Goal: Task Accomplishment & Management: Manage account settings

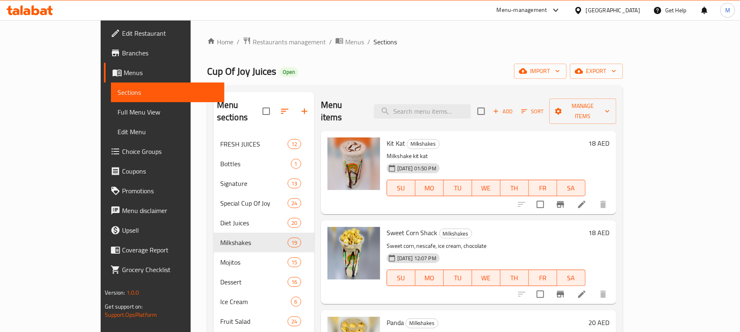
scroll to position [1, 0]
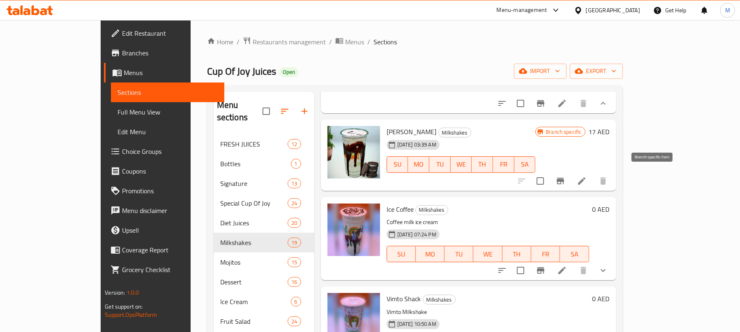
click at [565, 176] on icon "Branch-specific-item" at bounding box center [560, 181] width 10 height 10
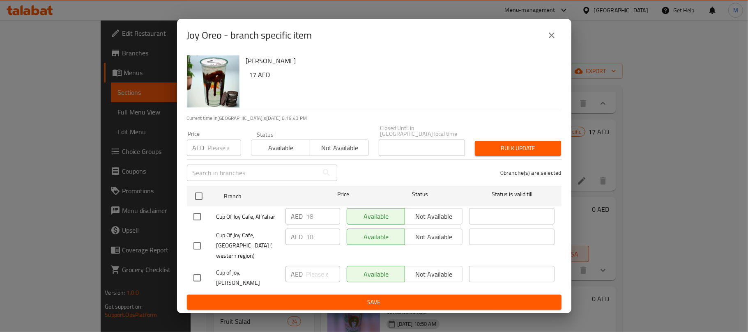
click at [552, 40] on icon "close" at bounding box center [552, 35] width 10 height 10
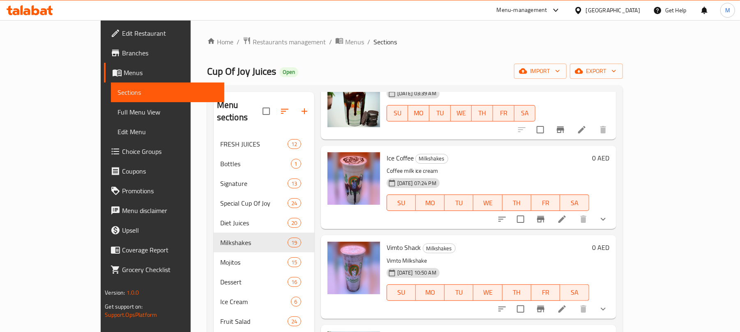
scroll to position [766, 0]
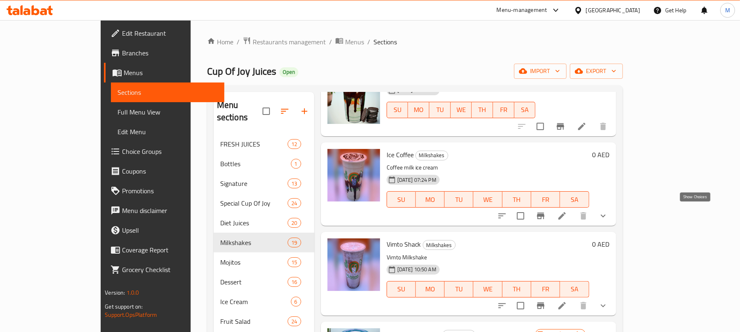
click at [608, 211] on icon "show more" at bounding box center [603, 216] width 10 height 10
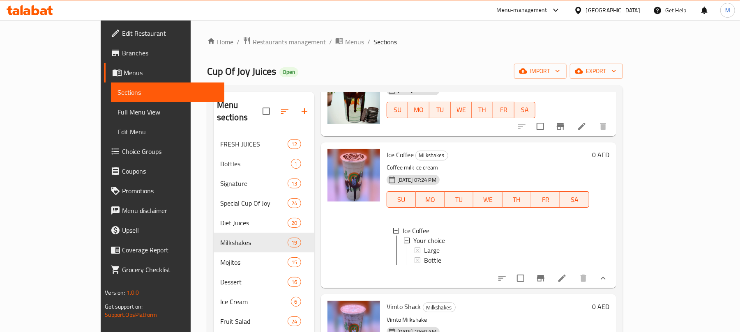
scroll to position [821, 0]
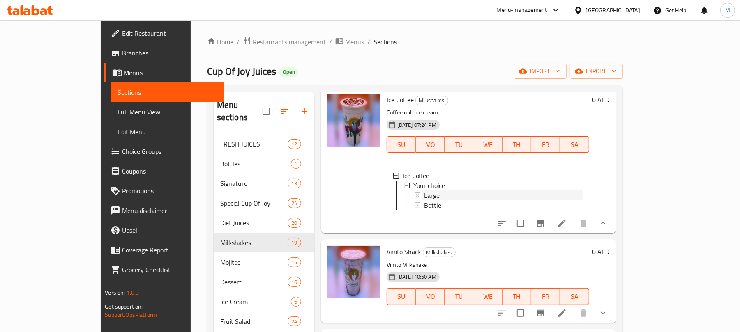
click at [424, 193] on span "Large" at bounding box center [432, 196] width 16 height 10
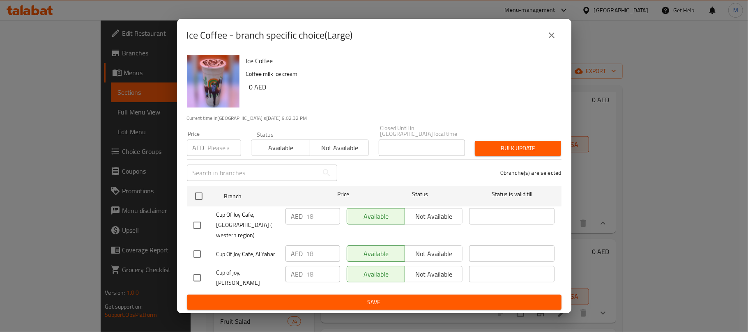
click at [549, 40] on icon "close" at bounding box center [552, 35] width 10 height 10
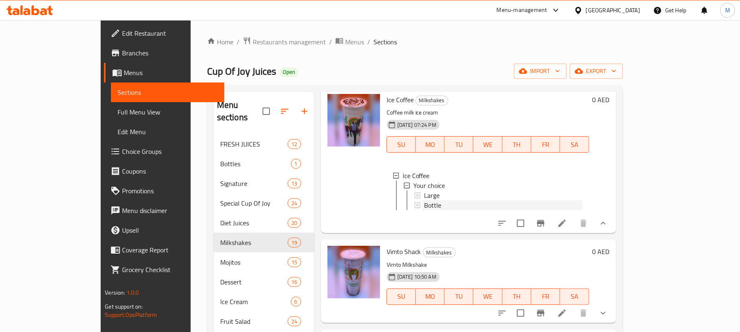
click at [424, 201] on div "Bottle" at bounding box center [503, 205] width 159 height 10
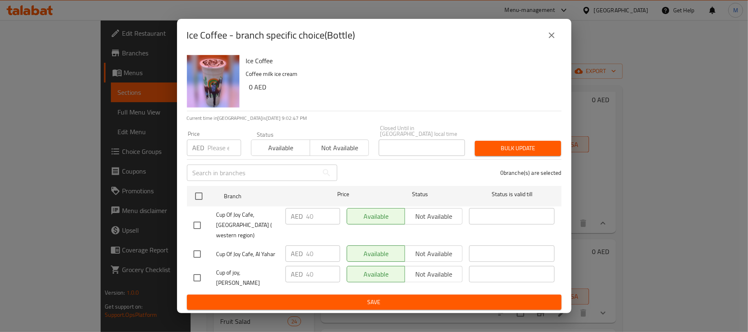
click at [553, 40] on icon "close" at bounding box center [552, 35] width 10 height 10
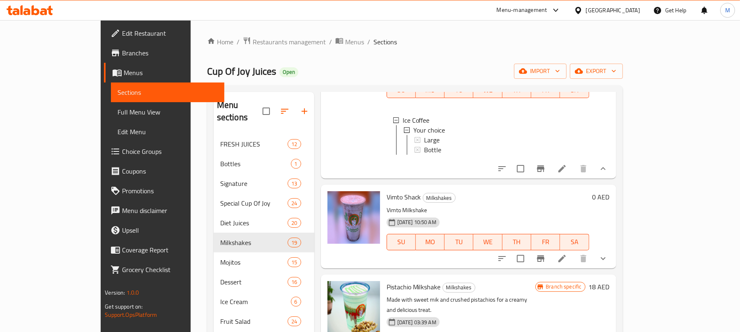
scroll to position [931, 0]
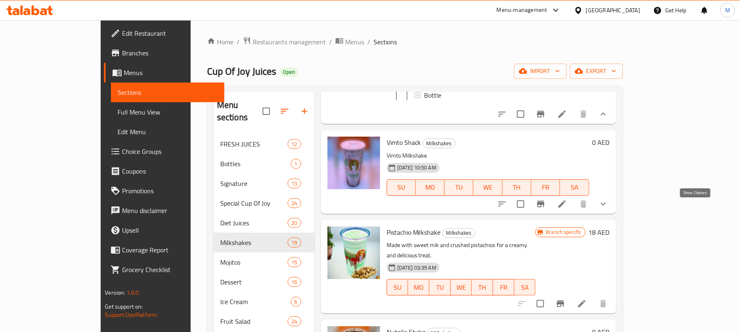
drag, startPoint x: 692, startPoint y: 209, endPoint x: 699, endPoint y: 211, distance: 6.9
click at [608, 209] on icon "show more" at bounding box center [603, 204] width 10 height 10
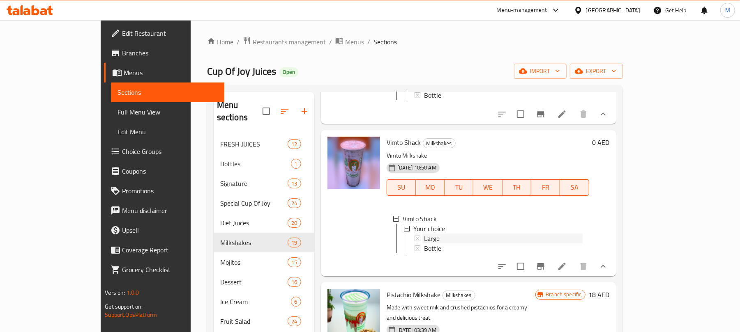
click at [424, 241] on span "Large" at bounding box center [432, 239] width 16 height 10
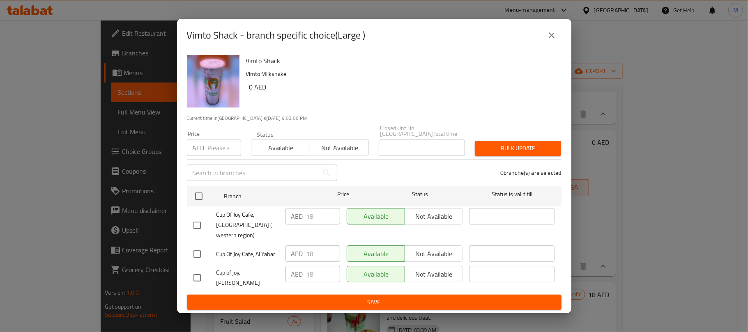
click at [552, 40] on icon "close" at bounding box center [552, 35] width 10 height 10
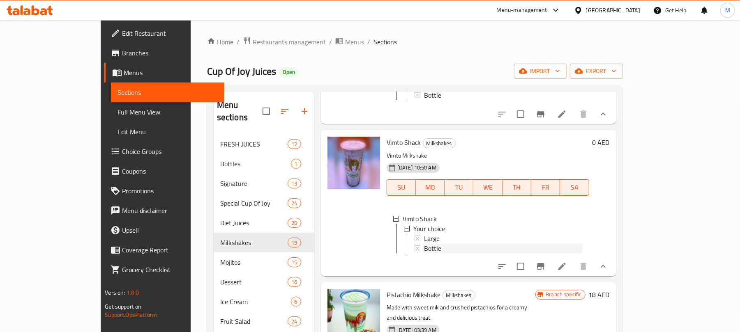
click at [485, 253] on div "Bottle" at bounding box center [503, 249] width 159 height 10
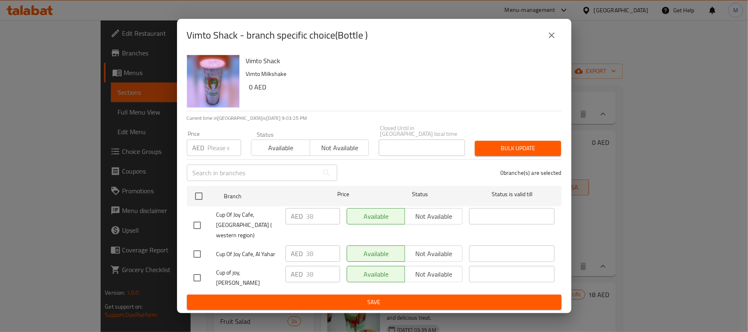
click at [550, 40] on icon "close" at bounding box center [552, 35] width 10 height 10
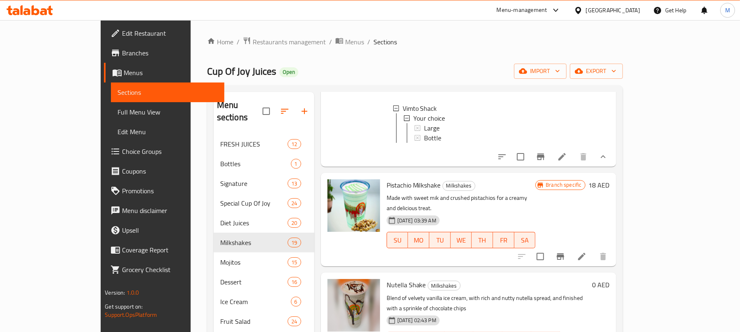
scroll to position [1095, 0]
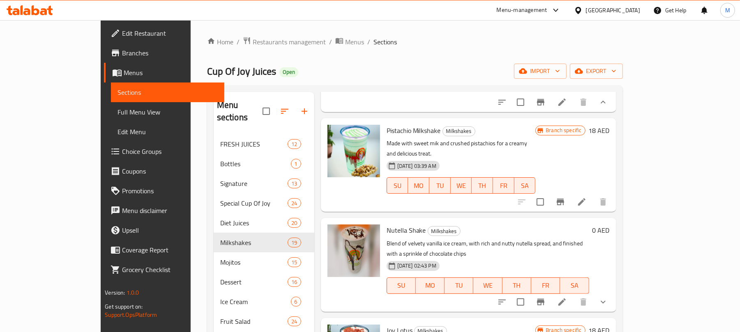
click at [570, 201] on button "Branch-specific-item" at bounding box center [560, 202] width 20 height 20
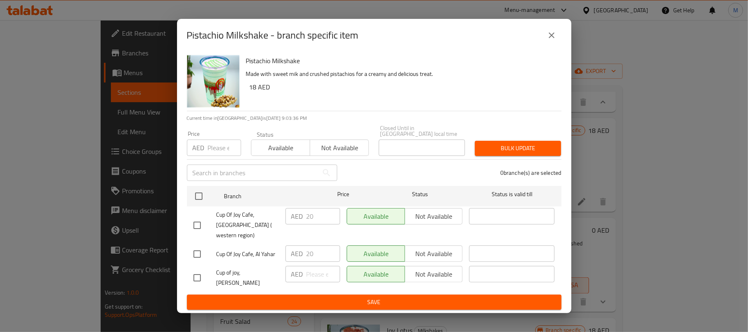
click at [556, 39] on button "close" at bounding box center [552, 35] width 20 height 20
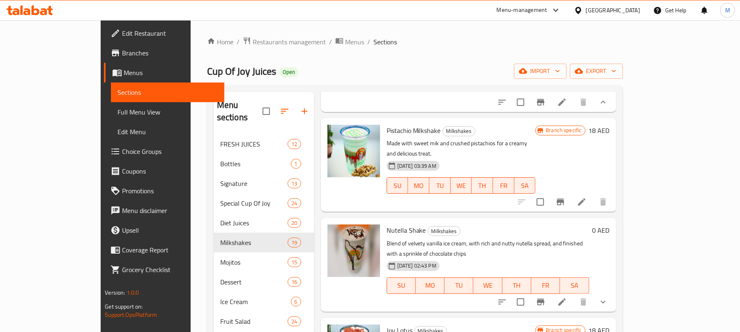
scroll to position [1150, 0]
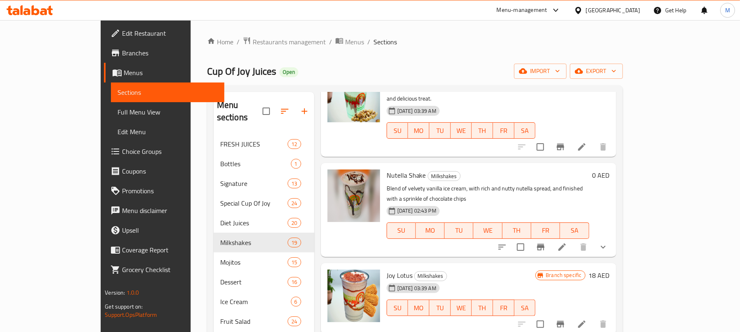
click at [608, 242] on icon "show more" at bounding box center [603, 247] width 10 height 10
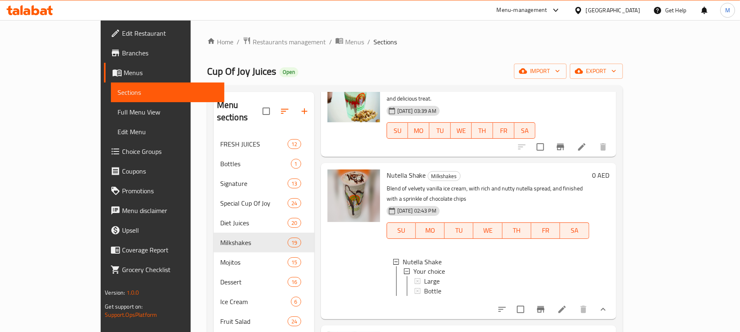
scroll to position [1205, 0]
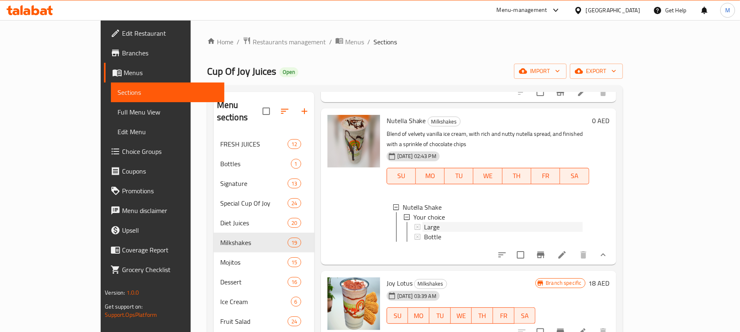
click at [471, 222] on div "Large" at bounding box center [503, 227] width 159 height 10
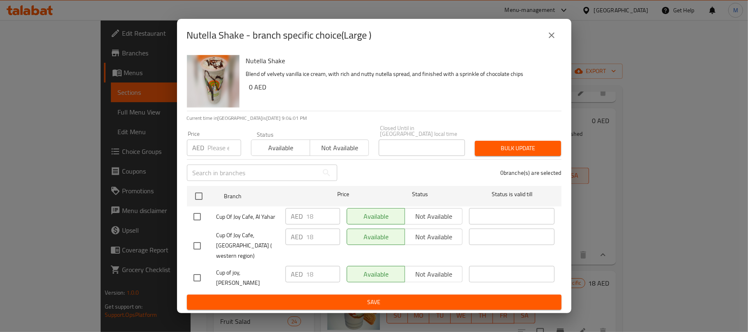
click at [549, 39] on icon "close" at bounding box center [552, 35] width 10 height 10
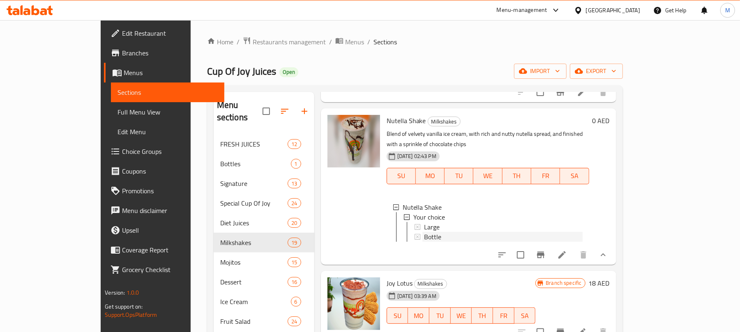
click at [424, 232] on div "Bottle" at bounding box center [503, 237] width 159 height 10
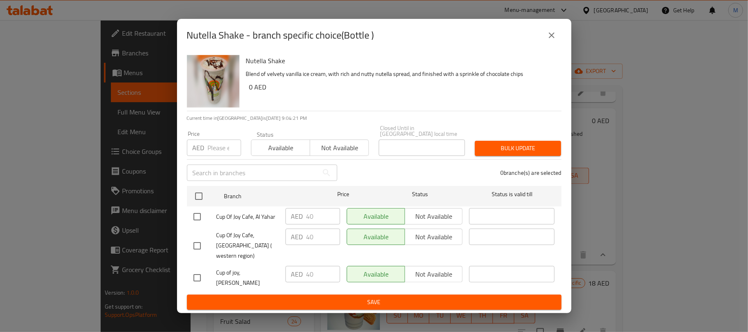
drag, startPoint x: 551, startPoint y: 41, endPoint x: 552, endPoint y: 46, distance: 5.1
click at [552, 40] on icon "close" at bounding box center [552, 35] width 10 height 10
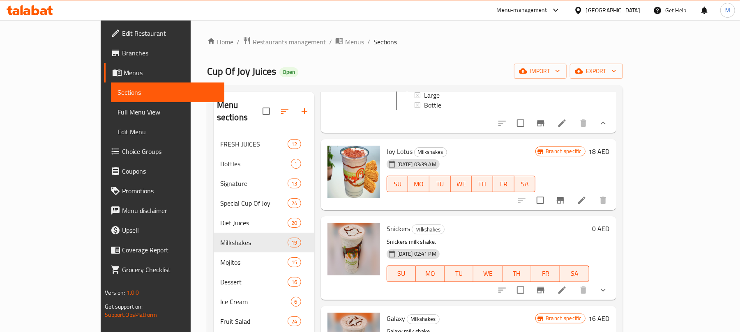
scroll to position [1369, 0]
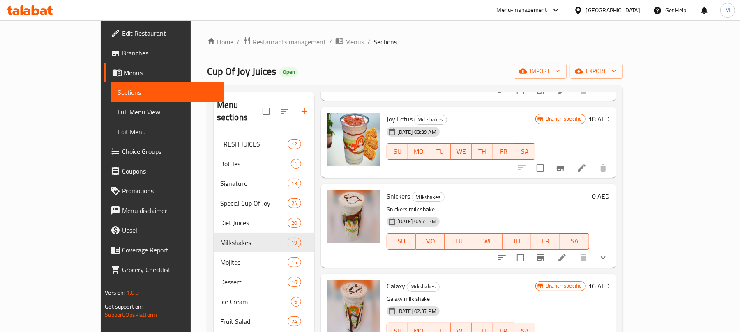
click at [565, 166] on icon "Branch-specific-item" at bounding box center [560, 168] width 10 height 10
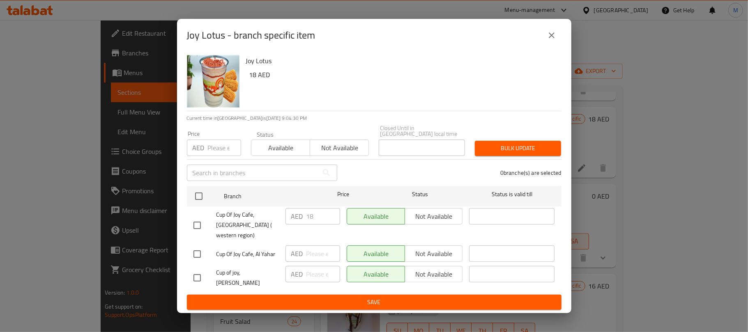
click at [551, 40] on icon "close" at bounding box center [552, 35] width 10 height 10
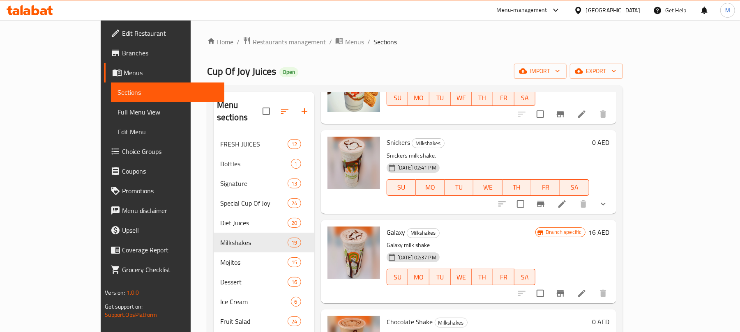
scroll to position [1423, 0]
click at [608, 203] on icon "show more" at bounding box center [603, 203] width 10 height 10
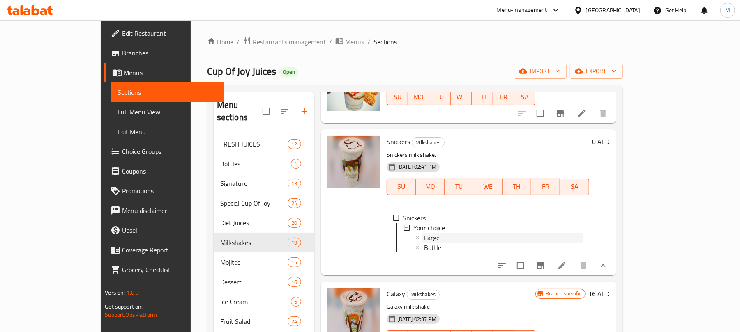
click at [446, 238] on div "Large" at bounding box center [503, 238] width 159 height 10
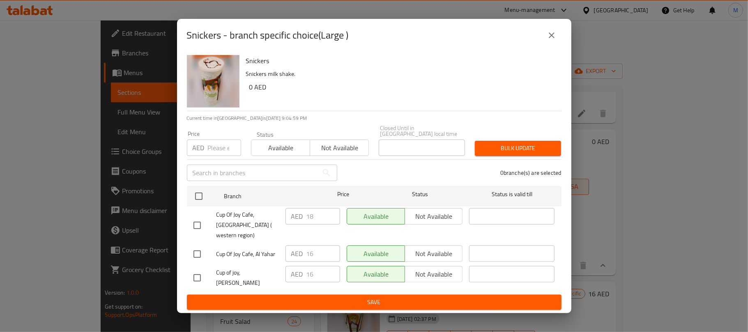
click at [549, 40] on icon "close" at bounding box center [552, 35] width 10 height 10
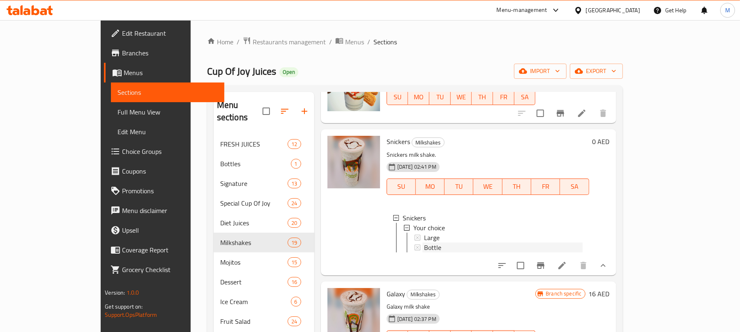
click at [424, 246] on span "Bottle" at bounding box center [432, 248] width 17 height 10
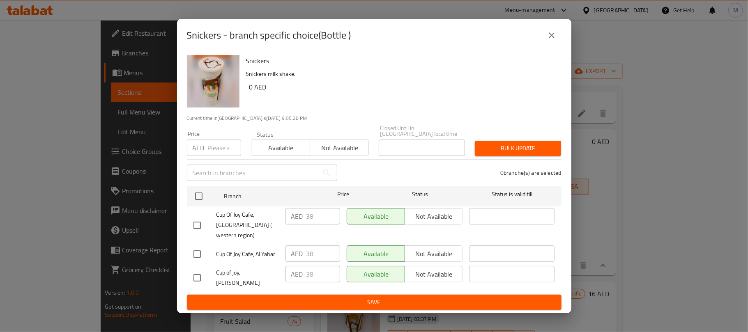
click at [559, 41] on button "close" at bounding box center [552, 35] width 20 height 20
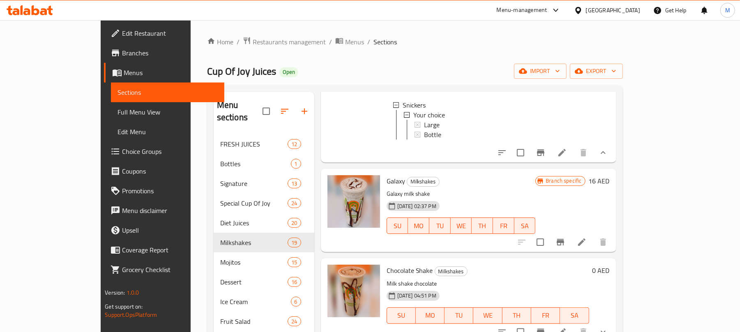
scroll to position [1588, 0]
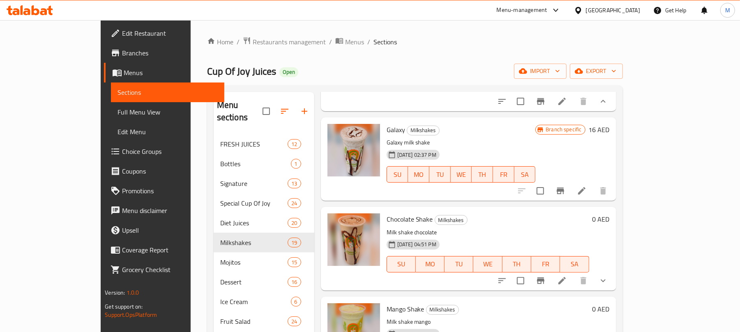
click at [565, 196] on icon "Branch-specific-item" at bounding box center [560, 191] width 10 height 10
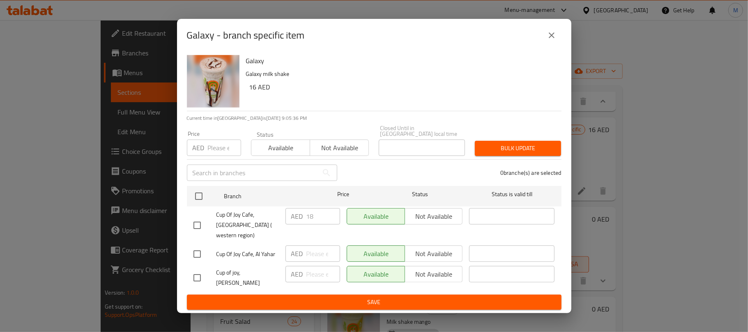
click at [553, 40] on icon "close" at bounding box center [552, 35] width 10 height 10
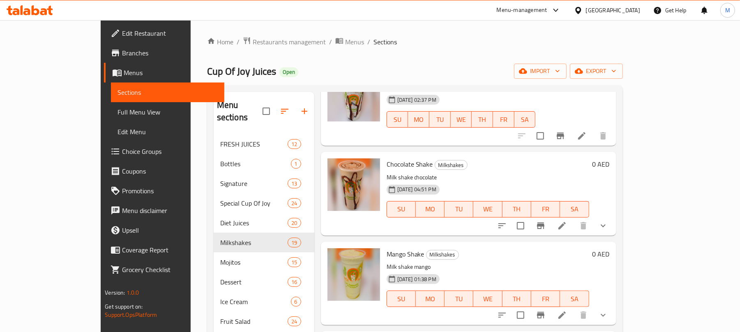
scroll to position [1697, 0]
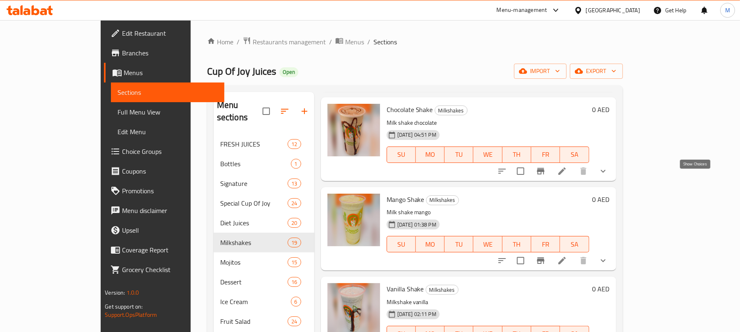
click at [608, 176] on icon "show more" at bounding box center [603, 171] width 10 height 10
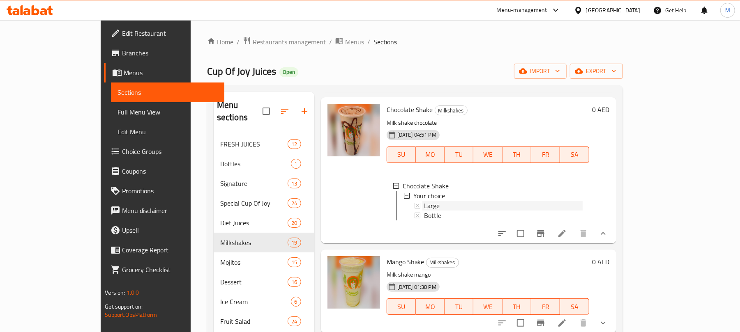
click at [424, 211] on span "Large" at bounding box center [432, 206] width 16 height 10
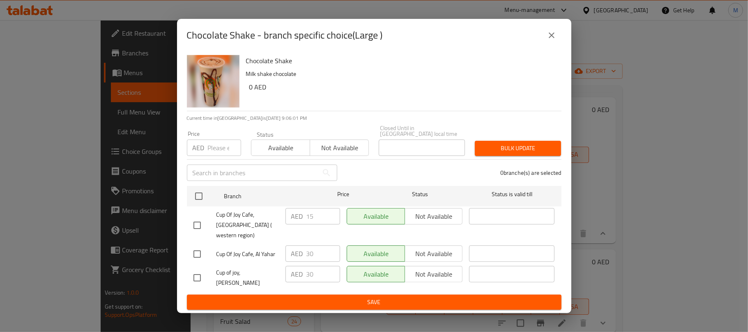
click at [556, 45] on button "close" at bounding box center [552, 35] width 20 height 20
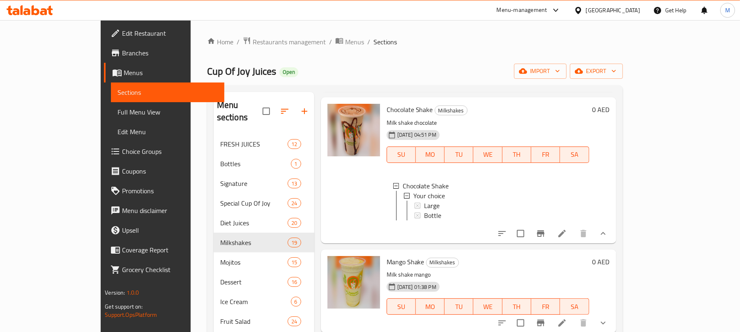
click at [445, 211] on div "Large" at bounding box center [503, 206] width 159 height 10
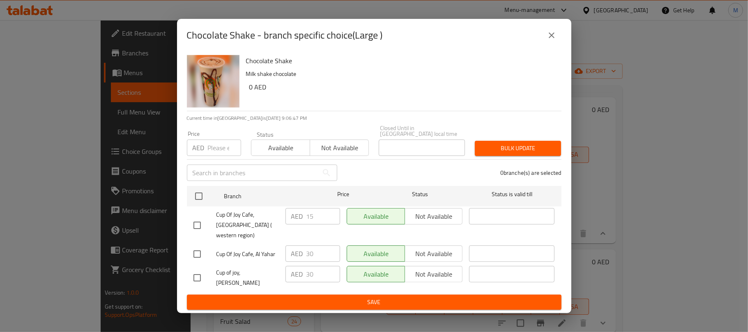
click at [557, 43] on button "close" at bounding box center [552, 35] width 20 height 20
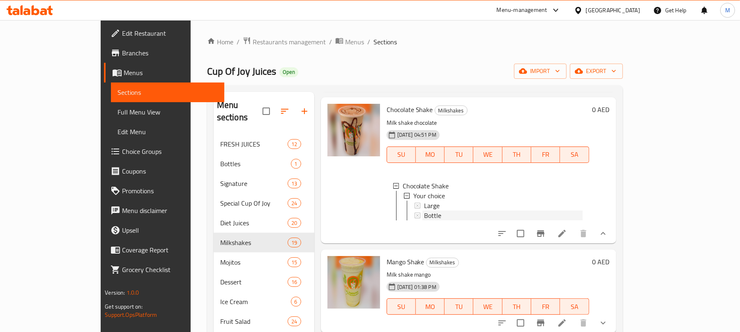
click at [424, 221] on div "Bottle" at bounding box center [503, 216] width 159 height 10
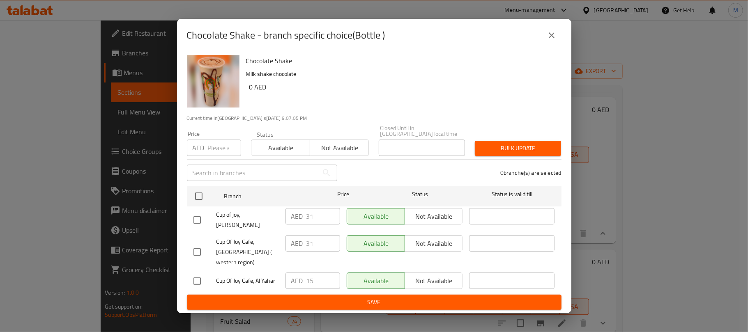
click at [554, 40] on icon "close" at bounding box center [552, 35] width 10 height 10
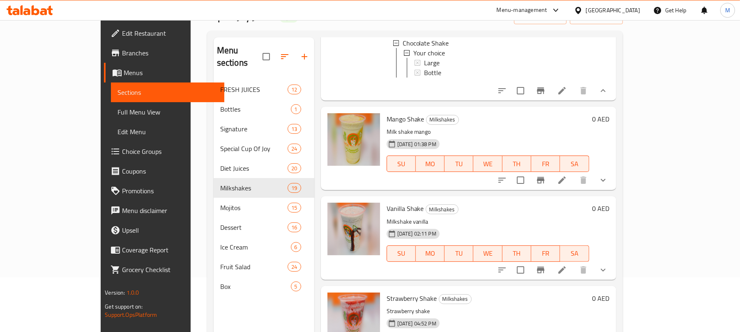
scroll to position [109, 0]
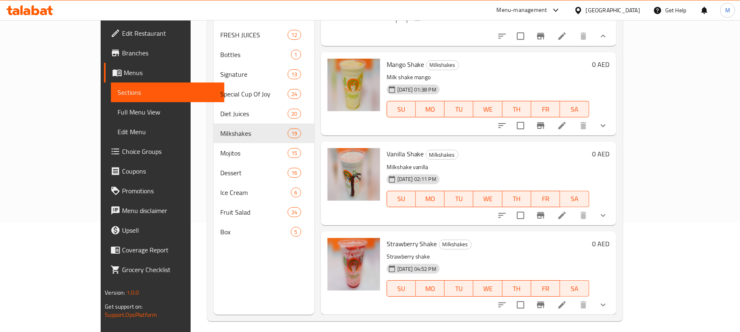
click at [608, 124] on icon "show more" at bounding box center [603, 126] width 10 height 10
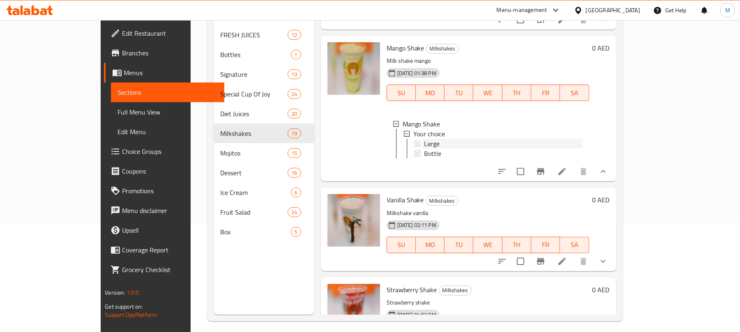
click at [424, 149] on div "Large" at bounding box center [503, 144] width 159 height 10
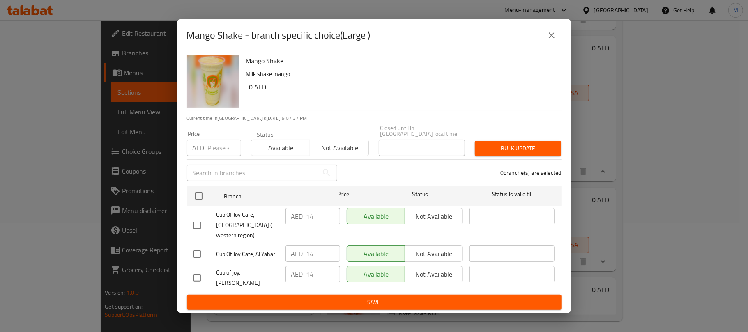
click at [548, 40] on icon "close" at bounding box center [552, 35] width 10 height 10
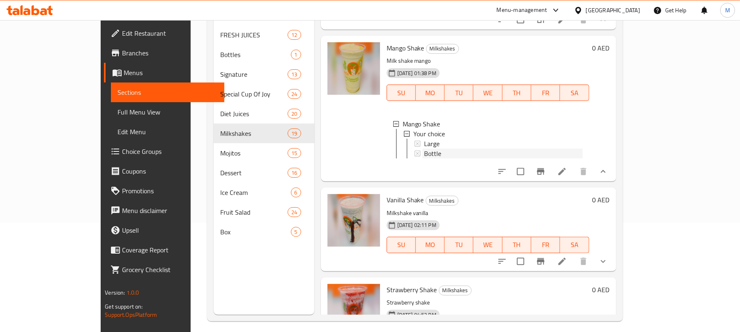
click at [424, 159] on div "Bottle" at bounding box center [503, 154] width 159 height 10
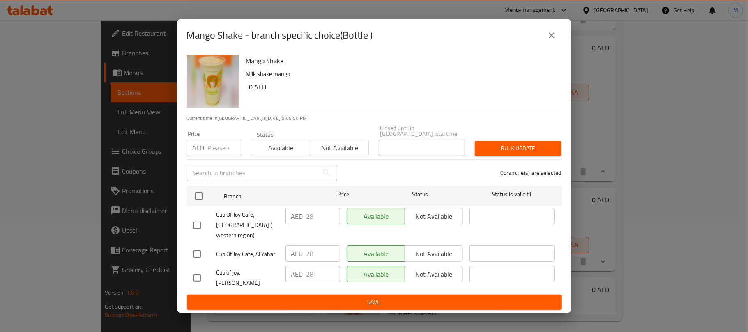
click at [547, 40] on icon "close" at bounding box center [552, 35] width 10 height 10
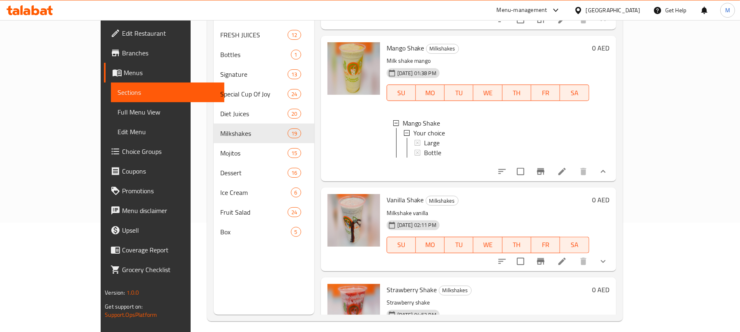
scroll to position [1873, 0]
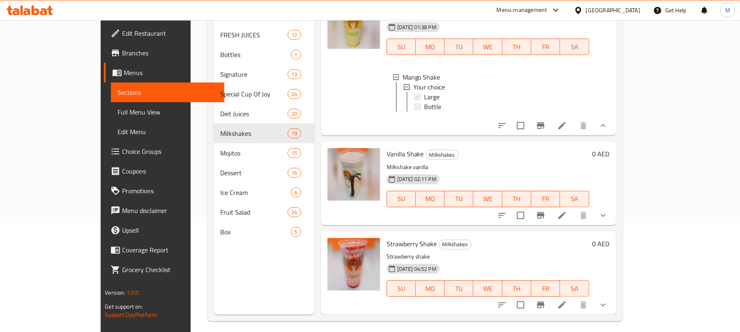
click at [608, 218] on icon "show more" at bounding box center [603, 216] width 10 height 10
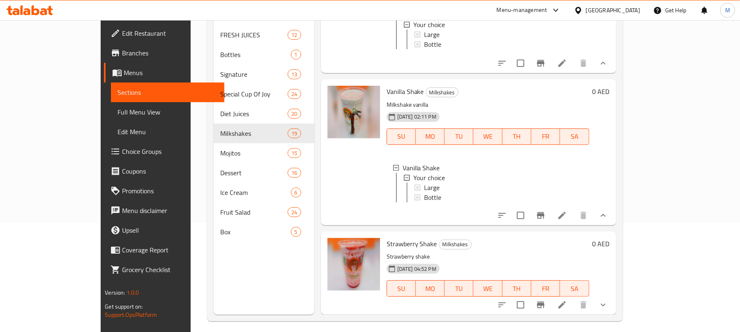
scroll to position [1, 0]
click at [452, 182] on div "Large" at bounding box center [503, 187] width 159 height 10
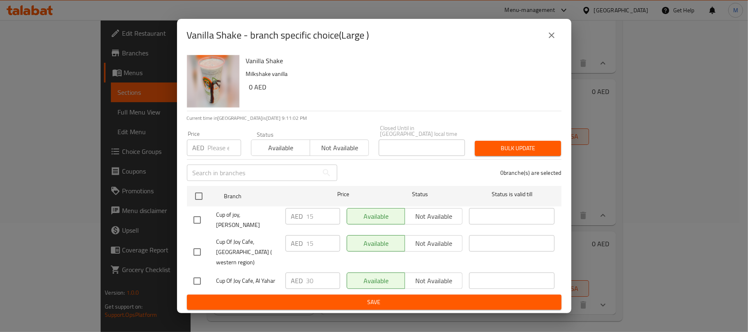
click at [545, 40] on button "close" at bounding box center [552, 35] width 20 height 20
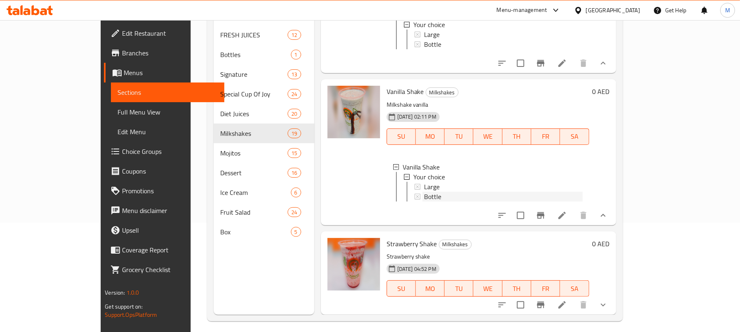
click at [424, 192] on span "Bottle" at bounding box center [432, 197] width 17 height 10
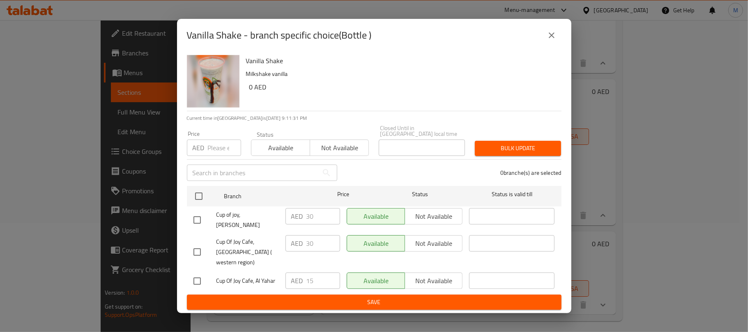
click at [551, 40] on icon "close" at bounding box center [552, 35] width 10 height 10
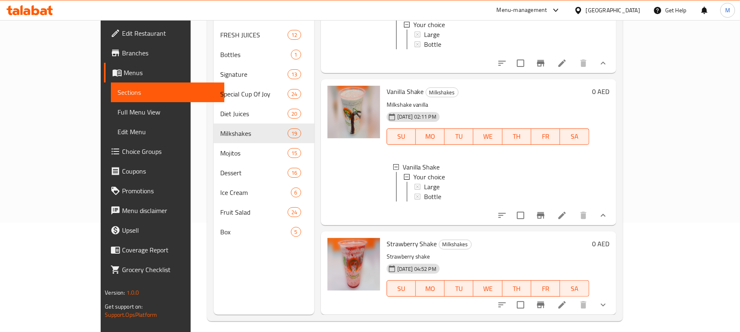
scroll to position [115, 0]
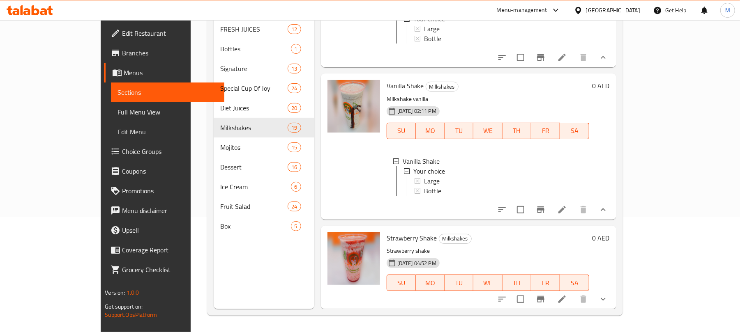
drag, startPoint x: 692, startPoint y: 293, endPoint x: 701, endPoint y: 297, distance: 8.8
click at [613, 294] on button "show more" at bounding box center [603, 300] width 20 height 20
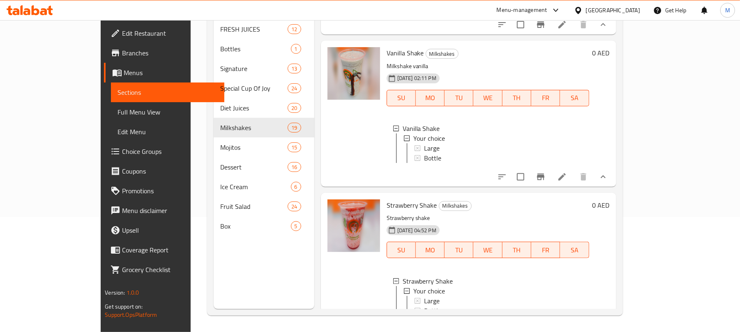
scroll to position [2014, 0]
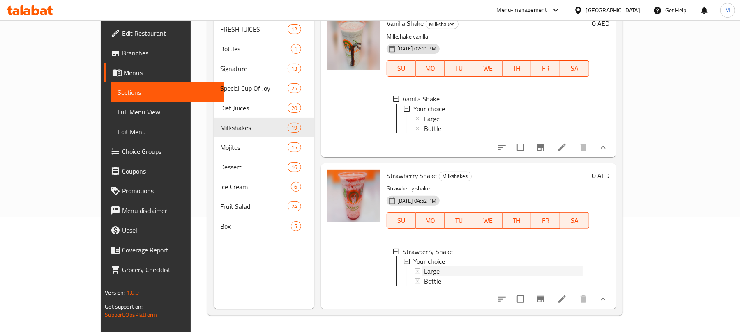
click at [424, 267] on span "Large" at bounding box center [432, 272] width 16 height 10
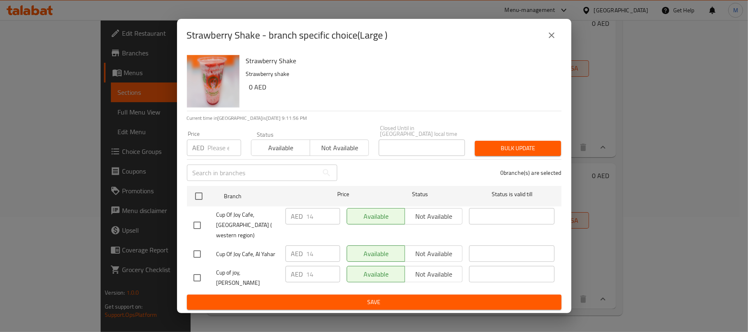
drag, startPoint x: 551, startPoint y: 44, endPoint x: 555, endPoint y: 48, distance: 6.1
click at [550, 38] on icon "close" at bounding box center [552, 35] width 6 height 6
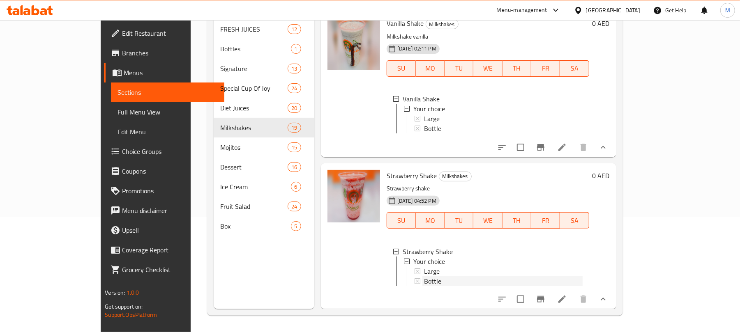
click at [424, 276] on span "Bottle" at bounding box center [432, 281] width 17 height 10
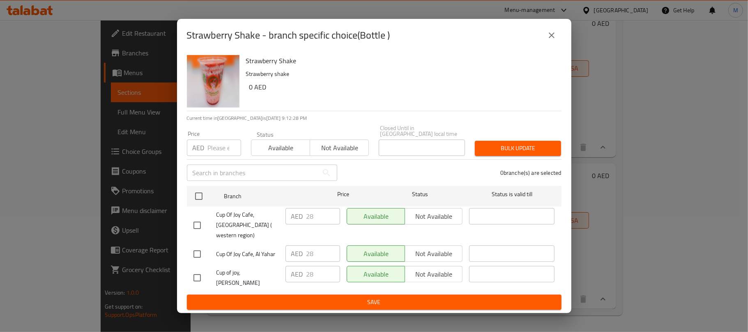
click at [547, 40] on icon "close" at bounding box center [552, 35] width 10 height 10
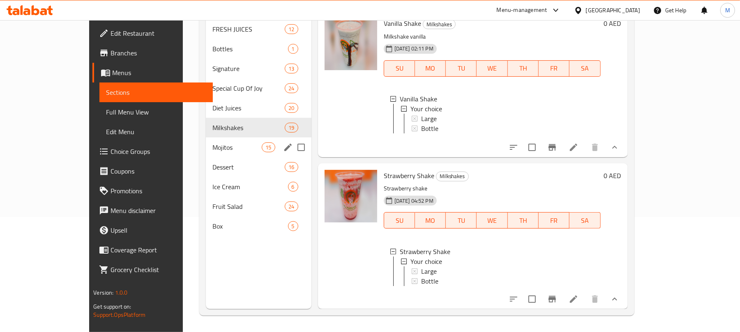
click at [206, 142] on div "Mojitos 15" at bounding box center [259, 148] width 106 height 20
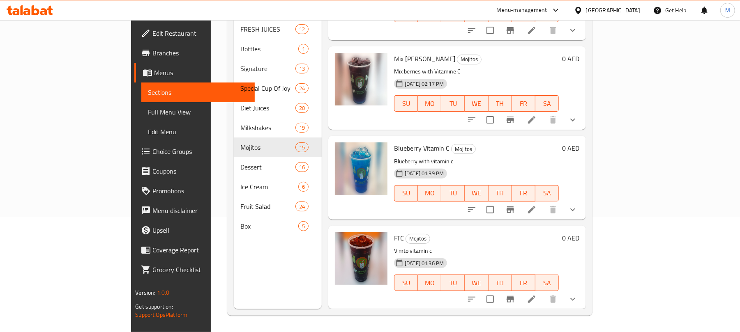
scroll to position [1022, 0]
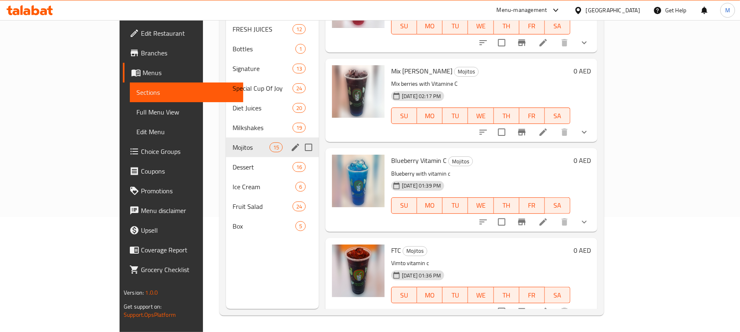
click at [232, 143] on span "Mojitos" at bounding box center [250, 148] width 37 height 10
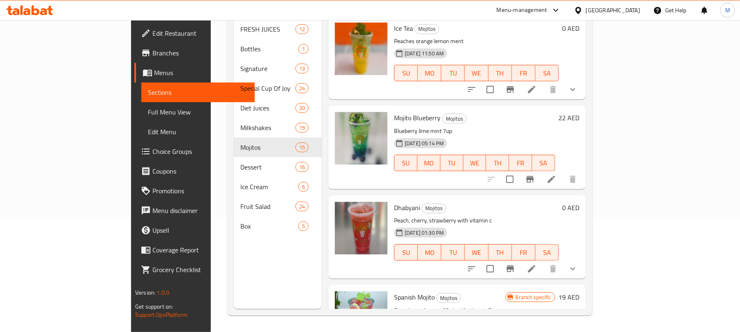
scroll to position [0, 0]
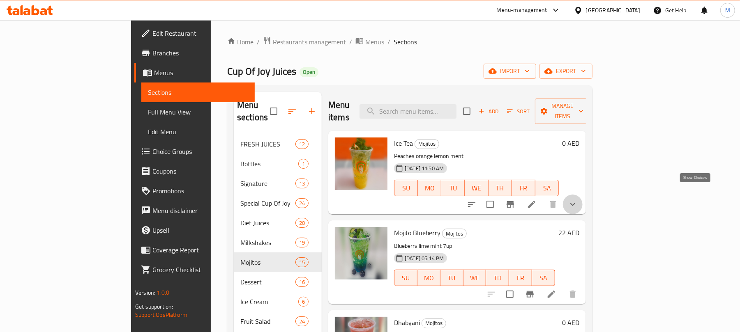
click at [577, 200] on icon "show more" at bounding box center [573, 205] width 10 height 10
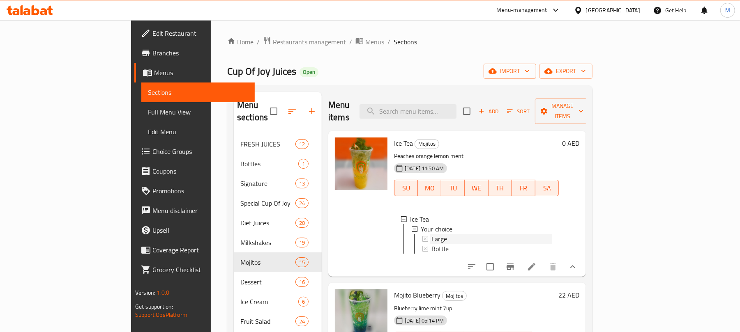
click at [431, 234] on div "Large" at bounding box center [491, 239] width 121 height 10
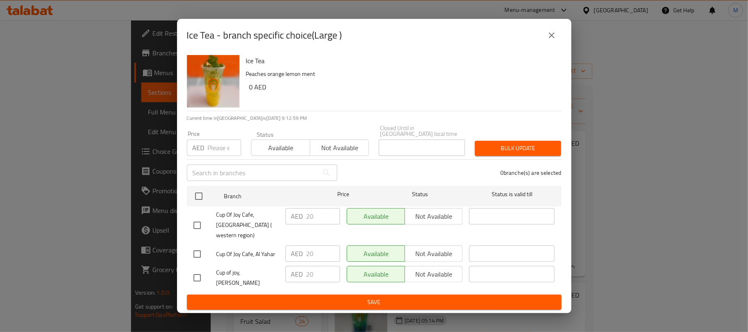
drag, startPoint x: 559, startPoint y: 43, endPoint x: 710, endPoint y: 94, distance: 159.1
click at [559, 43] on button "close" at bounding box center [552, 35] width 20 height 20
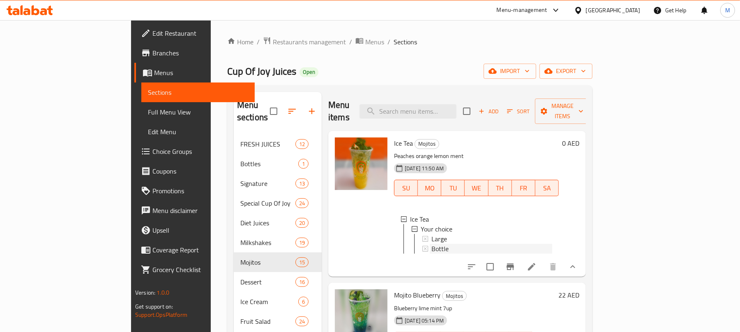
click at [431, 244] on div "Bottle" at bounding box center [491, 249] width 121 height 10
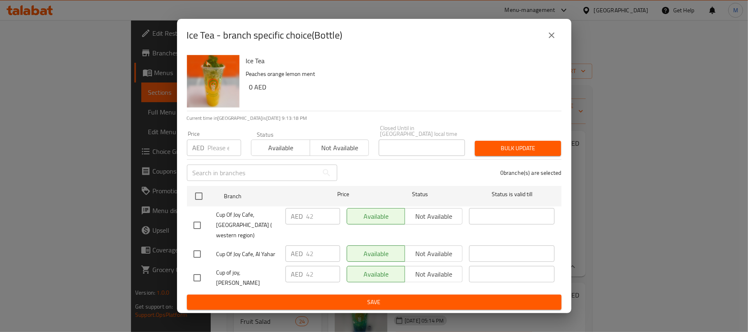
click at [552, 40] on icon "close" at bounding box center [552, 35] width 10 height 10
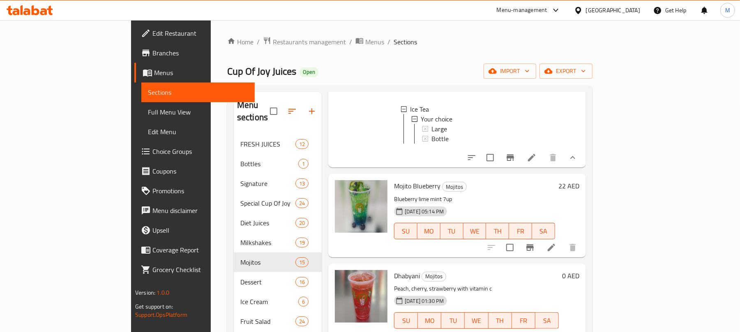
scroll to position [164, 0]
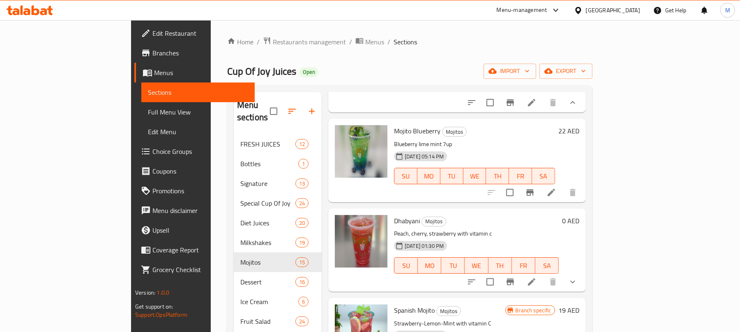
drag, startPoint x: 661, startPoint y: 182, endPoint x: 654, endPoint y: 190, distance: 10.2
click at [582, 183] on div at bounding box center [531, 193] width 101 height 20
click at [535, 191] on icon "Branch-specific-item" at bounding box center [530, 193] width 10 height 10
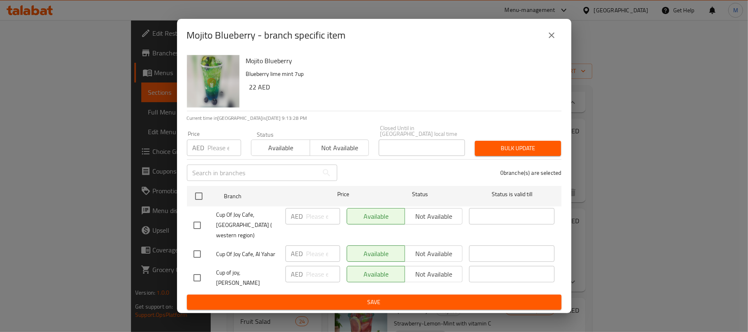
click at [549, 40] on icon "close" at bounding box center [552, 35] width 10 height 10
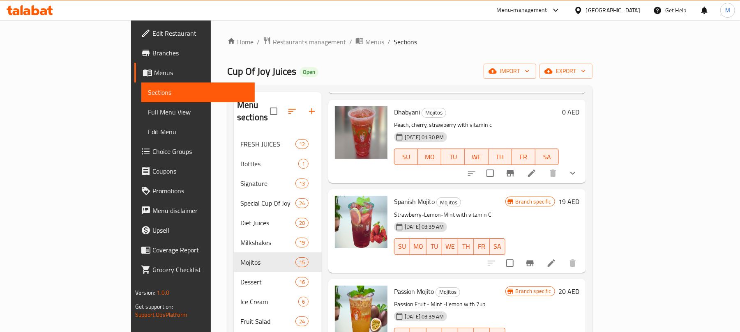
scroll to position [274, 0]
click at [577, 172] on icon "show more" at bounding box center [573, 173] width 10 height 10
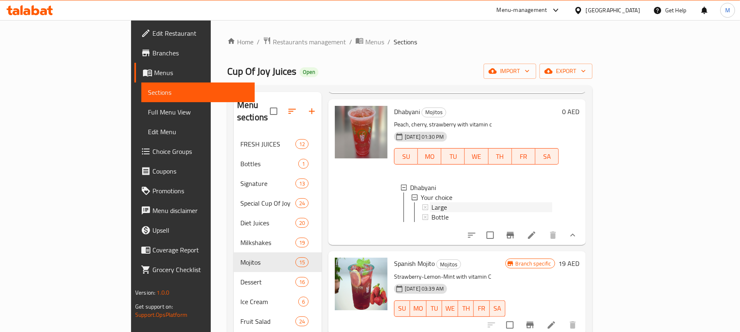
click at [431, 206] on span "Large" at bounding box center [439, 207] width 16 height 10
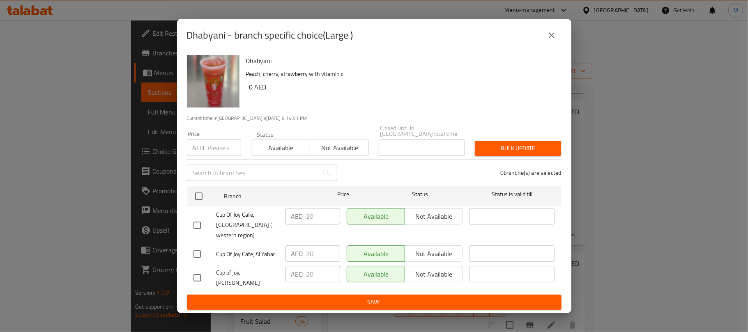
drag, startPoint x: 556, startPoint y: 50, endPoint x: 559, endPoint y: 53, distance: 4.6
click at [555, 45] on button "close" at bounding box center [552, 35] width 20 height 20
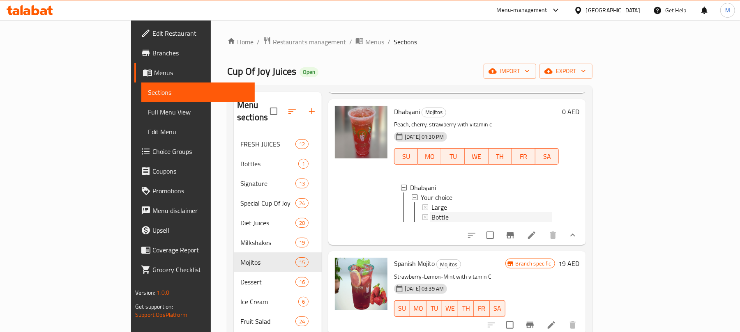
click at [431, 214] on span "Bottle" at bounding box center [439, 217] width 17 height 10
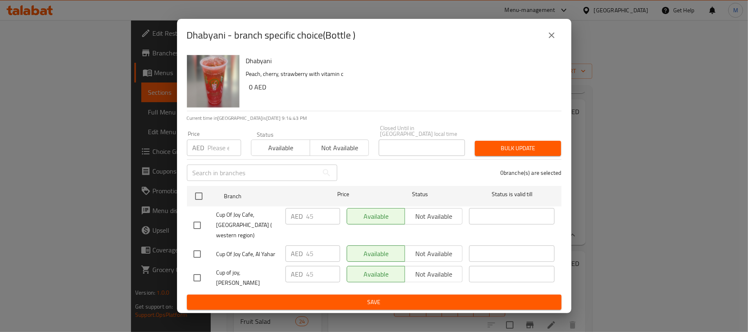
click at [551, 38] on icon "close" at bounding box center [552, 35] width 6 height 6
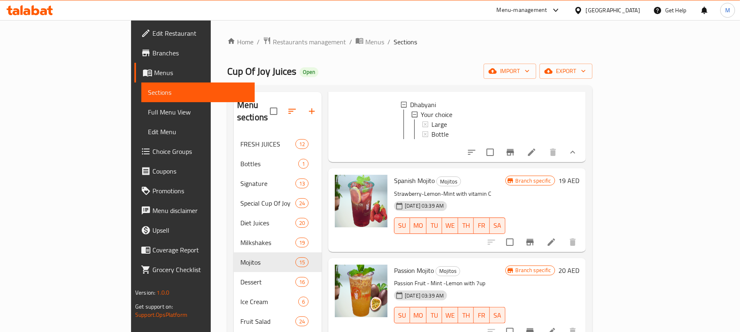
scroll to position [383, 0]
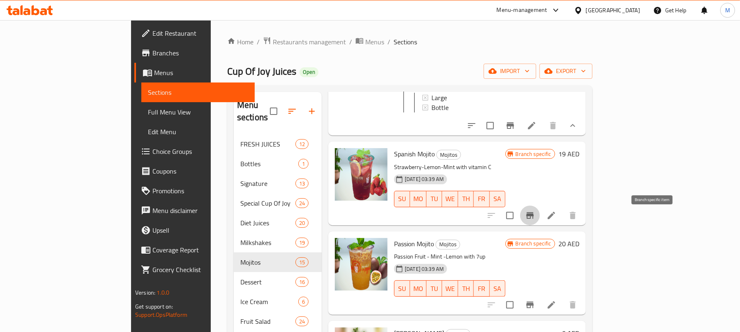
click at [533, 219] on icon "Branch-specific-item" at bounding box center [529, 215] width 7 height 7
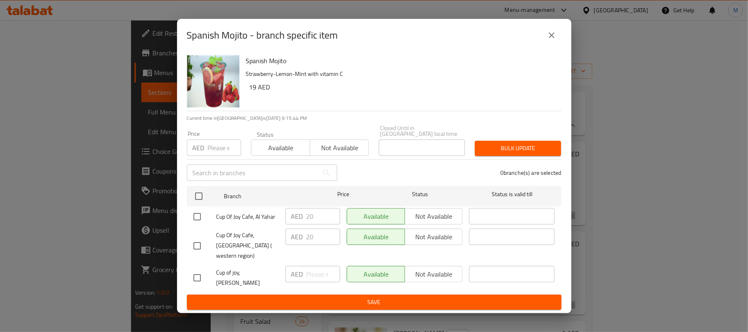
click at [551, 38] on icon "close" at bounding box center [552, 35] width 6 height 6
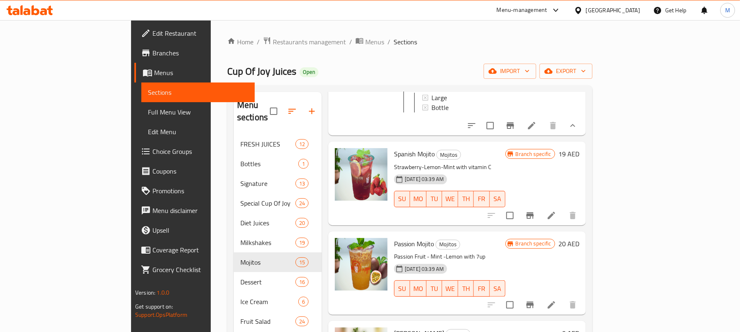
scroll to position [493, 0]
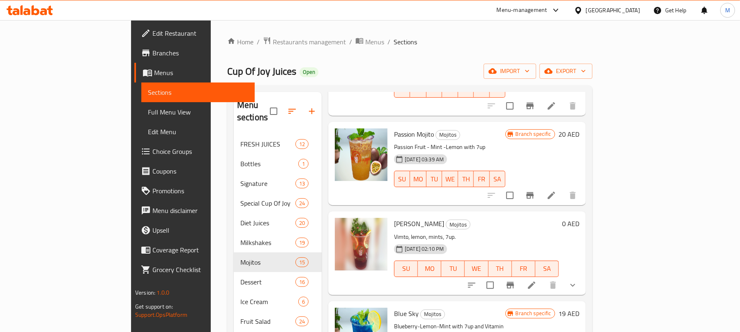
click at [533, 199] on icon "Branch-specific-item" at bounding box center [529, 195] width 7 height 7
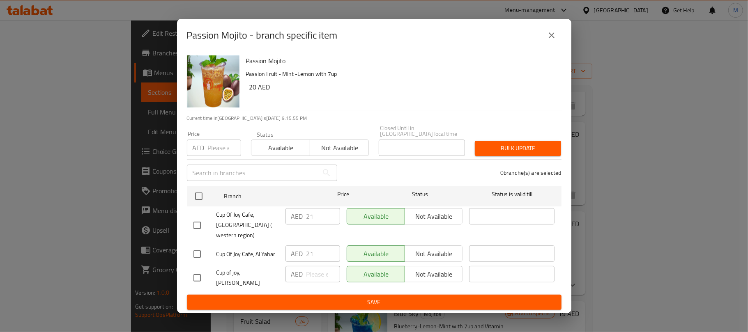
click at [551, 38] on icon "close" at bounding box center [552, 35] width 6 height 6
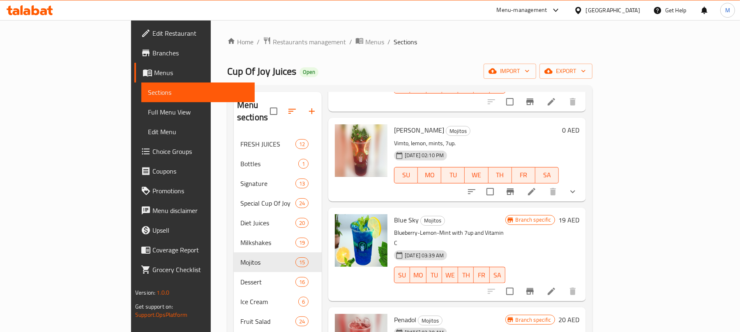
scroll to position [602, 0]
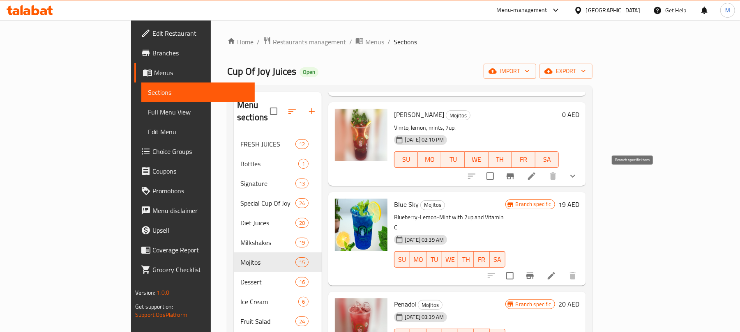
click at [515, 181] on icon "Branch-specific-item" at bounding box center [510, 176] width 10 height 10
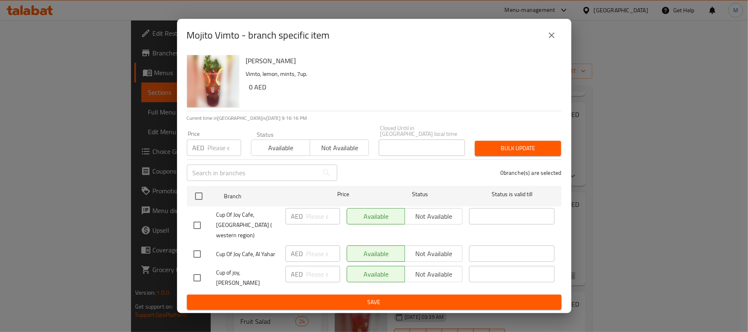
click at [545, 44] on button "close" at bounding box center [552, 35] width 20 height 20
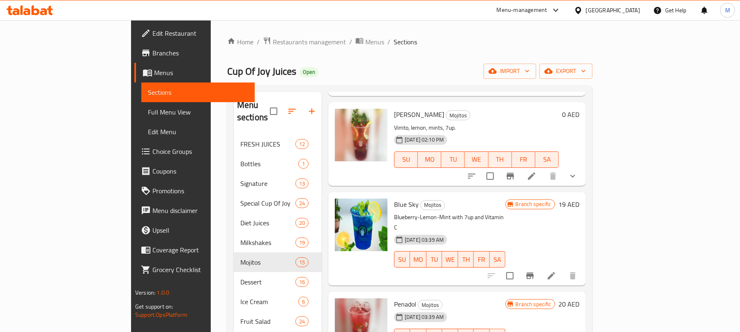
click at [582, 175] on button "show more" at bounding box center [573, 176] width 20 height 20
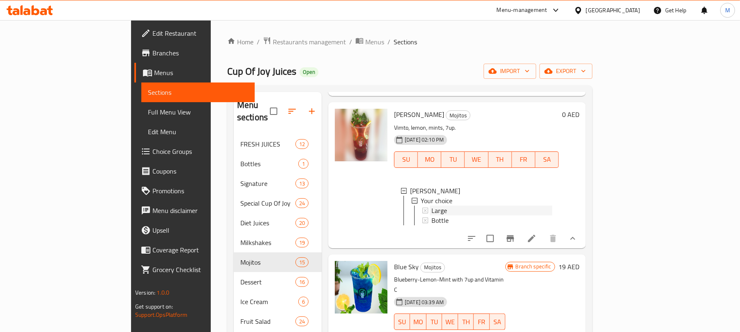
click at [431, 216] on span "Large" at bounding box center [439, 211] width 16 height 10
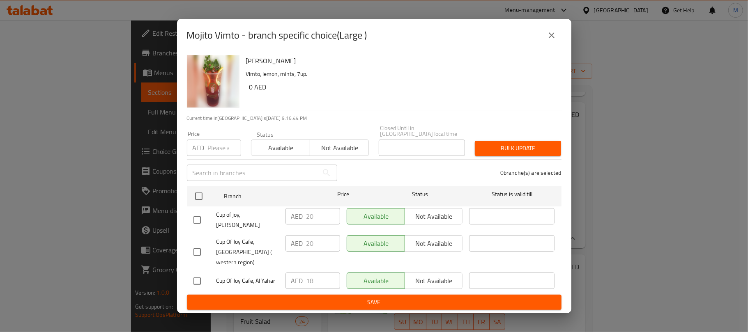
click at [558, 43] on button "close" at bounding box center [552, 35] width 20 height 20
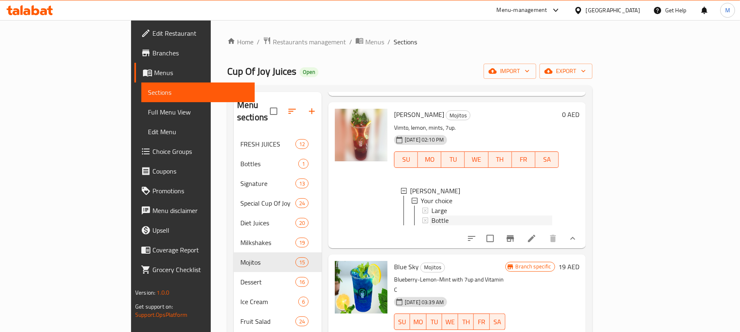
click at [431, 224] on div "Bottle" at bounding box center [491, 221] width 121 height 10
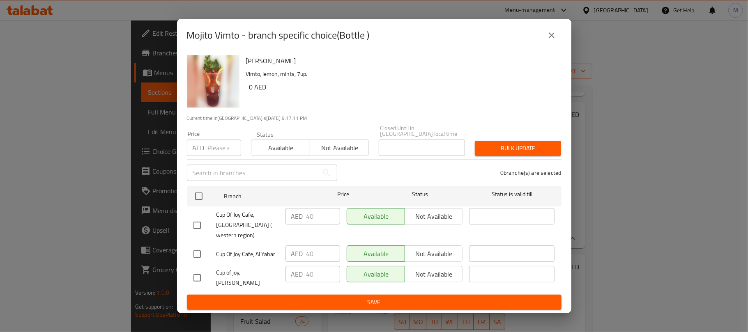
click at [557, 45] on button "close" at bounding box center [552, 35] width 20 height 20
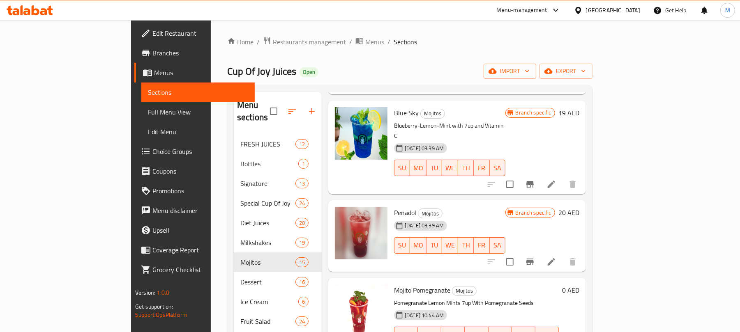
scroll to position [766, 0]
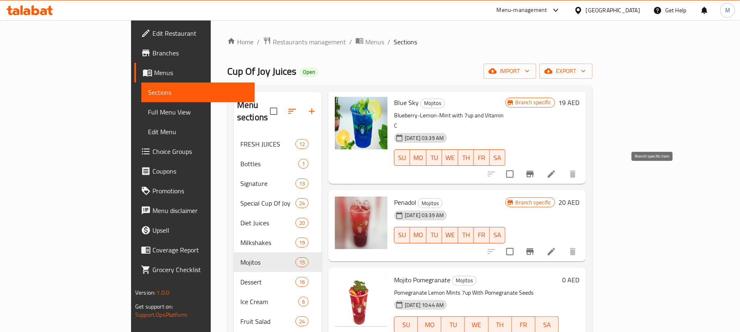
click at [540, 169] on button "Branch-specific-item" at bounding box center [530, 174] width 20 height 20
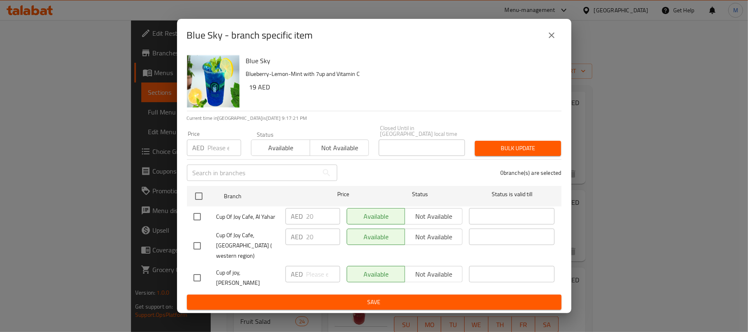
click at [543, 45] on button "close" at bounding box center [552, 35] width 20 height 20
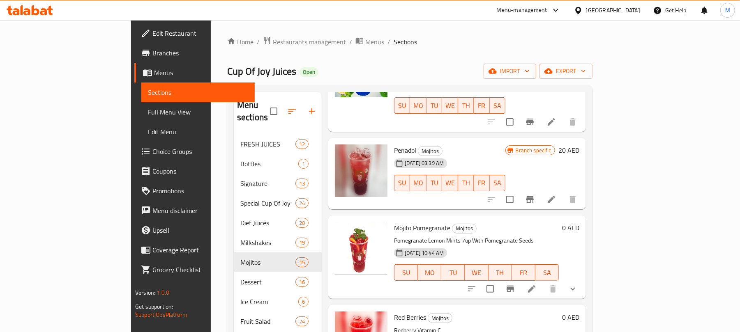
scroll to position [821, 0]
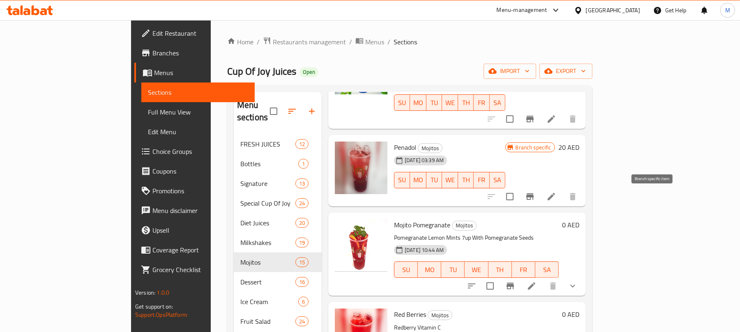
click at [533, 198] on icon "Branch-specific-item" at bounding box center [529, 196] width 7 height 7
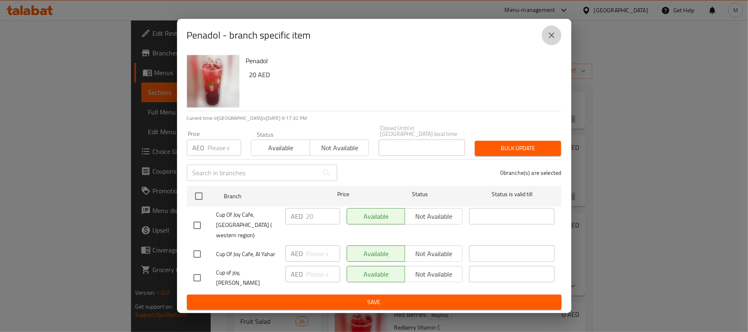
click at [549, 40] on icon "close" at bounding box center [552, 35] width 10 height 10
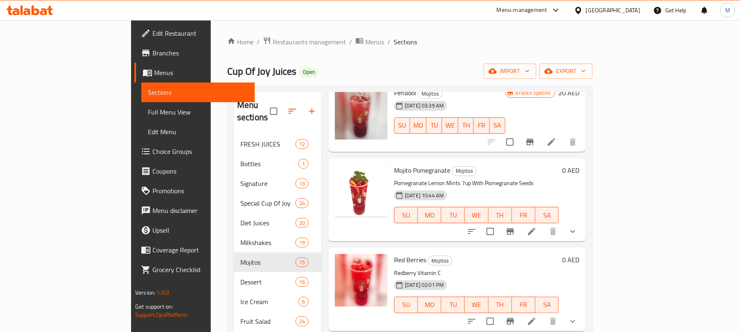
scroll to position [931, 0]
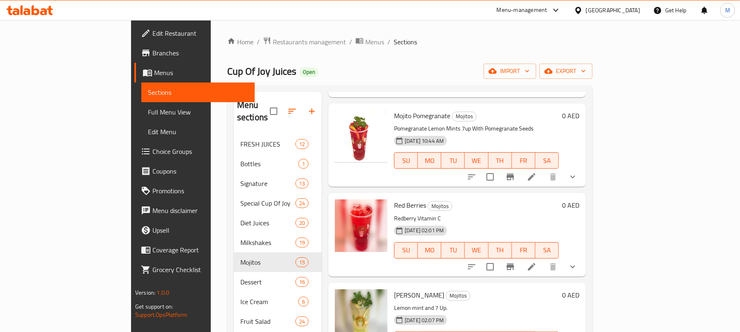
drag, startPoint x: 689, startPoint y: 179, endPoint x: 692, endPoint y: 175, distance: 5.6
click at [582, 179] on button "show more" at bounding box center [573, 177] width 20 height 20
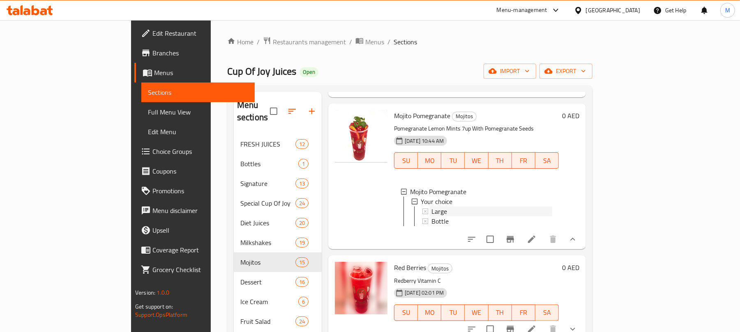
click at [458, 211] on div "Large" at bounding box center [491, 212] width 121 height 10
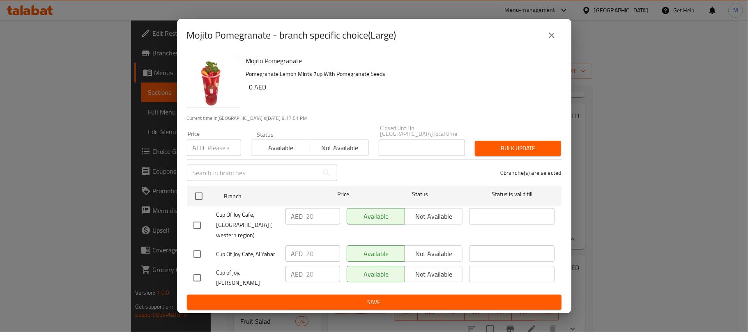
click at [547, 40] on icon "close" at bounding box center [552, 35] width 10 height 10
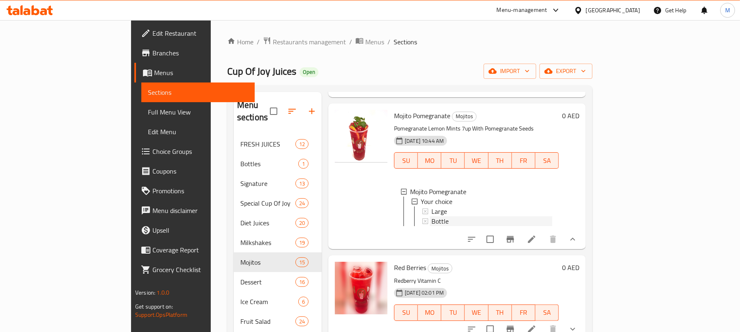
click at [431, 225] on div "Bottle" at bounding box center [491, 221] width 121 height 10
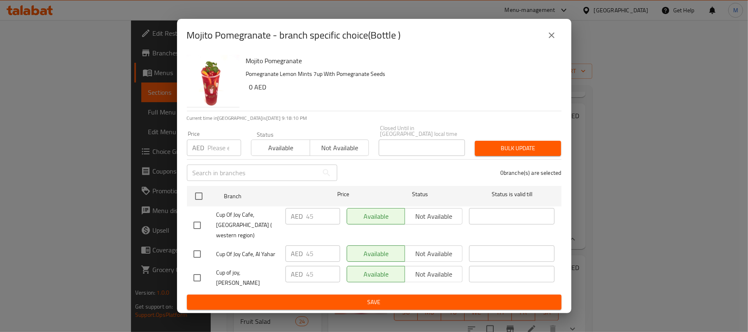
drag, startPoint x: 552, startPoint y: 44, endPoint x: 582, endPoint y: 50, distance: 30.2
click at [552, 38] on icon "close" at bounding box center [552, 35] width 6 height 6
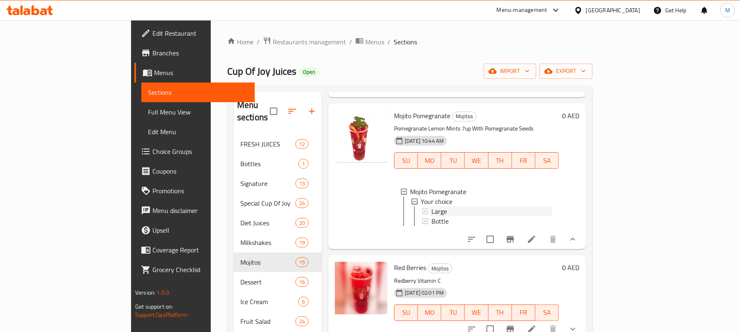
click at [431, 211] on div "Large" at bounding box center [491, 212] width 121 height 10
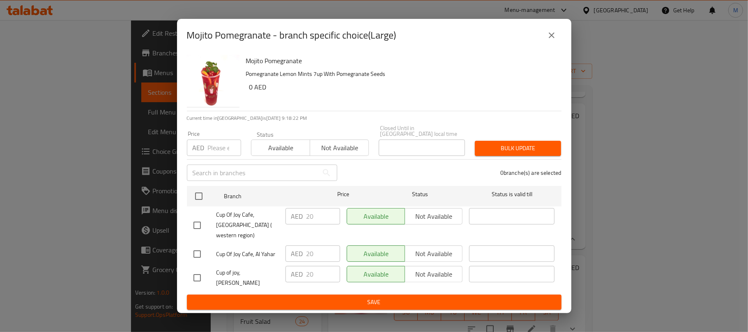
click at [544, 45] on button "close" at bounding box center [552, 35] width 20 height 20
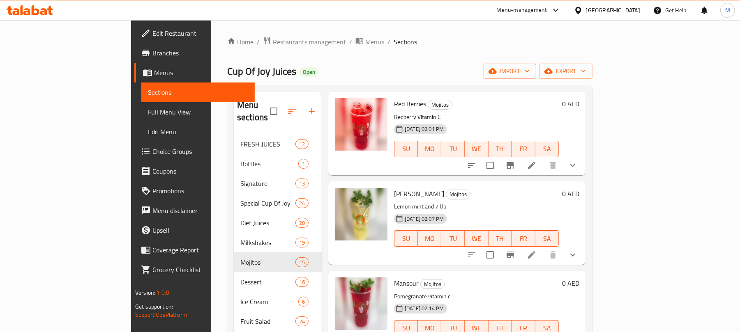
scroll to position [1095, 0]
drag, startPoint x: 697, startPoint y: 173, endPoint x: 707, endPoint y: 180, distance: 12.2
click at [577, 170] on icon "show more" at bounding box center [573, 165] width 10 height 10
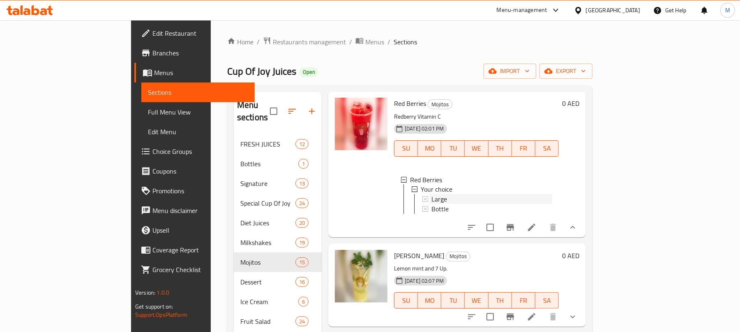
click at [431, 205] on div "Large" at bounding box center [491, 200] width 121 height 10
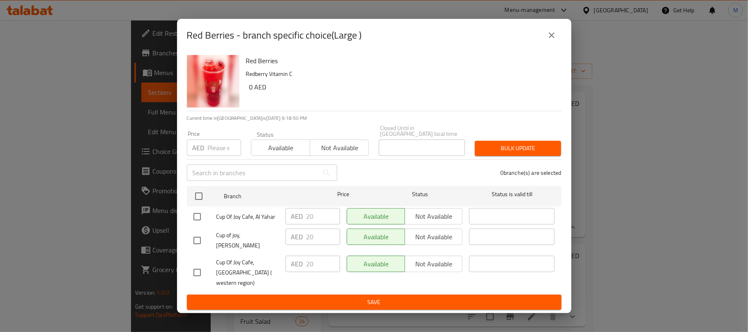
drag, startPoint x: 550, startPoint y: 45, endPoint x: 545, endPoint y: 48, distance: 5.9
click at [550, 38] on icon "close" at bounding box center [552, 35] width 6 height 6
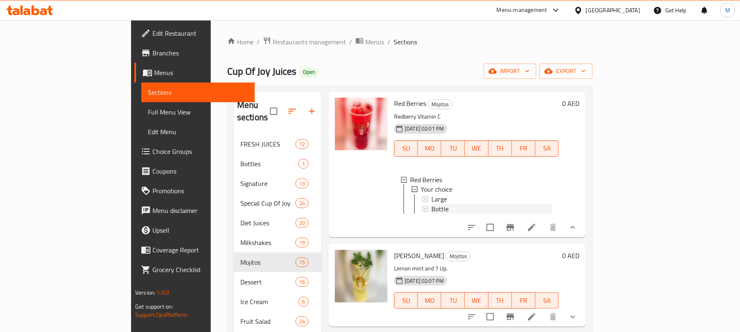
click at [431, 214] on span "Bottle" at bounding box center [439, 210] width 17 height 10
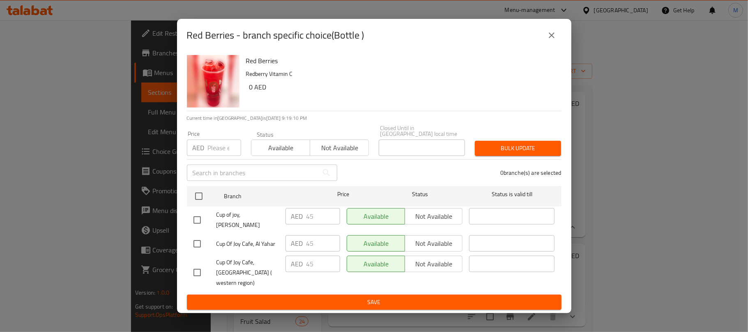
click at [549, 34] on button "close" at bounding box center [552, 35] width 20 height 20
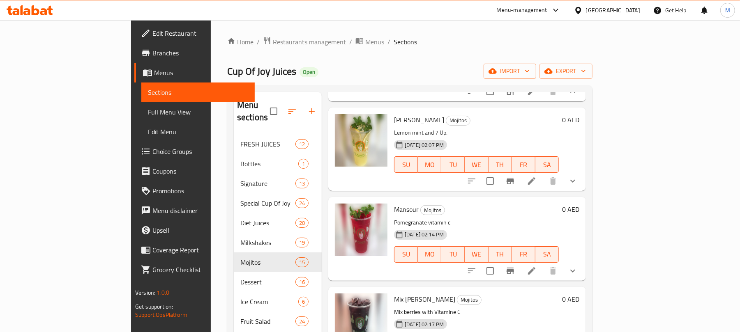
scroll to position [1259, 0]
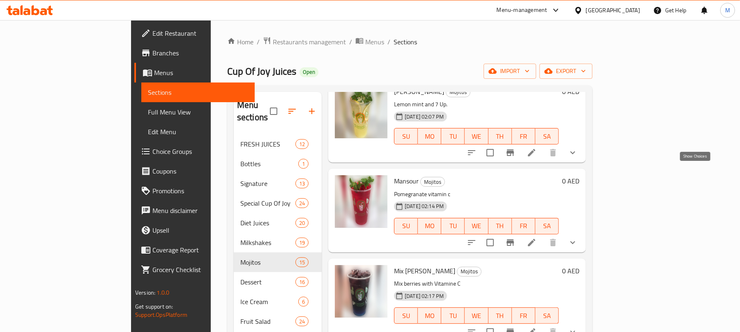
drag, startPoint x: 692, startPoint y: 170, endPoint x: 669, endPoint y: 180, distance: 24.8
click at [577, 158] on icon "show more" at bounding box center [573, 153] width 10 height 10
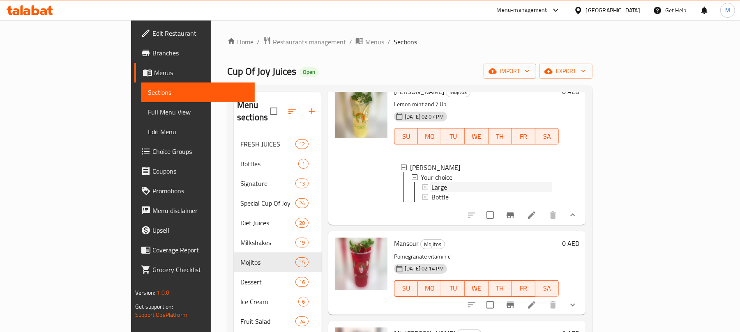
click at [431, 192] on div "Large" at bounding box center [491, 187] width 121 height 10
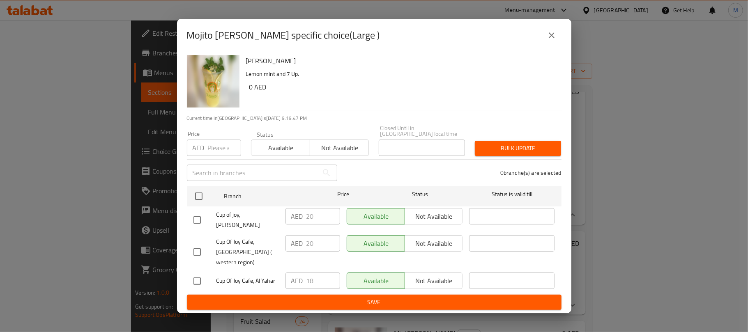
click at [546, 45] on button "close" at bounding box center [552, 35] width 20 height 20
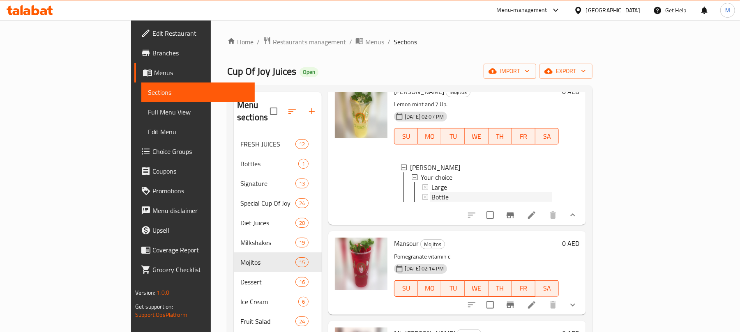
click at [431, 202] on div "Bottle" at bounding box center [491, 197] width 121 height 10
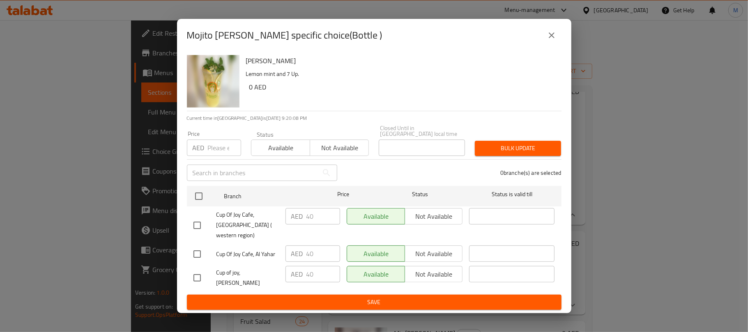
click at [546, 44] on button "close" at bounding box center [552, 35] width 20 height 20
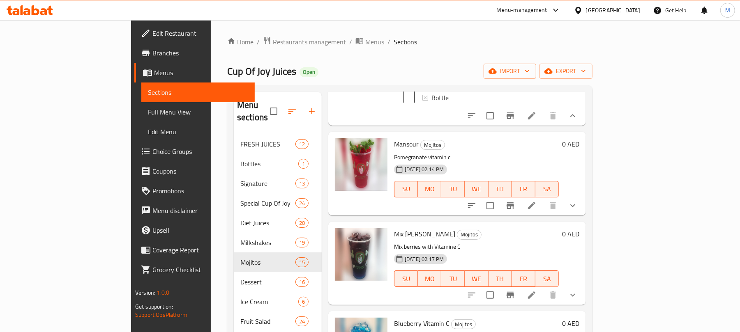
scroll to position [1423, 0]
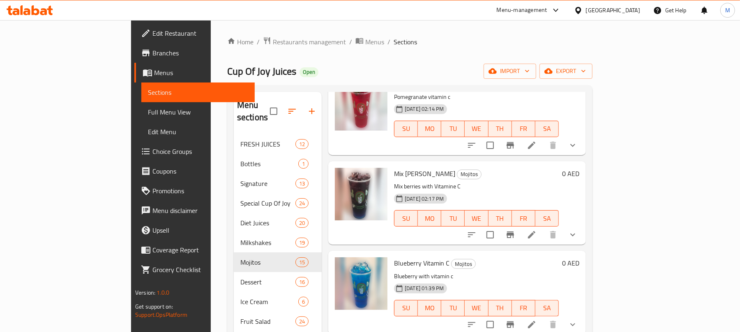
click at [575, 147] on icon "show more" at bounding box center [572, 145] width 5 height 3
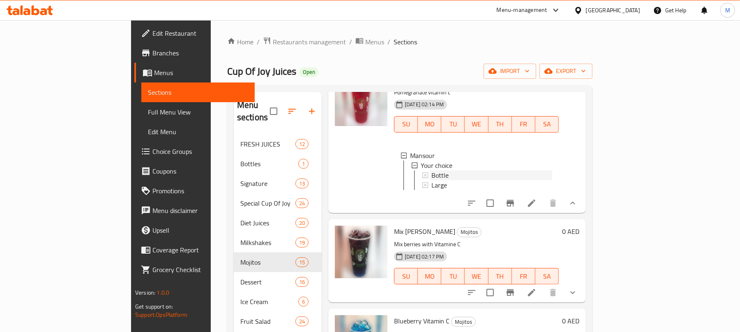
click at [431, 180] on div "Bottle" at bounding box center [491, 175] width 121 height 10
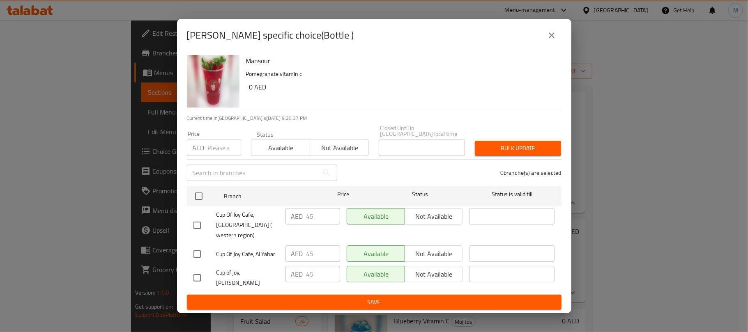
drag, startPoint x: 556, startPoint y: 48, endPoint x: 521, endPoint y: 69, distance: 40.6
click at [555, 40] on icon "close" at bounding box center [552, 35] width 10 height 10
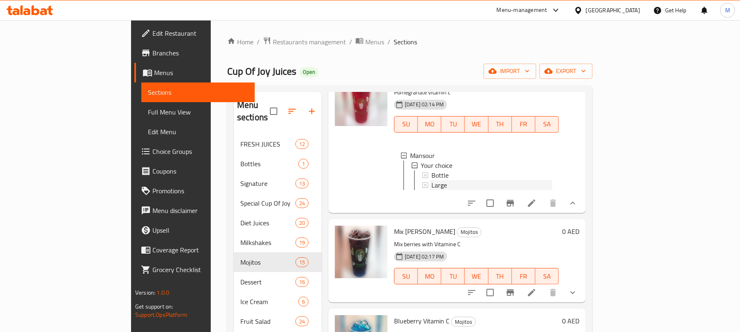
click at [431, 190] on span "Large" at bounding box center [439, 185] width 16 height 10
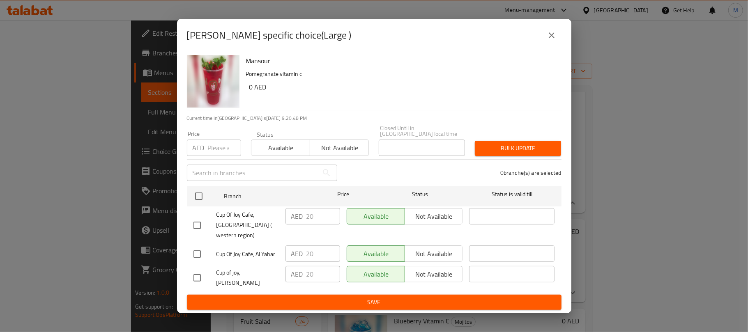
click at [552, 40] on icon "close" at bounding box center [552, 35] width 10 height 10
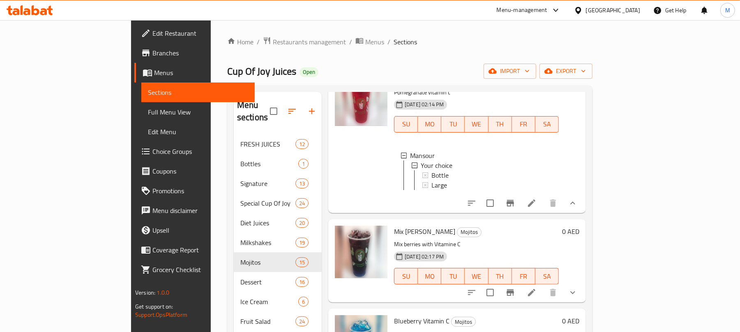
click at [431, 190] on span "Large" at bounding box center [439, 185] width 16 height 10
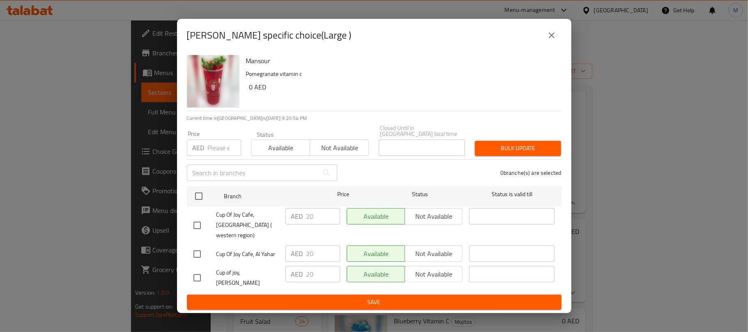
click at [545, 52] on div "Mansour - branch specific choice(Large )" at bounding box center [374, 35] width 394 height 33
click at [550, 40] on icon "close" at bounding box center [552, 35] width 10 height 10
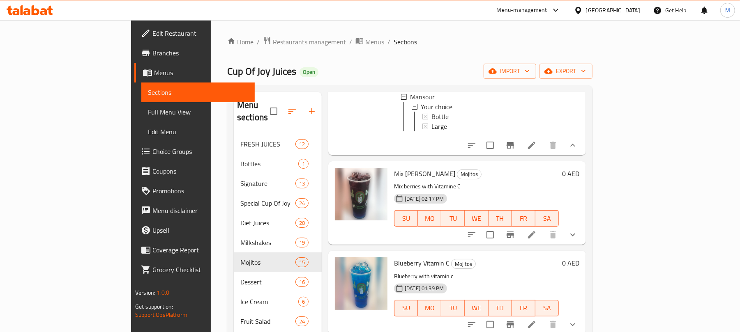
scroll to position [1516, 0]
click at [577, 234] on icon "show more" at bounding box center [573, 235] width 10 height 10
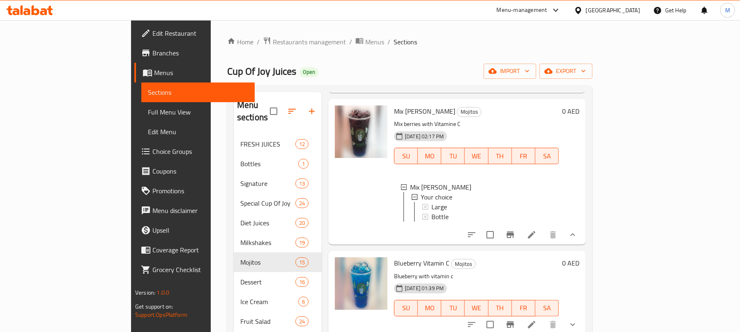
scroll to position [1571, 0]
click at [431, 212] on div "Large" at bounding box center [491, 207] width 121 height 10
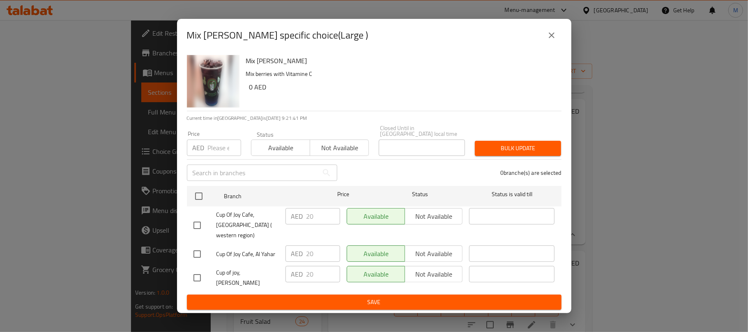
drag, startPoint x: 549, startPoint y: 45, endPoint x: 574, endPoint y: 53, distance: 26.0
click at [549, 38] on icon "close" at bounding box center [552, 35] width 6 height 6
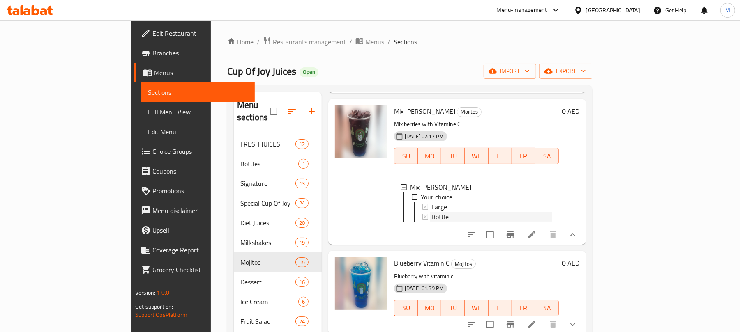
click at [431, 222] on span "Bottle" at bounding box center [439, 217] width 17 height 10
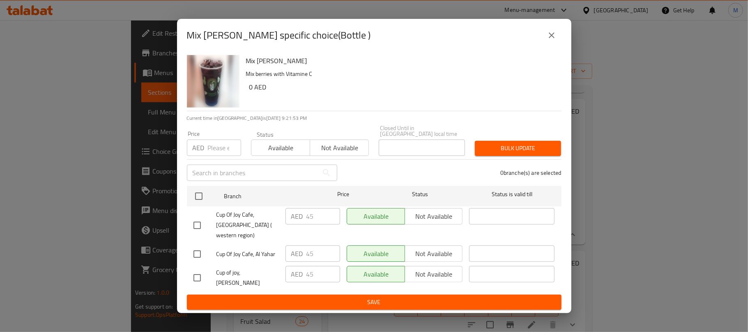
click at [549, 40] on icon "close" at bounding box center [552, 35] width 10 height 10
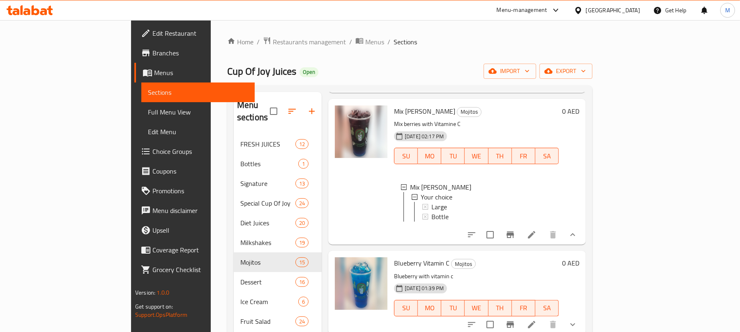
click at [431, 222] on div "Bottle" at bounding box center [491, 217] width 121 height 10
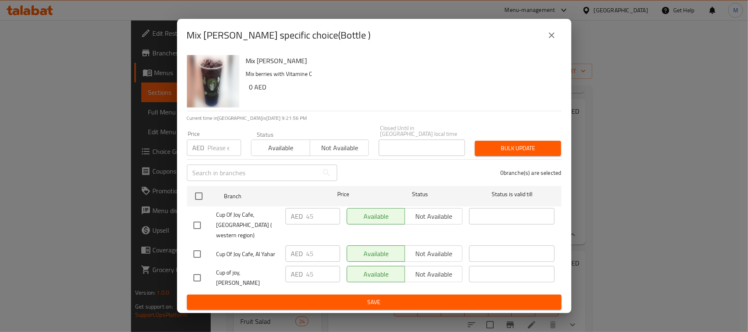
click at [546, 41] on button "close" at bounding box center [552, 35] width 20 height 20
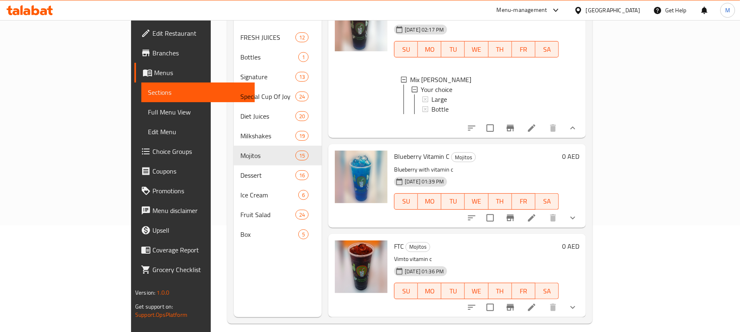
scroll to position [109, 0]
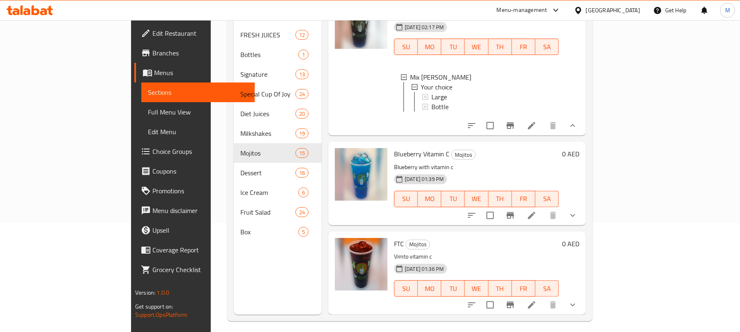
drag, startPoint x: 699, startPoint y: 214, endPoint x: 703, endPoint y: 215, distance: 4.8
click at [577, 214] on icon "show more" at bounding box center [573, 216] width 10 height 10
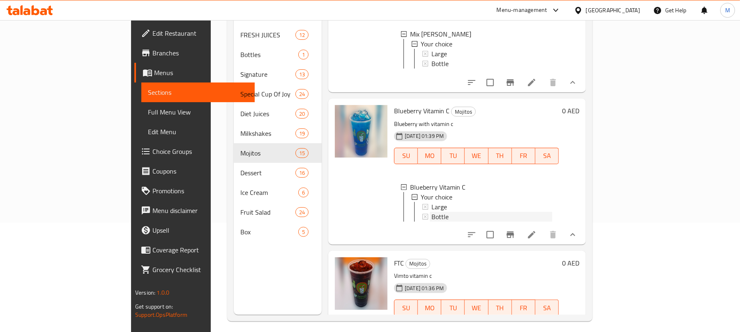
click at [431, 222] on span "Bottle" at bounding box center [439, 217] width 17 height 10
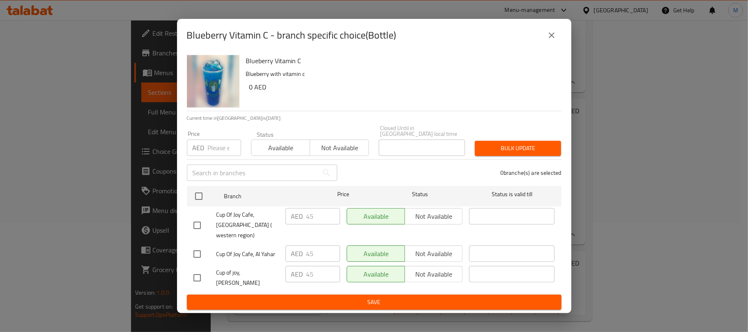
click at [554, 40] on icon "close" at bounding box center [552, 35] width 10 height 10
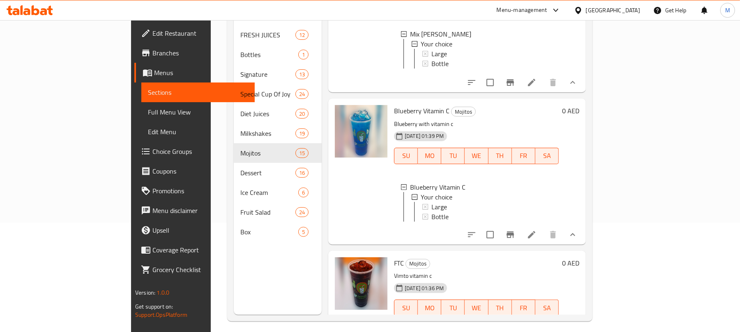
click at [431, 222] on span "Bottle" at bounding box center [439, 217] width 17 height 10
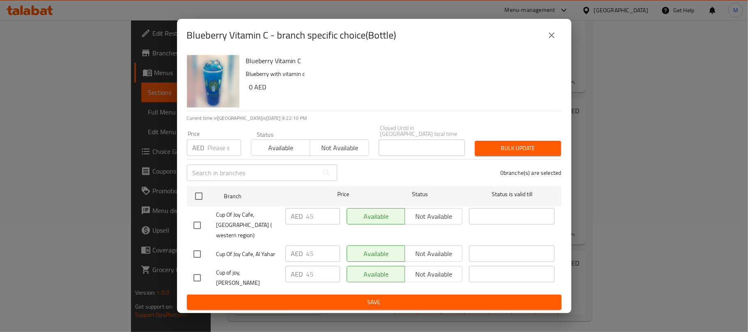
click at [555, 36] on button "close" at bounding box center [552, 35] width 20 height 20
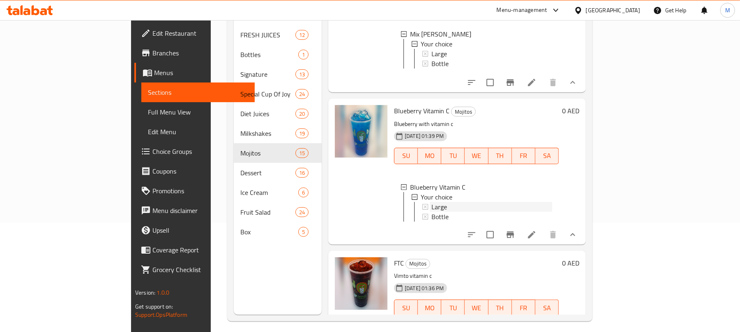
click at [431, 212] on div "Large" at bounding box center [491, 207] width 121 height 10
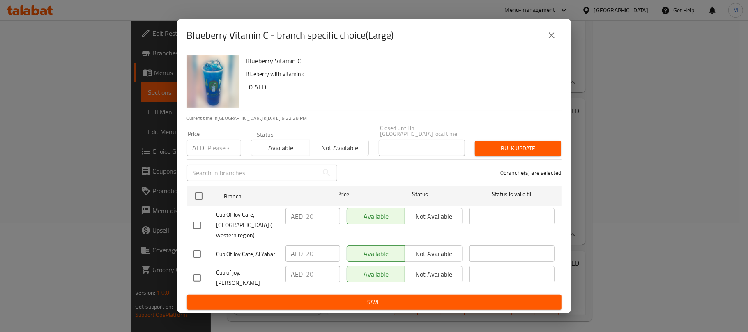
click at [547, 40] on icon "close" at bounding box center [552, 35] width 10 height 10
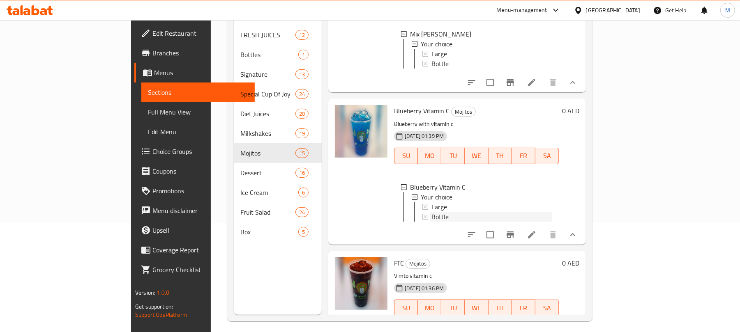
click at [431, 222] on div "Bottle" at bounding box center [491, 217] width 121 height 10
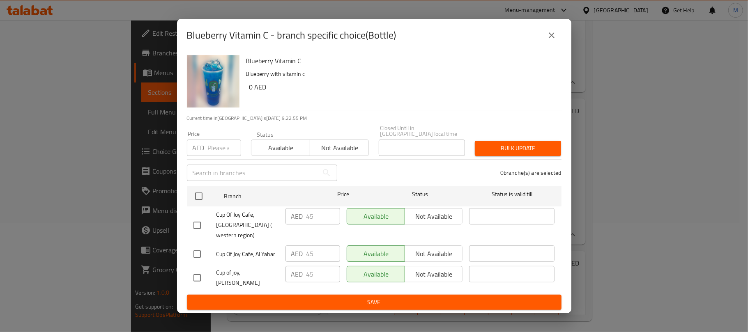
drag, startPoint x: 550, startPoint y: 40, endPoint x: 556, endPoint y: 48, distance: 9.9
click at [550, 40] on icon "close" at bounding box center [552, 35] width 10 height 10
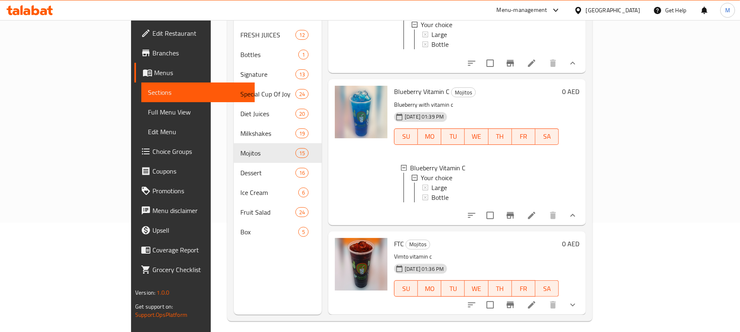
scroll to position [1, 0]
click at [577, 306] on icon "show more" at bounding box center [573, 305] width 10 height 10
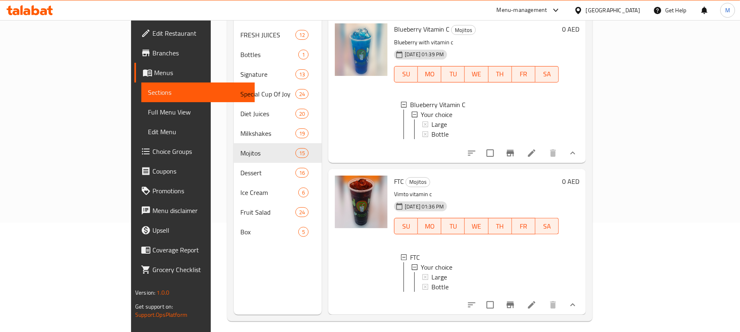
scroll to position [115, 0]
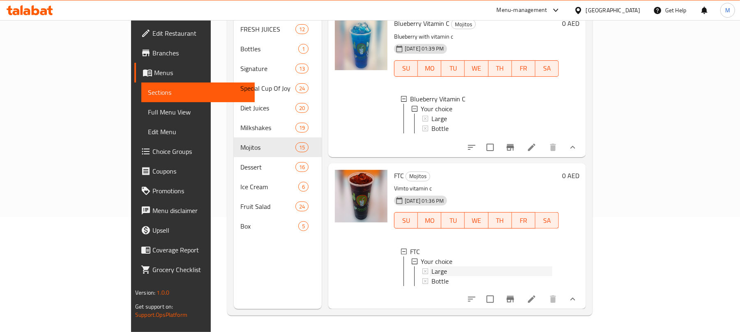
click at [431, 267] on div "Large" at bounding box center [491, 272] width 121 height 10
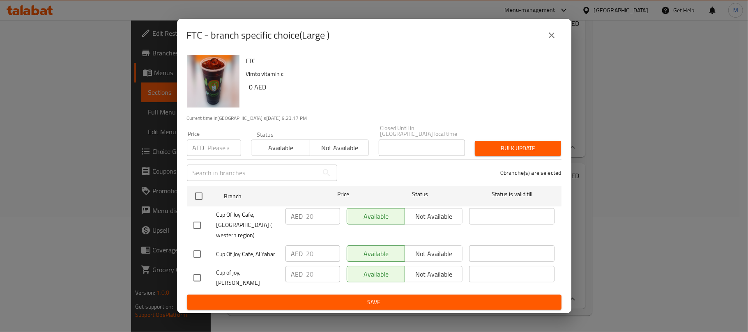
drag, startPoint x: 554, startPoint y: 38, endPoint x: 519, endPoint y: 120, distance: 89.2
click at [554, 38] on button "close" at bounding box center [552, 35] width 20 height 20
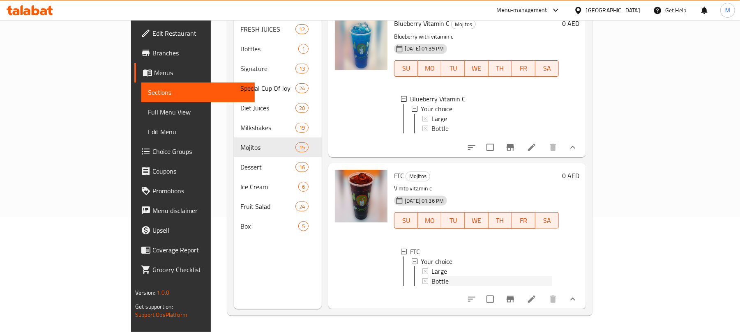
click at [431, 276] on div "Bottle" at bounding box center [491, 281] width 121 height 10
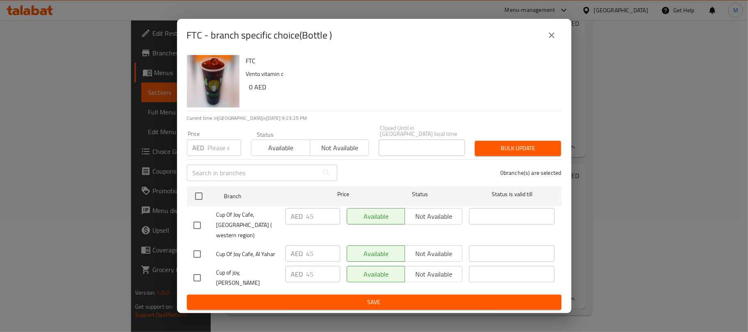
click at [555, 34] on div "FTC - branch specific choice(Bottle )" at bounding box center [374, 35] width 375 height 20
click at [551, 40] on icon "close" at bounding box center [552, 35] width 10 height 10
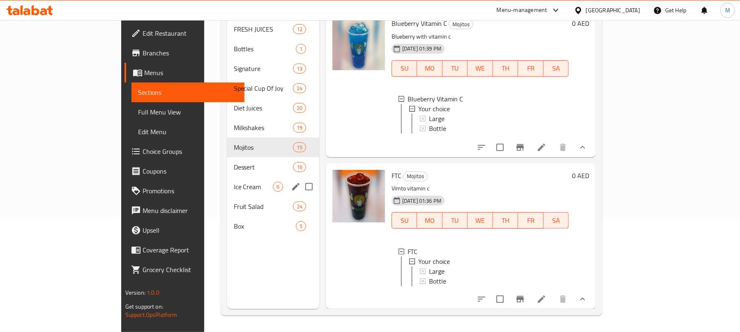
click at [227, 161] on div "Dessert 16" at bounding box center [273, 167] width 92 height 20
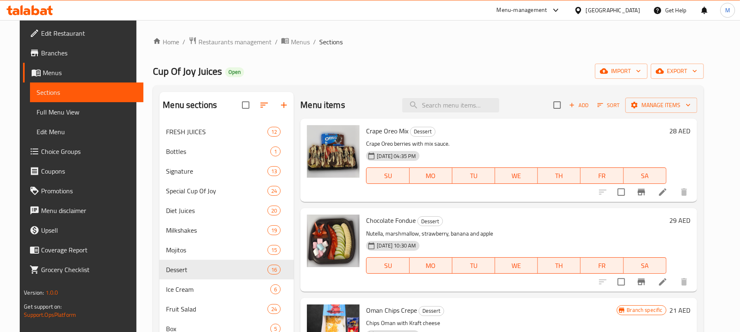
click at [648, 200] on button "Branch-specific-item" at bounding box center [641, 192] width 20 height 20
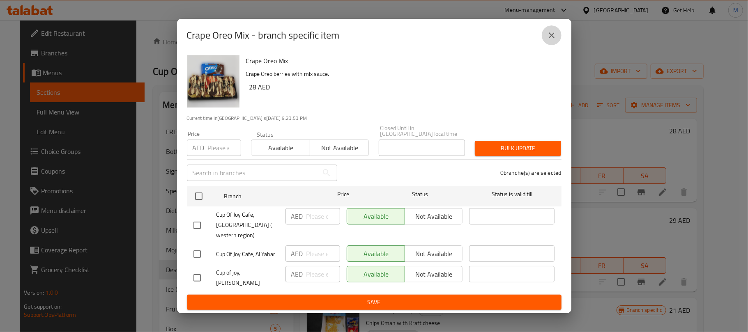
click at [547, 40] on icon "close" at bounding box center [552, 35] width 10 height 10
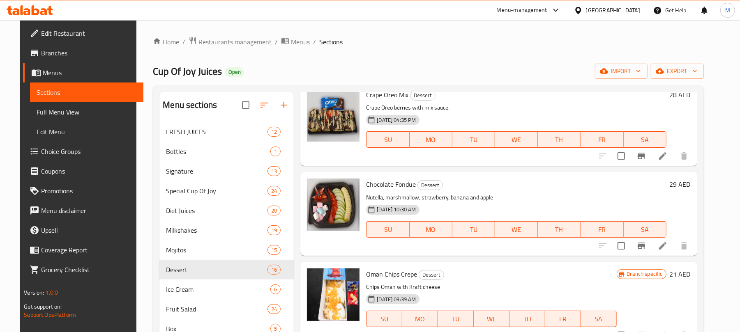
scroll to position [55, 0]
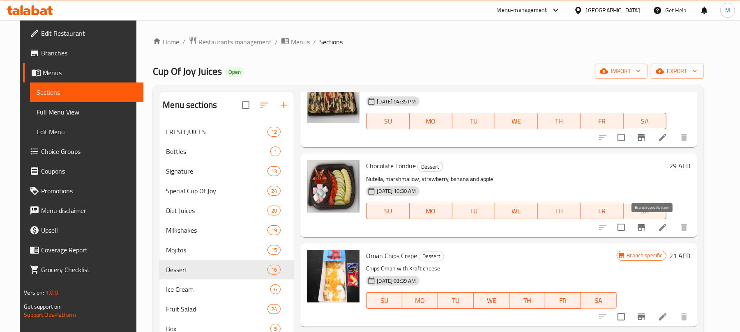
click at [645, 231] on icon "Branch-specific-item" at bounding box center [640, 227] width 7 height 7
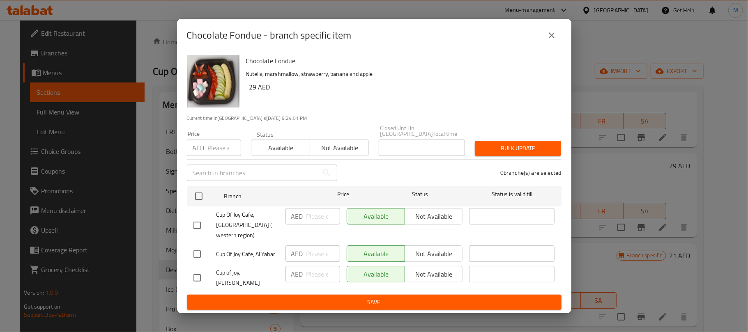
click at [544, 44] on button "close" at bounding box center [552, 35] width 20 height 20
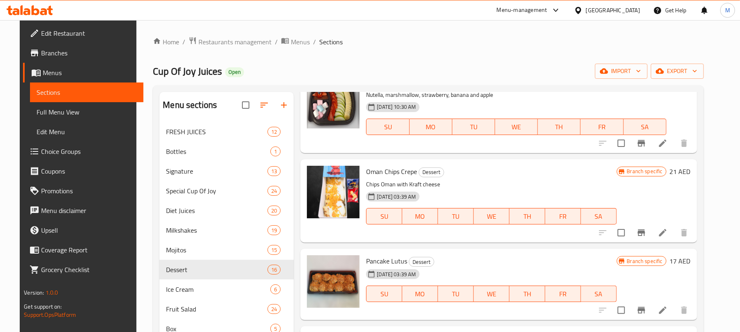
scroll to position [164, 0]
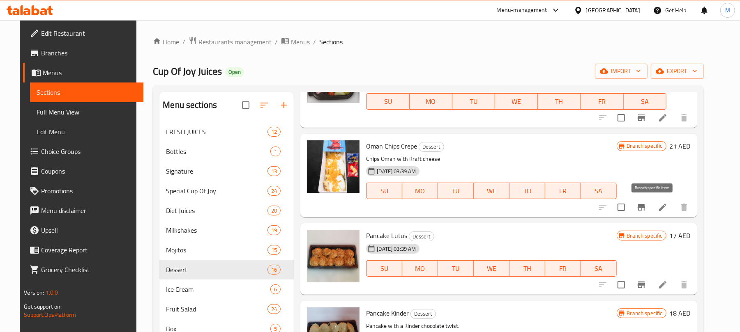
click at [645, 209] on icon "Branch-specific-item" at bounding box center [640, 207] width 7 height 7
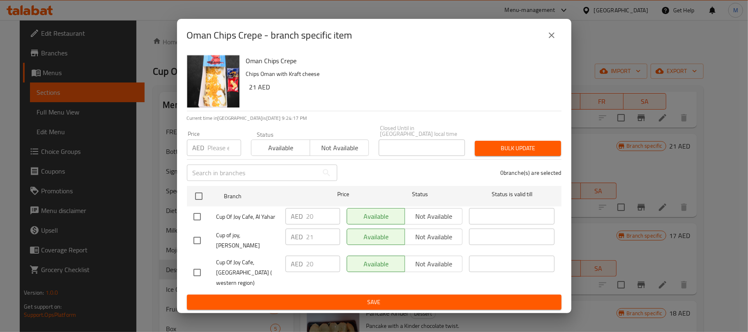
click at [549, 38] on icon "close" at bounding box center [552, 35] width 6 height 6
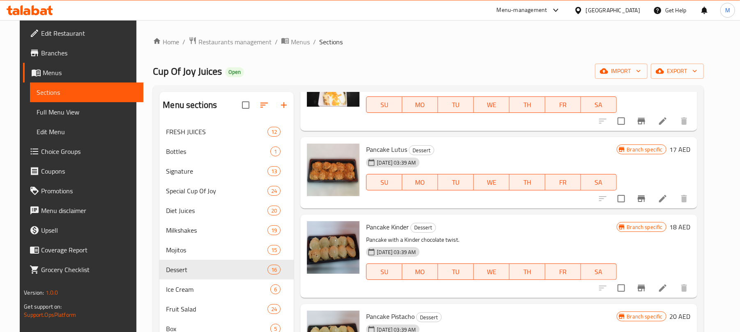
scroll to position [274, 0]
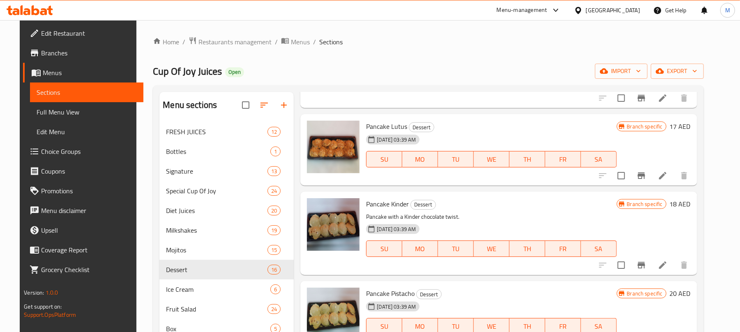
click at [645, 178] on icon "Branch-specific-item" at bounding box center [640, 175] width 7 height 7
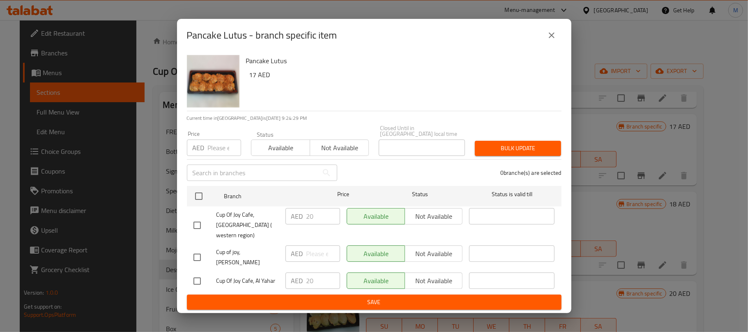
drag, startPoint x: 551, startPoint y: 43, endPoint x: 559, endPoint y: 46, distance: 8.3
click at [551, 38] on icon "close" at bounding box center [552, 35] width 6 height 6
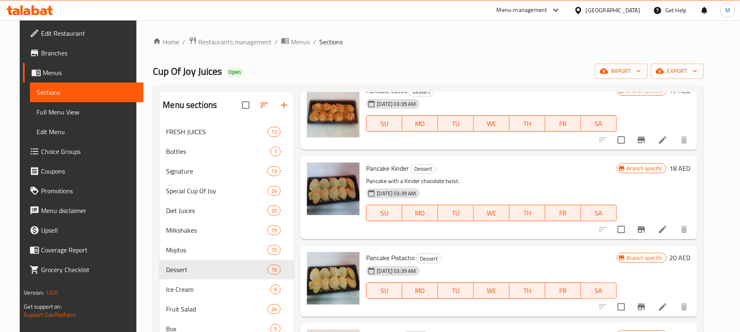
scroll to position [329, 0]
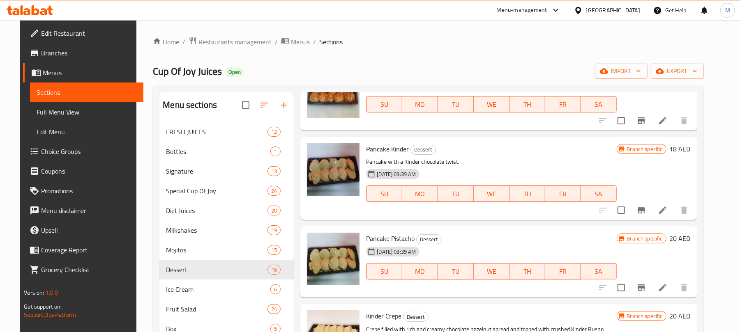
click at [646, 212] on icon "Branch-specific-item" at bounding box center [641, 210] width 10 height 10
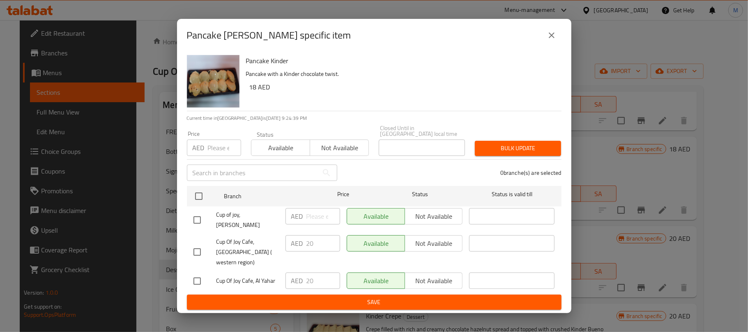
click at [546, 45] on button "close" at bounding box center [552, 35] width 20 height 20
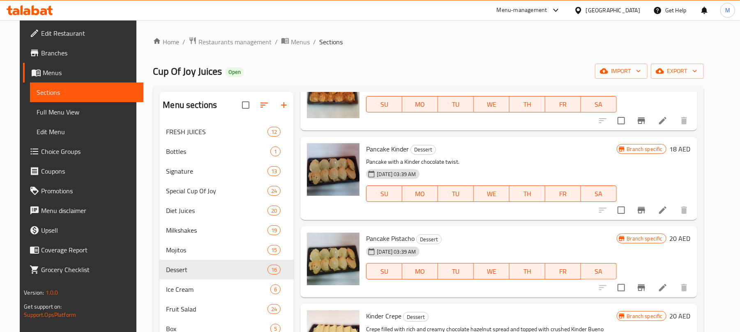
scroll to position [383, 0]
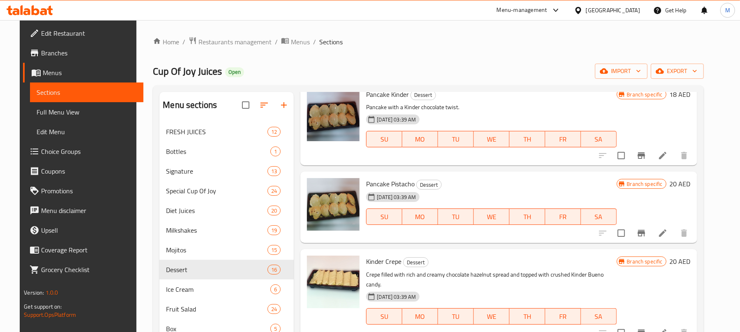
click at [646, 230] on icon "Branch-specific-item" at bounding box center [641, 233] width 10 height 10
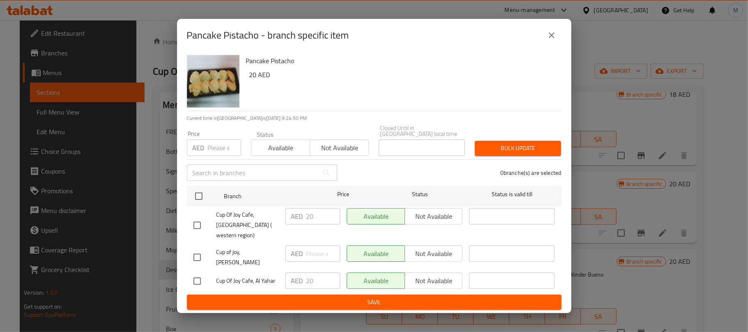
click at [550, 45] on button "close" at bounding box center [552, 35] width 20 height 20
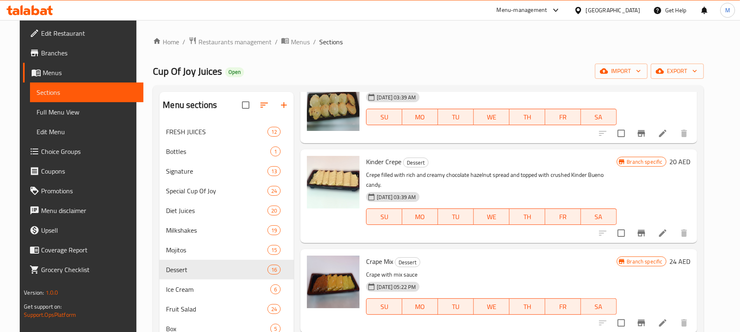
scroll to position [493, 0]
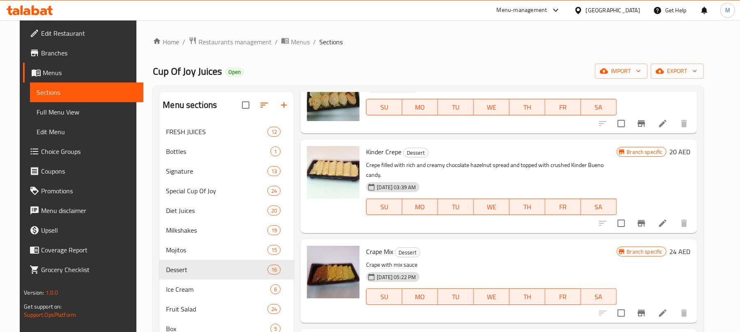
click at [646, 218] on icon "Branch-specific-item" at bounding box center [641, 223] width 10 height 10
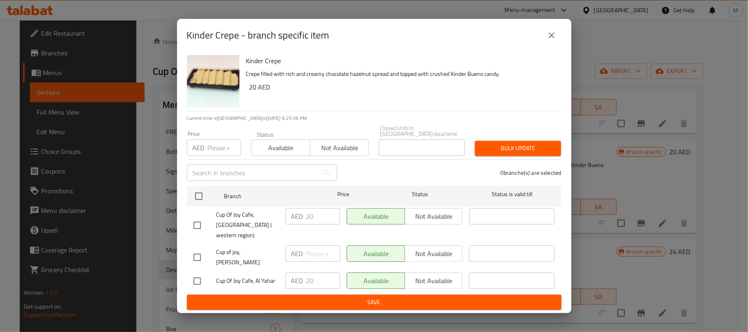
click at [559, 45] on button "close" at bounding box center [552, 35] width 20 height 20
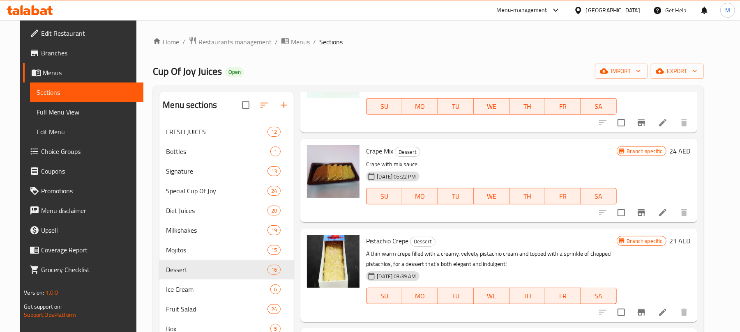
scroll to position [602, 0]
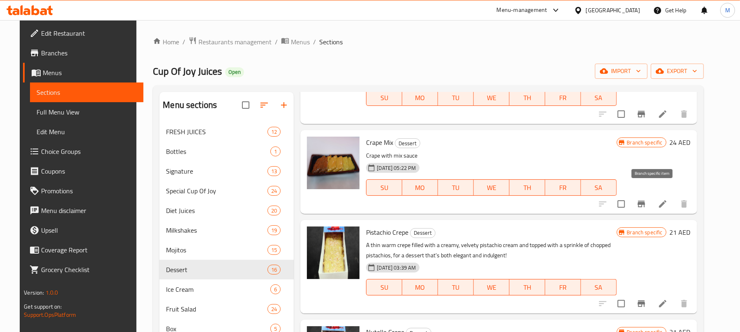
click at [646, 199] on icon "Branch-specific-item" at bounding box center [641, 204] width 10 height 10
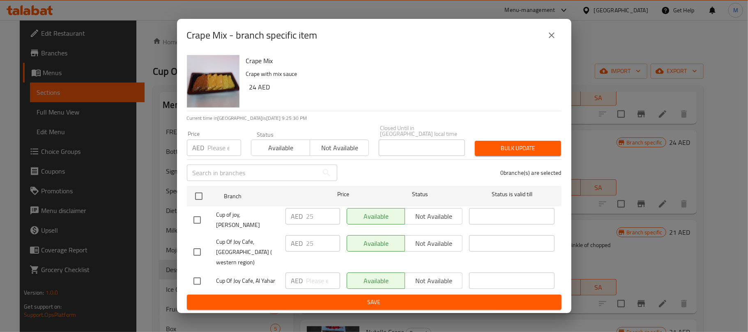
click at [558, 42] on button "close" at bounding box center [552, 35] width 20 height 20
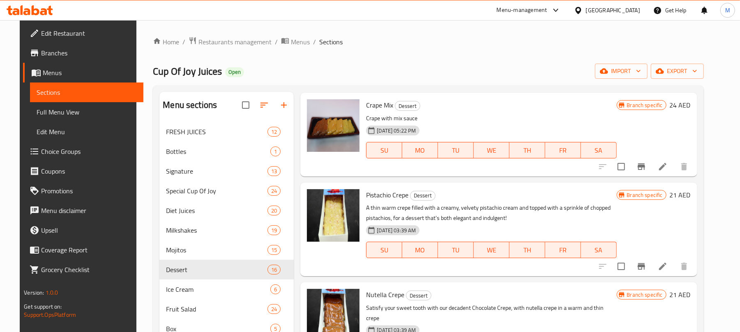
scroll to position [657, 0]
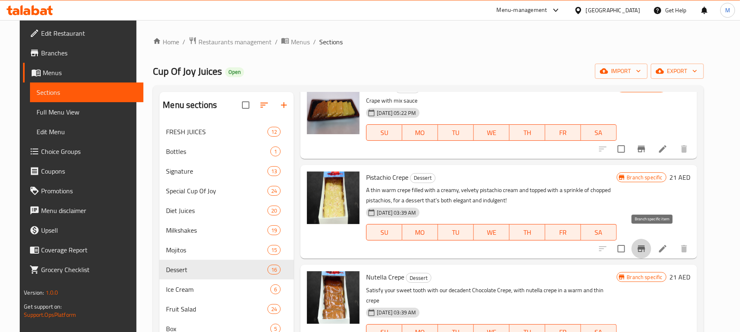
click at [646, 239] on button "Branch-specific-item" at bounding box center [641, 249] width 20 height 20
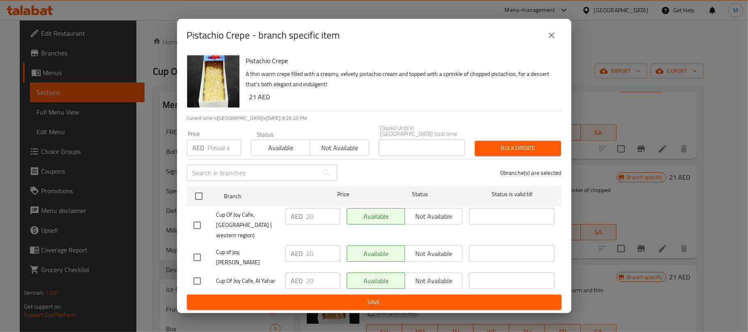
click at [558, 40] on button "close" at bounding box center [552, 35] width 20 height 20
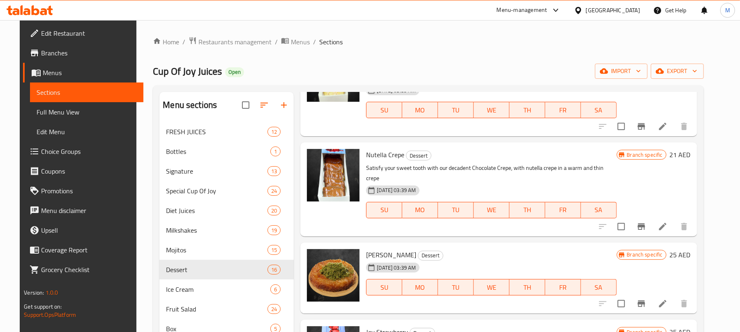
scroll to position [821, 0]
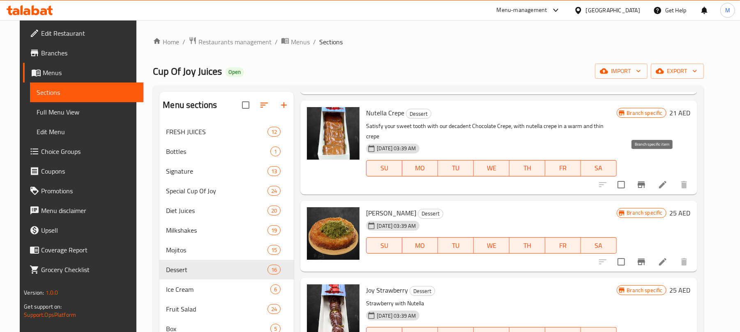
click at [646, 180] on icon "Branch-specific-item" at bounding box center [641, 185] width 10 height 10
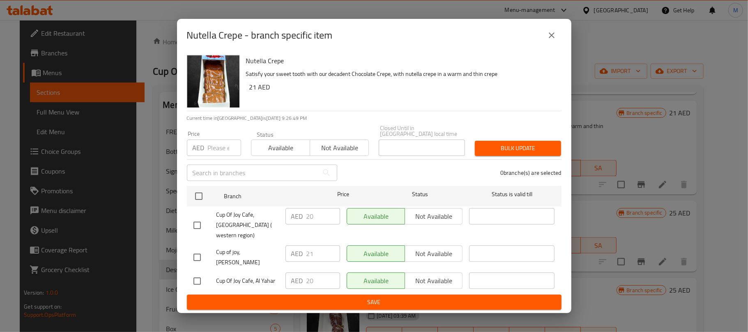
click at [549, 40] on icon "close" at bounding box center [552, 35] width 10 height 10
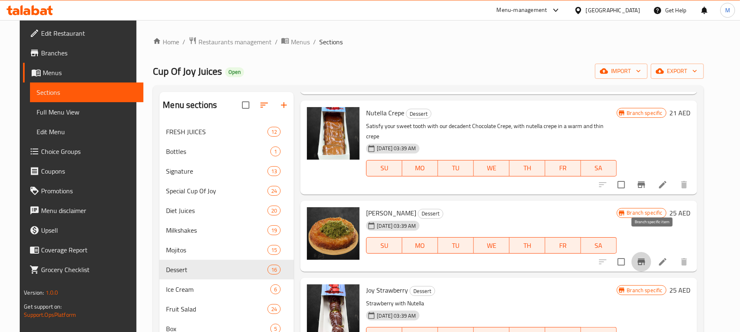
click at [645, 252] on button "Branch-specific-item" at bounding box center [641, 262] width 20 height 20
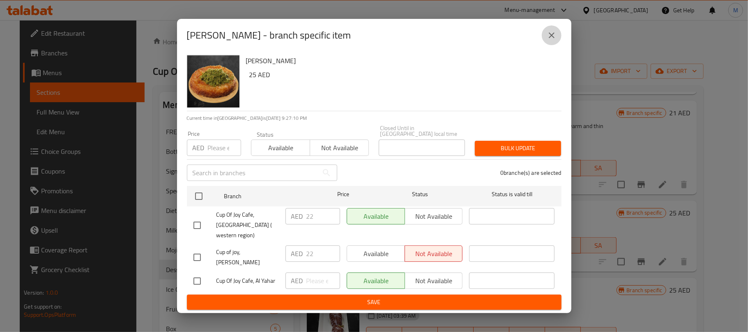
click at [545, 45] on button "close" at bounding box center [552, 35] width 20 height 20
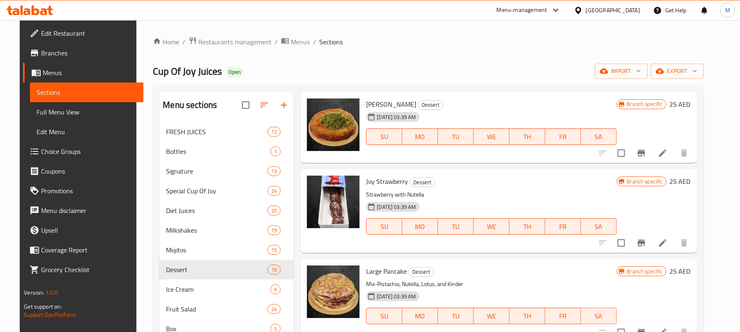
scroll to position [931, 0]
click at [646, 148] on icon "Branch-specific-item" at bounding box center [641, 153] width 10 height 10
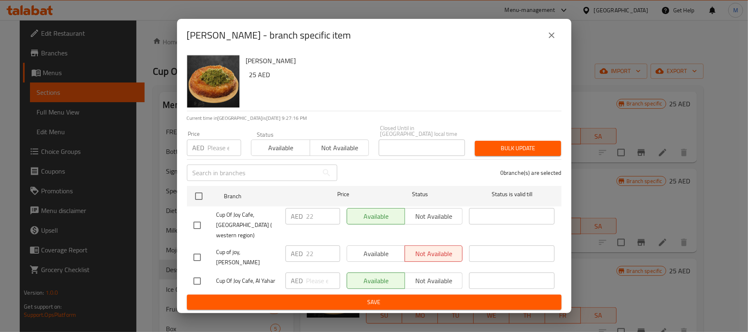
click at [543, 39] on button "close" at bounding box center [552, 35] width 20 height 20
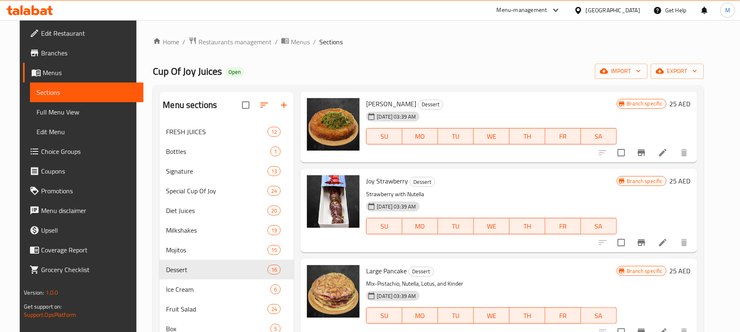
scroll to position [986, 0]
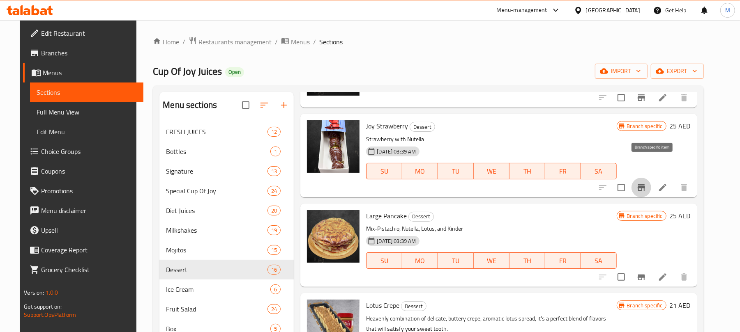
click at [645, 184] on icon "Branch-specific-item" at bounding box center [640, 187] width 7 height 7
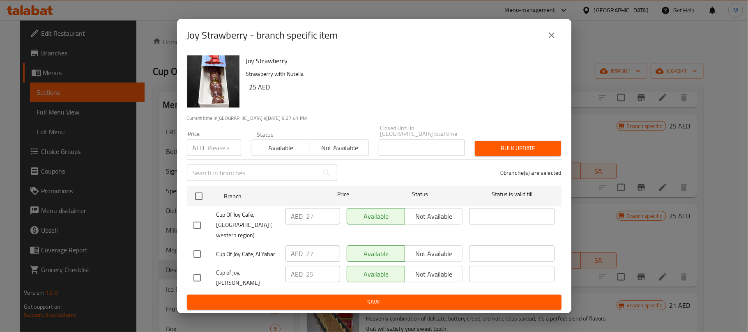
click at [544, 45] on button "close" at bounding box center [552, 35] width 20 height 20
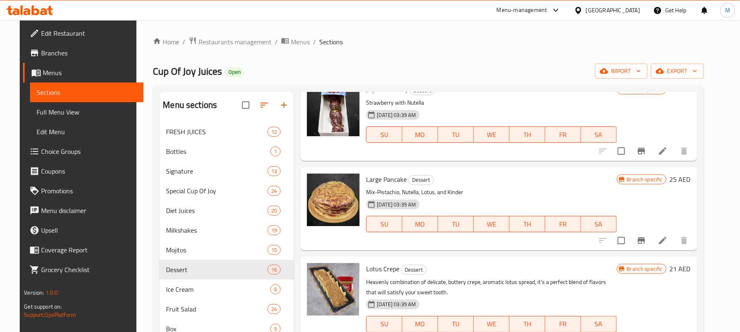
scroll to position [1040, 0]
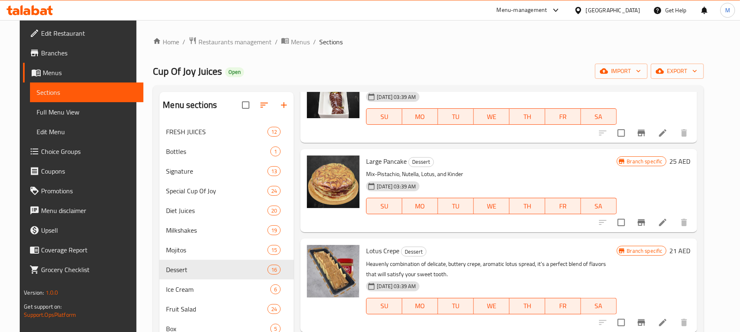
click at [651, 213] on button "Branch-specific-item" at bounding box center [641, 223] width 20 height 20
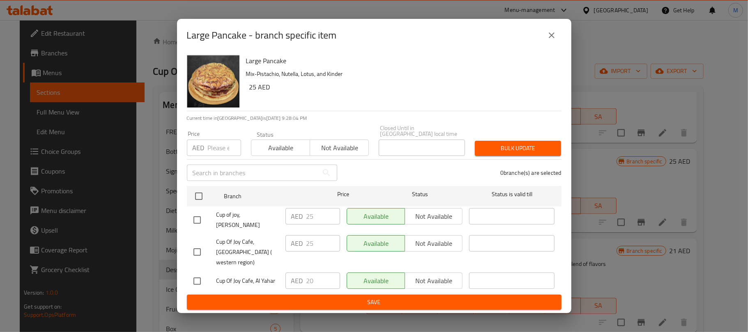
click at [554, 40] on icon "close" at bounding box center [552, 35] width 10 height 10
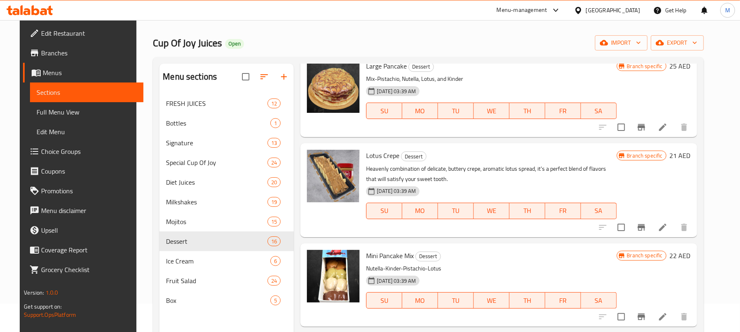
scroll to position [55, 0]
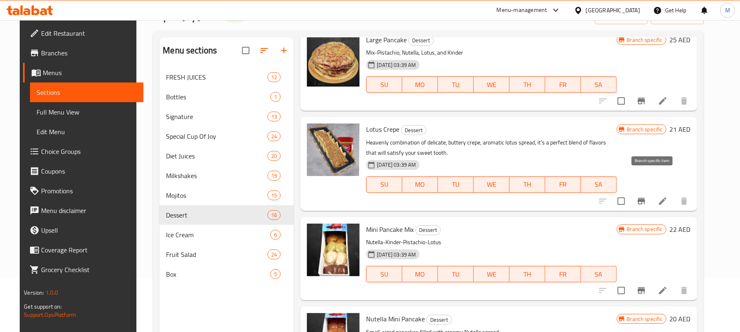
click at [646, 196] on icon "Branch-specific-item" at bounding box center [641, 201] width 10 height 10
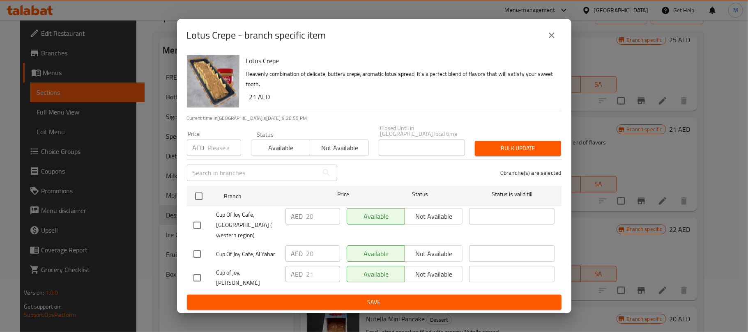
click at [546, 40] on button "close" at bounding box center [552, 35] width 20 height 20
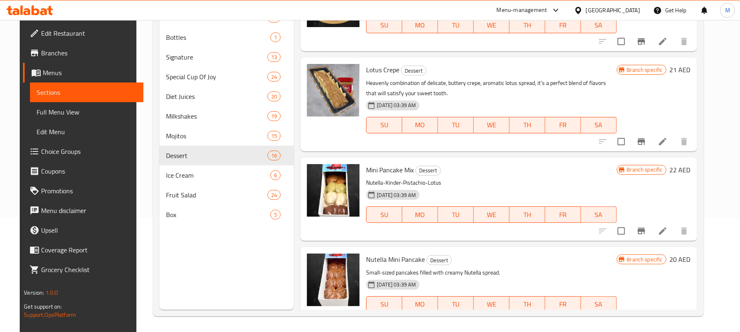
scroll to position [115, 0]
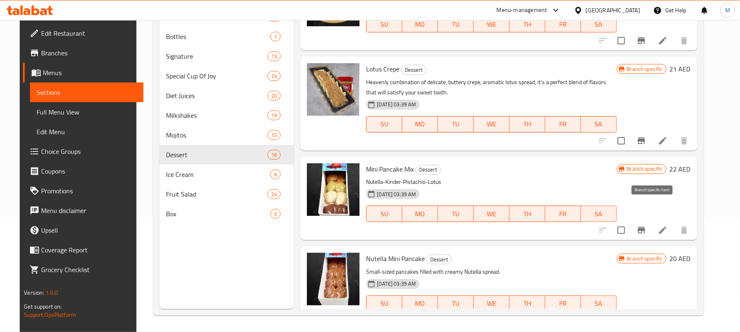
click at [651, 221] on button "Branch-specific-item" at bounding box center [641, 231] width 20 height 20
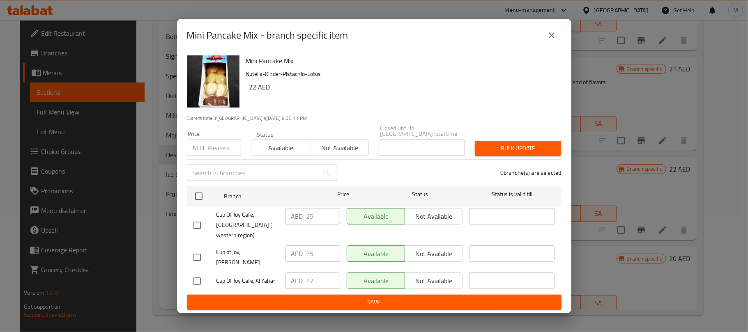
click at [553, 38] on icon "close" at bounding box center [552, 35] width 6 height 6
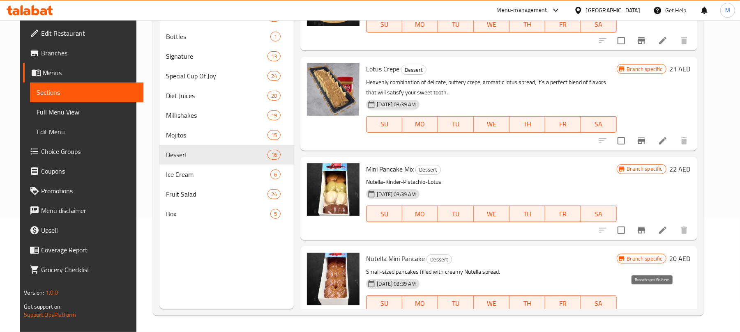
click at [645, 317] on icon "Branch-specific-item" at bounding box center [640, 320] width 7 height 7
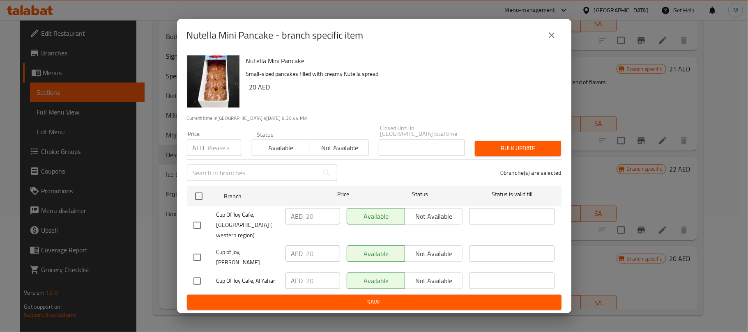
click at [553, 38] on icon "close" at bounding box center [552, 35] width 6 height 6
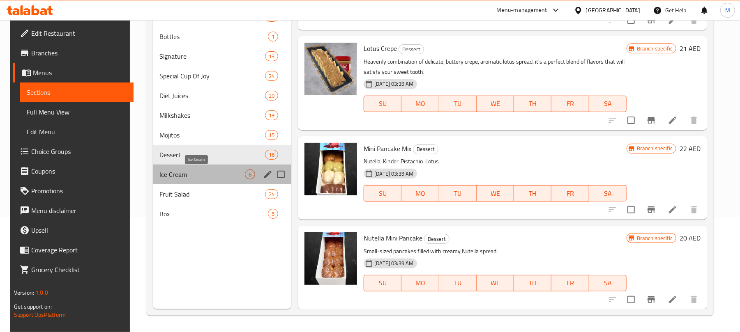
click at [196, 176] on span "Ice Cream" at bounding box center [201, 175] width 85 height 10
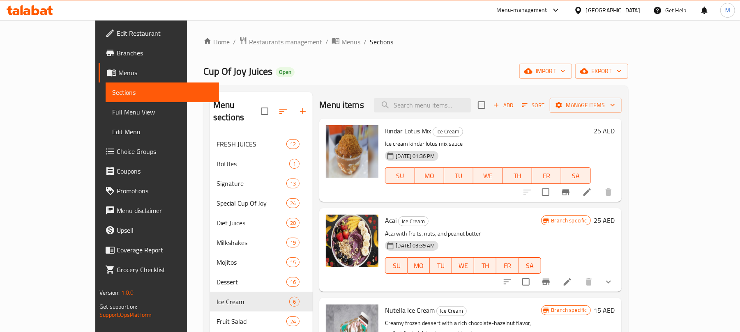
click at [569, 191] on icon "Branch-specific-item" at bounding box center [565, 192] width 7 height 7
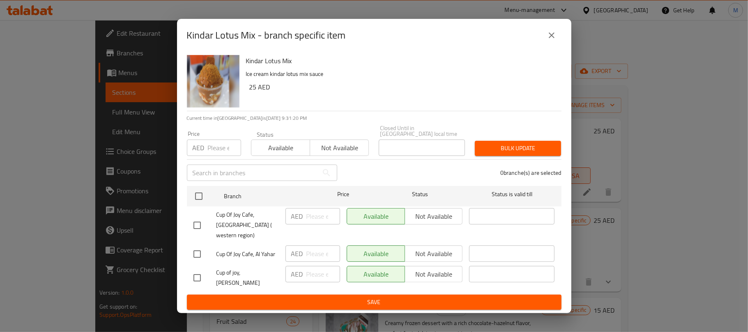
click at [554, 40] on icon "close" at bounding box center [552, 35] width 10 height 10
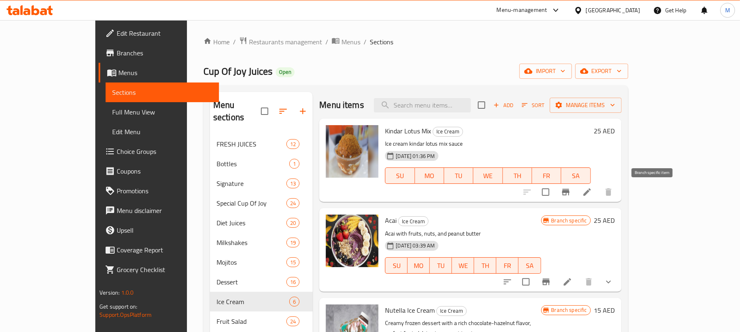
click at [570, 194] on icon "Branch-specific-item" at bounding box center [566, 192] width 10 height 10
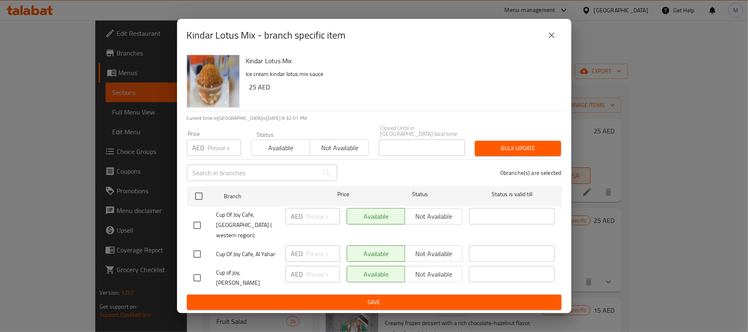
click at [552, 45] on button "close" at bounding box center [552, 35] width 20 height 20
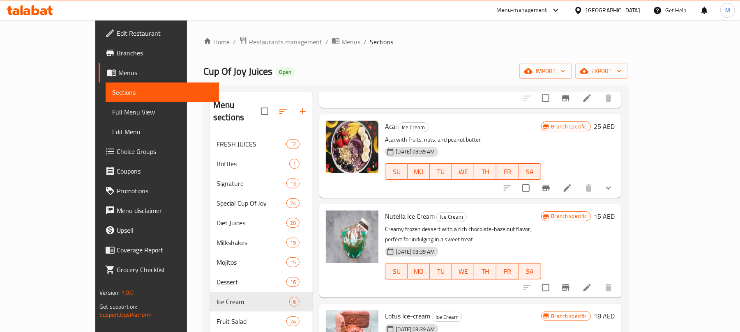
scroll to position [109, 0]
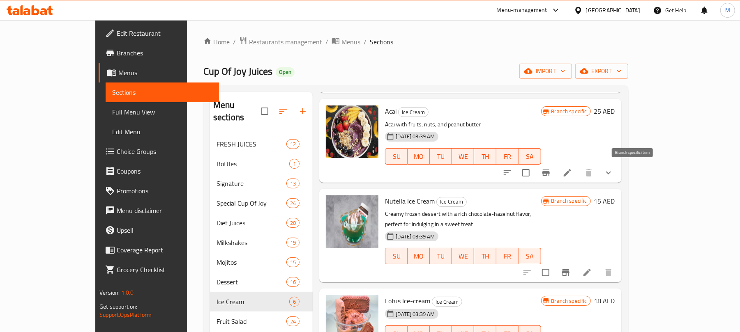
click at [551, 170] on icon "Branch-specific-item" at bounding box center [546, 173] width 10 height 10
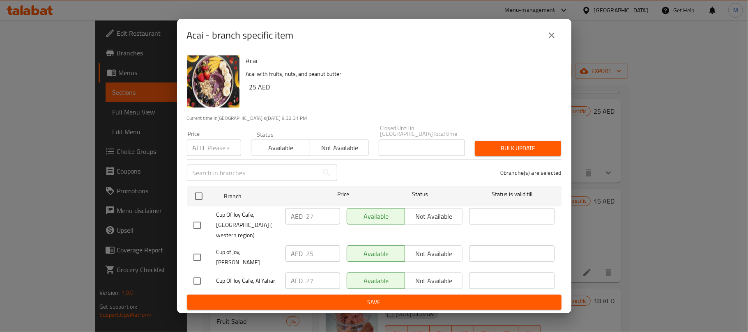
click at [557, 43] on button "close" at bounding box center [552, 35] width 20 height 20
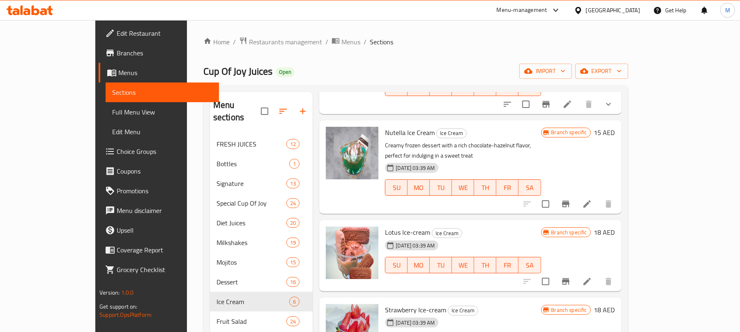
scroll to position [189, 0]
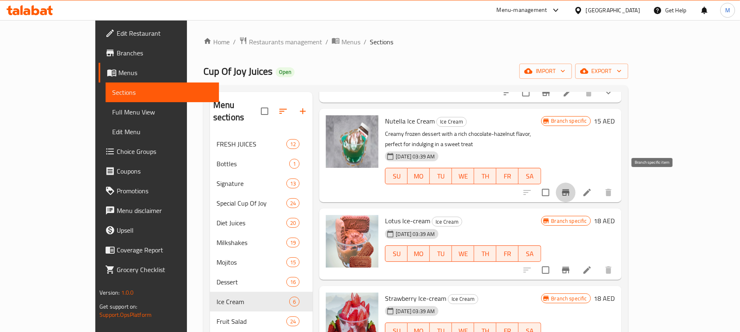
click at [569, 189] on icon "Branch-specific-item" at bounding box center [565, 192] width 7 height 7
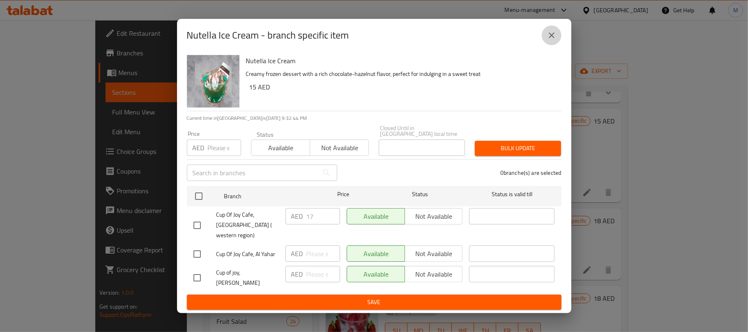
click at [547, 40] on icon "close" at bounding box center [552, 35] width 10 height 10
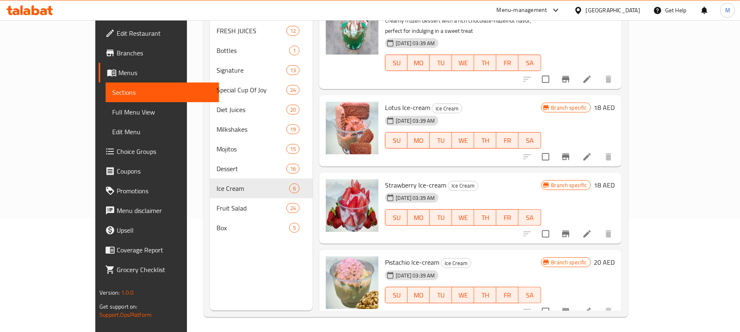
scroll to position [115, 0]
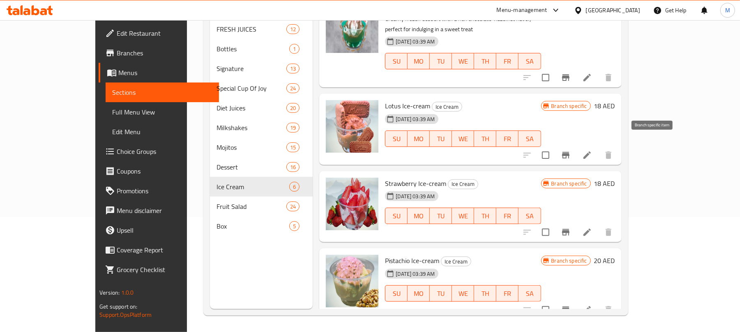
click at [575, 146] on button "Branch-specific-item" at bounding box center [566, 155] width 20 height 20
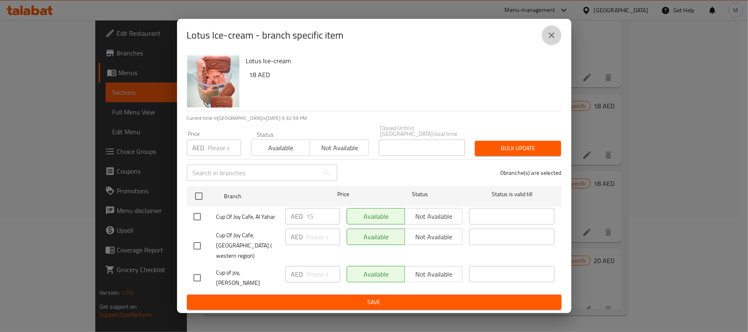
click at [545, 45] on button "close" at bounding box center [552, 35] width 20 height 20
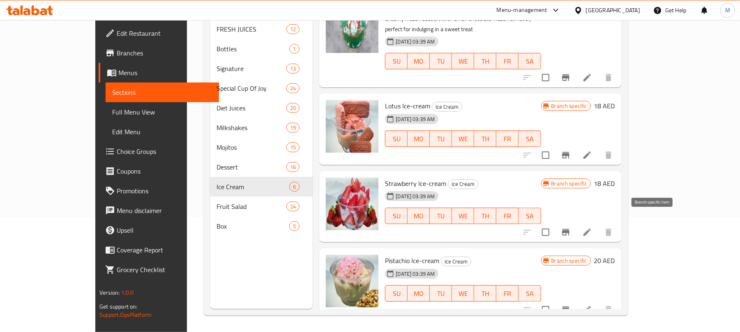
click at [570, 228] on icon "Branch-specific-item" at bounding box center [566, 233] width 10 height 10
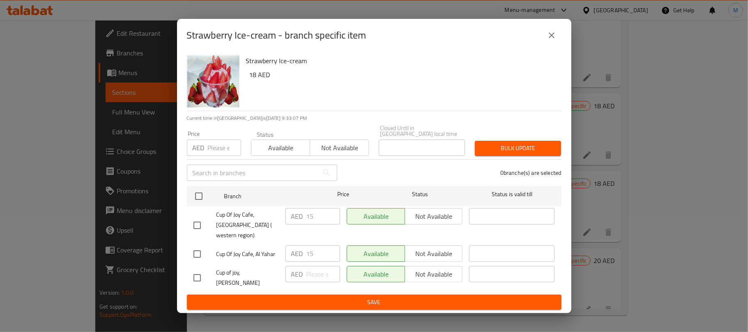
click at [554, 40] on icon "close" at bounding box center [552, 35] width 10 height 10
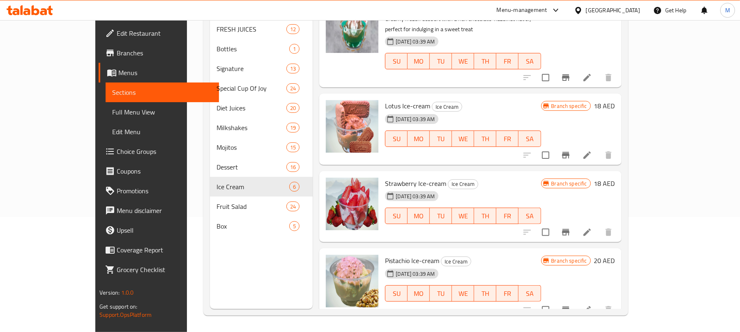
click at [618, 223] on div at bounding box center [567, 233] width 101 height 20
click at [569, 229] on icon "Branch-specific-item" at bounding box center [565, 232] width 7 height 7
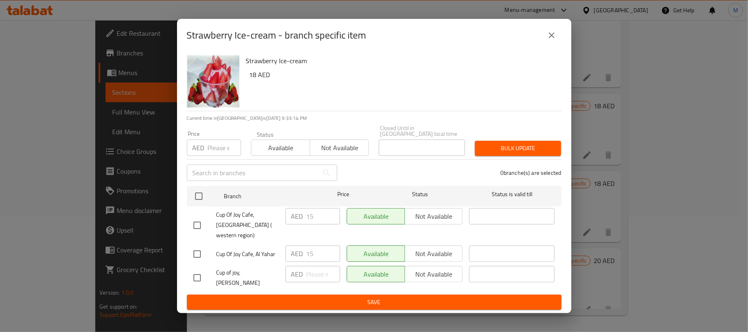
click at [546, 45] on button "close" at bounding box center [552, 35] width 20 height 20
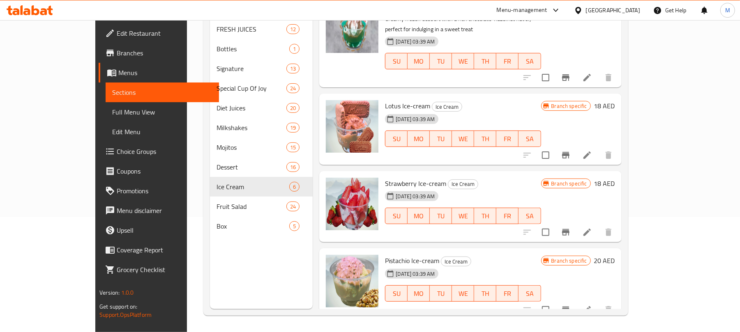
click at [570, 305] on icon "Branch-specific-item" at bounding box center [566, 310] width 10 height 10
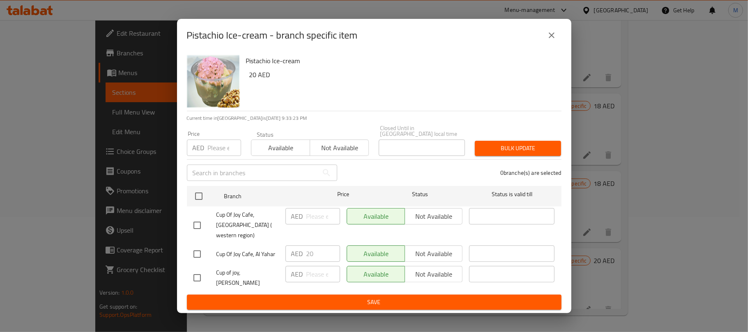
click at [544, 44] on button "close" at bounding box center [552, 35] width 20 height 20
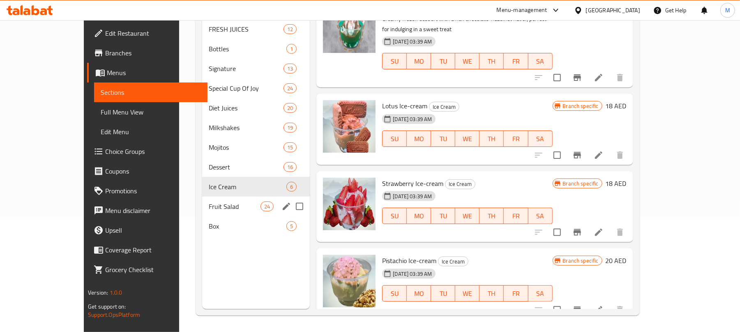
drag, startPoint x: 219, startPoint y: 198, endPoint x: 258, endPoint y: 189, distance: 39.6
click at [219, 202] on span "Fruit Salad" at bounding box center [235, 207] width 52 height 10
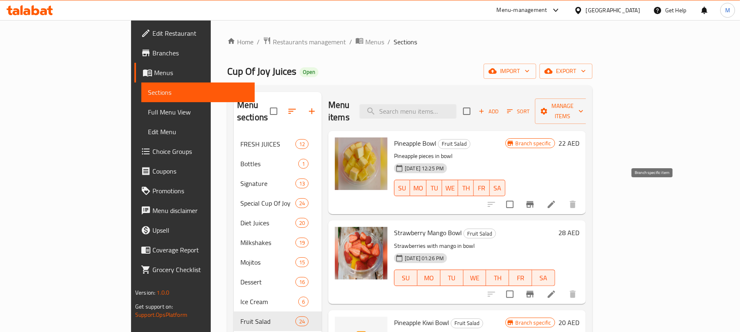
click at [540, 195] on button "Branch-specific-item" at bounding box center [530, 205] width 20 height 20
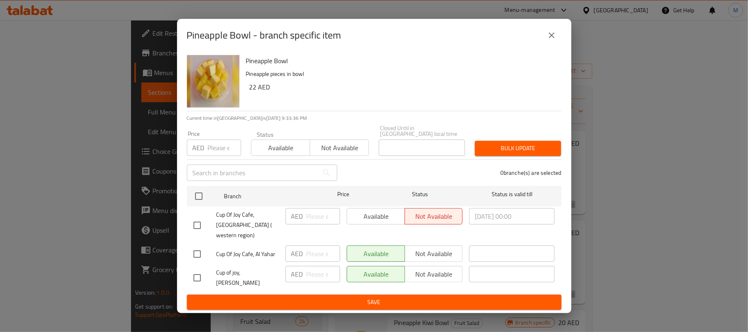
click at [550, 39] on icon "close" at bounding box center [552, 35] width 10 height 10
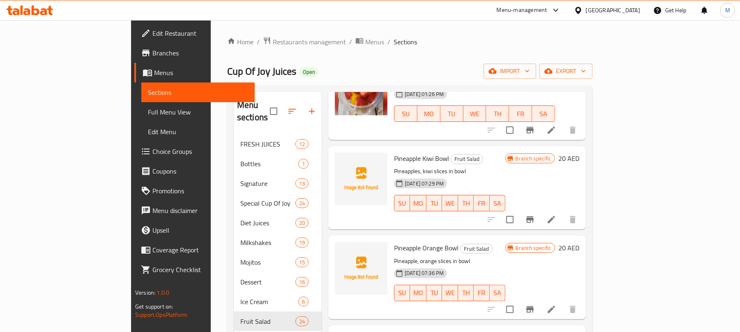
scroll to position [109, 0]
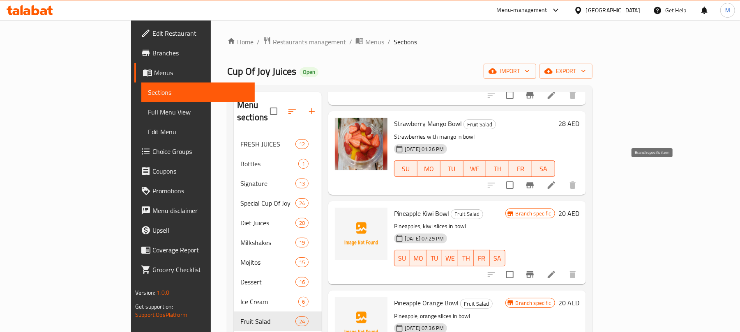
click at [533, 182] on icon "Branch-specific-item" at bounding box center [529, 185] width 7 height 7
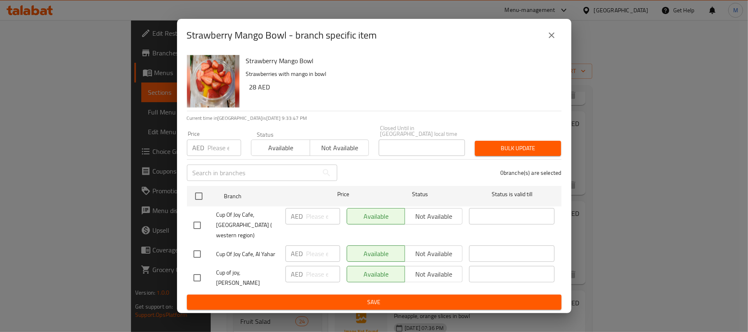
click at [552, 39] on icon "close" at bounding box center [552, 35] width 10 height 10
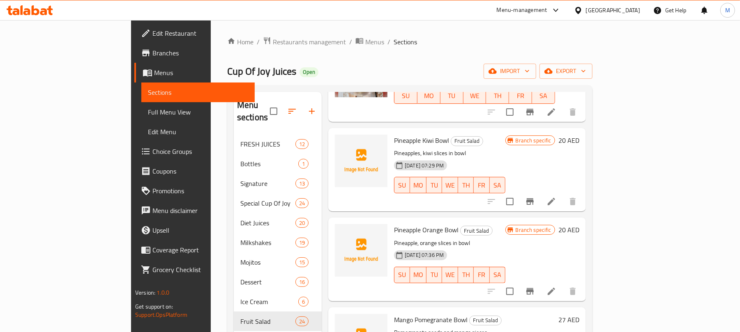
scroll to position [164, 0]
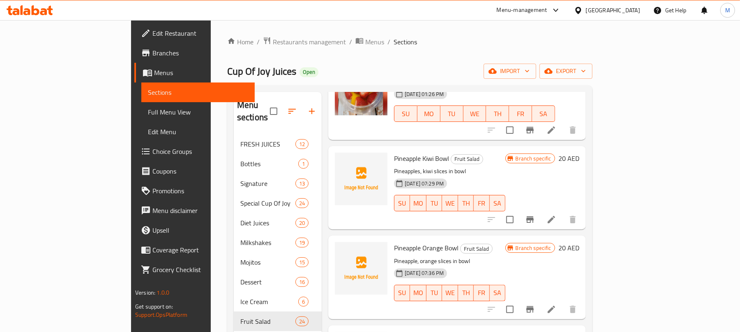
click at [535, 215] on icon "Branch-specific-item" at bounding box center [530, 220] width 10 height 10
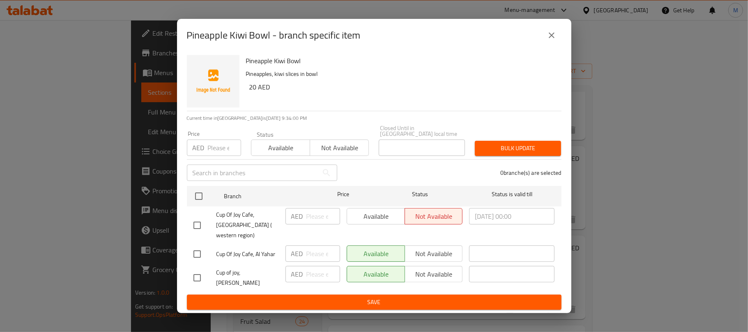
click at [547, 40] on icon "close" at bounding box center [552, 35] width 10 height 10
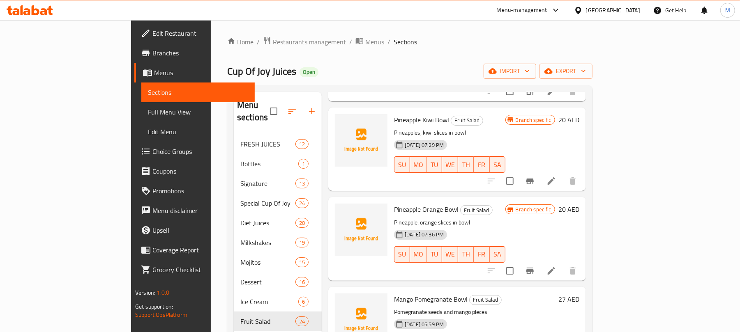
scroll to position [219, 0]
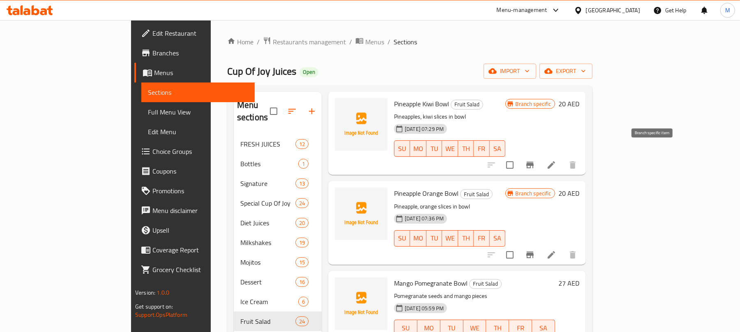
click at [540, 158] on button "Branch-specific-item" at bounding box center [530, 165] width 20 height 20
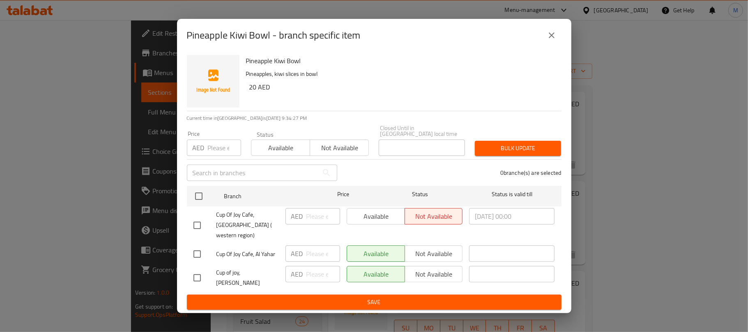
click at [545, 45] on button "close" at bounding box center [552, 35] width 20 height 20
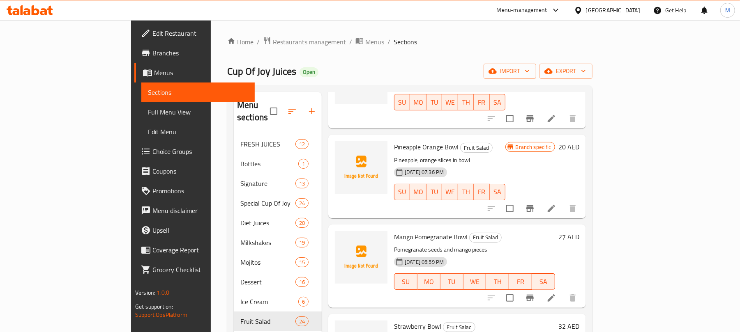
scroll to position [274, 0]
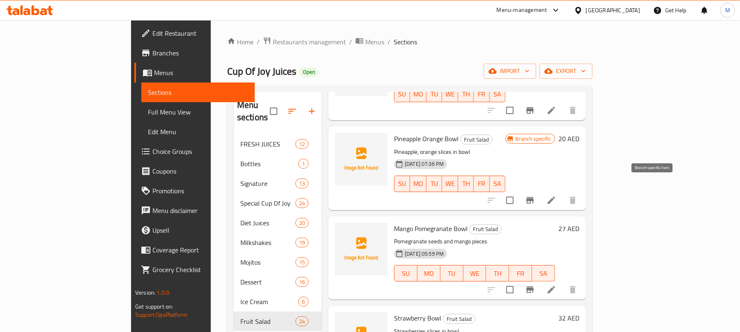
click at [533, 197] on icon "Branch-specific-item" at bounding box center [529, 200] width 7 height 7
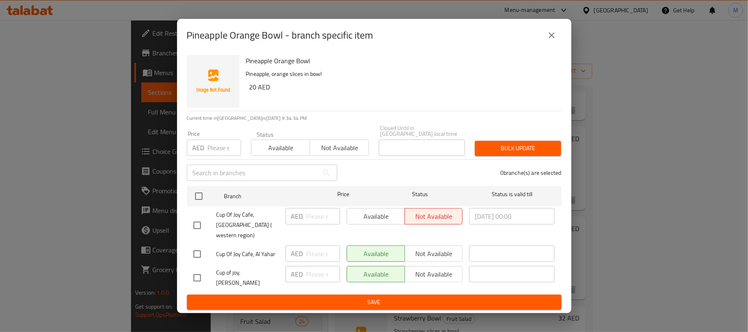
click at [554, 40] on icon "close" at bounding box center [552, 35] width 10 height 10
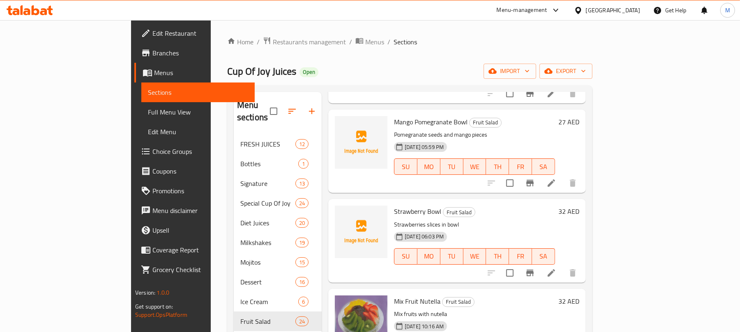
scroll to position [383, 0]
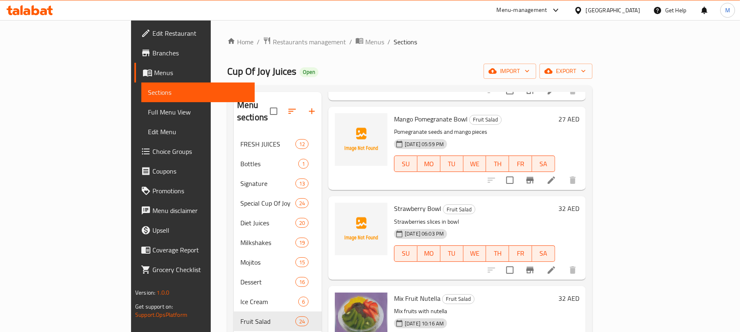
click at [535, 175] on icon "Branch-specific-item" at bounding box center [530, 180] width 10 height 10
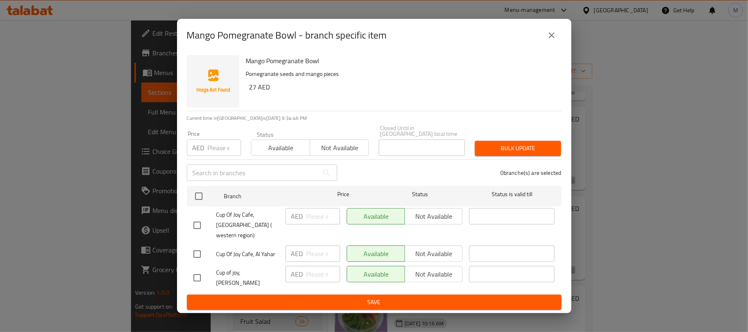
click at [554, 40] on icon "close" at bounding box center [552, 35] width 10 height 10
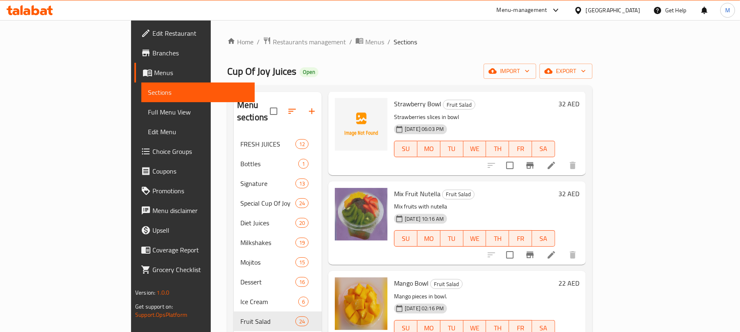
scroll to position [493, 0]
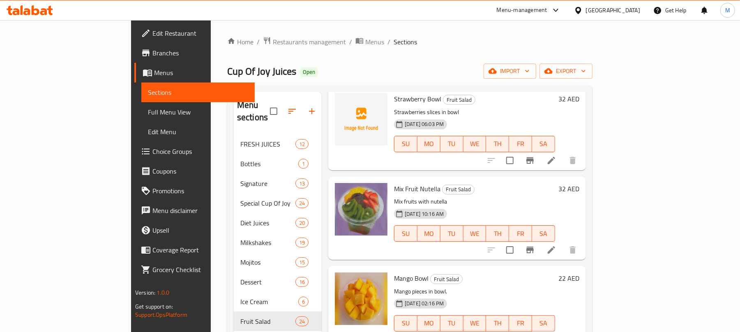
click at [533, 157] on icon "Branch-specific-item" at bounding box center [529, 160] width 7 height 7
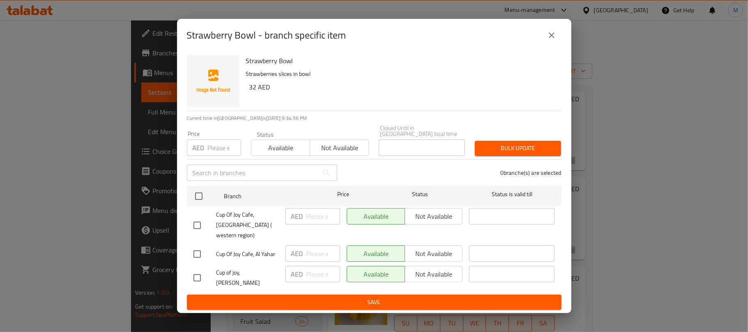
click at [554, 38] on icon "close" at bounding box center [552, 35] width 6 height 6
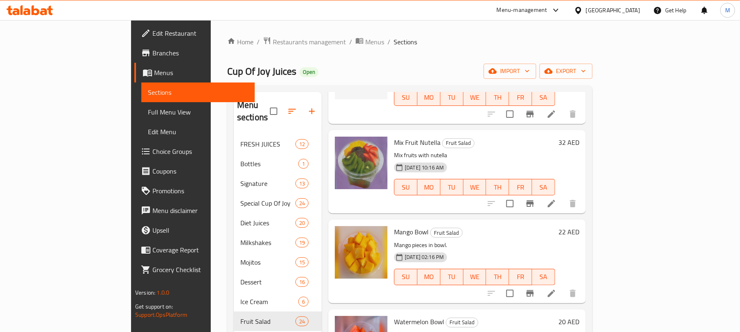
scroll to position [547, 0]
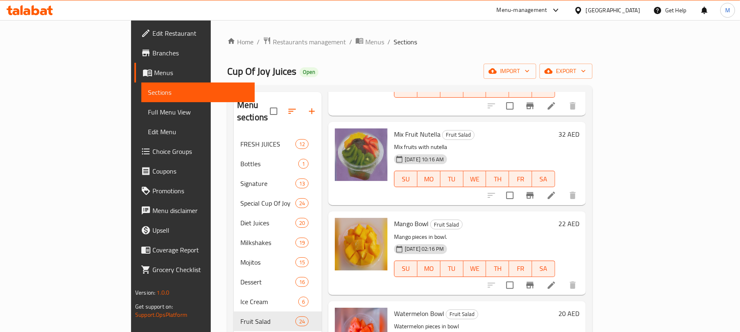
click at [540, 186] on button "Branch-specific-item" at bounding box center [530, 196] width 20 height 20
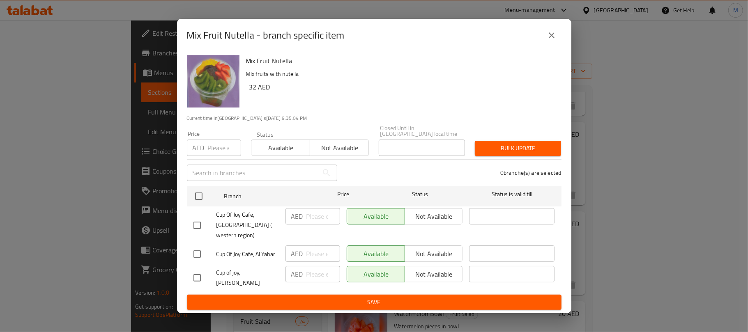
click at [551, 40] on icon "close" at bounding box center [552, 35] width 10 height 10
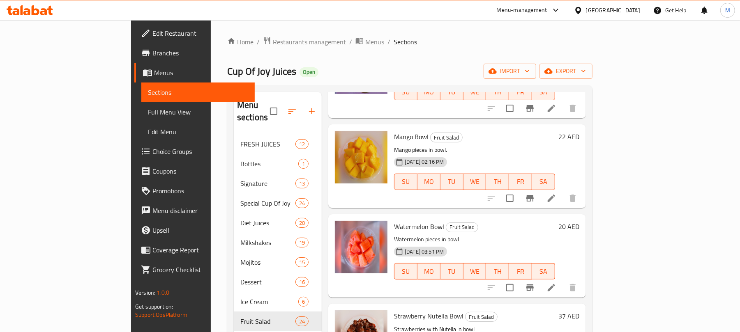
scroll to position [657, 0]
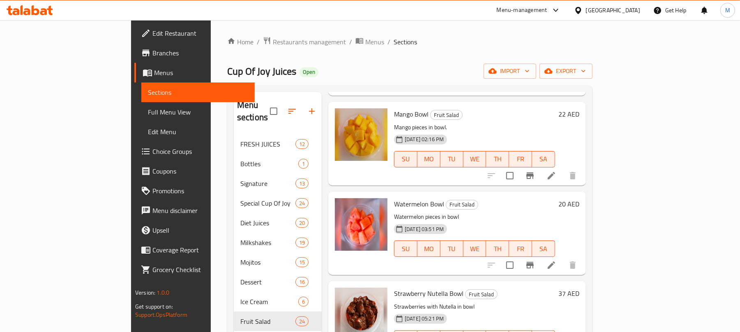
click at [540, 166] on button "Branch-specific-item" at bounding box center [530, 176] width 20 height 20
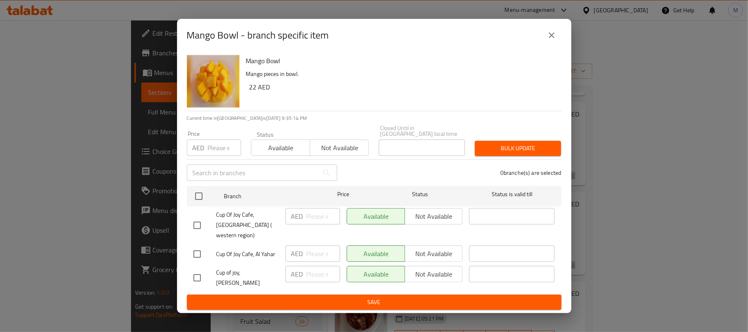
click at [547, 40] on icon "close" at bounding box center [552, 35] width 10 height 10
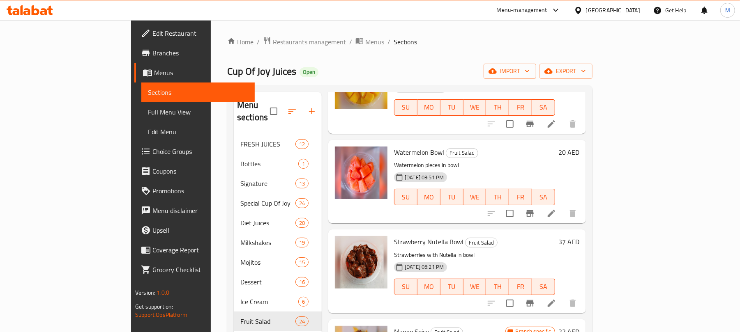
scroll to position [712, 0]
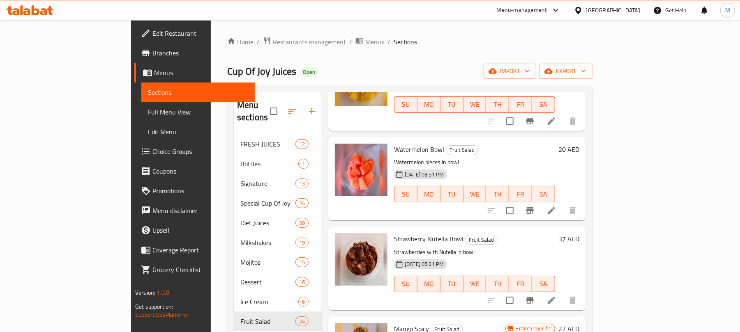
click at [540, 201] on button "Branch-specific-item" at bounding box center [530, 211] width 20 height 20
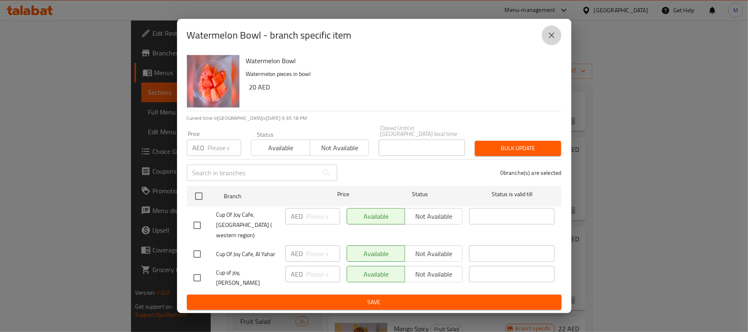
click at [550, 40] on icon "close" at bounding box center [552, 35] width 10 height 10
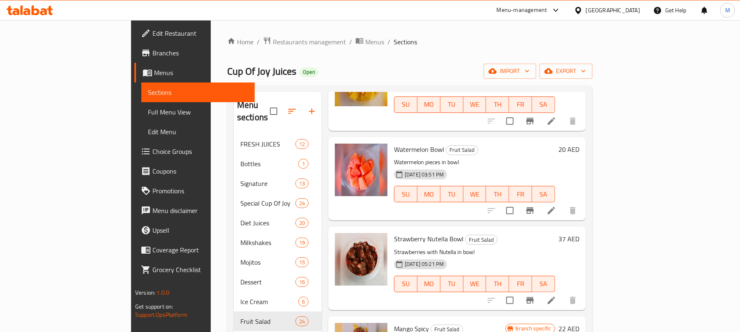
scroll to position [821, 0]
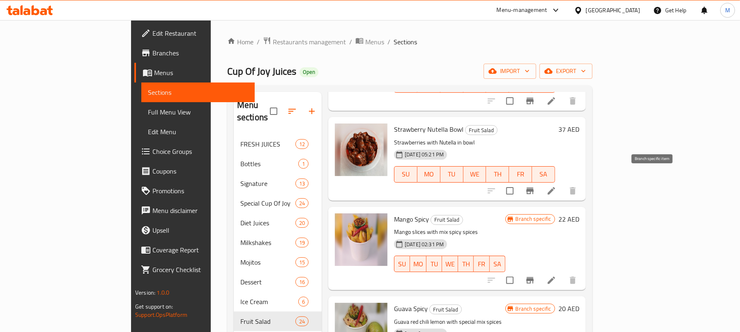
click at [533, 188] on icon "Branch-specific-item" at bounding box center [529, 191] width 7 height 7
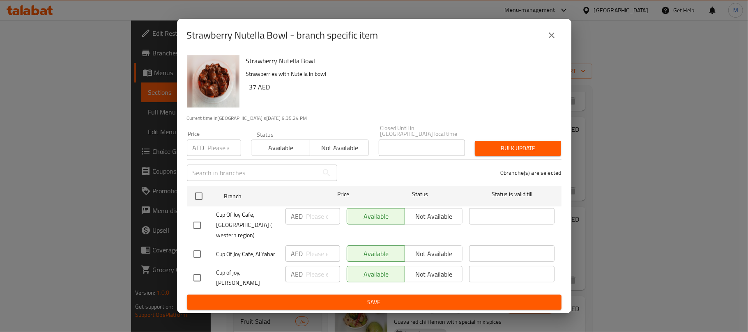
click at [552, 39] on icon "close" at bounding box center [552, 35] width 10 height 10
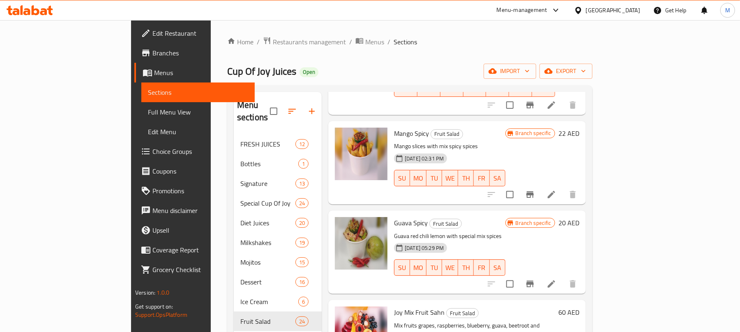
scroll to position [931, 0]
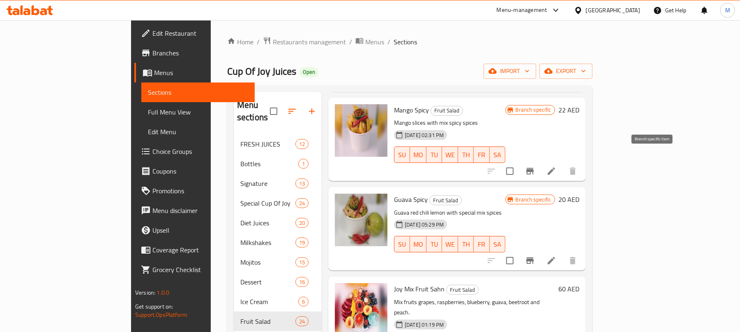
click at [535, 166] on icon "Branch-specific-item" at bounding box center [530, 171] width 10 height 10
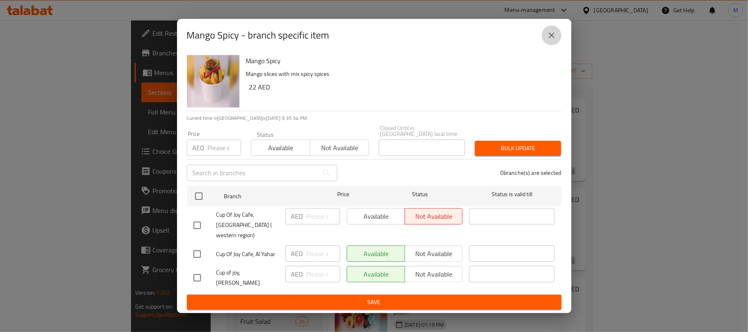
click at [552, 45] on button "close" at bounding box center [552, 35] width 20 height 20
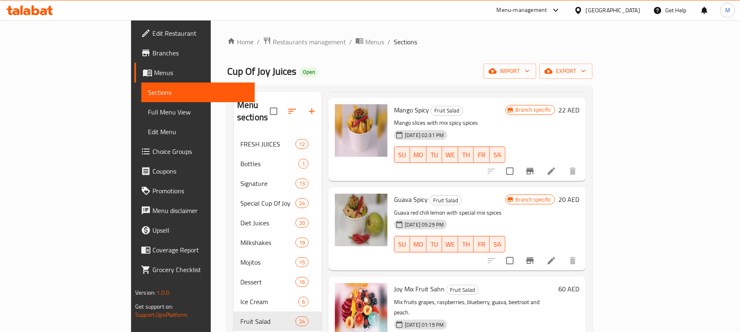
scroll to position [986, 0]
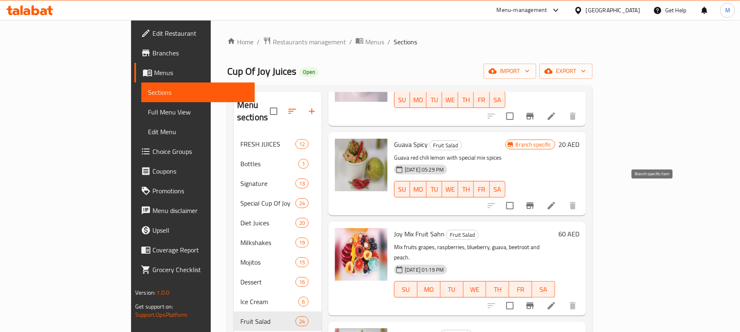
click at [535, 201] on icon "Branch-specific-item" at bounding box center [530, 206] width 10 height 10
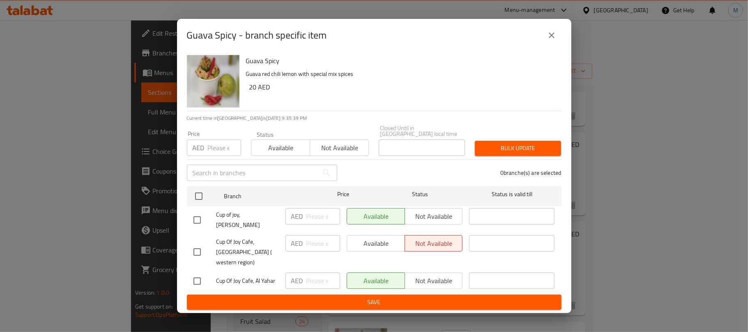
click at [547, 40] on icon "close" at bounding box center [552, 35] width 10 height 10
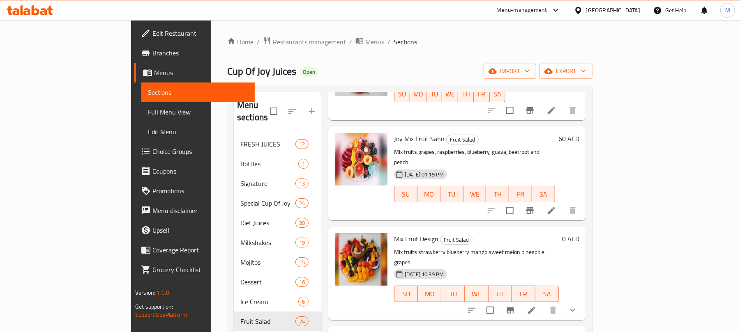
scroll to position [1095, 0]
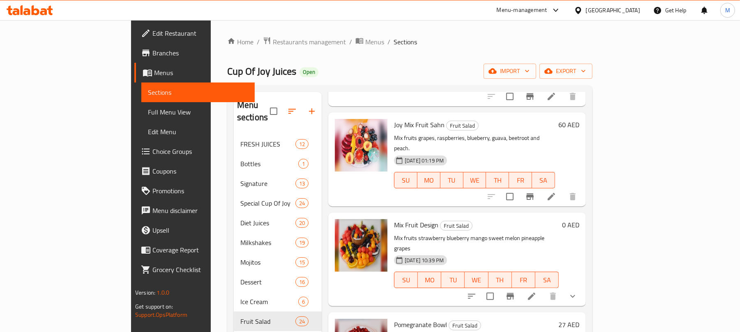
click at [533, 193] on icon "Branch-specific-item" at bounding box center [529, 196] width 7 height 7
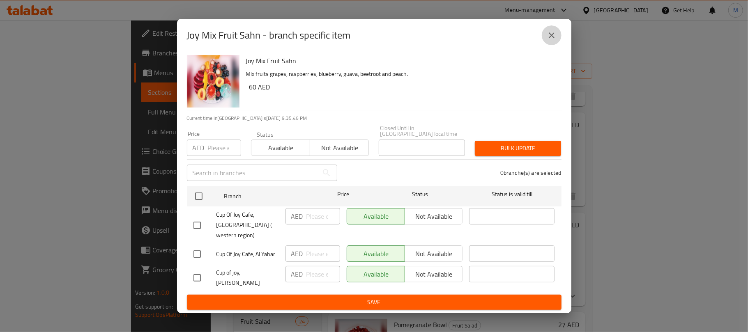
click at [554, 40] on icon "close" at bounding box center [552, 35] width 10 height 10
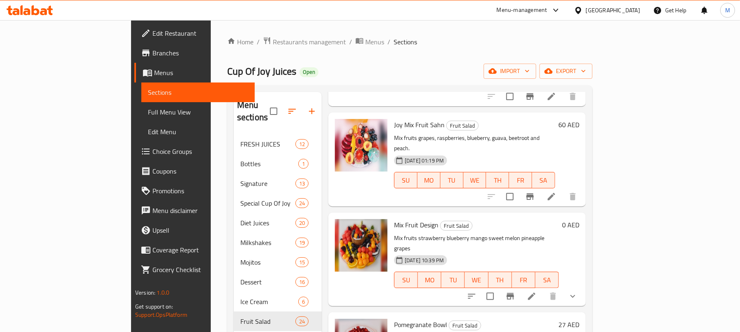
scroll to position [1150, 0]
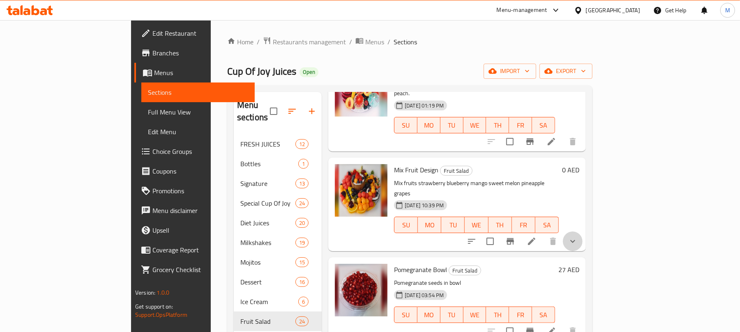
click at [582, 232] on button "show more" at bounding box center [573, 242] width 20 height 20
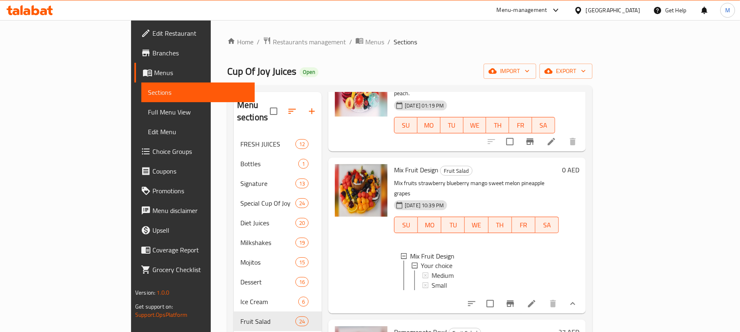
scroll to position [1205, 0]
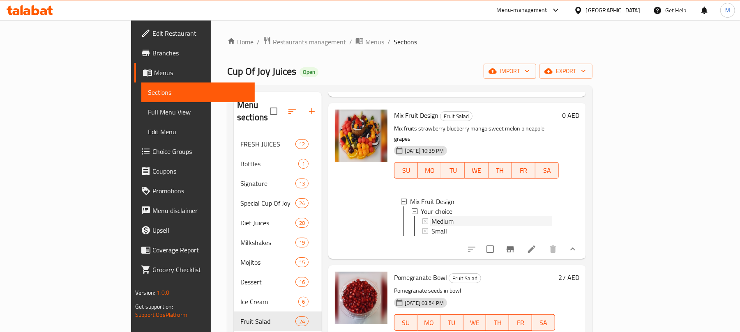
click at [431, 216] on span "Medium" at bounding box center [442, 221] width 22 height 10
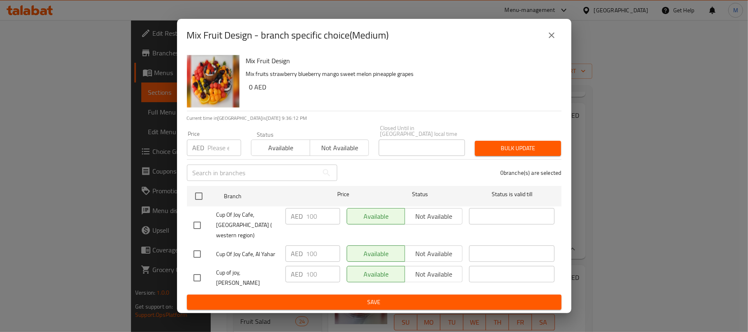
click at [545, 43] on button "close" at bounding box center [552, 35] width 20 height 20
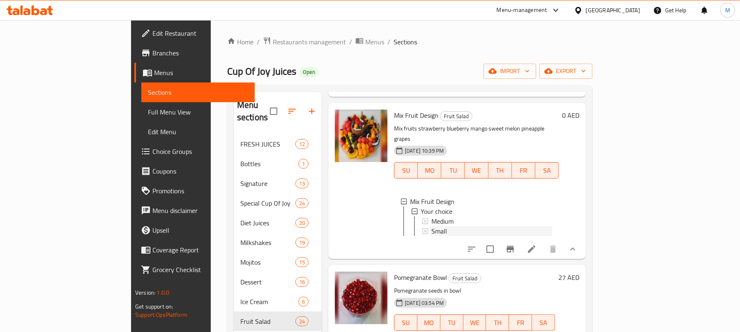
click at [431, 226] on span "Small" at bounding box center [439, 231] width 16 height 10
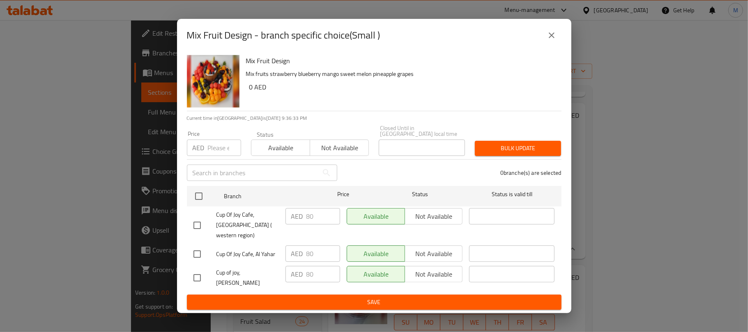
click at [559, 39] on button "close" at bounding box center [552, 35] width 20 height 20
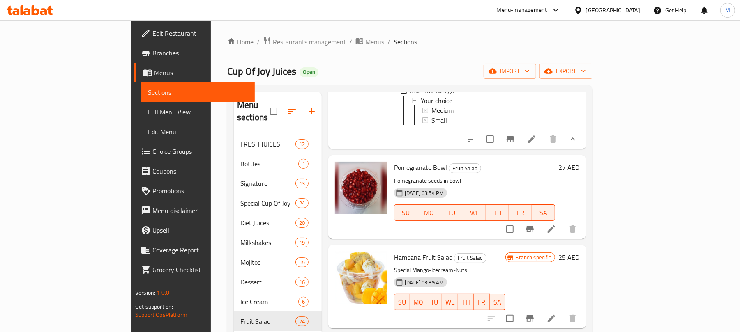
scroll to position [1314, 0]
click at [533, 226] on icon "Branch-specific-item" at bounding box center [529, 229] width 7 height 7
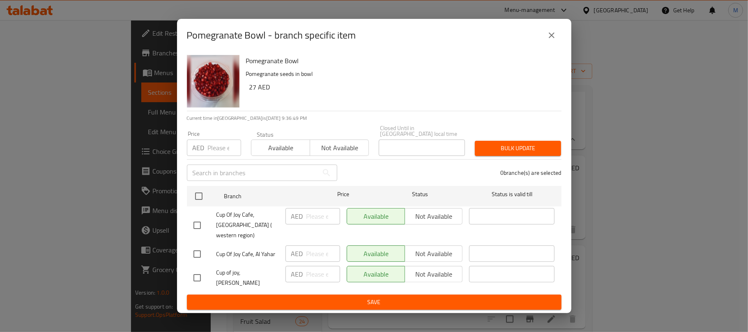
click at [553, 40] on icon "close" at bounding box center [552, 35] width 10 height 10
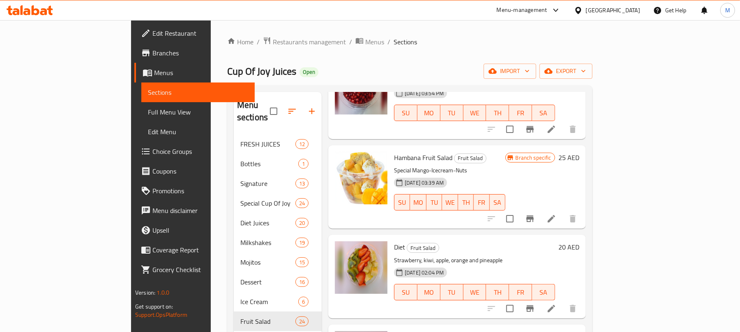
scroll to position [1423, 0]
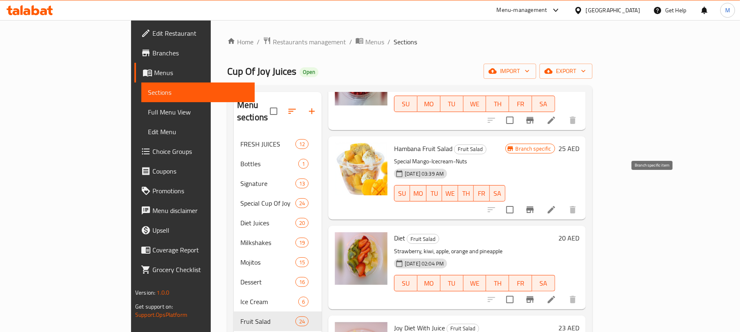
click at [533, 207] on icon "Branch-specific-item" at bounding box center [529, 210] width 7 height 7
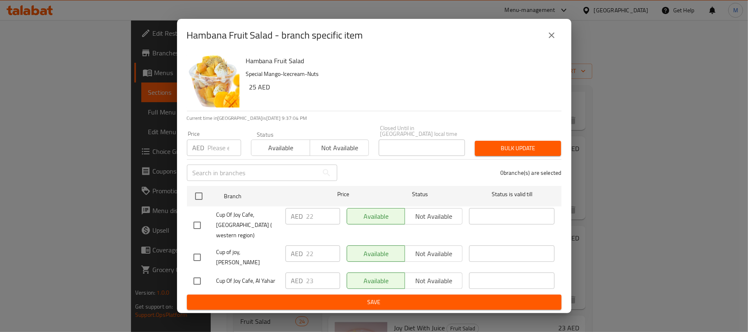
click at [549, 38] on icon "close" at bounding box center [552, 35] width 6 height 6
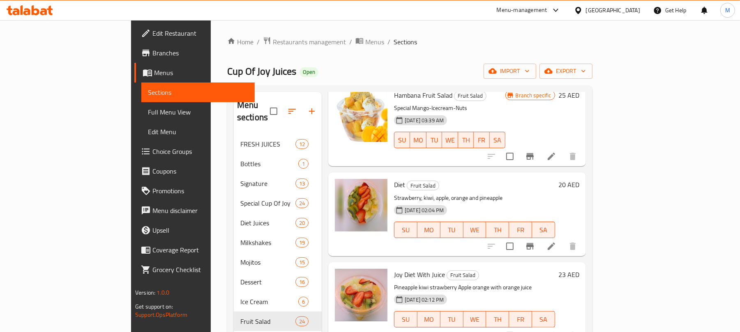
scroll to position [1479, 0]
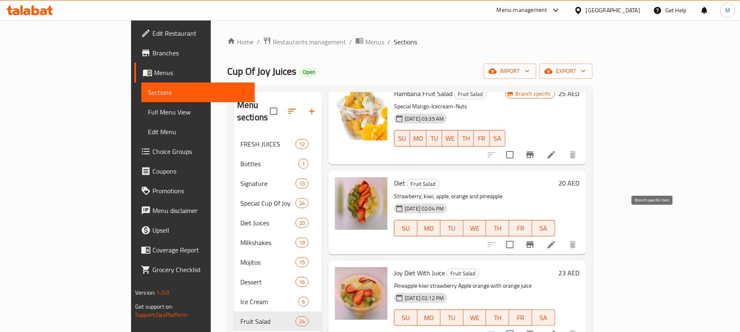
click at [535, 240] on icon "Branch-specific-item" at bounding box center [530, 245] width 10 height 10
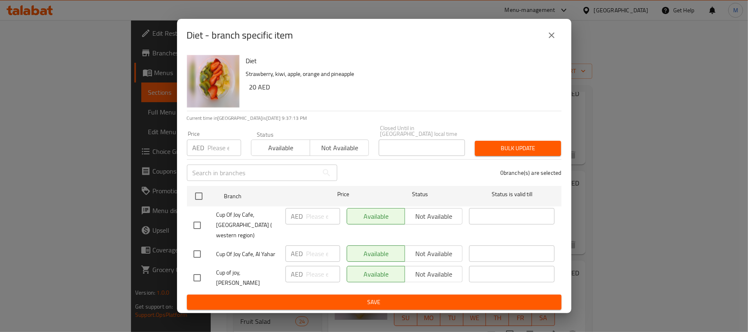
drag, startPoint x: 557, startPoint y: 44, endPoint x: 563, endPoint y: 47, distance: 6.3
click at [556, 44] on button "close" at bounding box center [552, 35] width 20 height 20
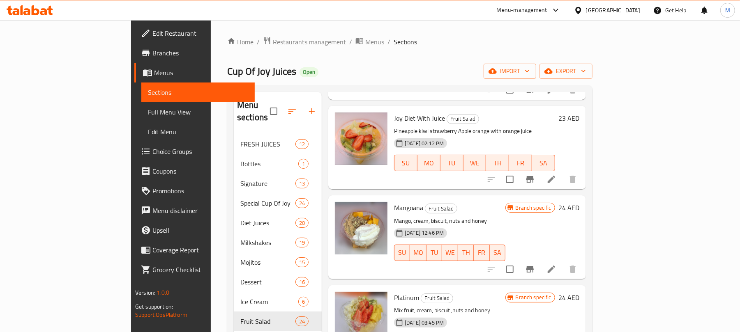
scroll to position [1643, 0]
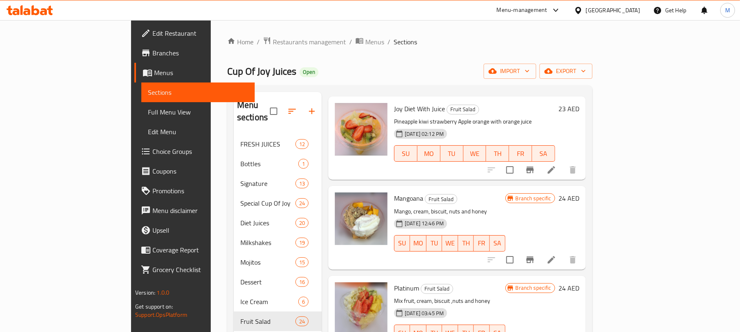
click at [535, 165] on icon "Branch-specific-item" at bounding box center [530, 170] width 10 height 10
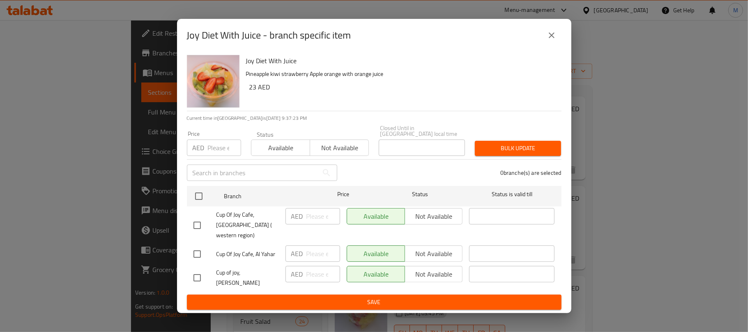
click at [554, 40] on icon "close" at bounding box center [552, 35] width 10 height 10
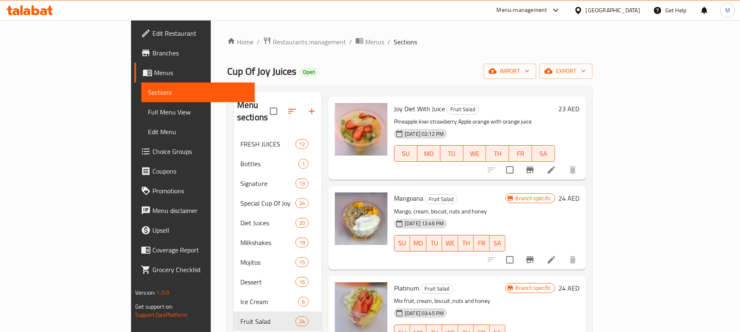
click at [535, 255] on icon "Branch-specific-item" at bounding box center [530, 260] width 10 height 10
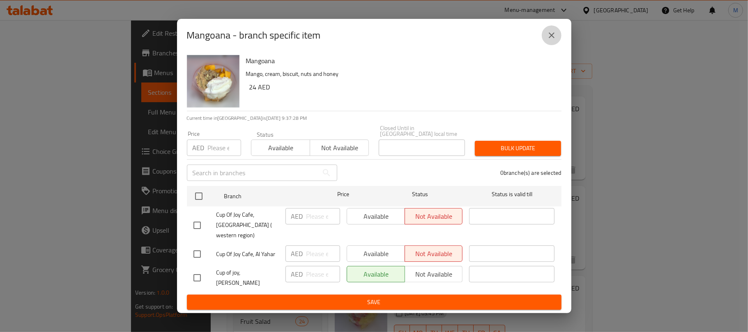
drag, startPoint x: 554, startPoint y: 46, endPoint x: 555, endPoint y: 60, distance: 14.1
click at [553, 38] on icon "close" at bounding box center [552, 35] width 6 height 6
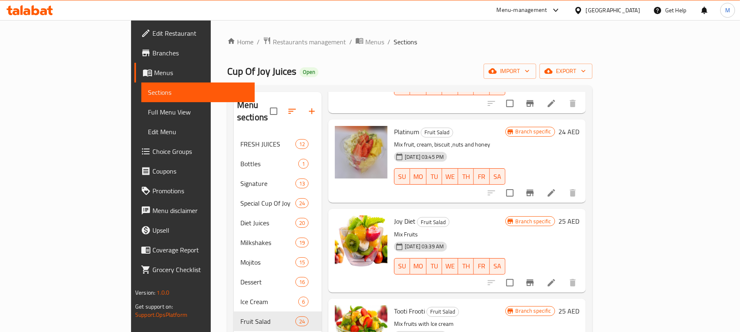
scroll to position [1807, 0]
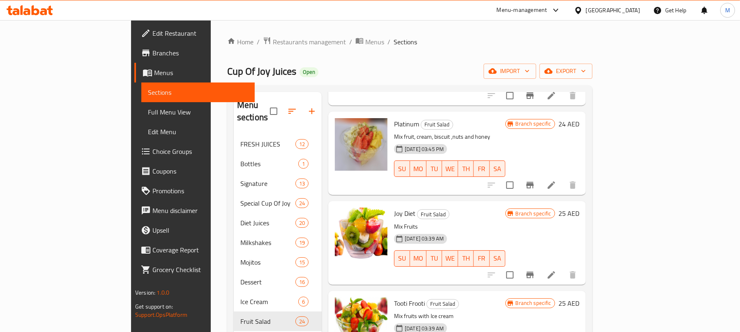
click at [535, 180] on icon "Branch-specific-item" at bounding box center [530, 185] width 10 height 10
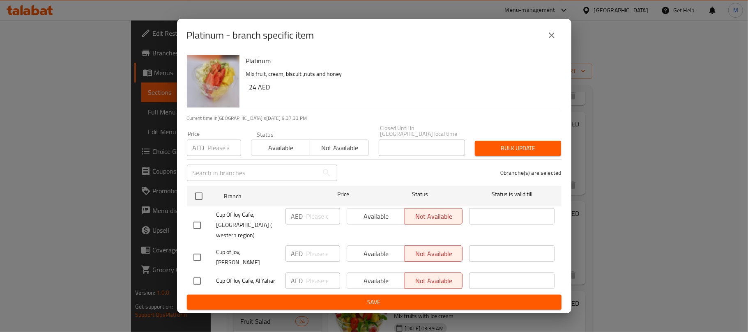
drag, startPoint x: 549, startPoint y: 43, endPoint x: 633, endPoint y: 68, distance: 87.8
click at [549, 40] on icon "close" at bounding box center [552, 35] width 10 height 10
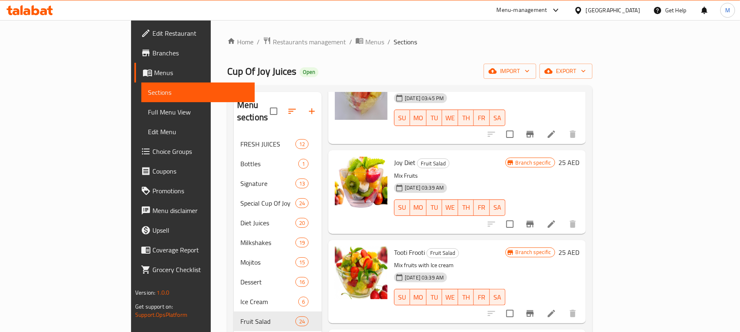
scroll to position [1857, 0]
click at [540, 215] on button "Branch-specific-item" at bounding box center [530, 225] width 20 height 20
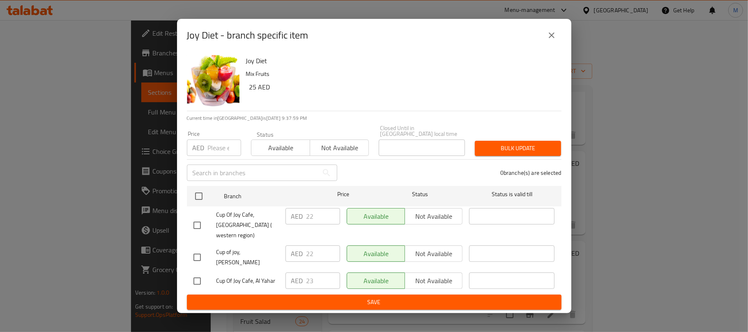
click at [554, 38] on icon "close" at bounding box center [552, 35] width 6 height 6
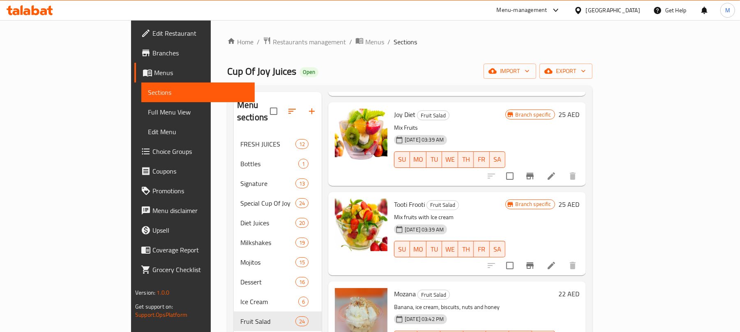
scroll to position [1912, 0]
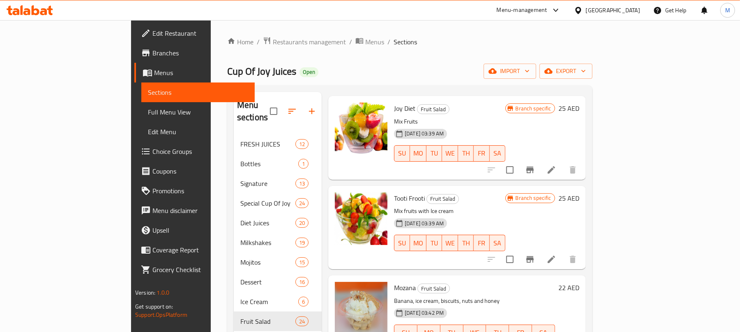
click at [535, 255] on icon "Branch-specific-item" at bounding box center [530, 260] width 10 height 10
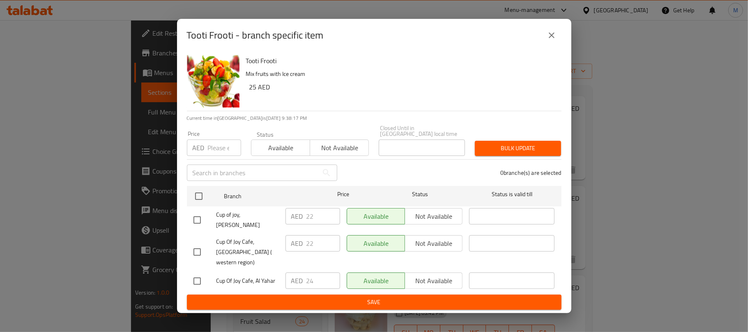
click at [547, 45] on button "close" at bounding box center [552, 35] width 20 height 20
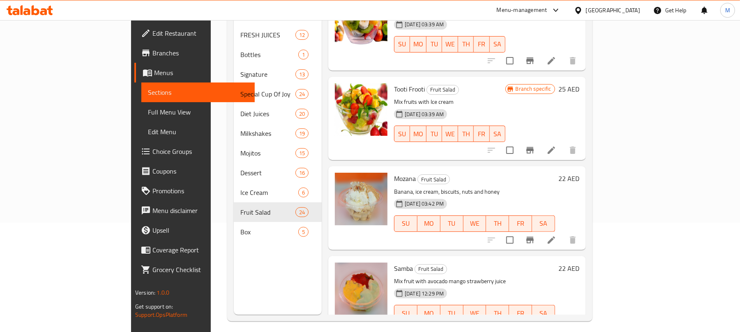
scroll to position [115, 0]
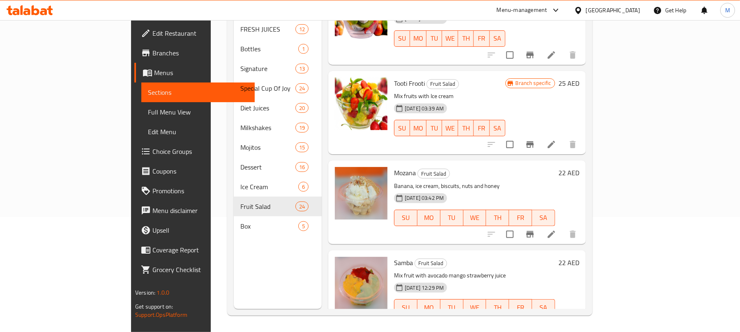
click at [540, 225] on button "Branch-specific-item" at bounding box center [530, 235] width 20 height 20
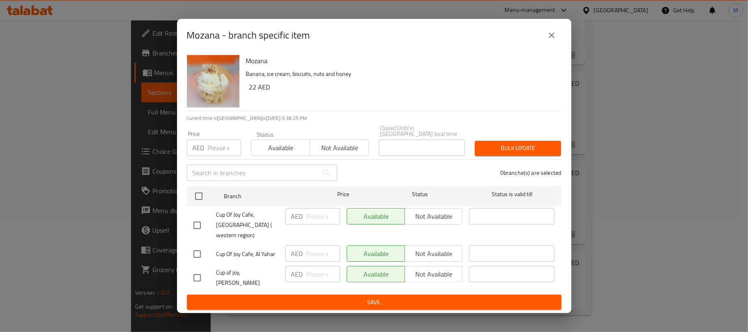
click at [554, 40] on icon "close" at bounding box center [552, 35] width 10 height 10
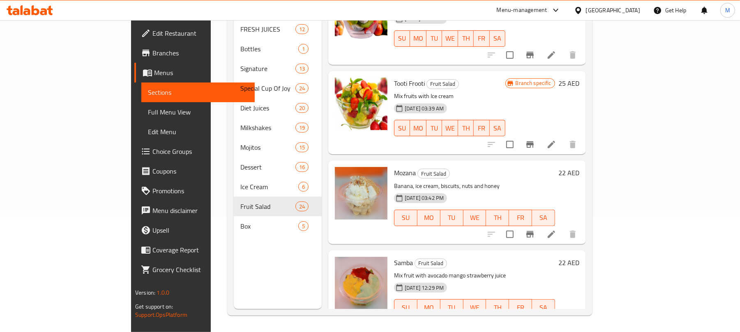
click at [535, 319] on icon "Branch-specific-item" at bounding box center [530, 324] width 10 height 10
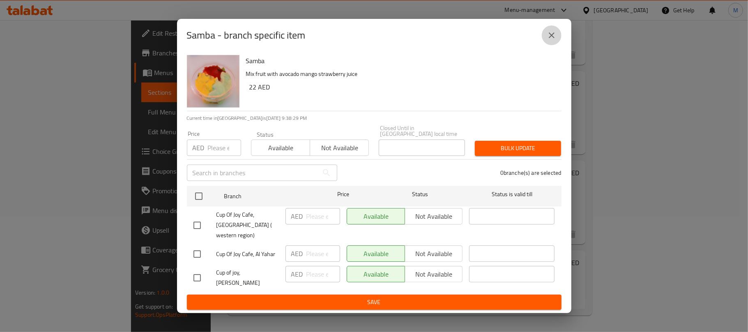
click at [546, 45] on button "close" at bounding box center [552, 35] width 20 height 20
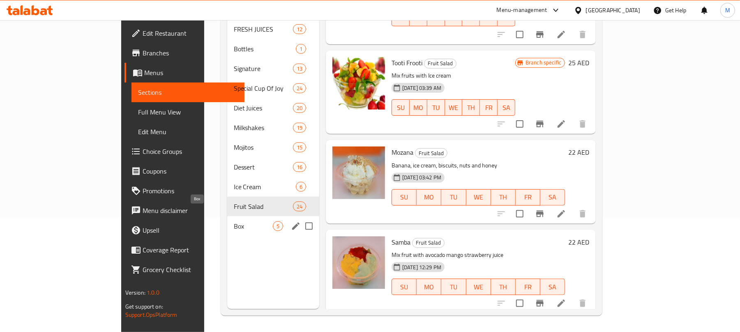
drag, startPoint x: 203, startPoint y: 217, endPoint x: 215, endPoint y: 217, distance: 12.3
click at [234, 221] on span "Box" at bounding box center [253, 226] width 39 height 10
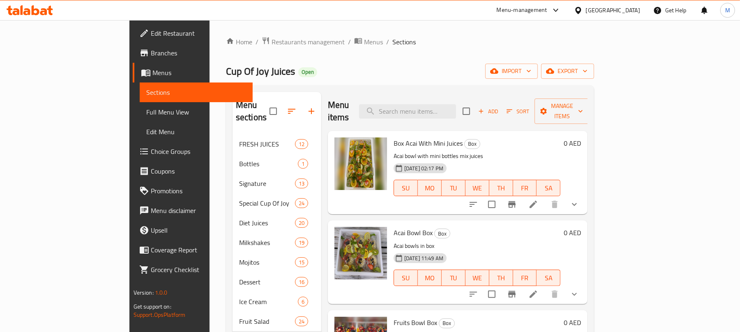
click at [579, 200] on icon "show more" at bounding box center [574, 205] width 10 height 10
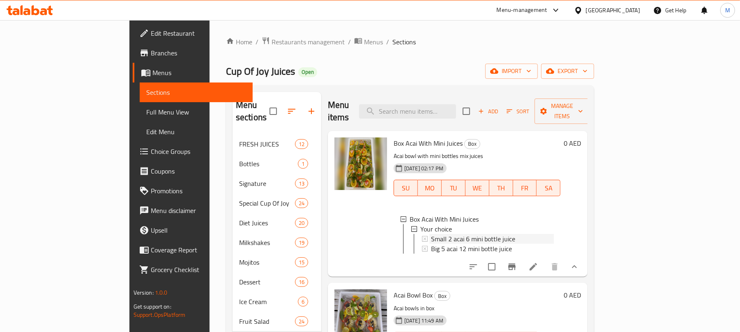
click at [431, 234] on span "Small 2 acai 6 mini bottle juice" at bounding box center [473, 239] width 84 height 10
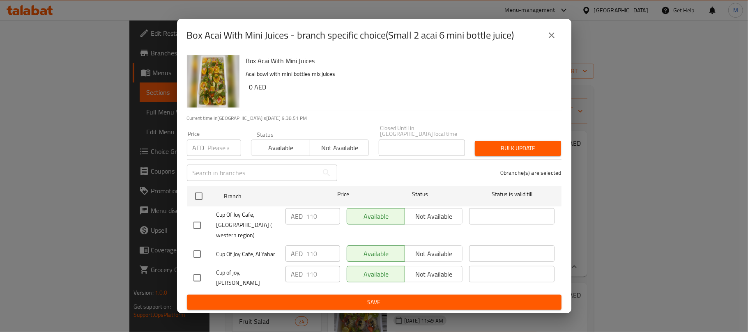
drag, startPoint x: 552, startPoint y: 44, endPoint x: 556, endPoint y: 50, distance: 7.4
click at [552, 38] on icon "close" at bounding box center [552, 35] width 6 height 6
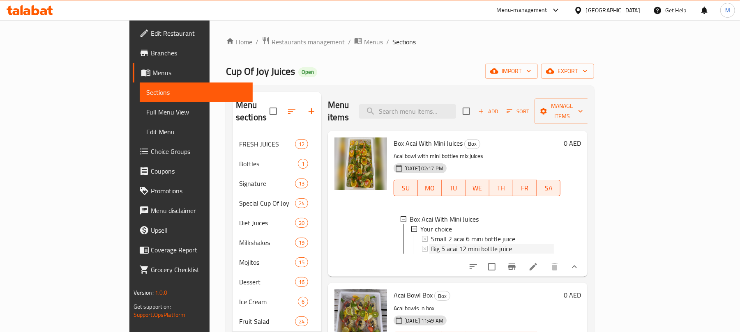
click at [452, 244] on span "Big 5 acai 12 mini bottle juice" at bounding box center [471, 249] width 81 height 10
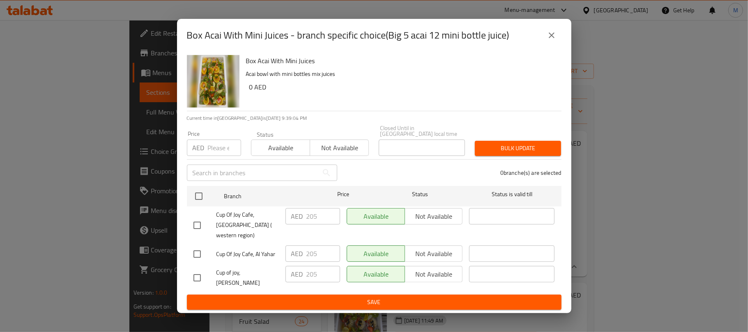
click at [547, 40] on icon "close" at bounding box center [552, 35] width 10 height 10
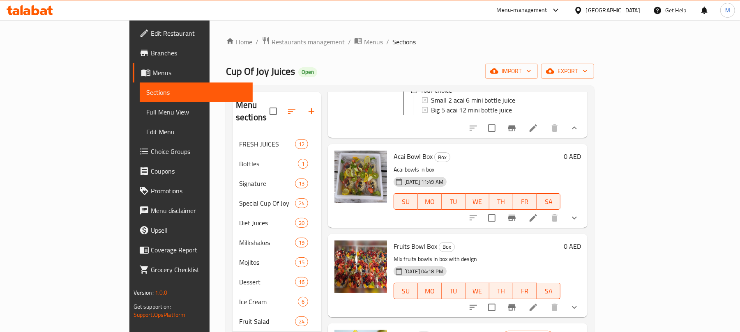
scroll to position [164, 0]
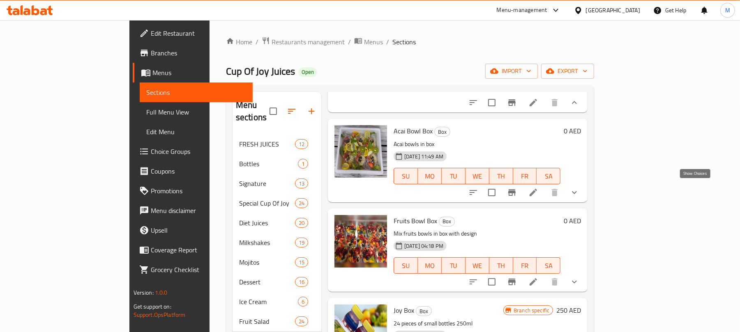
click at [579, 192] on icon "show more" at bounding box center [574, 193] width 10 height 10
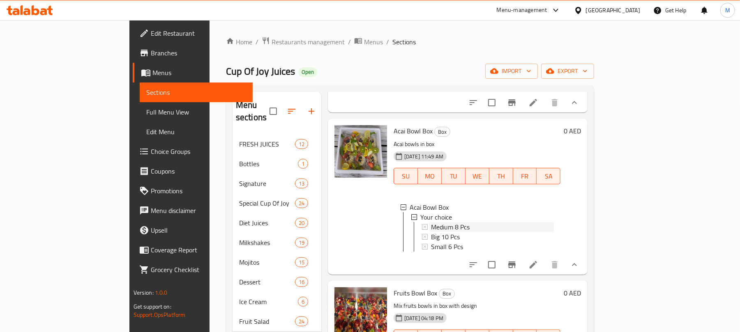
click at [431, 223] on span "Medium 8 Pcs" at bounding box center [450, 227] width 39 height 10
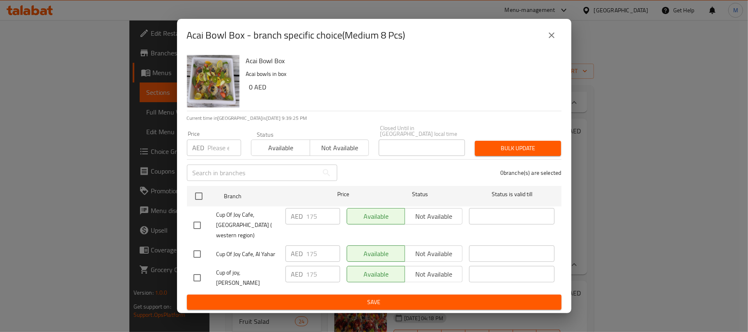
click at [545, 43] on button "close" at bounding box center [552, 35] width 20 height 20
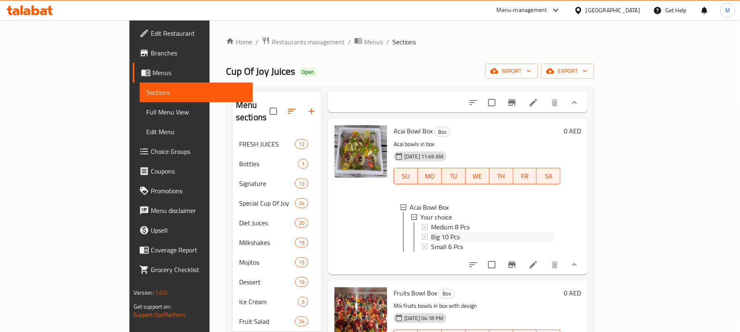
click at [431, 232] on span "Big 10 Pcs" at bounding box center [445, 237] width 29 height 10
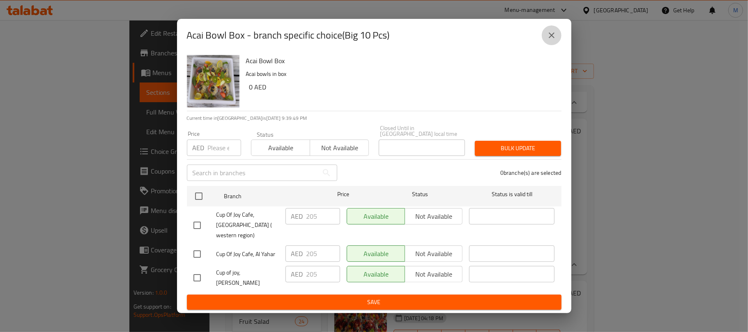
click at [547, 40] on icon "close" at bounding box center [552, 35] width 10 height 10
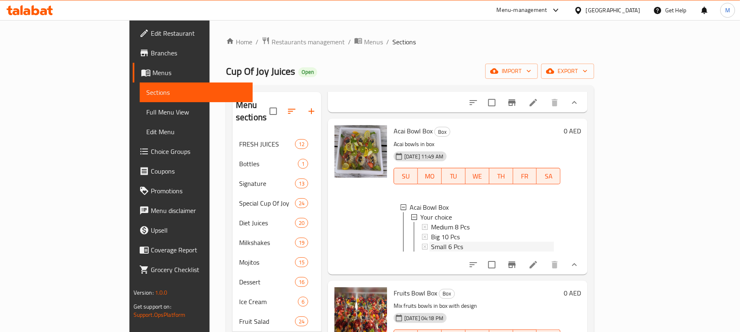
click at [431, 245] on span "Small 6 Pcs" at bounding box center [447, 247] width 32 height 10
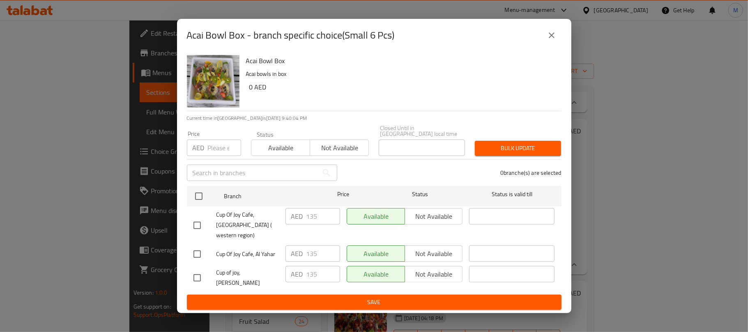
click at [558, 41] on button "close" at bounding box center [552, 35] width 20 height 20
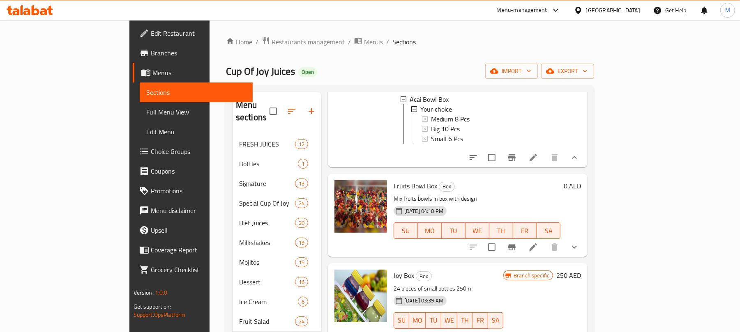
scroll to position [275, 0]
click at [584, 250] on button "show more" at bounding box center [574, 247] width 20 height 20
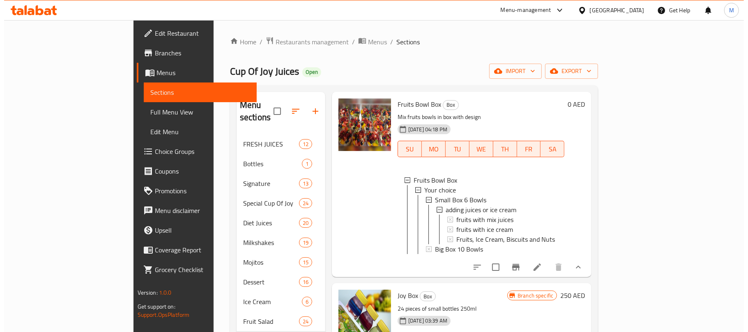
scroll to position [385, 0]
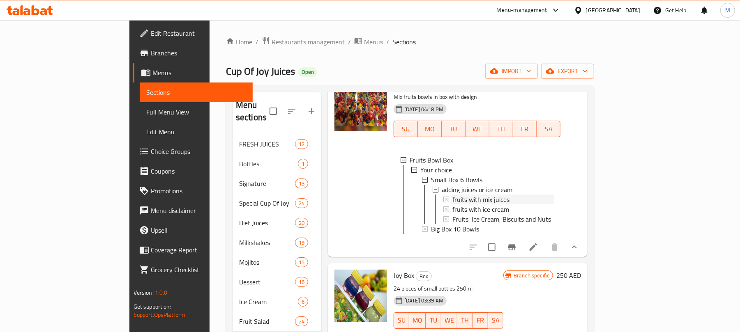
click at [452, 195] on span "fruits with mix juices" at bounding box center [480, 200] width 57 height 10
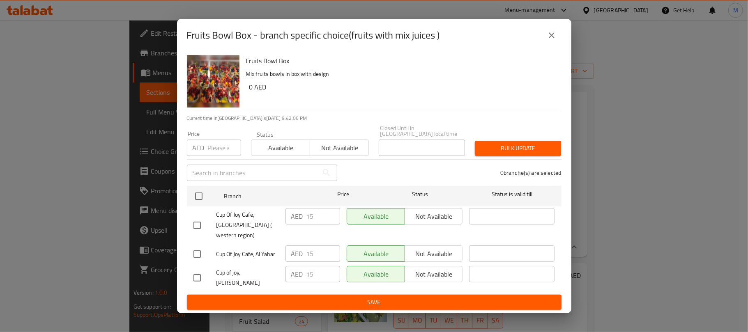
click at [544, 43] on button "close" at bounding box center [552, 35] width 20 height 20
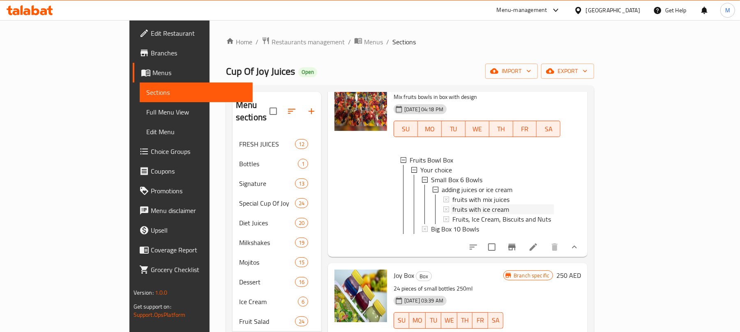
click at [452, 205] on span "fruits with ice cream" at bounding box center [480, 210] width 57 height 10
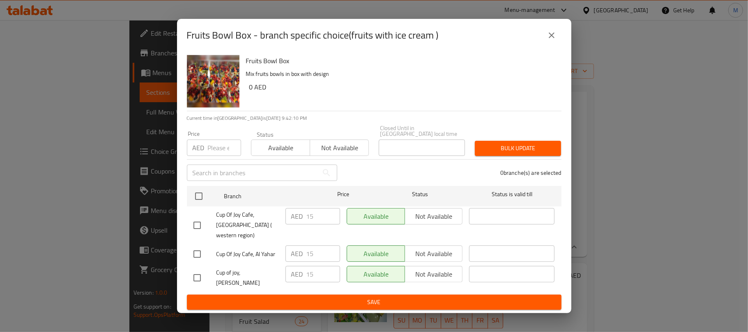
click at [548, 35] on button "close" at bounding box center [552, 35] width 20 height 20
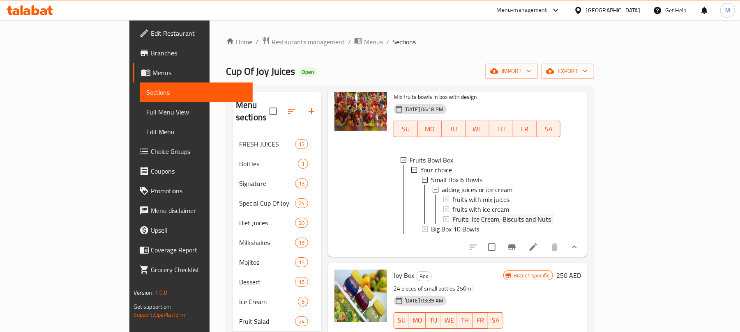
click at [475, 214] on span "Fruits, Ice Cream, Biscuits and Nuts" at bounding box center [501, 219] width 99 height 10
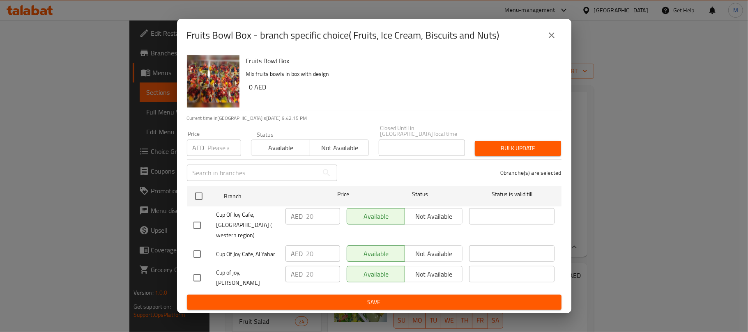
click at [552, 40] on icon "close" at bounding box center [552, 35] width 10 height 10
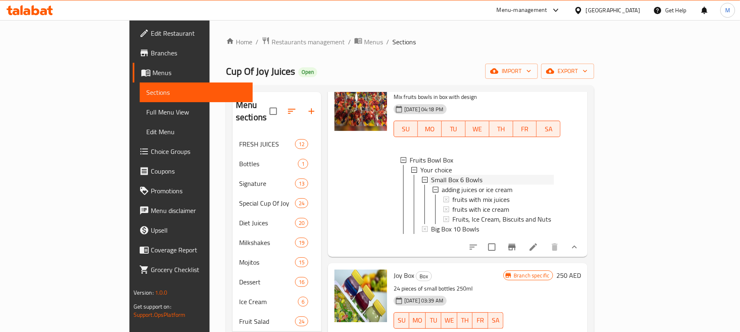
click at [431, 175] on span "Small Box 6 Bowls" at bounding box center [456, 180] width 51 height 10
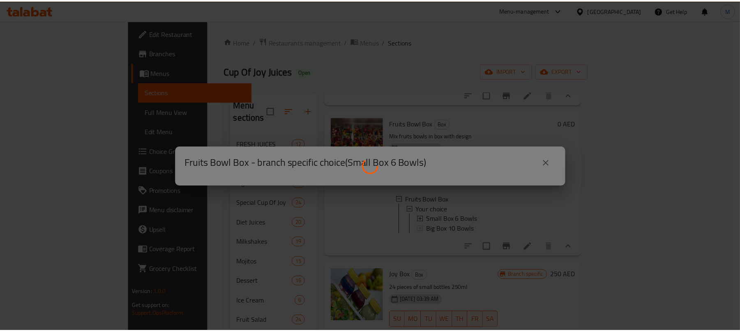
scroll to position [346, 0]
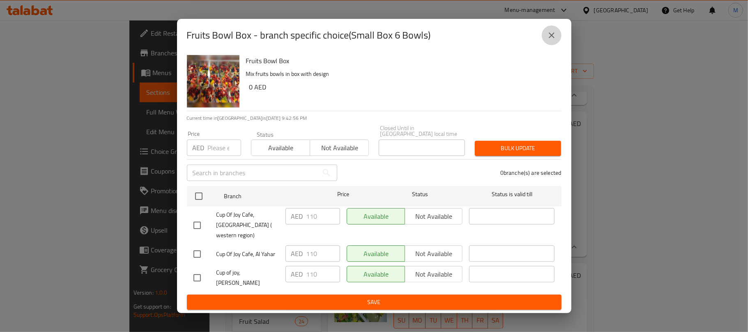
click at [550, 40] on icon "close" at bounding box center [552, 35] width 10 height 10
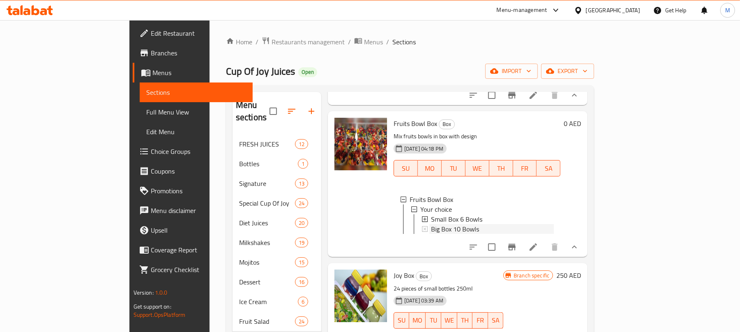
click at [431, 225] on span "Big Box 10 Bowls" at bounding box center [455, 229] width 48 height 10
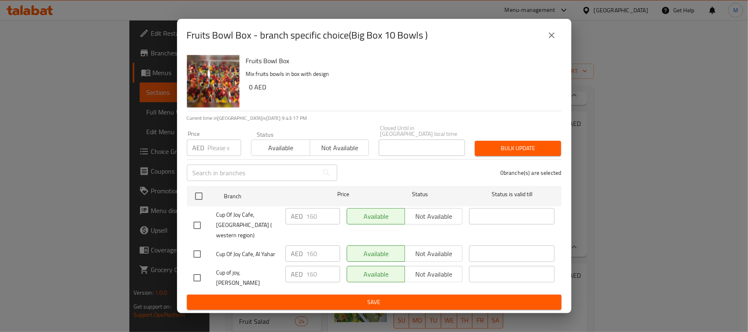
drag, startPoint x: 548, startPoint y: 38, endPoint x: 558, endPoint y: 44, distance: 11.8
click at [548, 38] on button "close" at bounding box center [552, 35] width 20 height 20
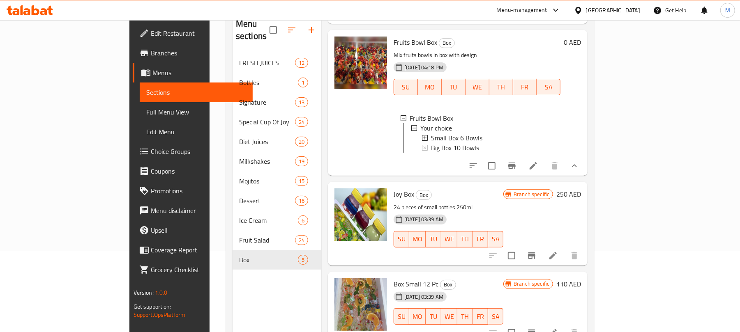
scroll to position [115, 0]
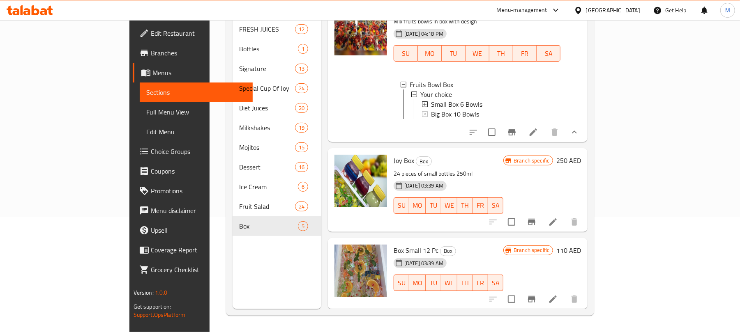
click at [535, 223] on icon "Branch-specific-item" at bounding box center [531, 222] width 7 height 7
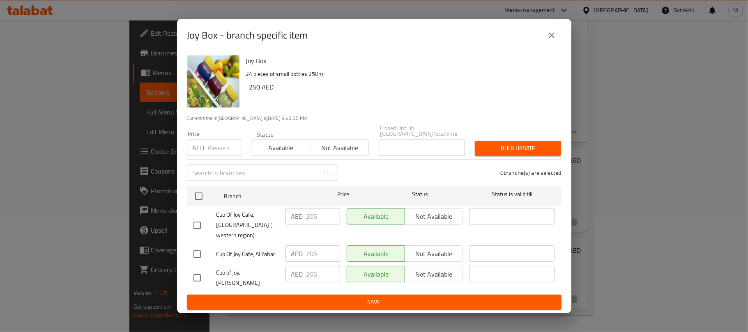
click at [553, 40] on icon "close" at bounding box center [552, 35] width 10 height 10
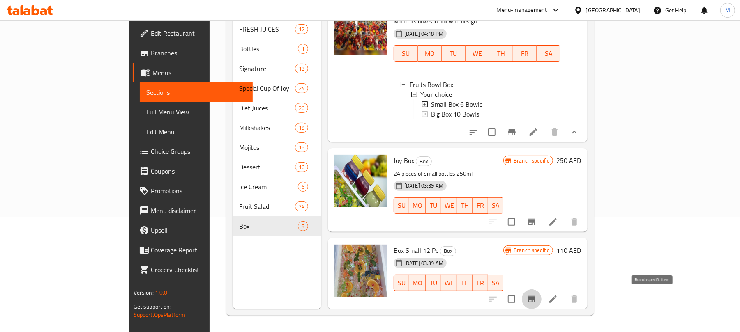
click at [541, 294] on button "Branch-specific-item" at bounding box center [532, 300] width 20 height 20
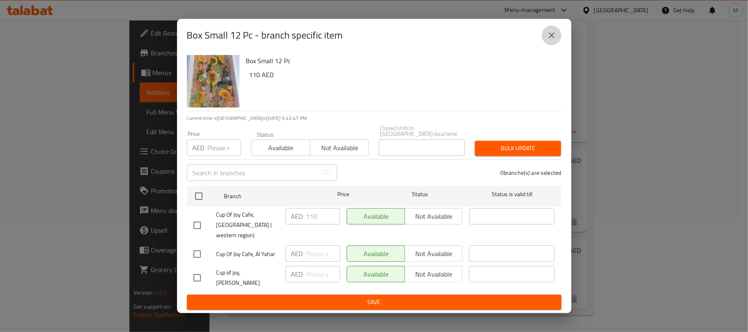
click at [551, 40] on icon "close" at bounding box center [552, 35] width 10 height 10
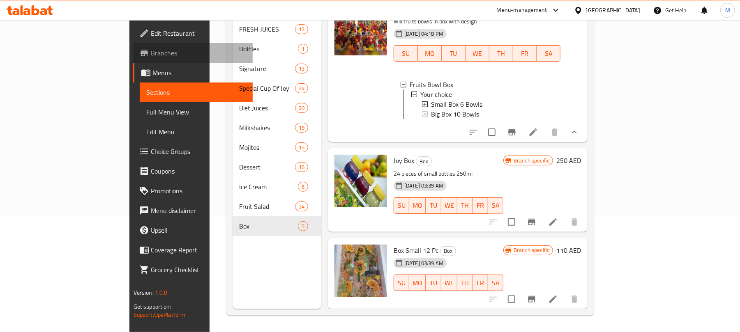
click at [151, 48] on span "Branches" at bounding box center [199, 53] width 96 height 10
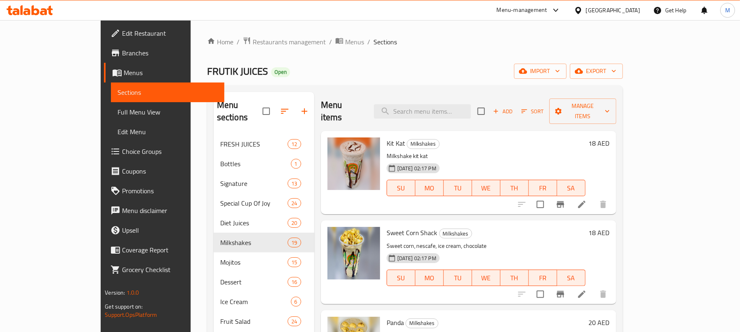
scroll to position [712, 0]
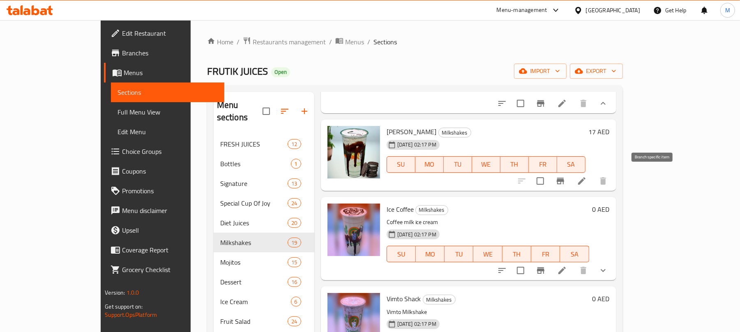
click at [564, 178] on icon "Branch-specific-item" at bounding box center [559, 181] width 7 height 7
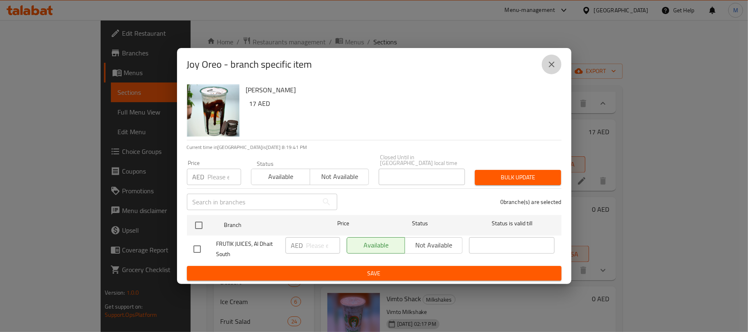
click at [551, 63] on icon "close" at bounding box center [552, 65] width 10 height 10
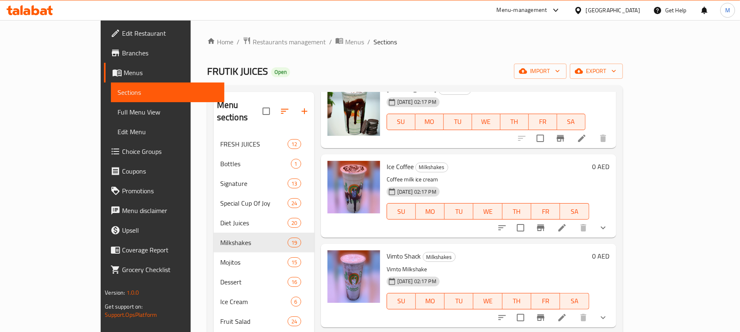
scroll to position [766, 0]
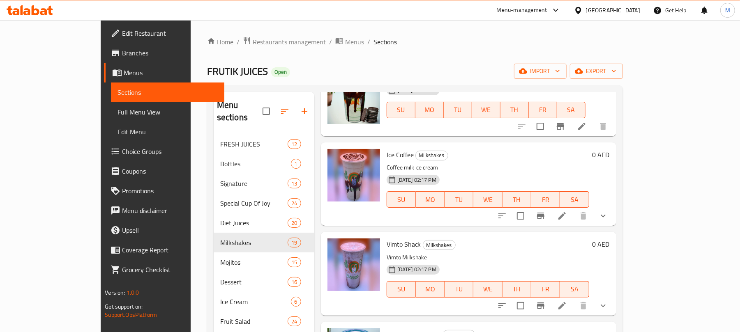
click at [608, 211] on icon "show more" at bounding box center [603, 216] width 10 height 10
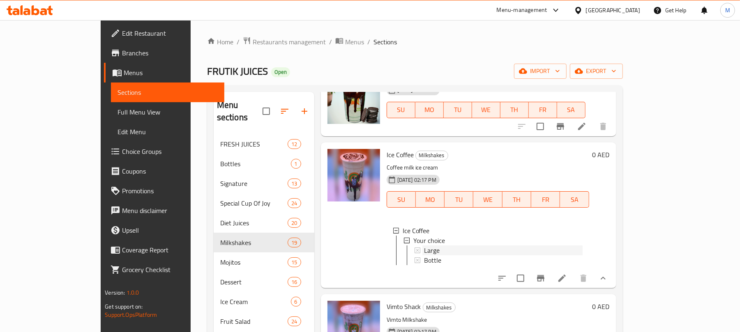
click at [424, 248] on span "Large" at bounding box center [432, 251] width 16 height 10
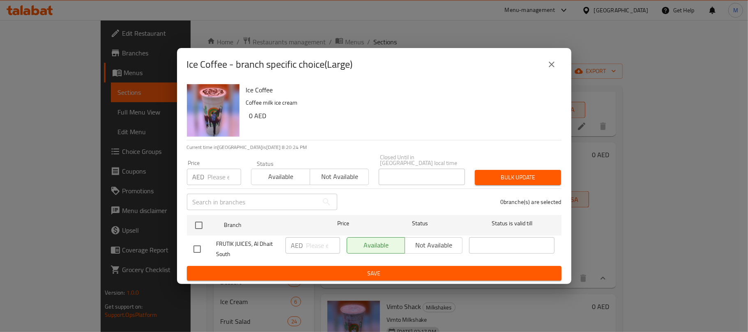
click at [195, 248] on input "checkbox" at bounding box center [197, 249] width 17 height 17
checkbox input "true"
drag, startPoint x: 314, startPoint y: 244, endPoint x: 306, endPoint y: 245, distance: 7.4
click at [313, 243] on input "number" at bounding box center [323, 245] width 34 height 16
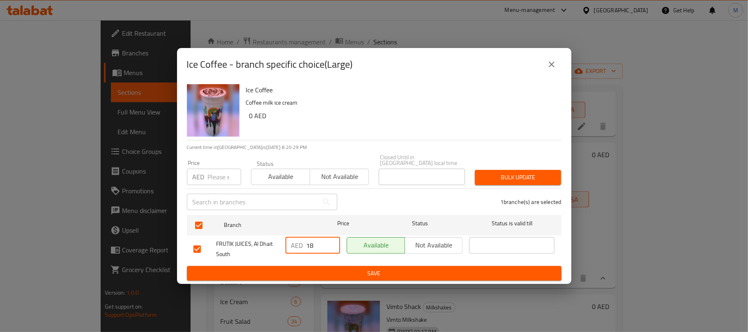
type input "18"
click at [439, 276] on span "Save" at bounding box center [373, 274] width 361 height 10
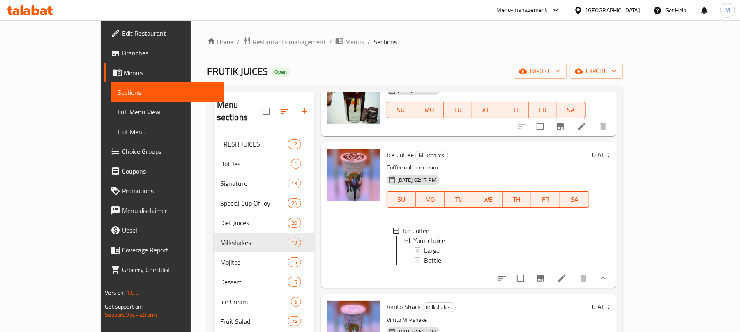
click at [424, 246] on div "Large" at bounding box center [503, 251] width 159 height 10
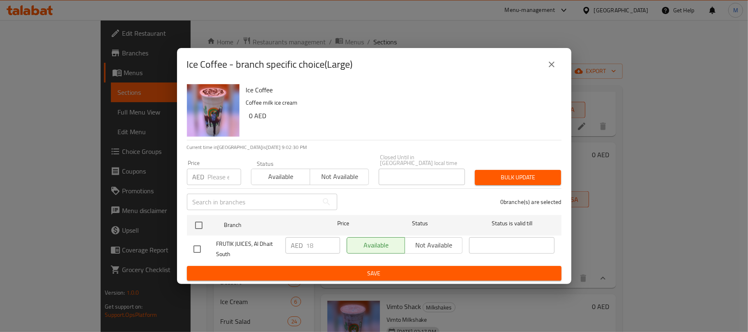
click at [558, 68] on button "close" at bounding box center [552, 65] width 20 height 20
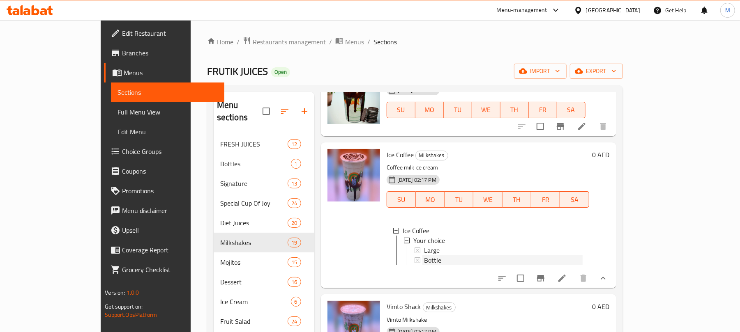
click at [424, 255] on span "Bottle" at bounding box center [432, 260] width 17 height 10
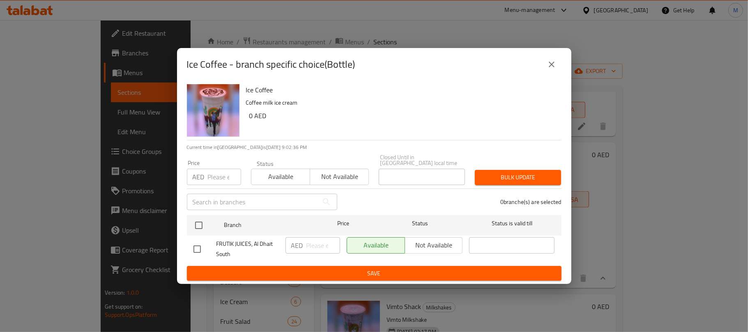
click at [199, 247] on input "checkbox" at bounding box center [197, 249] width 17 height 17
checkbox input "true"
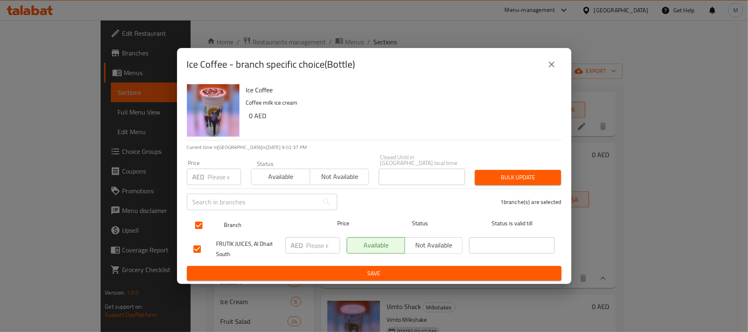
drag, startPoint x: 243, startPoint y: 204, endPoint x: 268, endPoint y: 214, distance: 26.8
click at [243, 204] on input "text" at bounding box center [252, 202] width 131 height 16
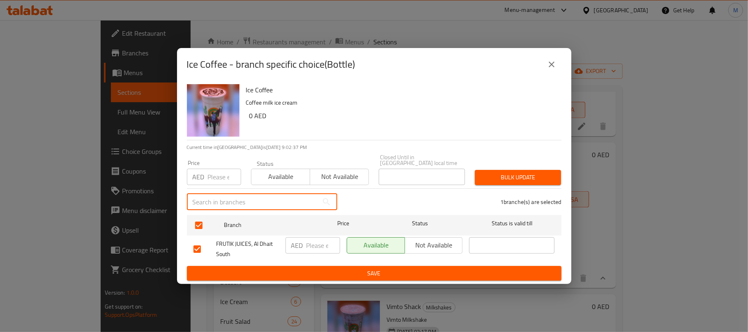
click at [301, 245] on p "AED" at bounding box center [297, 246] width 12 height 10
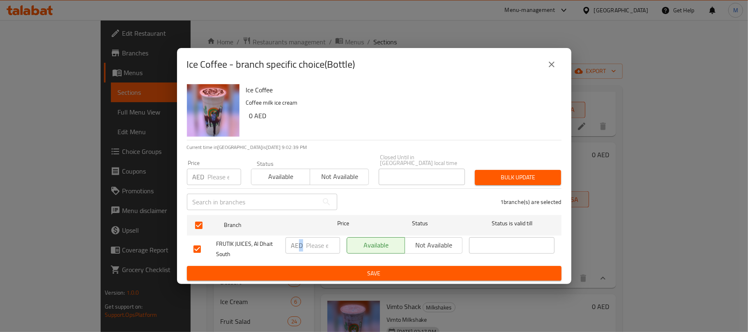
click at [320, 242] on input "number" at bounding box center [323, 245] width 34 height 16
type input "40"
click at [310, 269] on span "Save" at bounding box center [373, 274] width 361 height 10
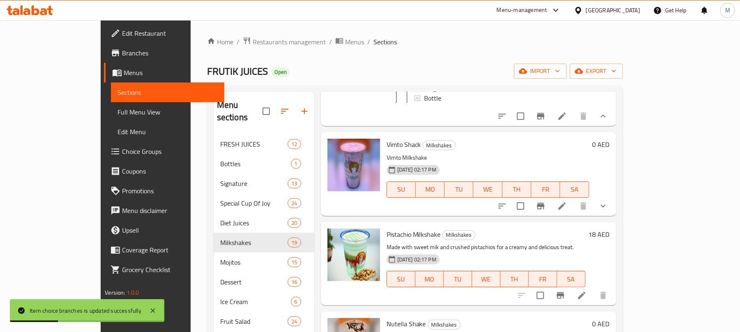
scroll to position [931, 0]
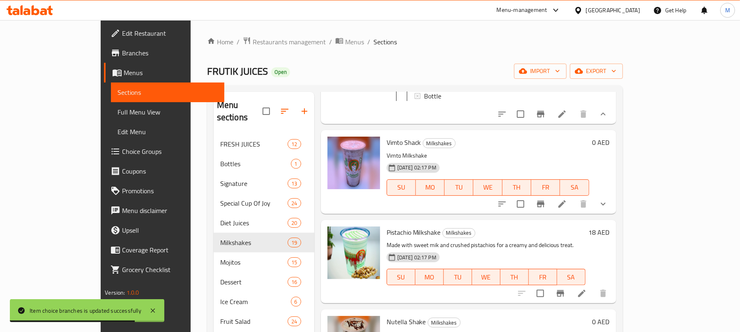
click at [613, 214] on button "show more" at bounding box center [603, 204] width 20 height 20
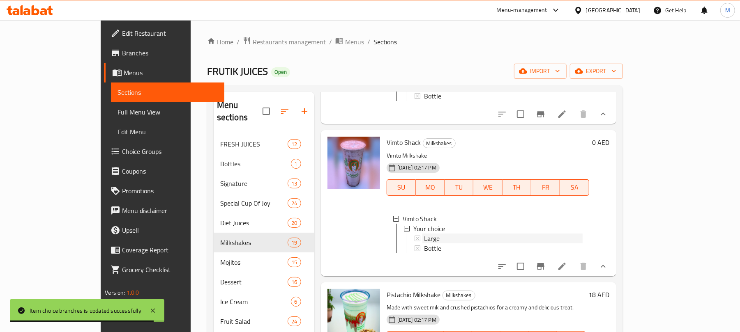
click at [433, 242] on div "Large" at bounding box center [503, 239] width 159 height 10
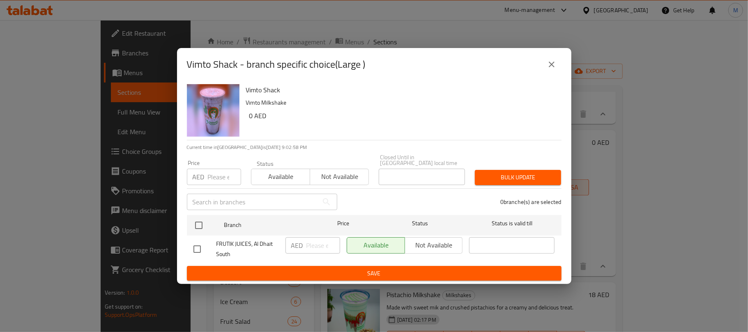
drag, startPoint x: 193, startPoint y: 249, endPoint x: 226, endPoint y: 253, distance: 33.2
click at [193, 248] on input "checkbox" at bounding box center [197, 249] width 17 height 17
checkbox input "true"
drag, startPoint x: 313, startPoint y: 244, endPoint x: 322, endPoint y: 250, distance: 10.9
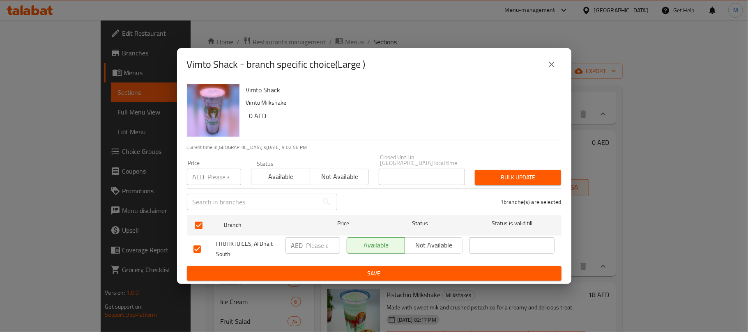
click at [314, 245] on input "number" at bounding box center [323, 245] width 34 height 16
type input "18"
click at [330, 268] on button "Save" at bounding box center [374, 273] width 375 height 15
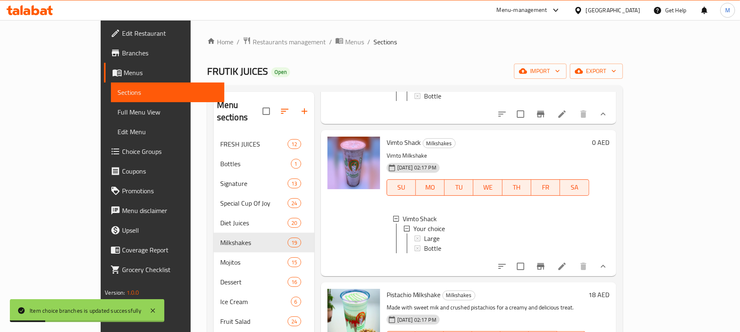
click at [424, 244] on div "Large" at bounding box center [503, 239] width 159 height 10
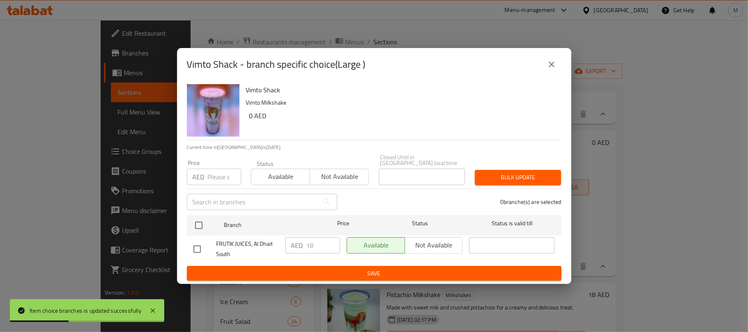
click at [552, 60] on icon "close" at bounding box center [552, 65] width 10 height 10
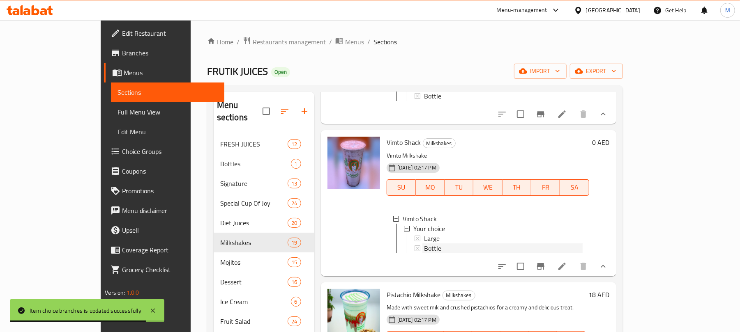
click at [424, 253] on div "Bottle" at bounding box center [503, 249] width 159 height 10
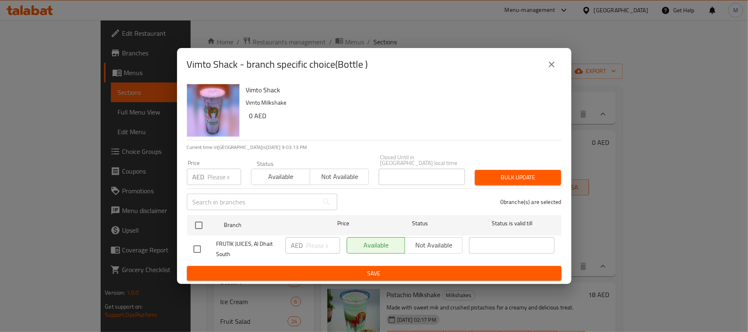
click at [194, 244] on input "checkbox" at bounding box center [197, 249] width 17 height 17
checkbox input "true"
click at [314, 240] on input "number" at bounding box center [323, 245] width 34 height 16
type input "38"
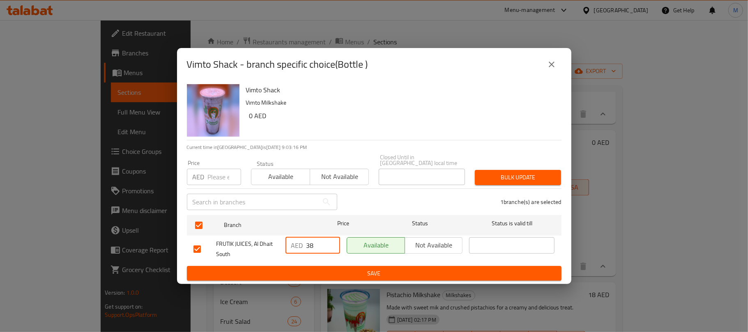
click at [390, 103] on p "Vimto Milkshake" at bounding box center [400, 103] width 309 height 10
click at [343, 276] on span "Save" at bounding box center [373, 274] width 361 height 10
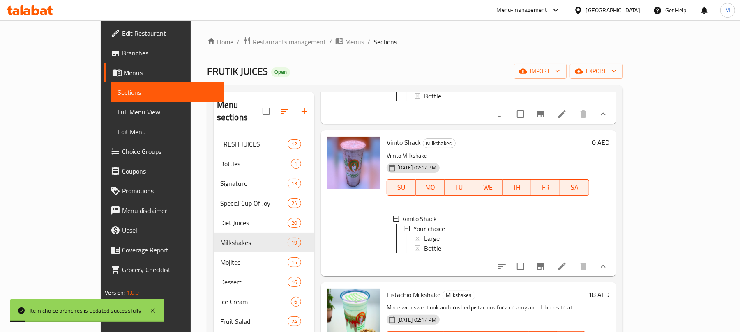
click at [424, 252] on div "Bottle" at bounding box center [503, 249] width 159 height 10
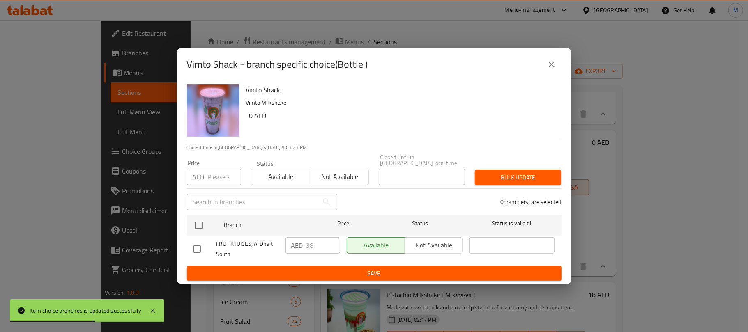
drag, startPoint x: 556, startPoint y: 64, endPoint x: 522, endPoint y: 76, distance: 36.0
click at [554, 64] on icon "close" at bounding box center [552, 65] width 10 height 10
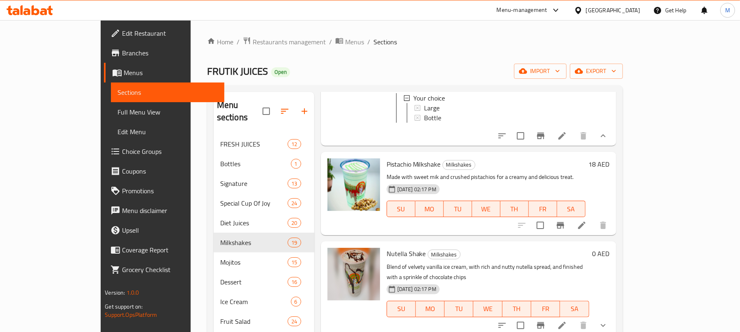
scroll to position [1095, 0]
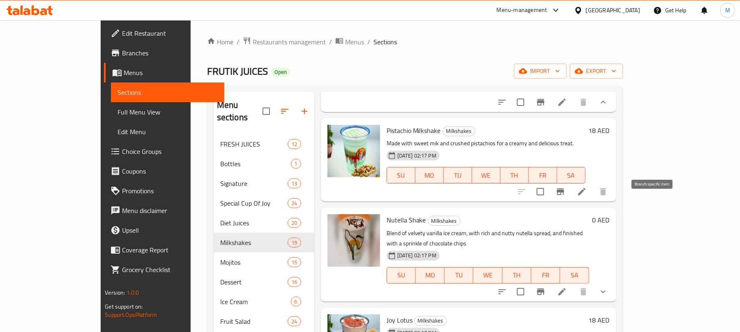
click at [564, 195] on icon "Branch-specific-item" at bounding box center [559, 192] width 7 height 7
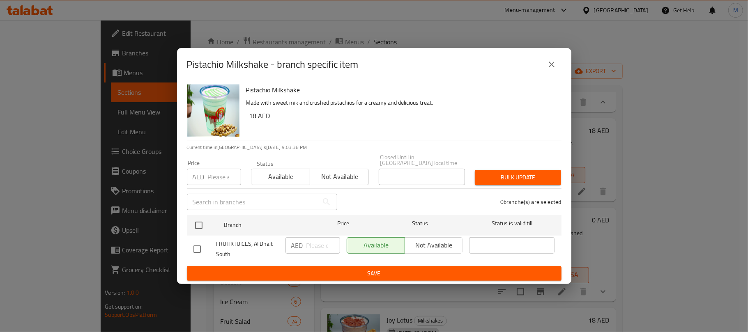
click at [552, 58] on button "close" at bounding box center [552, 65] width 20 height 20
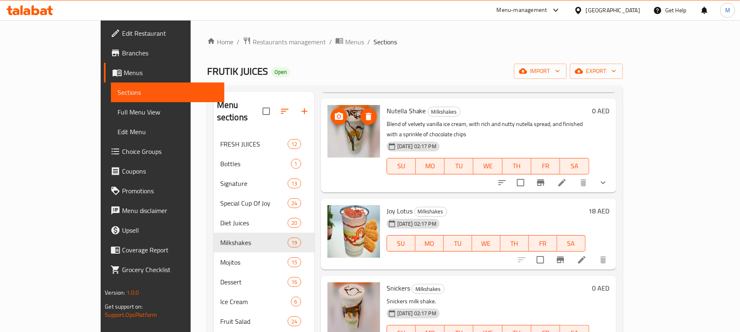
scroll to position [1205, 0]
click at [613, 184] on button "show more" at bounding box center [603, 182] width 20 height 20
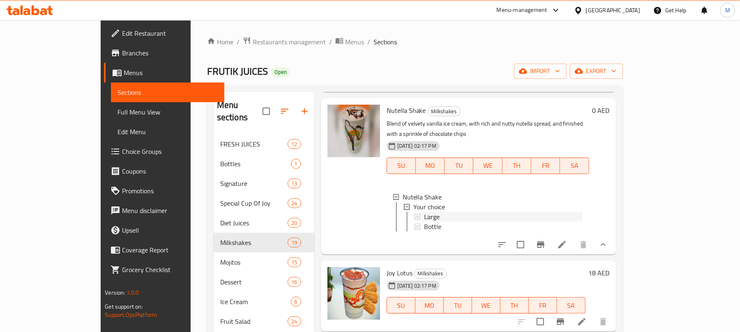
click at [485, 221] on div "Large" at bounding box center [503, 217] width 159 height 10
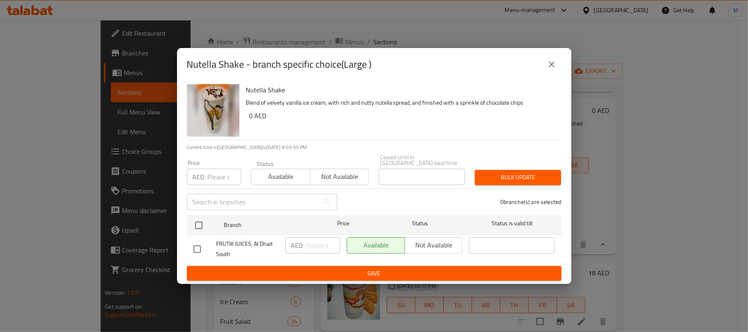
click at [201, 247] on input "checkbox" at bounding box center [197, 249] width 17 height 17
checkbox input "true"
click at [317, 244] on input "number" at bounding box center [323, 245] width 34 height 16
type input "18"
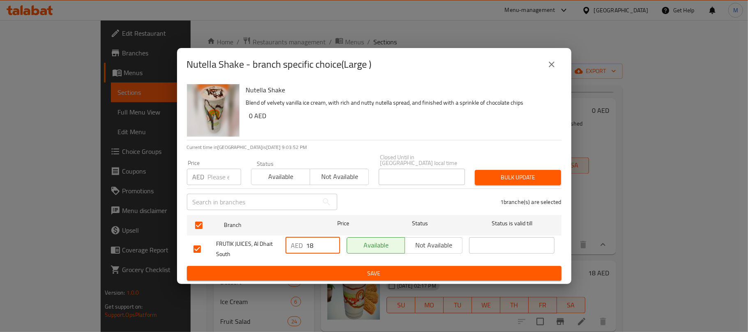
click at [316, 271] on span "Save" at bounding box center [373, 274] width 361 height 10
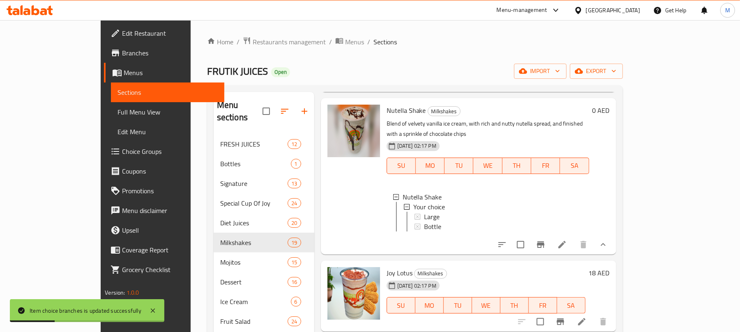
click at [478, 221] on div "Large" at bounding box center [503, 217] width 159 height 10
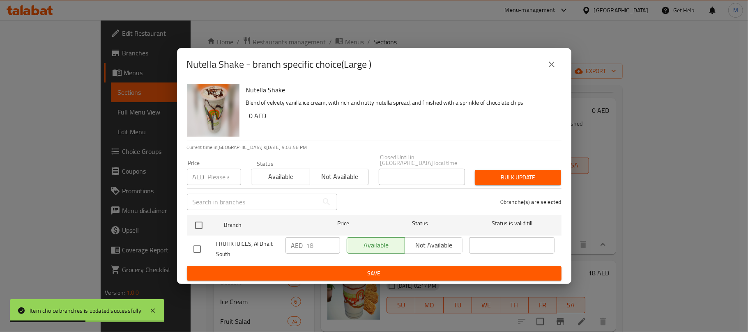
click at [549, 72] on button "close" at bounding box center [552, 65] width 20 height 20
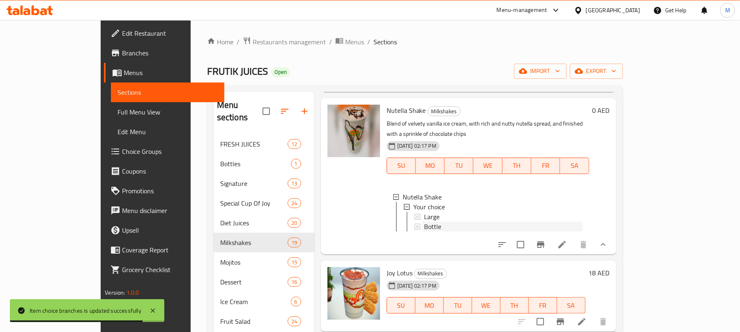
click at [424, 227] on div "Bottle" at bounding box center [503, 227] width 159 height 10
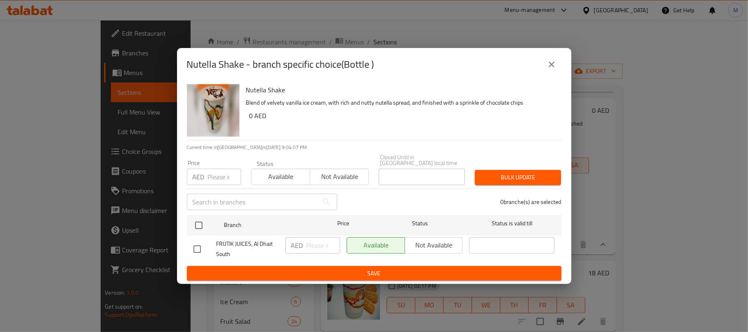
click at [200, 250] on input "checkbox" at bounding box center [197, 249] width 17 height 17
checkbox input "true"
click at [314, 246] on input "number" at bounding box center [323, 245] width 34 height 16
type input "40"
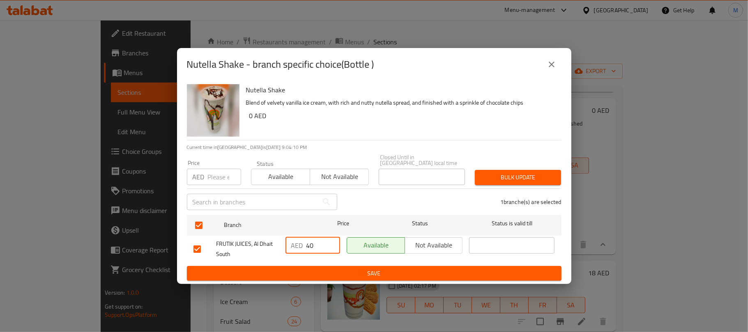
click at [347, 150] on div "Price AED Price Status Available Not available Closed Until in United Arab Emir…" at bounding box center [374, 169] width 384 height 41
click at [321, 271] on span "Save" at bounding box center [373, 274] width 361 height 10
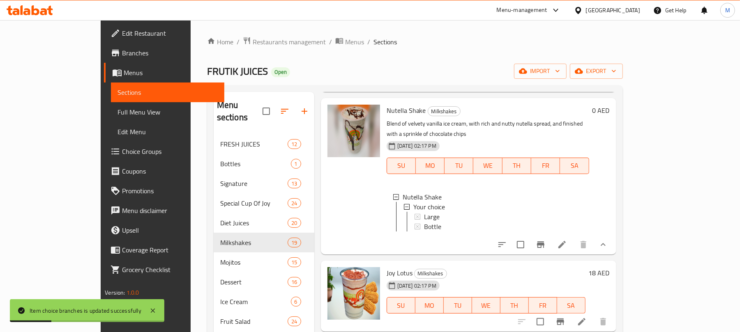
click at [424, 228] on span "Bottle" at bounding box center [432, 227] width 17 height 10
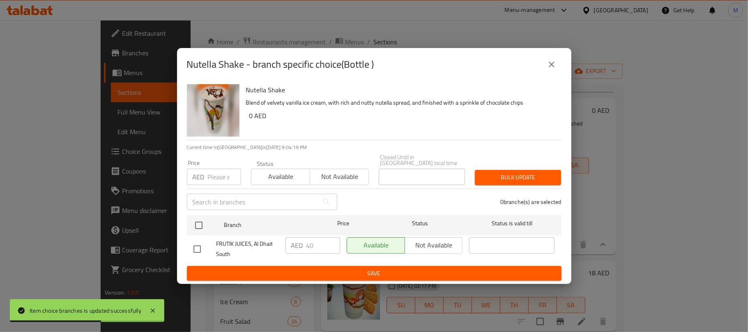
click at [546, 73] on button "close" at bounding box center [552, 65] width 20 height 20
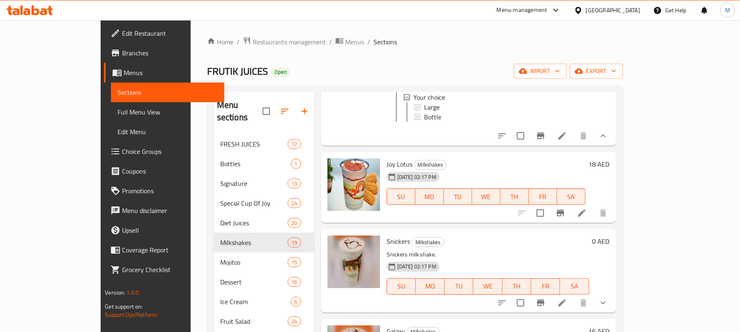
scroll to position [1314, 0]
click at [565, 217] on icon "Branch-specific-item" at bounding box center [560, 212] width 10 height 10
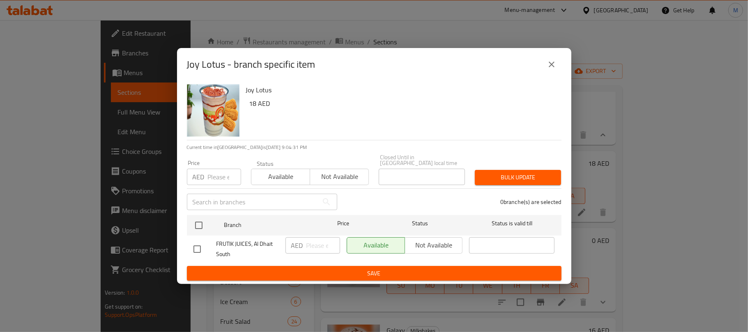
click at [545, 66] on button "close" at bounding box center [552, 65] width 20 height 20
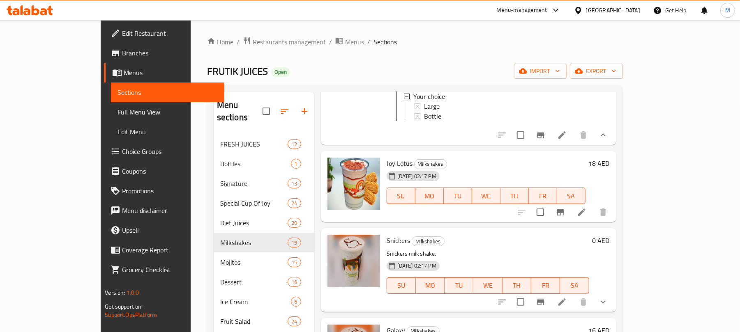
scroll to position [1369, 0]
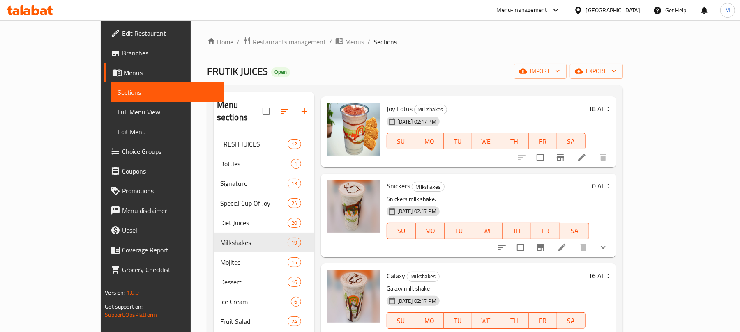
click at [608, 253] on icon "show more" at bounding box center [603, 248] width 10 height 10
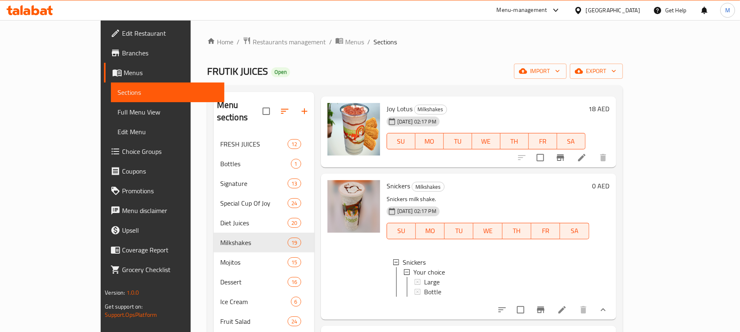
scroll to position [1423, 0]
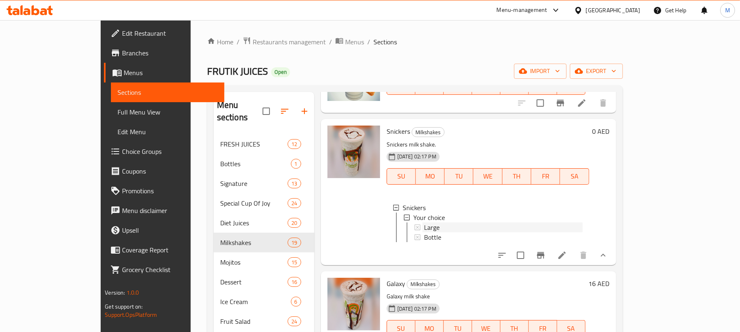
click at [424, 232] on span "Large" at bounding box center [432, 228] width 16 height 10
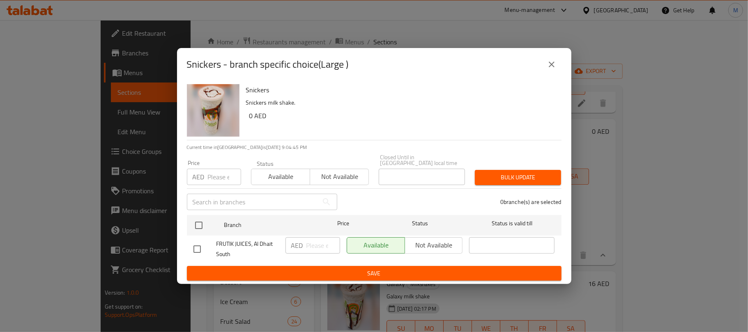
drag, startPoint x: 198, startPoint y: 245, endPoint x: 211, endPoint y: 254, distance: 15.7
click at [198, 245] on input "checkbox" at bounding box center [197, 249] width 17 height 17
checkbox input "true"
click at [308, 246] on input "number" at bounding box center [323, 245] width 34 height 16
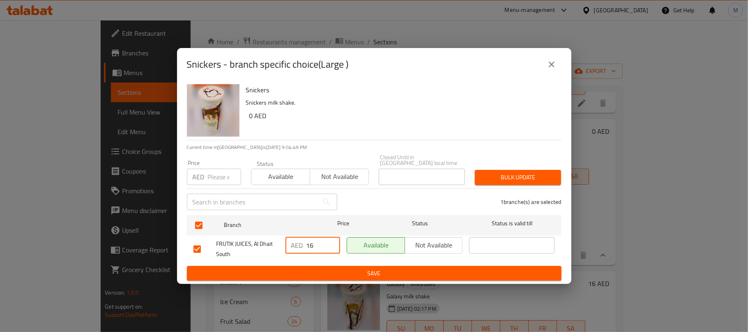
type input "16"
click at [297, 279] on button "Save" at bounding box center [374, 273] width 375 height 15
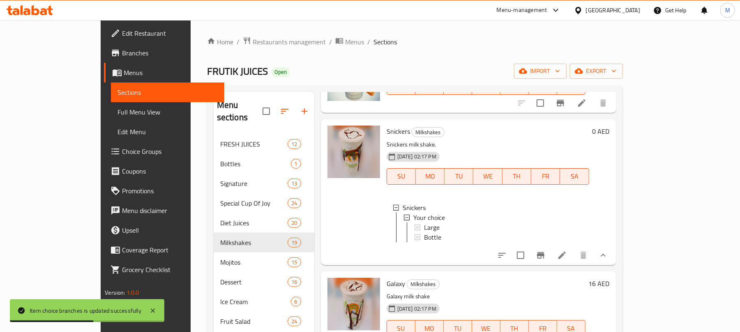
click at [424, 232] on span "Large" at bounding box center [432, 228] width 16 height 10
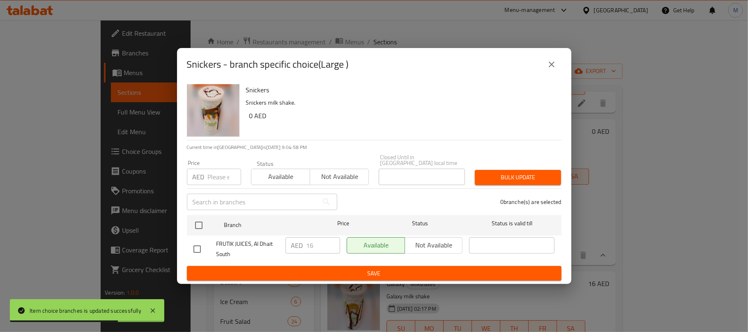
click at [547, 66] on icon "close" at bounding box center [552, 65] width 10 height 10
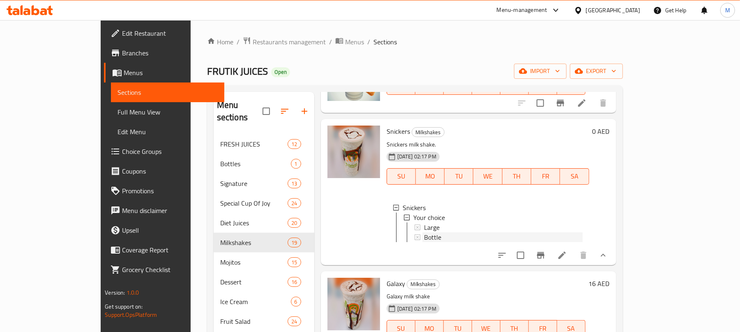
click at [424, 242] on div "Bottle" at bounding box center [503, 237] width 159 height 10
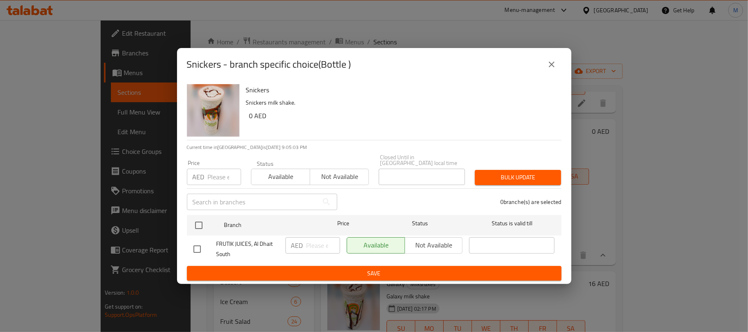
click at [198, 251] on input "checkbox" at bounding box center [197, 249] width 17 height 17
checkbox input "true"
click at [318, 243] on input "number" at bounding box center [323, 245] width 34 height 16
type input "38"
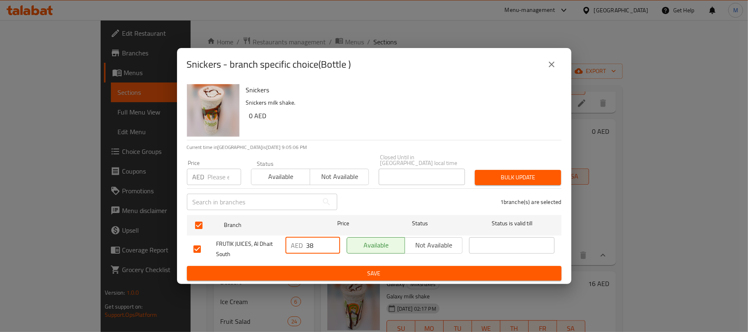
click at [373, 207] on div "1 branche(s) are selected" at bounding box center [454, 202] width 224 height 30
click at [370, 273] on span "Save" at bounding box center [373, 274] width 361 height 10
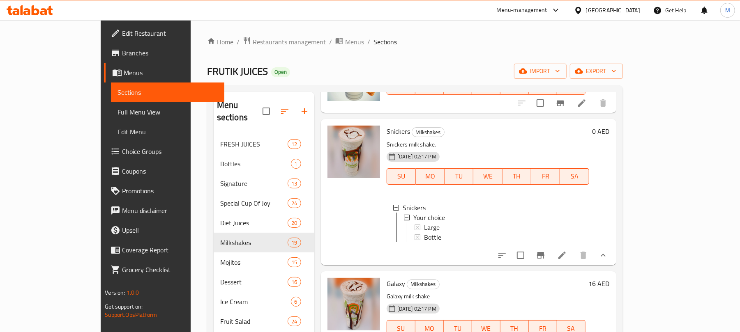
click at [438, 242] on div "Bottle" at bounding box center [503, 237] width 159 height 10
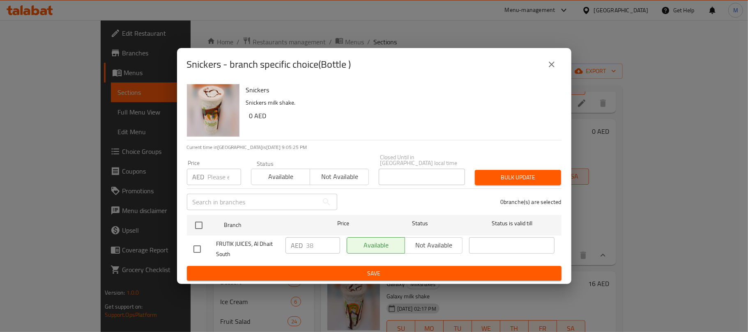
click at [555, 62] on icon "close" at bounding box center [552, 65] width 10 height 10
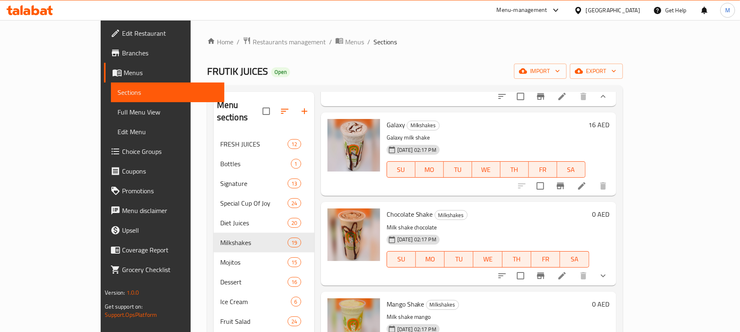
scroll to position [1588, 0]
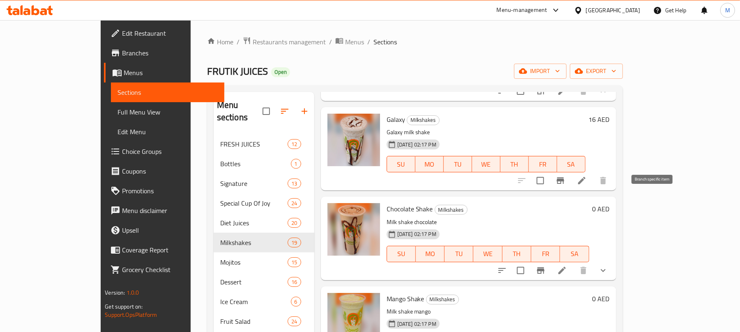
click at [564, 184] on icon "Branch-specific-item" at bounding box center [559, 180] width 7 height 7
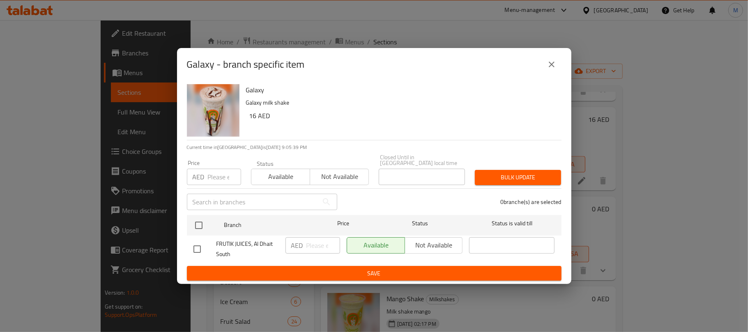
click at [551, 69] on button "close" at bounding box center [552, 65] width 20 height 20
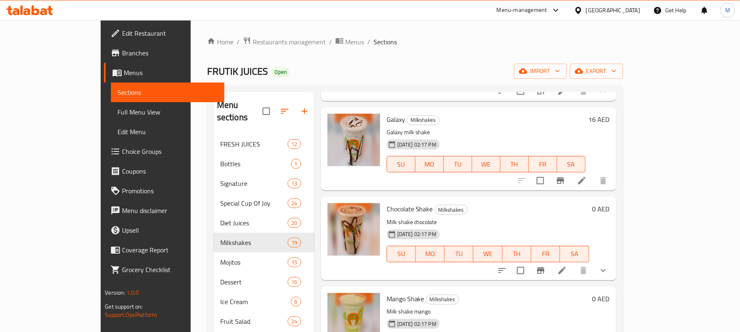
scroll to position [1697, 0]
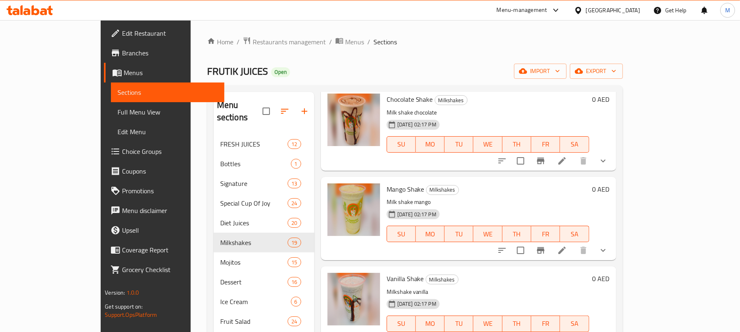
click at [608, 166] on icon "show more" at bounding box center [603, 161] width 10 height 10
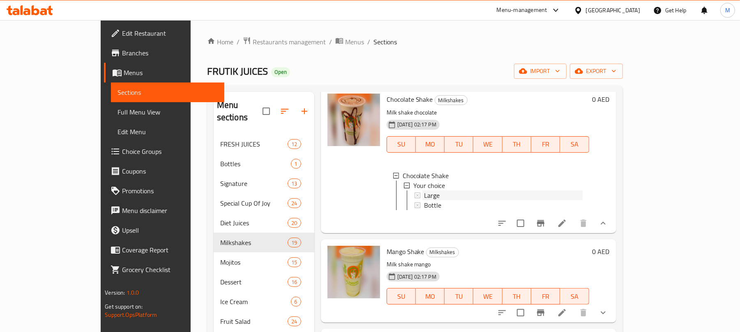
click at [424, 200] on span "Large" at bounding box center [432, 196] width 16 height 10
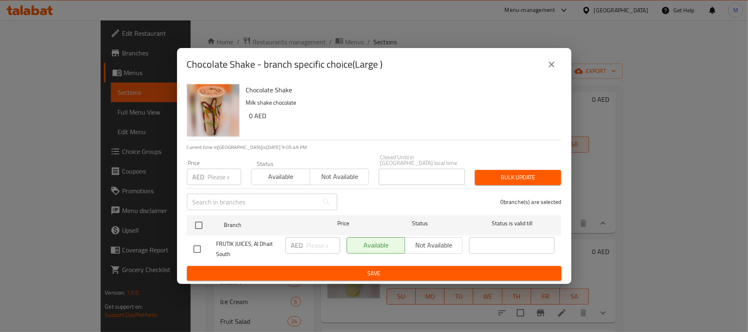
click at [194, 244] on input "checkbox" at bounding box center [197, 249] width 17 height 17
checkbox input "true"
click at [326, 250] on input "number" at bounding box center [323, 245] width 34 height 16
type input "30"
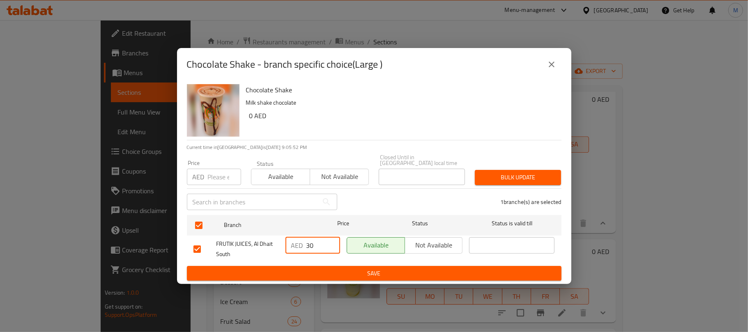
click at [347, 104] on p "Milk shake chocolate" at bounding box center [400, 103] width 309 height 10
click at [370, 276] on span "Save" at bounding box center [373, 274] width 361 height 10
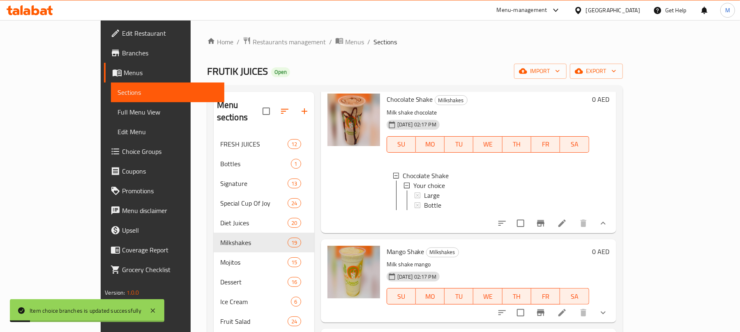
click at [444, 200] on div "Large" at bounding box center [503, 196] width 159 height 10
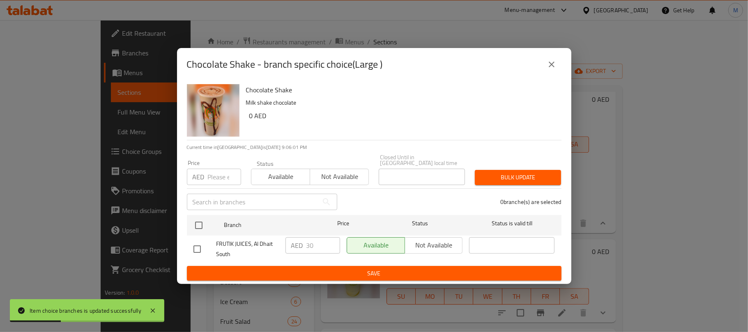
click at [549, 67] on icon "close" at bounding box center [552, 65] width 6 height 6
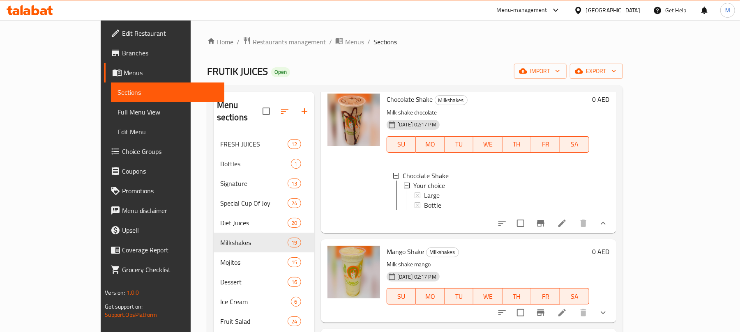
click at [424, 200] on div "Large" at bounding box center [503, 196] width 159 height 10
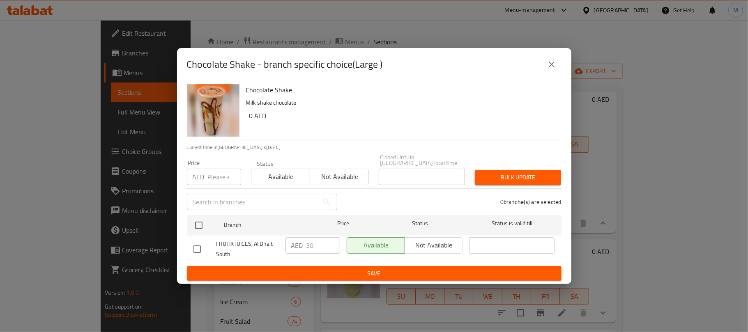
click at [559, 61] on button "close" at bounding box center [552, 65] width 20 height 20
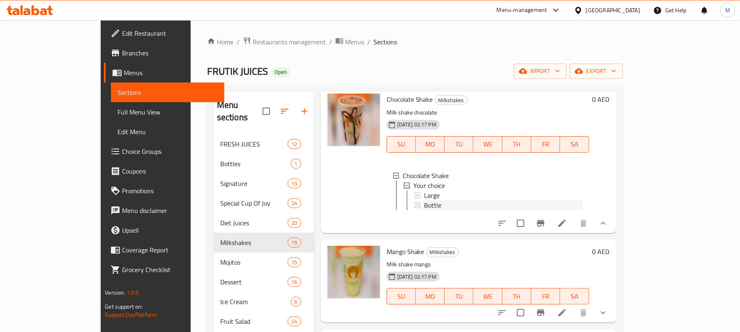
click at [424, 210] on span "Bottle" at bounding box center [432, 205] width 17 height 10
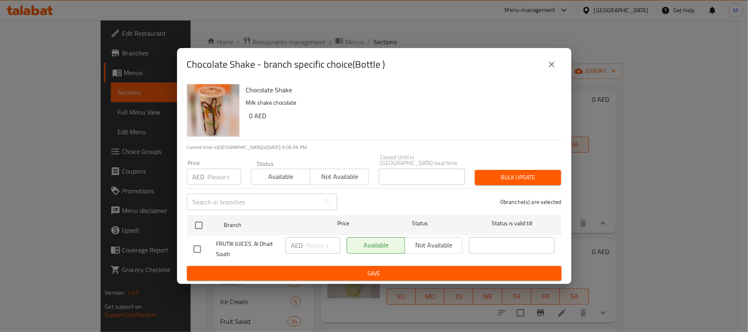
click at [197, 252] on input "checkbox" at bounding box center [197, 249] width 17 height 17
checkbox input "true"
click at [316, 244] on input "number" at bounding box center [323, 245] width 34 height 16
type input "31"
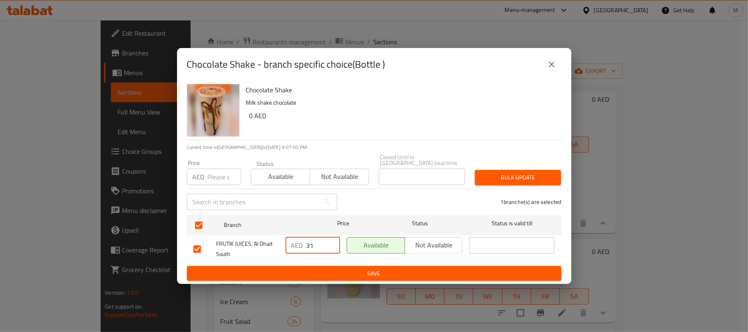
click at [332, 103] on p "Milk shake chocolate" at bounding box center [400, 103] width 309 height 10
click at [378, 281] on button "Save" at bounding box center [374, 273] width 375 height 15
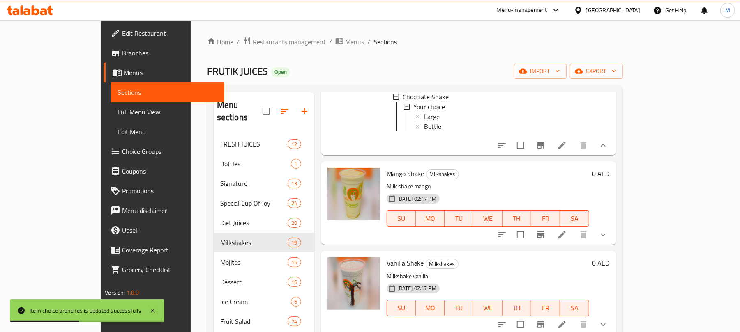
scroll to position [55, 0]
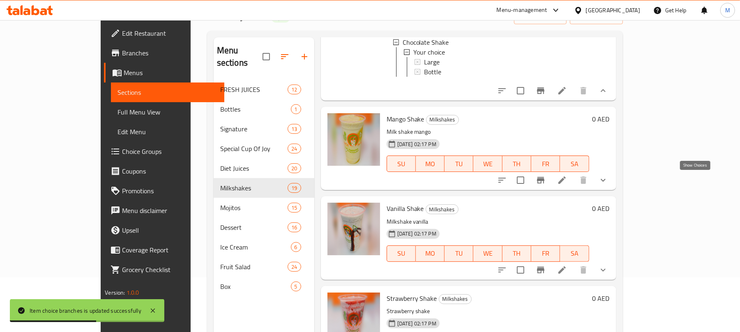
click at [608, 182] on icon "show more" at bounding box center [603, 180] width 10 height 10
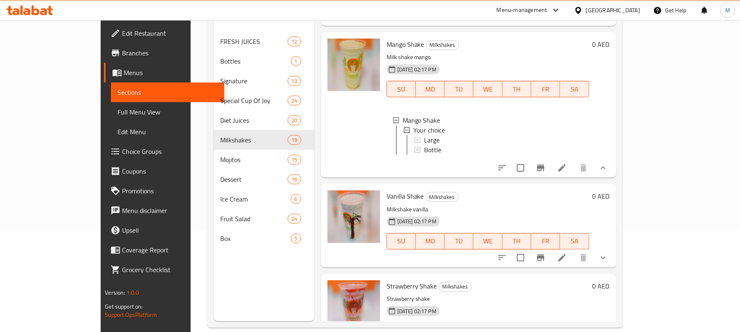
scroll to position [109, 0]
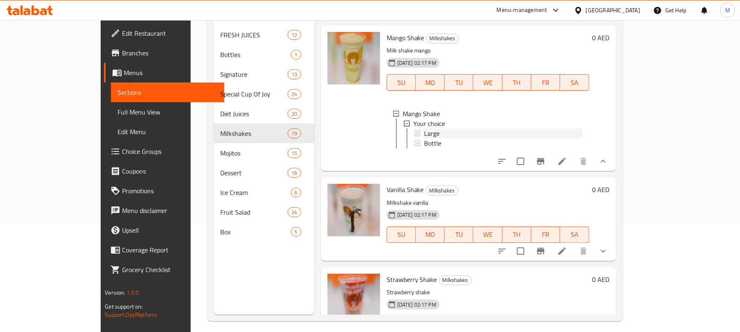
click at [424, 138] on span "Large" at bounding box center [432, 134] width 16 height 10
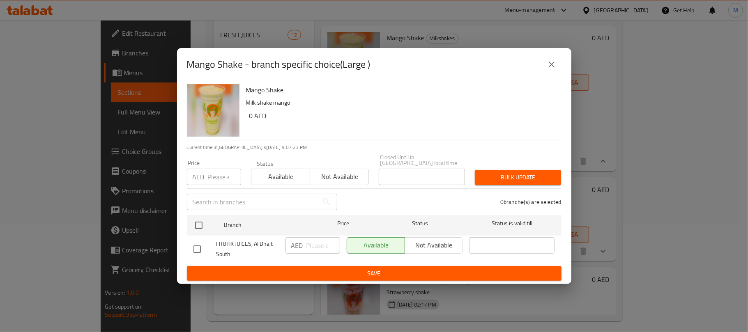
click at [198, 251] on input "checkbox" at bounding box center [197, 249] width 17 height 17
checkbox input "true"
click at [307, 249] on input "number" at bounding box center [323, 245] width 34 height 16
type input "14"
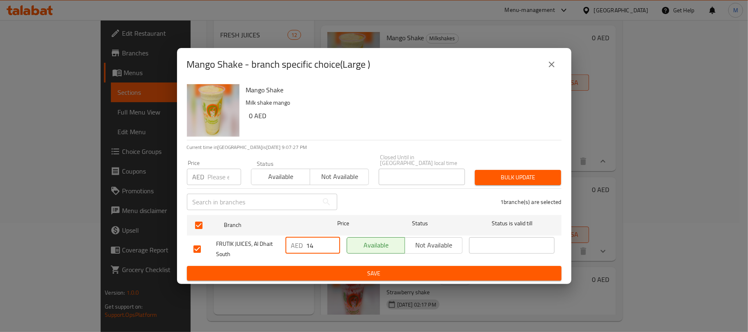
click at [275, 275] on span "Save" at bounding box center [373, 274] width 361 height 10
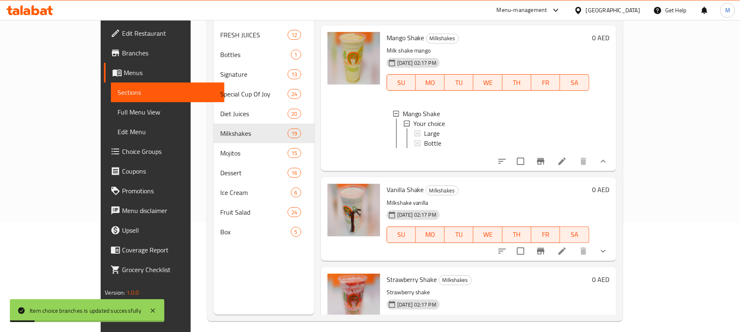
click at [434, 138] on div "Large" at bounding box center [503, 134] width 159 height 10
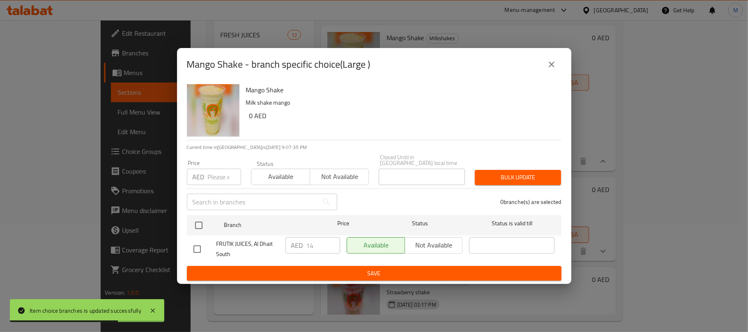
click at [554, 60] on button "close" at bounding box center [552, 65] width 20 height 20
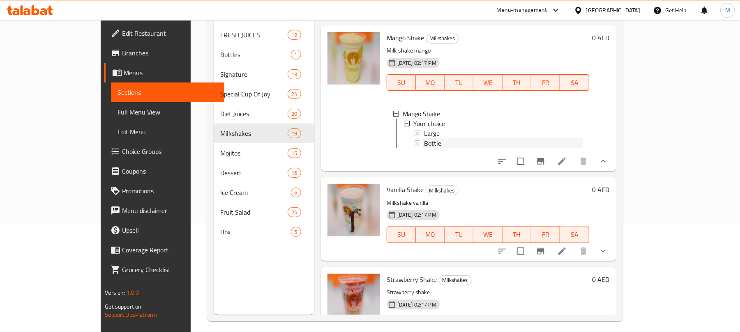
click at [424, 148] on span "Bottle" at bounding box center [432, 143] width 17 height 10
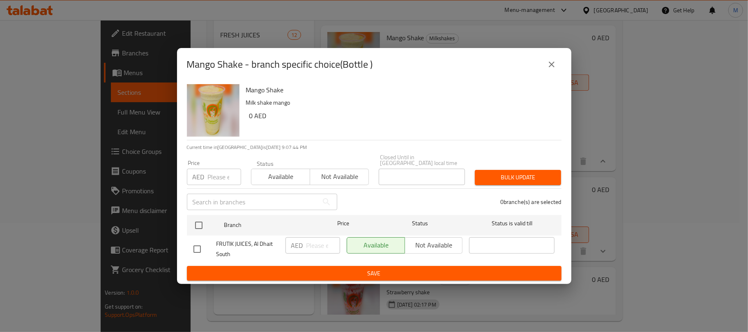
click at [198, 249] on input "checkbox" at bounding box center [197, 249] width 17 height 17
checkbox input "true"
click at [316, 244] on input "number" at bounding box center [323, 245] width 34 height 16
type input "28"
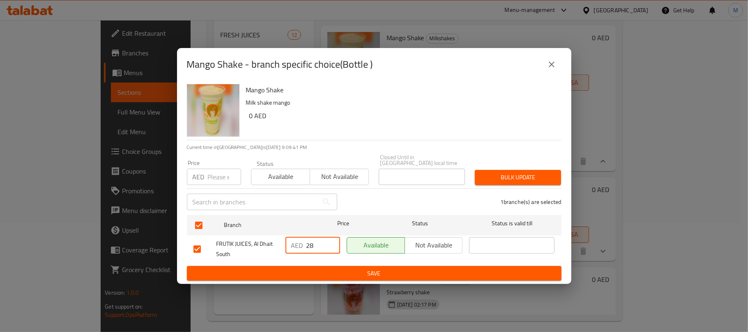
drag, startPoint x: 371, startPoint y: 84, endPoint x: 386, endPoint y: 100, distance: 22.1
click at [372, 85] on h6 "Mango Shake" at bounding box center [400, 89] width 309 height 11
click at [352, 274] on span "Save" at bounding box center [373, 274] width 361 height 10
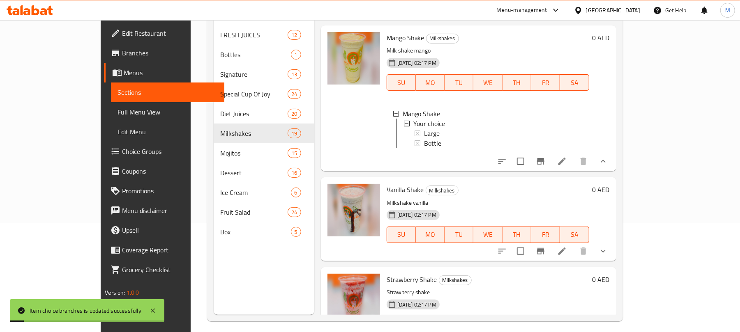
click at [424, 148] on span "Bottle" at bounding box center [432, 143] width 17 height 10
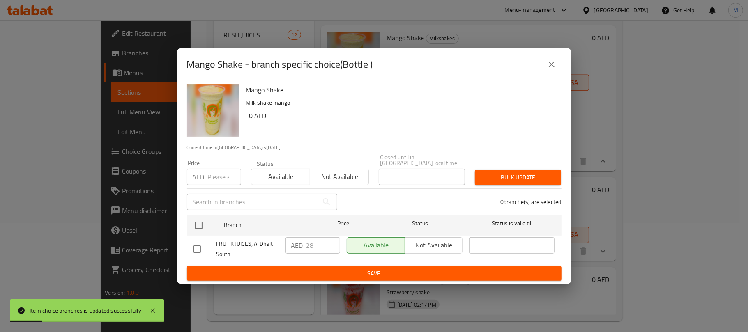
click at [553, 68] on icon "close" at bounding box center [552, 65] width 10 height 10
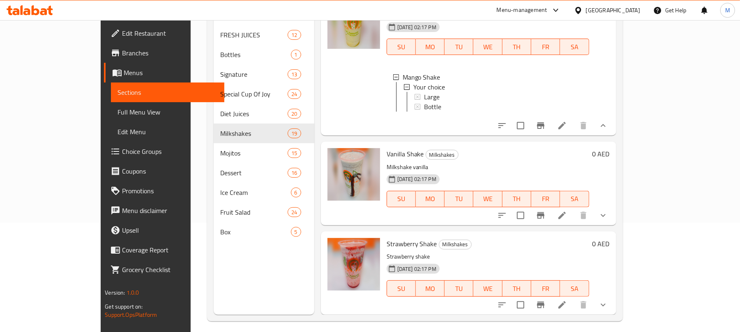
scroll to position [115, 0]
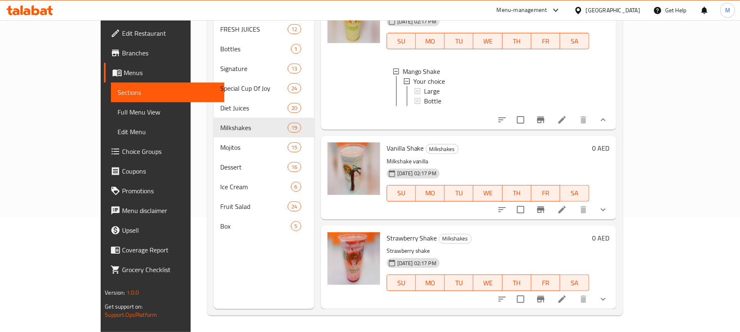
click at [608, 212] on icon "show more" at bounding box center [603, 210] width 10 height 10
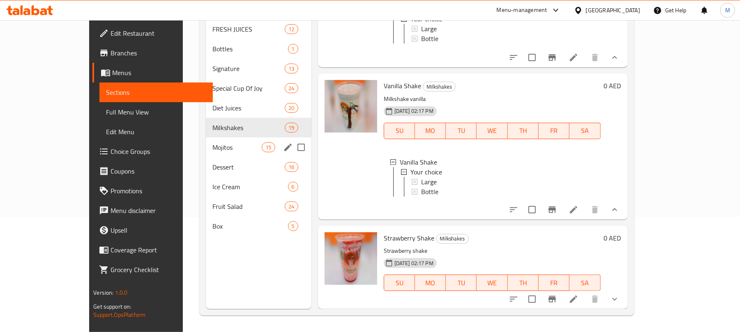
scroll to position [1, 0]
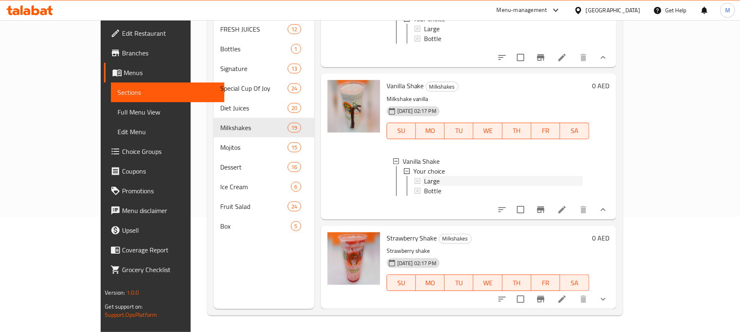
click at [449, 176] on div "Large" at bounding box center [503, 181] width 159 height 10
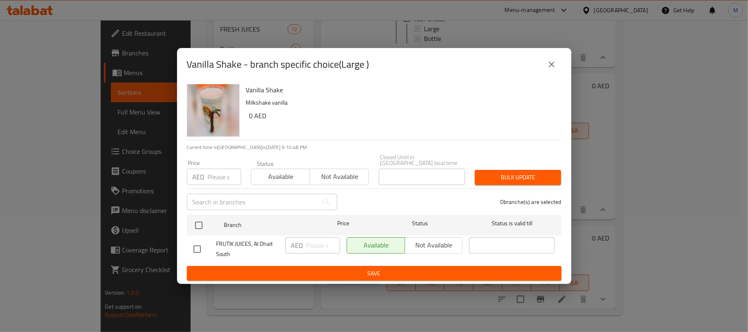
click at [191, 251] on input "checkbox" at bounding box center [197, 249] width 17 height 17
checkbox input "true"
click at [308, 244] on input "number" at bounding box center [323, 245] width 34 height 16
type input "15"
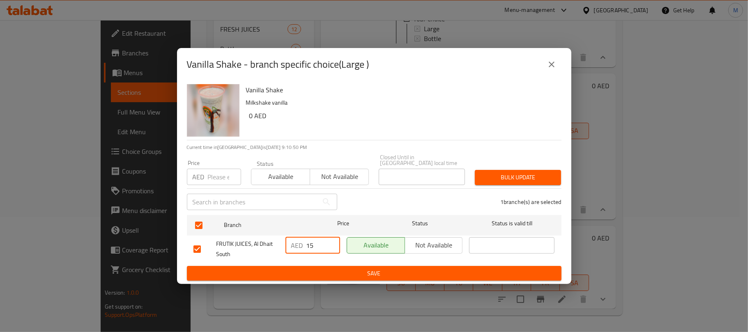
click at [314, 266] on button "Save" at bounding box center [374, 273] width 375 height 15
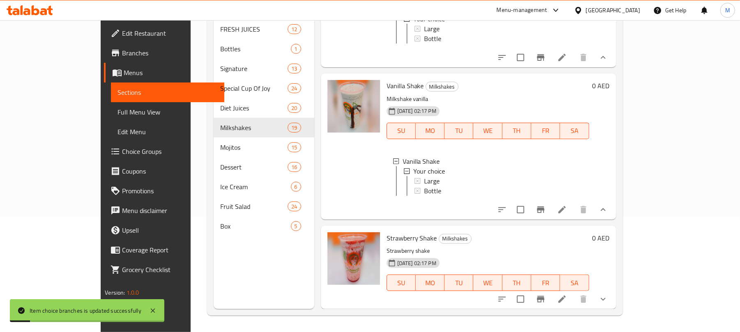
click at [424, 176] on span "Large" at bounding box center [432, 181] width 16 height 10
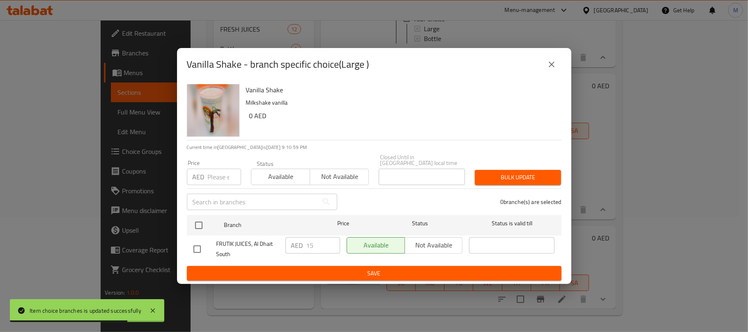
click at [552, 73] on button "close" at bounding box center [552, 65] width 20 height 20
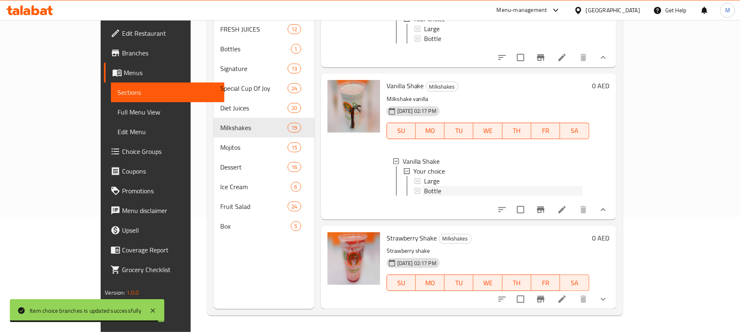
click at [424, 186] on span "Bottle" at bounding box center [432, 191] width 17 height 10
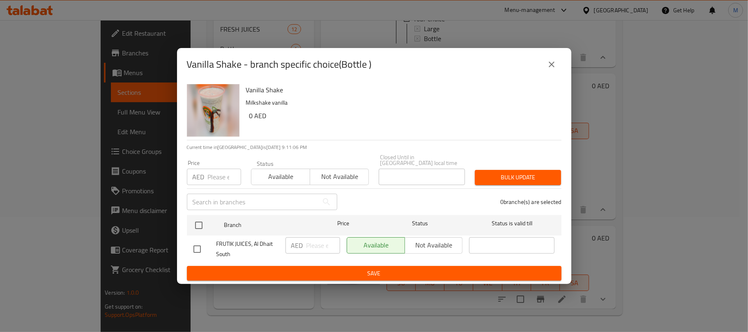
click at [196, 250] on input "checkbox" at bounding box center [197, 249] width 17 height 17
checkbox input "true"
click at [322, 250] on input "number" at bounding box center [323, 245] width 34 height 16
type input "30"
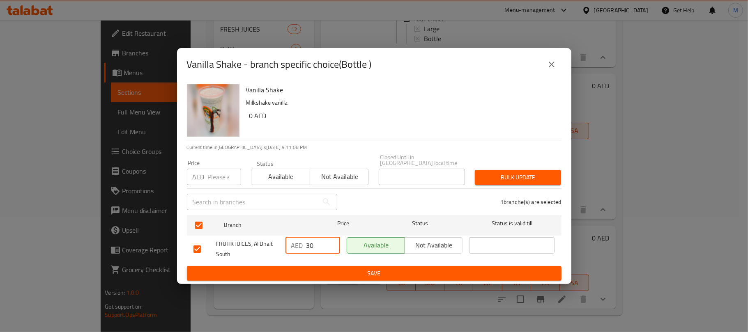
click at [382, 97] on div "Vanilla Shake Milkshake vanilla 0 AED" at bounding box center [400, 110] width 315 height 59
click at [384, 274] on span "Save" at bounding box center [373, 274] width 361 height 10
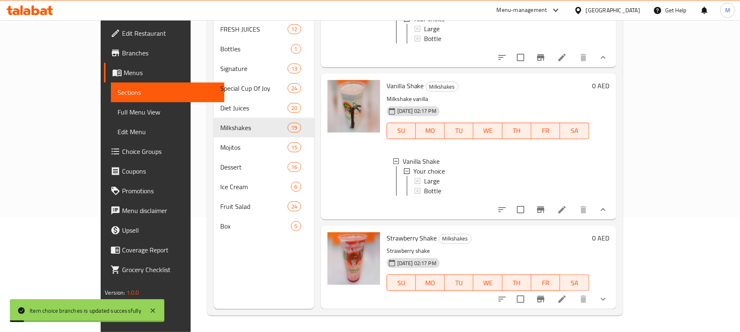
click at [424, 186] on span "Bottle" at bounding box center [432, 191] width 17 height 10
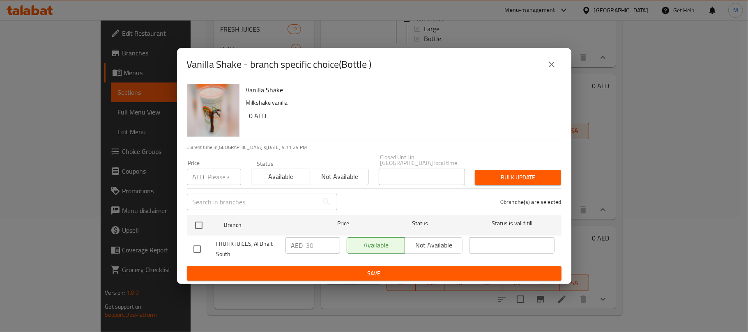
click at [559, 63] on button "close" at bounding box center [552, 65] width 20 height 20
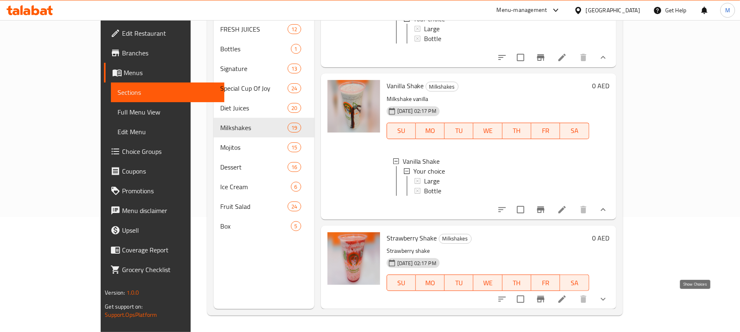
click at [608, 297] on icon "show more" at bounding box center [603, 299] width 10 height 10
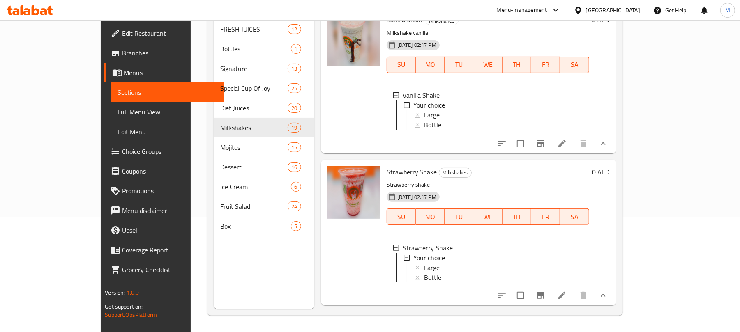
scroll to position [2014, 0]
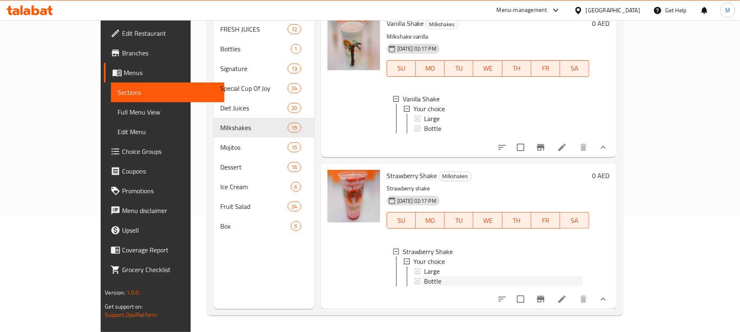
click at [424, 276] on span "Bottle" at bounding box center [432, 281] width 17 height 10
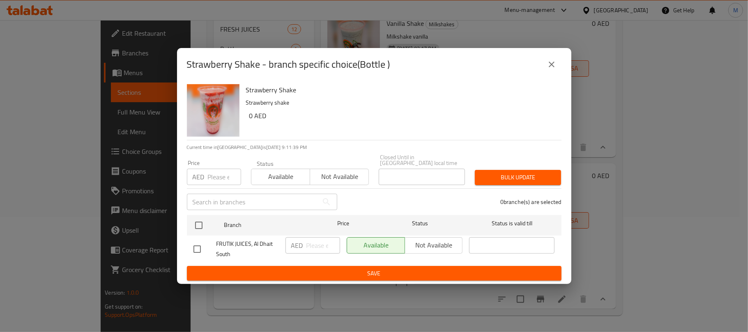
click at [552, 65] on icon "close" at bounding box center [552, 65] width 6 height 6
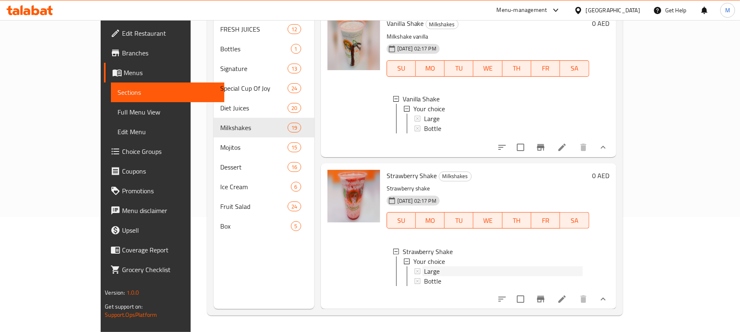
click at [424, 267] on div "Large" at bounding box center [503, 272] width 159 height 10
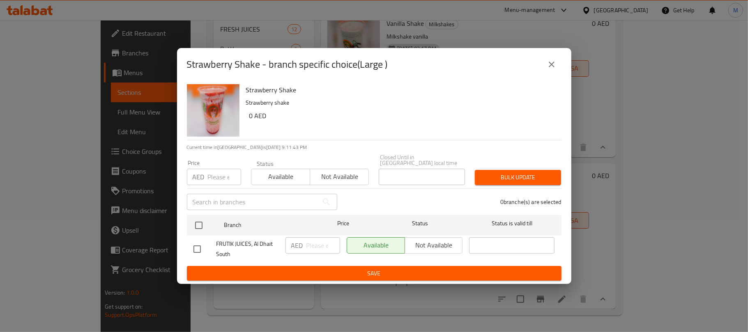
click at [198, 253] on input "checkbox" at bounding box center [197, 249] width 17 height 17
checkbox input "true"
click at [304, 245] on div "AED ​" at bounding box center [312, 245] width 55 height 16
type input "14"
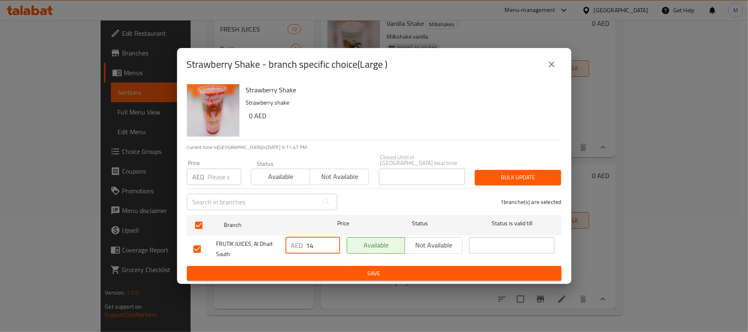
click at [465, 125] on div "Strawberry Shake Strawberry shake 0 AED" at bounding box center [400, 110] width 315 height 59
click at [369, 269] on span "Save" at bounding box center [373, 274] width 361 height 10
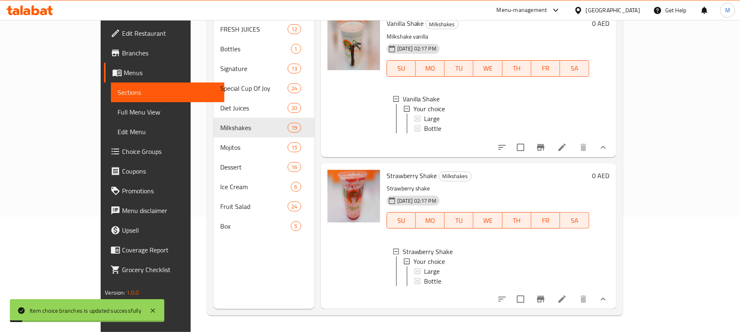
click at [424, 267] on div "Large" at bounding box center [503, 272] width 159 height 10
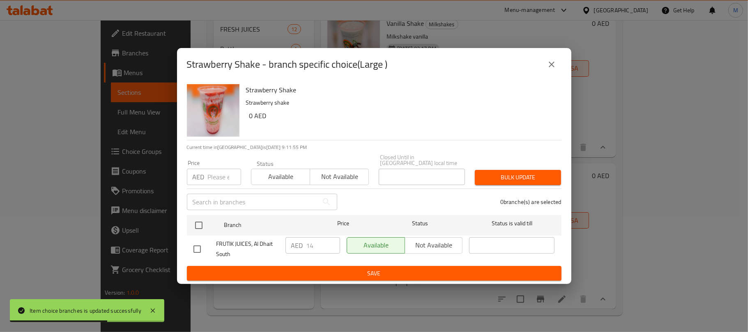
click at [549, 67] on icon "close" at bounding box center [552, 65] width 10 height 10
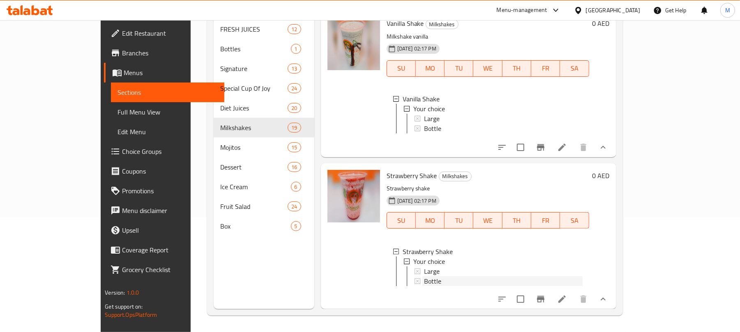
click at [448, 278] on div "Bottle" at bounding box center [503, 281] width 159 height 10
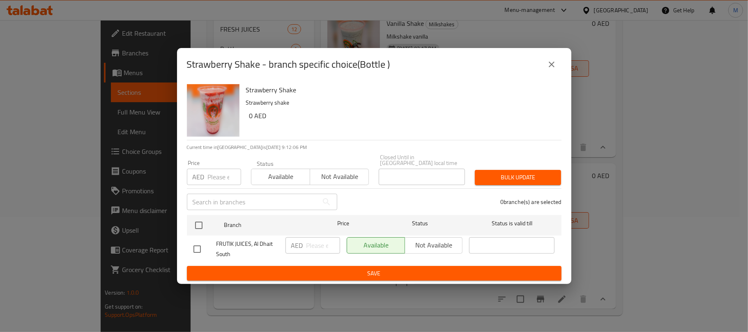
click at [194, 253] on input "checkbox" at bounding box center [197, 249] width 17 height 17
checkbox input "true"
click at [306, 248] on div "AED ​" at bounding box center [312, 245] width 55 height 16
type input "28"
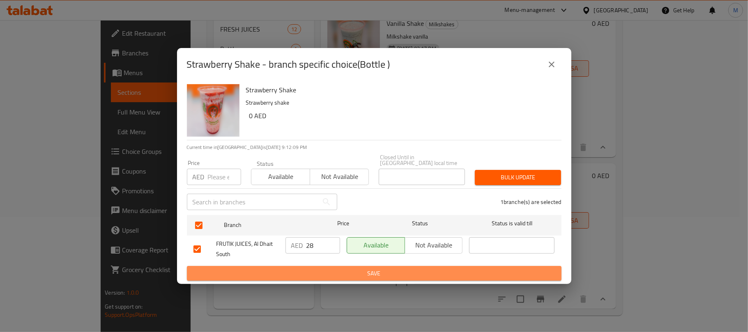
click at [332, 269] on span "Save" at bounding box center [373, 274] width 361 height 10
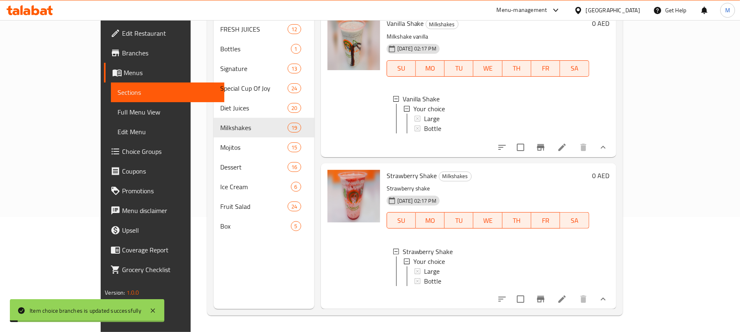
click at [424, 276] on span "Bottle" at bounding box center [432, 281] width 17 height 10
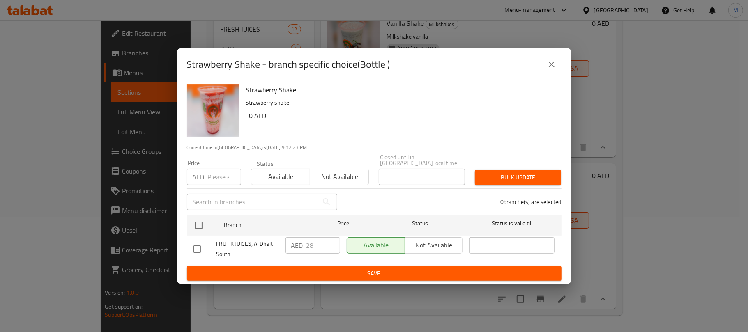
click at [543, 63] on button "close" at bounding box center [552, 65] width 20 height 20
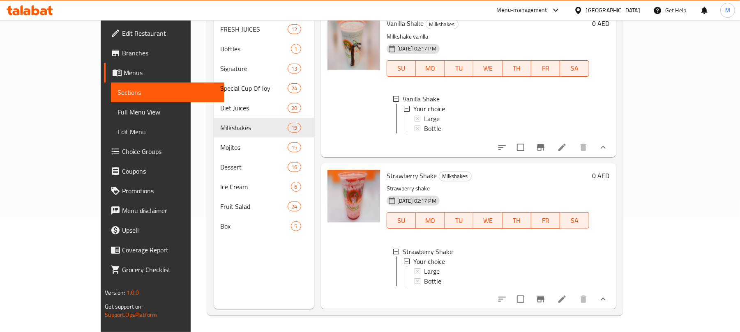
click at [432, 276] on div "Bottle" at bounding box center [503, 281] width 159 height 10
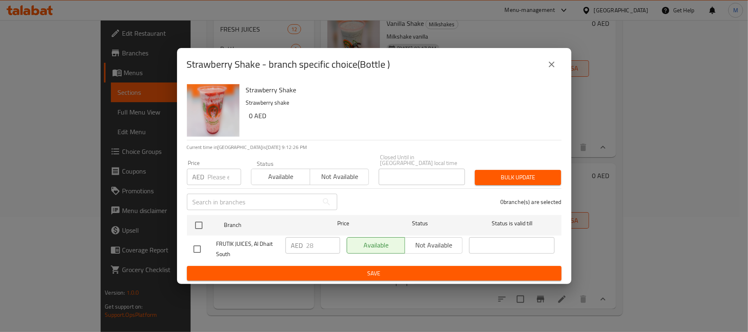
click at [549, 68] on icon "close" at bounding box center [552, 65] width 10 height 10
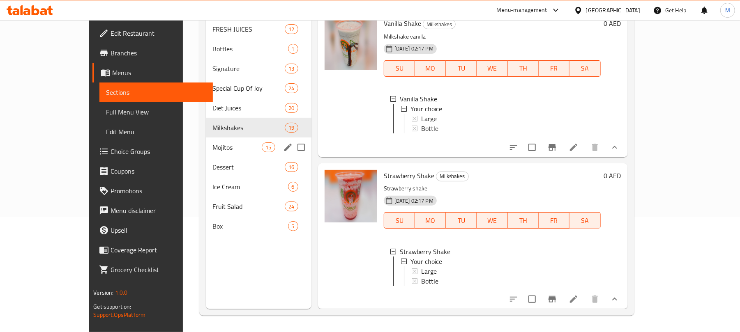
drag, startPoint x: 186, startPoint y: 135, endPoint x: 198, endPoint y: 140, distance: 13.6
click at [212, 143] on span "Mojitos" at bounding box center [236, 148] width 49 height 10
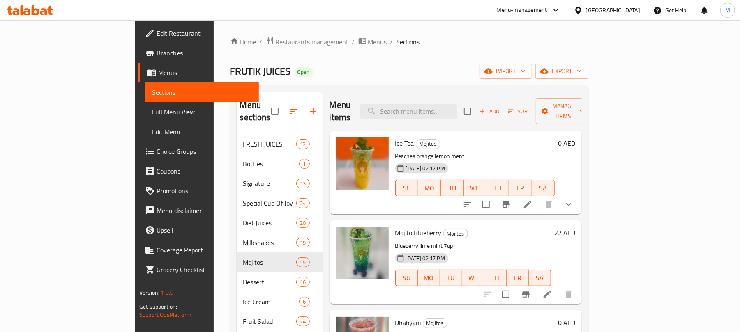
click at [573, 200] on icon "show more" at bounding box center [568, 205] width 10 height 10
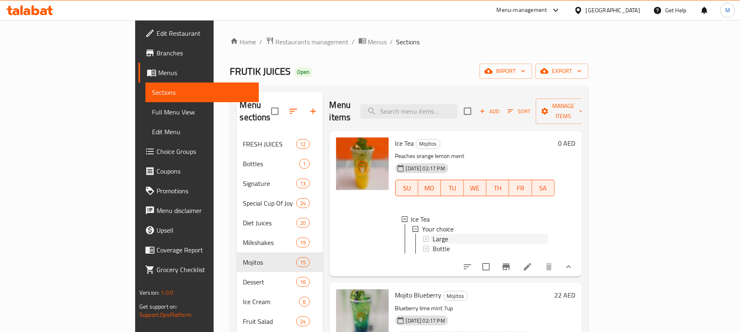
click at [432, 234] on div "Large" at bounding box center [489, 239] width 115 height 10
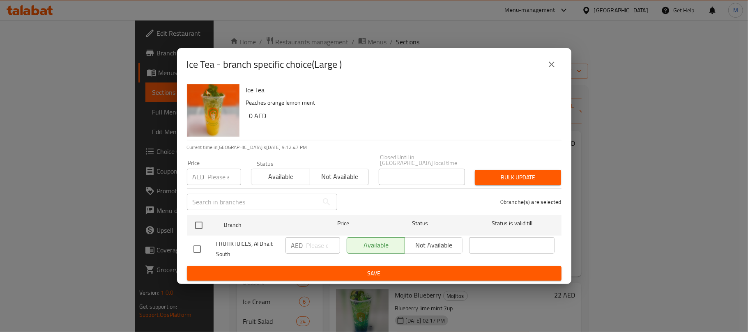
click at [201, 246] on input "checkbox" at bounding box center [197, 249] width 17 height 17
checkbox input "true"
drag, startPoint x: 320, startPoint y: 249, endPoint x: 323, endPoint y: 256, distance: 8.1
click at [319, 252] on input "number" at bounding box center [323, 245] width 34 height 16
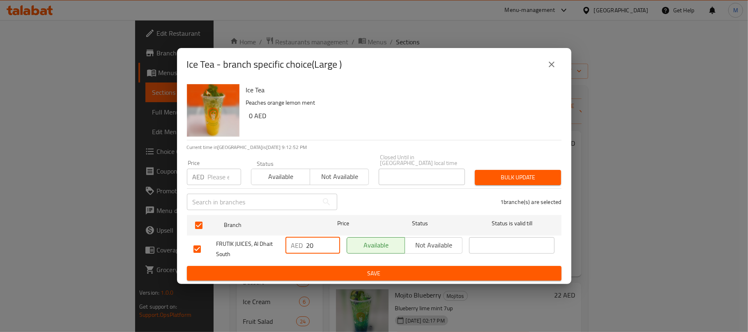
type input "20"
click at [362, 114] on h6 "0 AED" at bounding box center [402, 115] width 306 height 11
drag, startPoint x: 359, startPoint y: 278, endPoint x: 355, endPoint y: 274, distance: 4.6
click at [357, 276] on span "Save" at bounding box center [373, 274] width 361 height 10
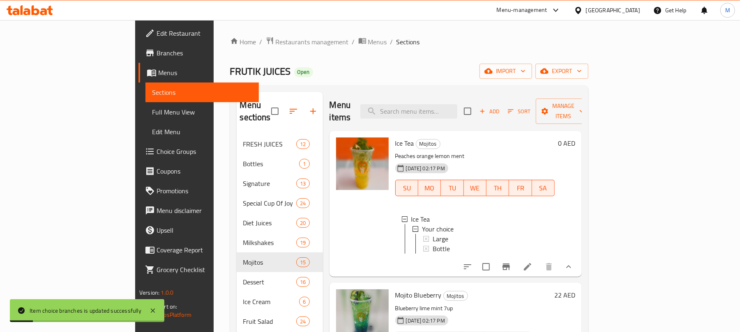
click at [432, 234] on span "Large" at bounding box center [440, 239] width 16 height 10
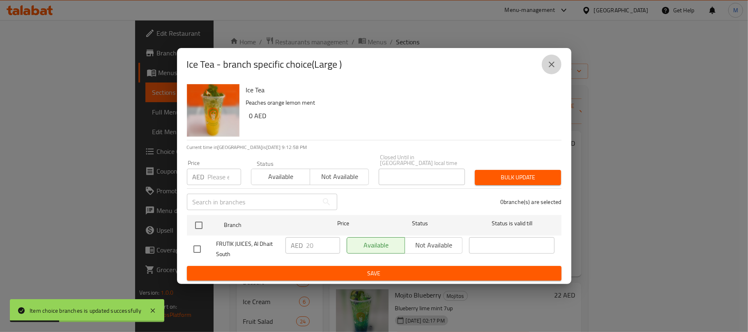
drag, startPoint x: 559, startPoint y: 62, endPoint x: 489, endPoint y: 76, distance: 71.7
click at [558, 62] on button "close" at bounding box center [552, 65] width 20 height 20
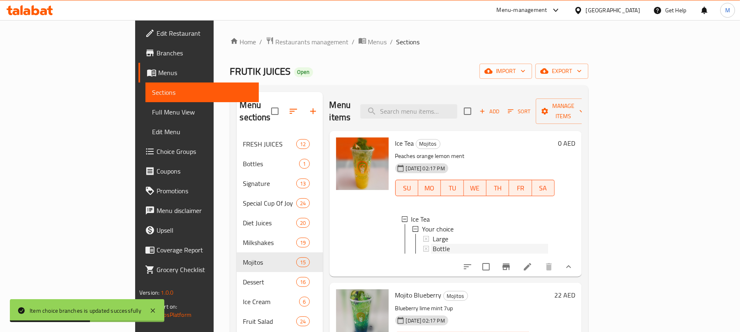
click at [432, 244] on span "Bottle" at bounding box center [440, 249] width 17 height 10
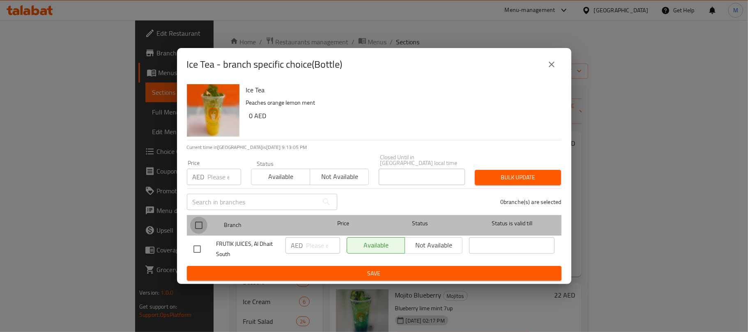
click at [194, 225] on input "checkbox" at bounding box center [198, 225] width 17 height 17
checkbox input "true"
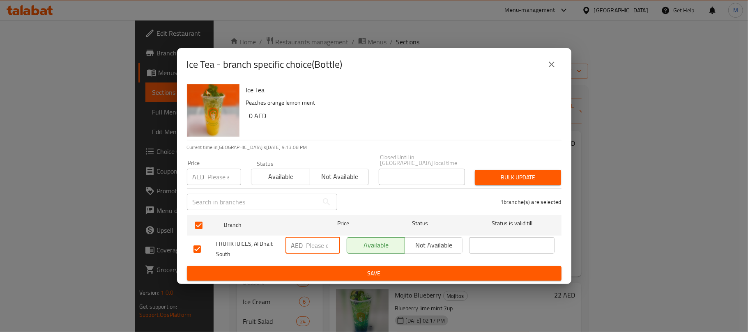
click at [315, 244] on input "number" at bounding box center [323, 245] width 34 height 16
type input "42"
click at [432, 109] on div "Ice Tea Peaches orange lemon ment 0 AED" at bounding box center [400, 110] width 315 height 59
click at [380, 279] on button "Save" at bounding box center [374, 273] width 375 height 15
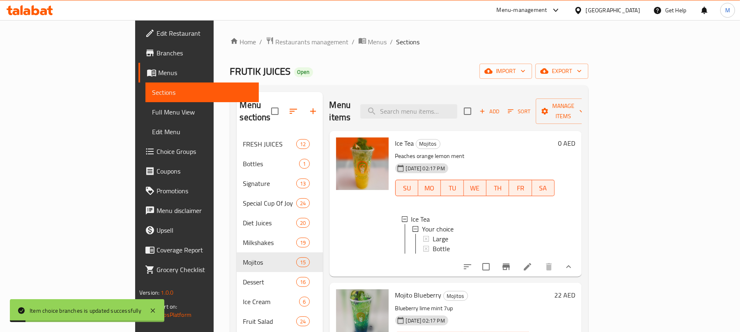
click at [432, 244] on div "Bottle" at bounding box center [489, 249] width 115 height 10
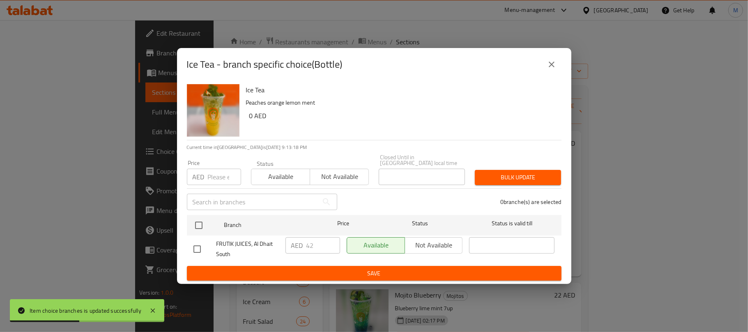
click at [551, 65] on icon "close" at bounding box center [552, 65] width 10 height 10
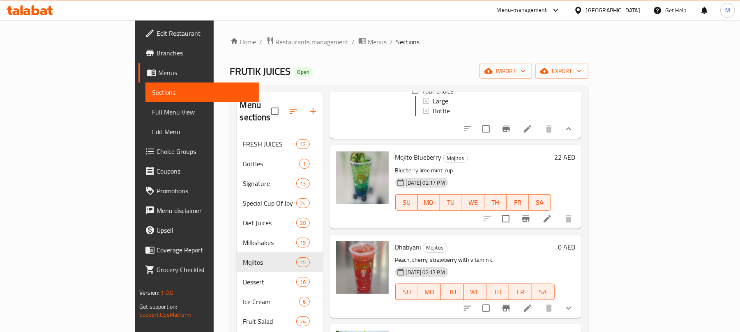
scroll to position [164, 0]
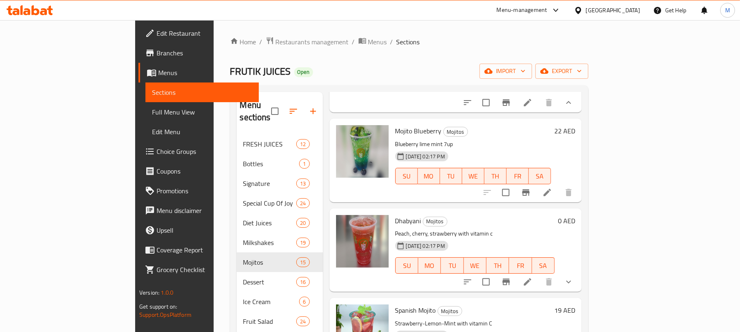
click at [531, 193] on icon "Branch-specific-item" at bounding box center [526, 193] width 10 height 10
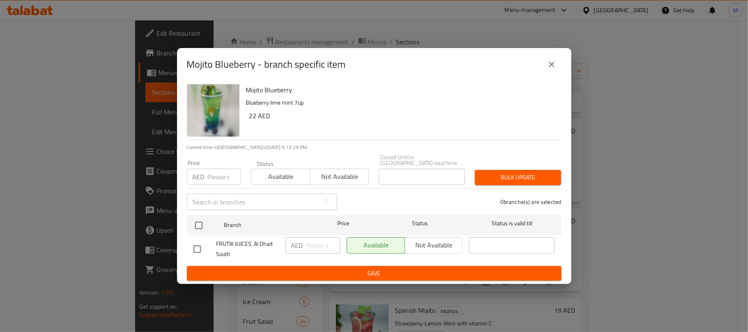
click at [550, 70] on button "close" at bounding box center [552, 65] width 20 height 20
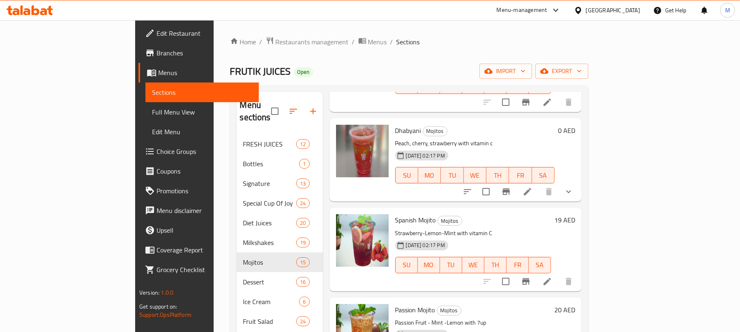
scroll to position [274, 0]
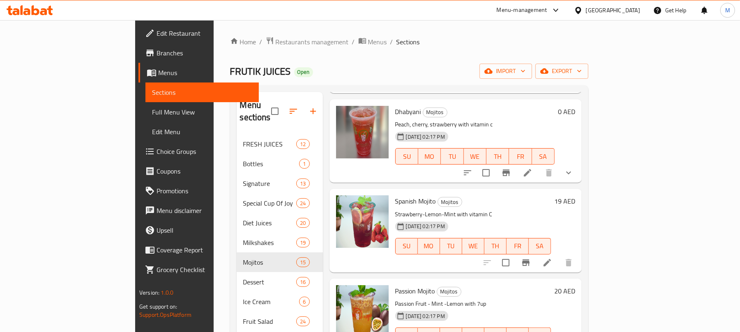
click at [573, 172] on icon "show more" at bounding box center [568, 173] width 10 height 10
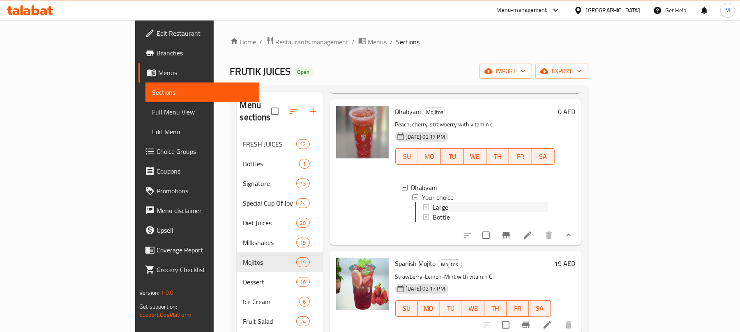
click at [432, 205] on span "Large" at bounding box center [440, 207] width 16 height 10
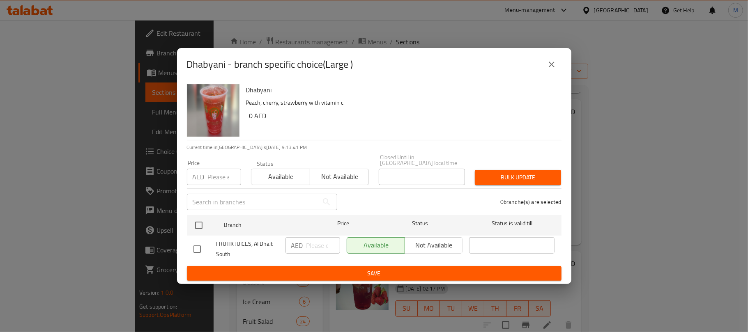
click at [201, 248] on input "checkbox" at bounding box center [197, 249] width 17 height 17
checkbox input "true"
drag, startPoint x: 313, startPoint y: 244, endPoint x: 317, endPoint y: 249, distance: 6.7
click at [314, 245] on input "number" at bounding box center [323, 245] width 34 height 16
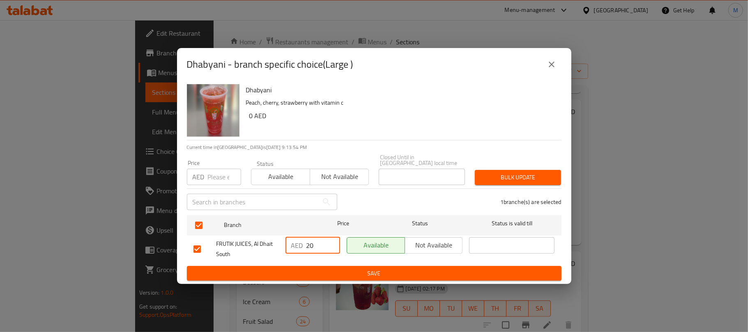
type input "20"
drag, startPoint x: 476, startPoint y: 103, endPoint x: 474, endPoint y: 110, distance: 7.3
click at [475, 106] on p "Peach, cherry, strawberry with vitamin c" at bounding box center [400, 103] width 309 height 10
click at [358, 275] on span "Save" at bounding box center [373, 274] width 361 height 10
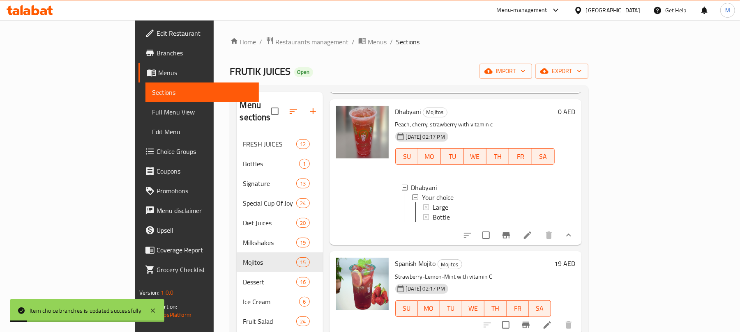
click at [432, 205] on span "Large" at bounding box center [440, 207] width 16 height 10
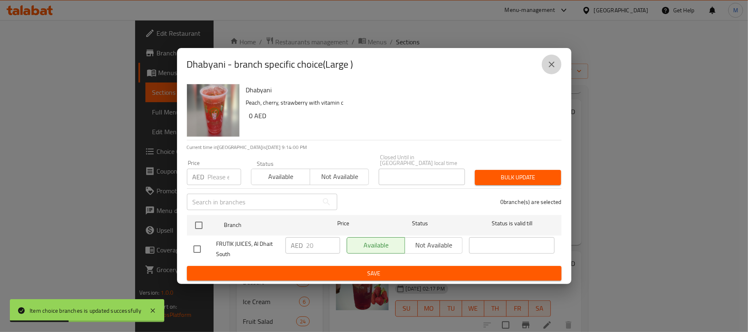
click at [549, 63] on icon "close" at bounding box center [552, 65] width 10 height 10
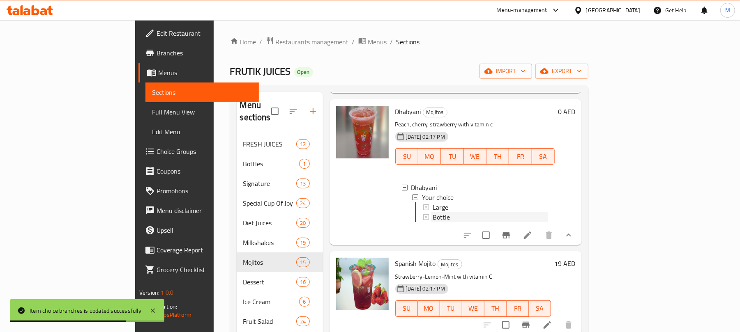
click at [435, 212] on div "Bottle" at bounding box center [489, 217] width 115 height 10
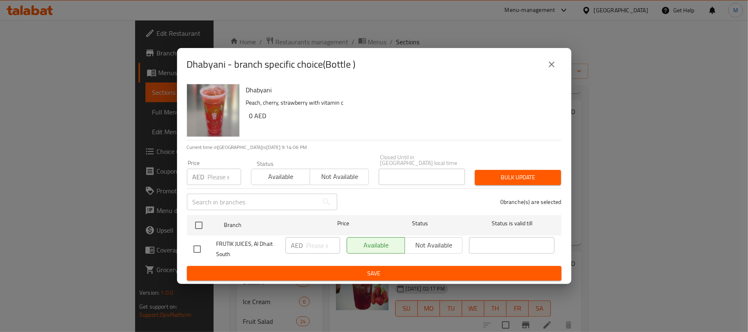
click at [189, 247] on input "checkbox" at bounding box center [197, 249] width 17 height 17
checkbox input "true"
click at [309, 245] on input "number" at bounding box center [323, 245] width 34 height 16
type input "45"
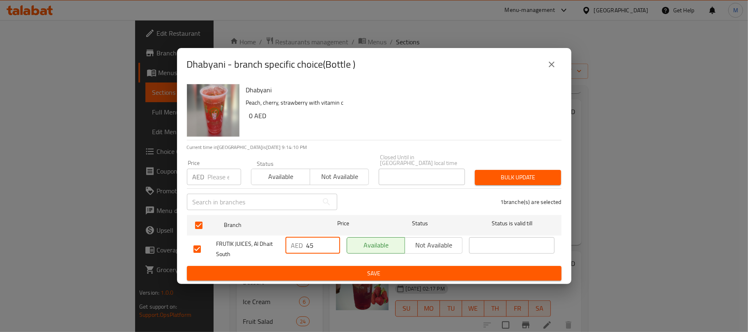
click at [377, 278] on span "Save" at bounding box center [373, 274] width 361 height 10
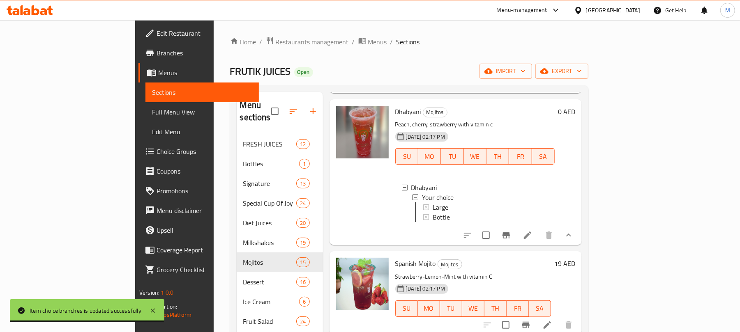
click at [440, 216] on div "Bottle" at bounding box center [489, 217] width 115 height 10
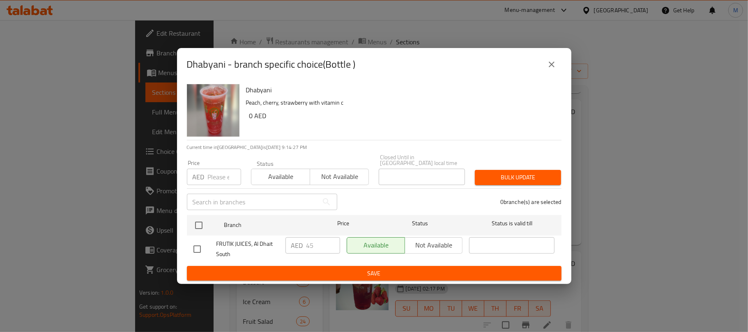
click at [554, 62] on icon "close" at bounding box center [552, 65] width 6 height 6
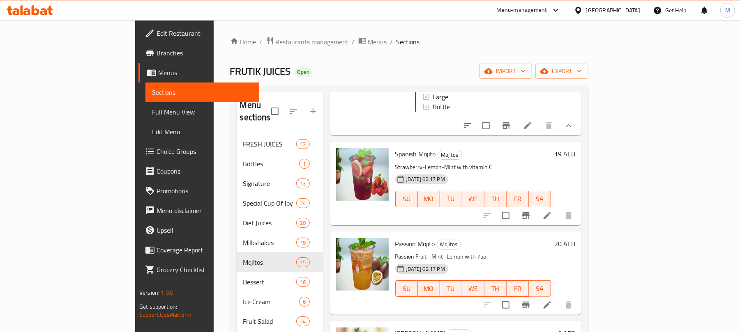
scroll to position [438, 0]
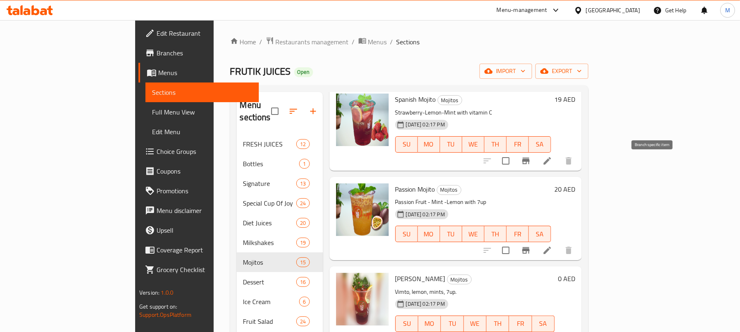
click at [529, 164] on icon "Branch-specific-item" at bounding box center [525, 161] width 7 height 7
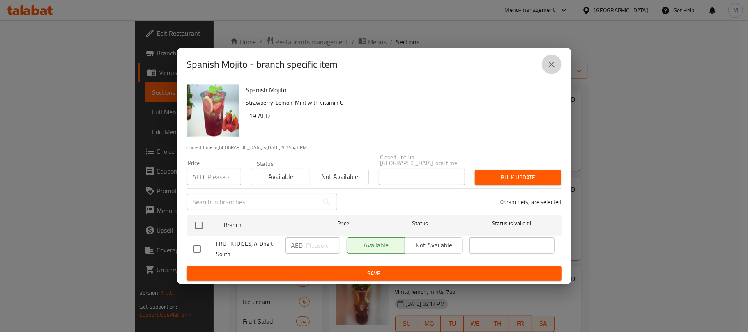
click at [552, 66] on icon "close" at bounding box center [552, 65] width 10 height 10
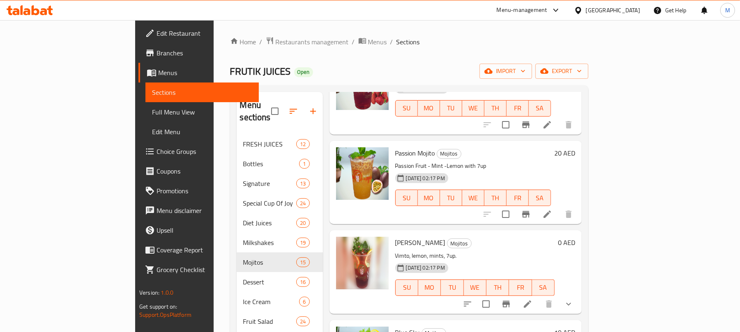
scroll to position [493, 0]
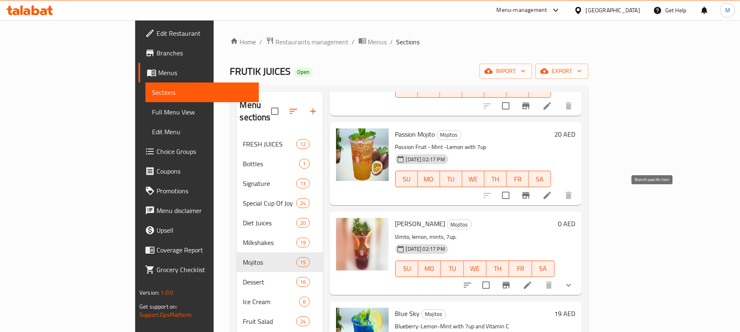
click at [531, 200] on icon "Branch-specific-item" at bounding box center [526, 196] width 10 height 10
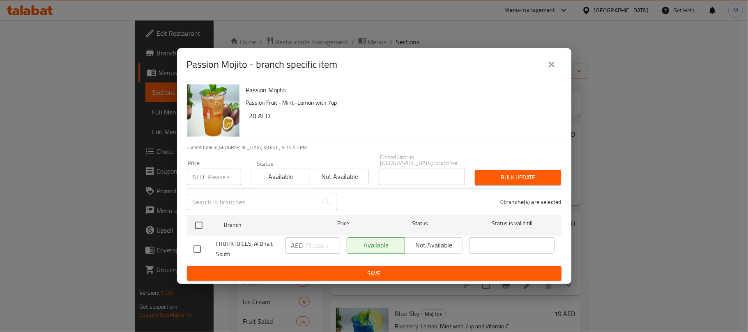
drag, startPoint x: 548, startPoint y: 66, endPoint x: 479, endPoint y: 97, distance: 75.7
click at [548, 66] on icon "close" at bounding box center [552, 65] width 10 height 10
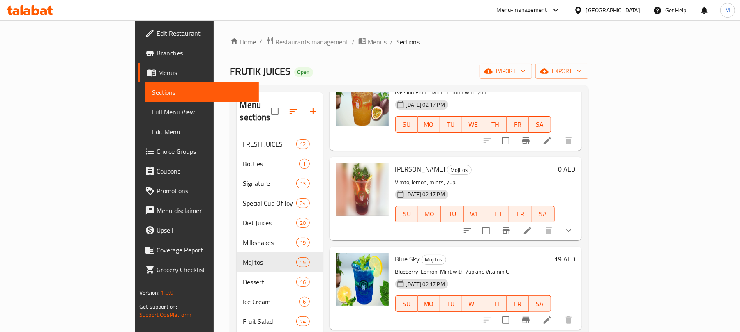
scroll to position [602, 0]
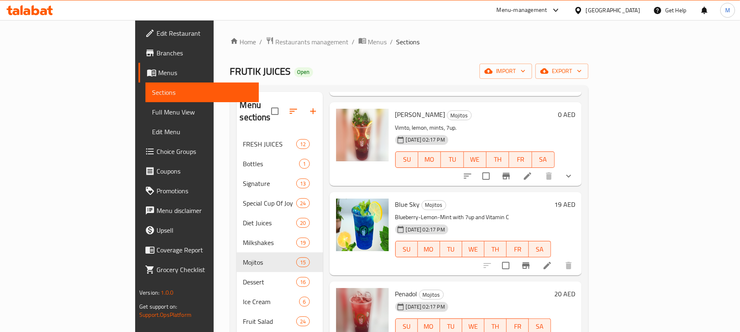
click at [516, 181] on button "Branch-specific-item" at bounding box center [506, 176] width 20 height 20
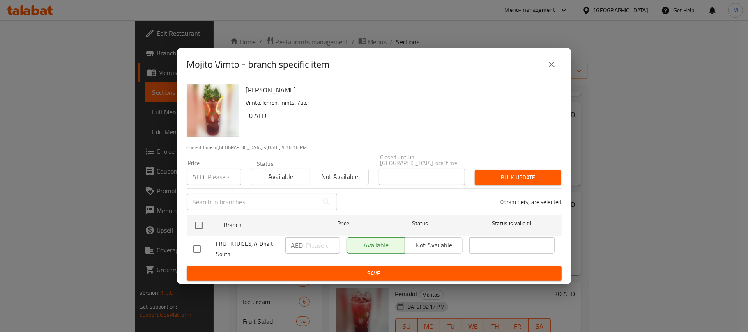
drag, startPoint x: 547, startPoint y: 62, endPoint x: 551, endPoint y: 65, distance: 4.6
click at [547, 62] on icon "close" at bounding box center [552, 65] width 10 height 10
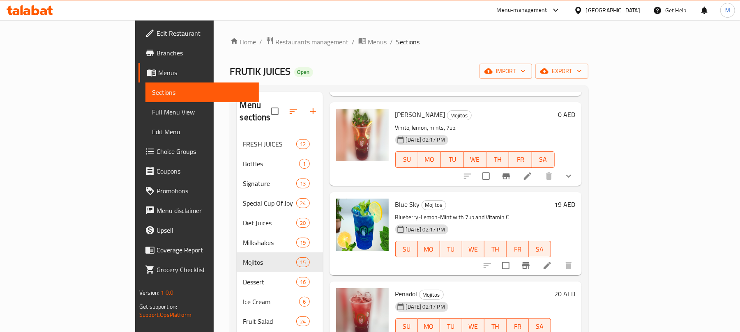
click at [578, 183] on button "show more" at bounding box center [569, 176] width 20 height 20
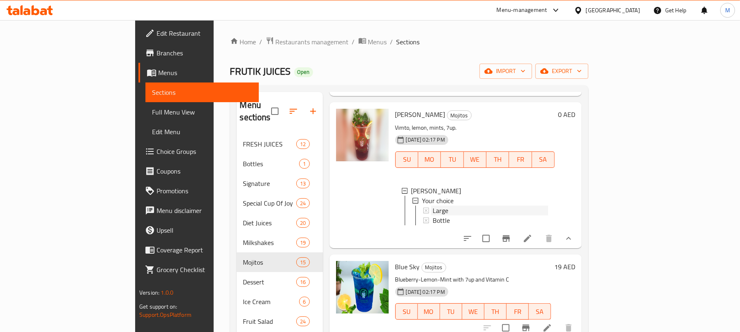
click at [432, 210] on div "Large" at bounding box center [489, 211] width 115 height 10
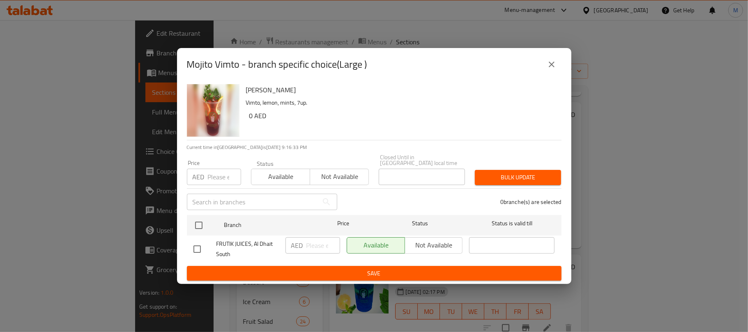
click at [194, 250] on input "checkbox" at bounding box center [197, 249] width 17 height 17
checkbox input "true"
click at [309, 244] on input "number" at bounding box center [323, 245] width 34 height 16
type input "20"
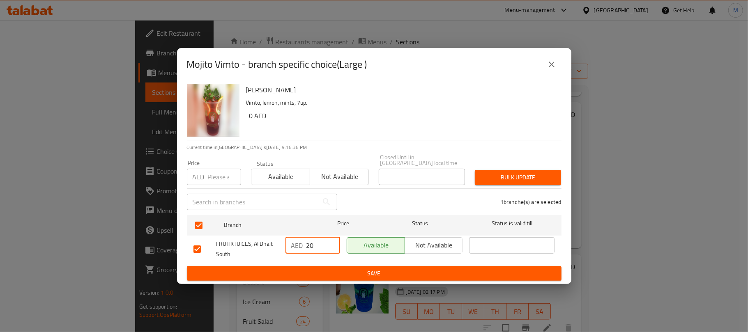
click at [294, 277] on span "Save" at bounding box center [373, 274] width 361 height 10
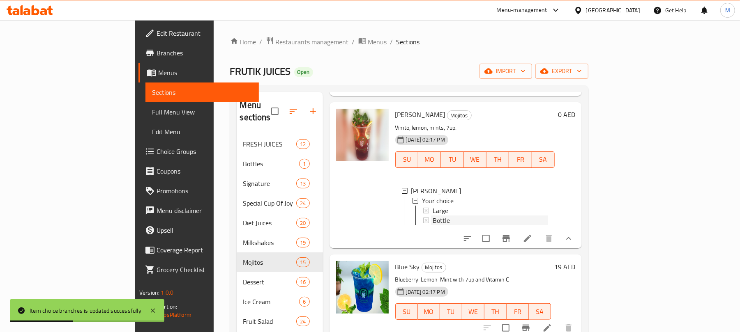
click at [464, 220] on div "Bottle" at bounding box center [489, 221] width 115 height 10
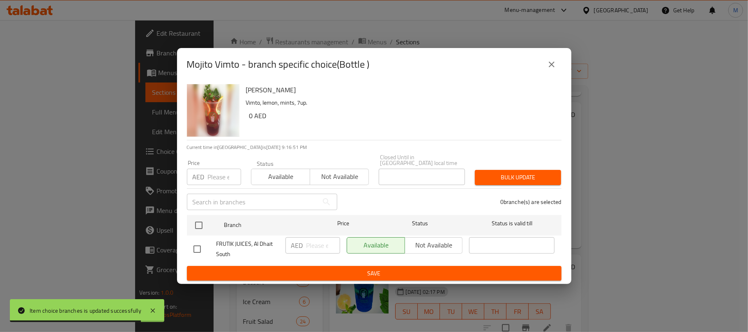
click at [195, 250] on input "checkbox" at bounding box center [197, 249] width 17 height 17
checkbox input "true"
click at [315, 246] on input "number" at bounding box center [323, 245] width 34 height 16
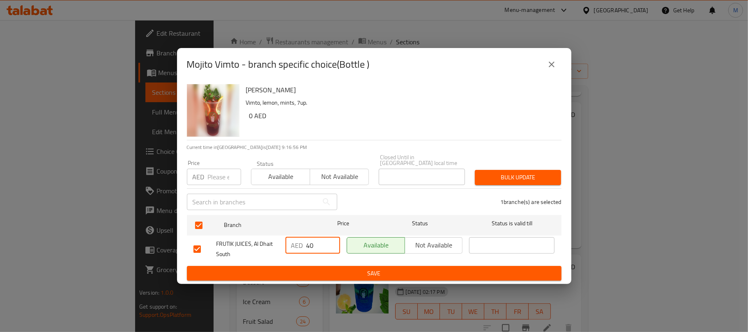
type input "40"
click at [442, 88] on h6 "Mojito Vimto" at bounding box center [400, 89] width 309 height 11
click at [314, 273] on span "Save" at bounding box center [373, 274] width 361 height 10
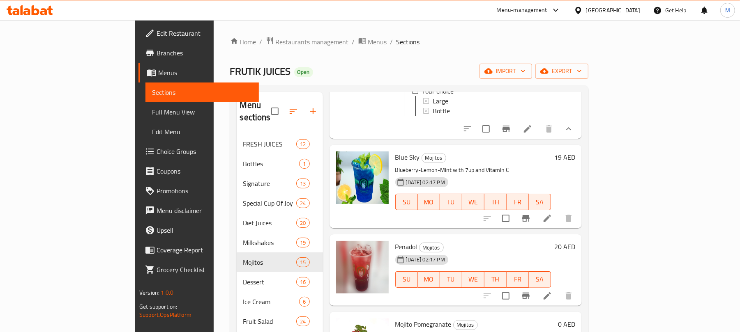
scroll to position [766, 0]
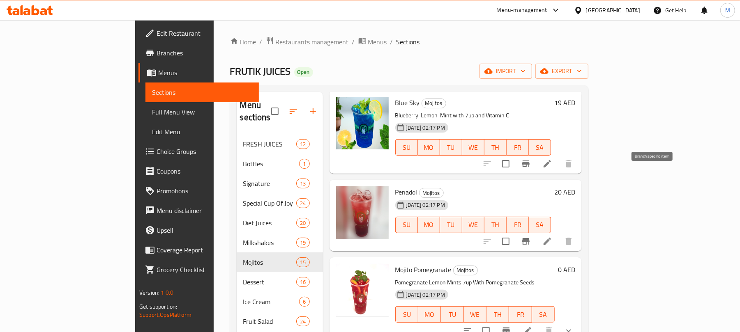
click at [536, 174] on button "Branch-specific-item" at bounding box center [526, 164] width 20 height 20
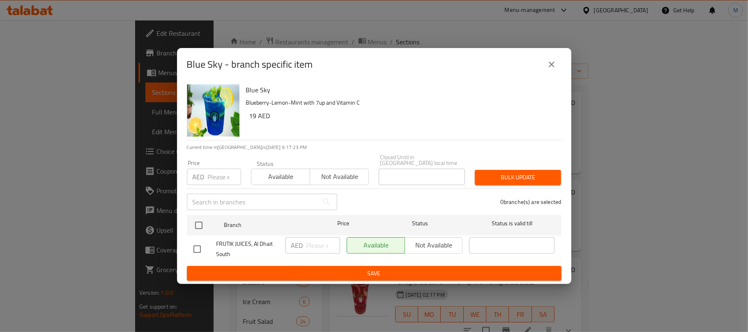
click at [546, 65] on button "close" at bounding box center [552, 65] width 20 height 20
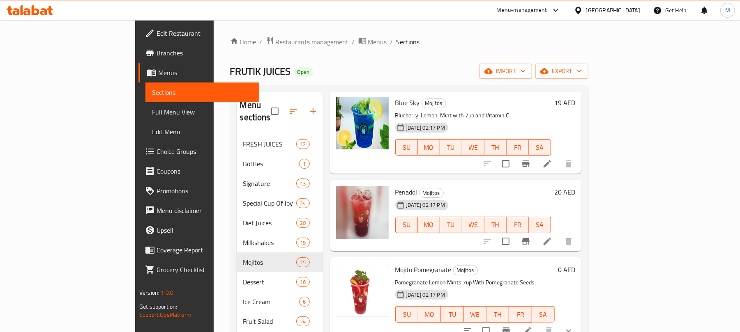
scroll to position [821, 0]
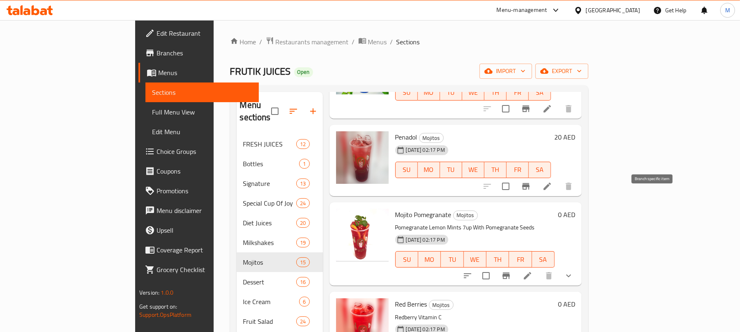
click at [529, 190] on icon "Branch-specific-item" at bounding box center [525, 186] width 7 height 7
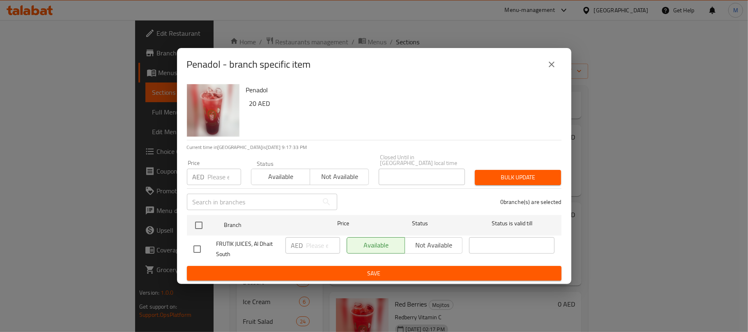
click at [551, 65] on icon "close" at bounding box center [552, 65] width 6 height 6
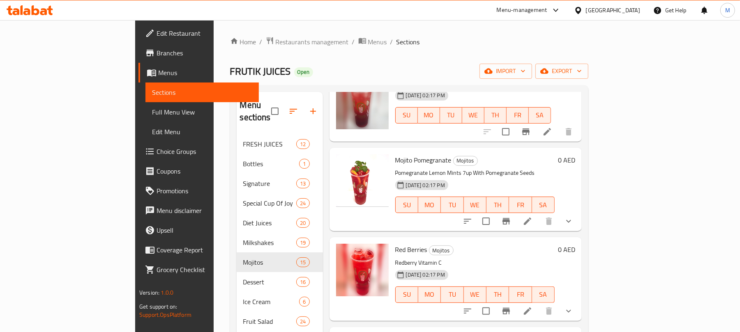
scroll to position [931, 0]
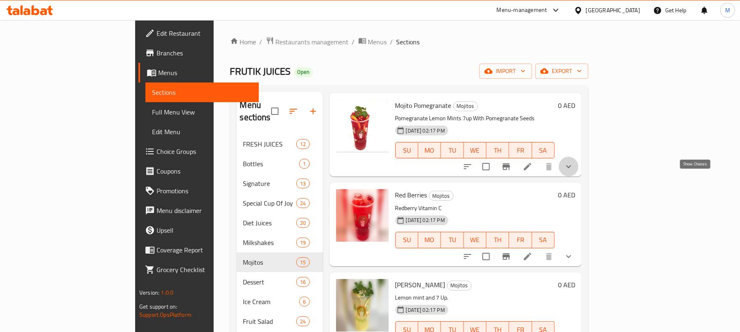
click at [573, 172] on icon "show more" at bounding box center [568, 167] width 10 height 10
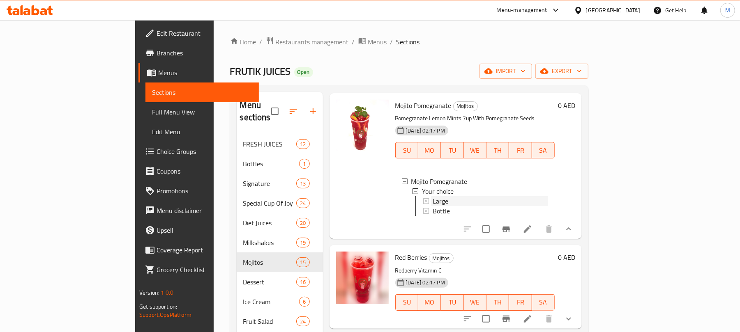
click at [432, 206] on span "Large" at bounding box center [440, 201] width 16 height 10
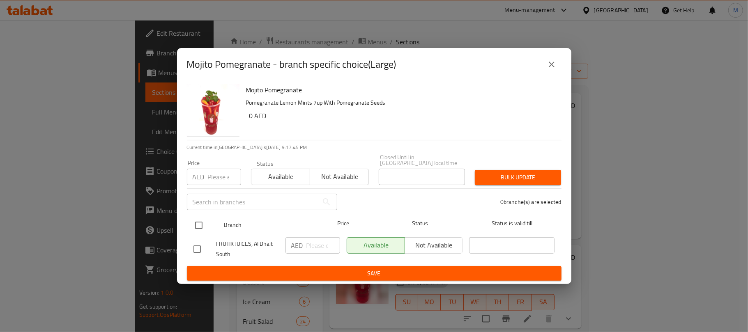
click at [198, 225] on input "checkbox" at bounding box center [198, 225] width 17 height 17
checkbox input "true"
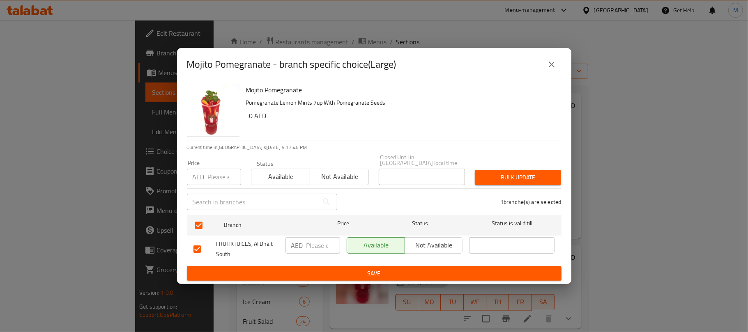
drag, startPoint x: 313, startPoint y: 245, endPoint x: 335, endPoint y: 263, distance: 28.6
click at [313, 246] on input "number" at bounding box center [323, 245] width 34 height 16
type input "20"
click at [385, 125] on div "Mojito Pomegranate Pomegranate Lemon Mints 7up With Pomegranate Seeds 0 AED" at bounding box center [400, 110] width 315 height 59
click at [363, 269] on span "Save" at bounding box center [373, 274] width 361 height 10
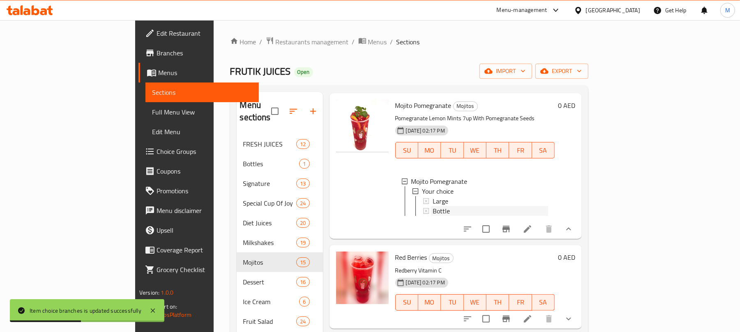
click at [432, 216] on div "Bottle" at bounding box center [489, 211] width 115 height 10
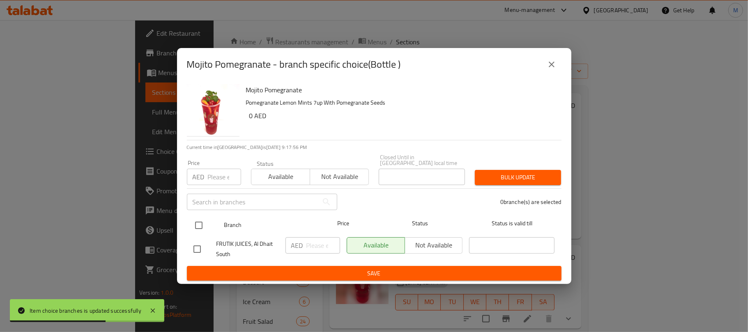
click at [193, 226] on input "checkbox" at bounding box center [198, 225] width 17 height 17
checkbox input "true"
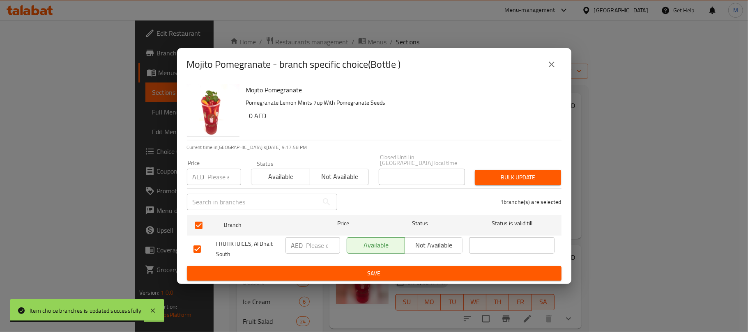
click at [315, 245] on input "number" at bounding box center [323, 245] width 34 height 16
type input "45"
click at [396, 131] on div "Mojito Pomegranate Pomegranate Lemon Mints 7up With Pomegranate Seeds 0 AED" at bounding box center [400, 110] width 315 height 59
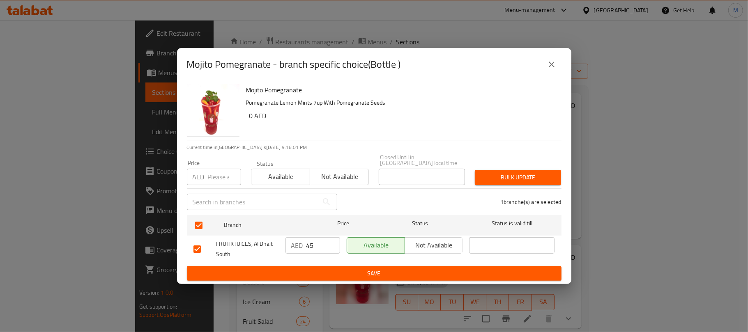
click at [353, 271] on span "Save" at bounding box center [373, 274] width 361 height 10
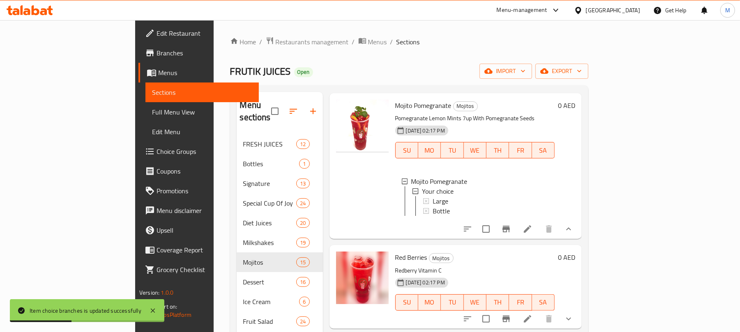
click at [432, 216] on div "Bottle" at bounding box center [489, 211] width 115 height 10
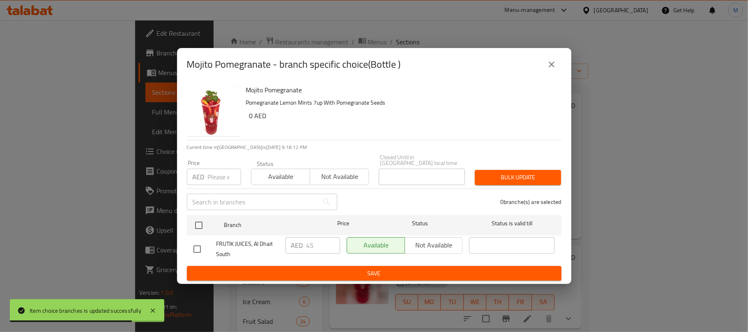
click at [556, 64] on button "close" at bounding box center [552, 65] width 20 height 20
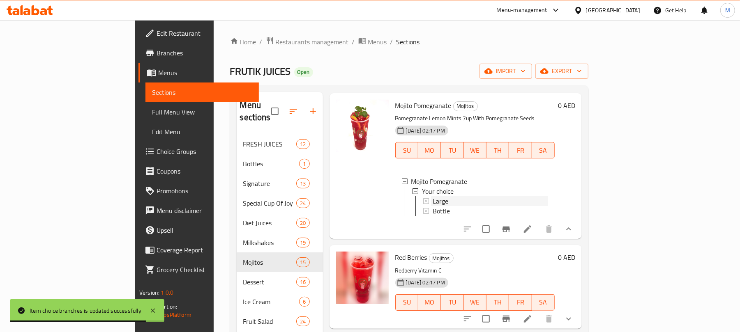
click at [432, 206] on div "Large" at bounding box center [489, 201] width 115 height 10
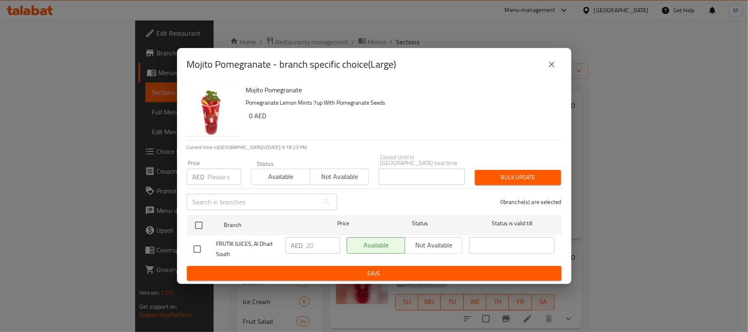
click at [557, 71] on button "close" at bounding box center [552, 65] width 20 height 20
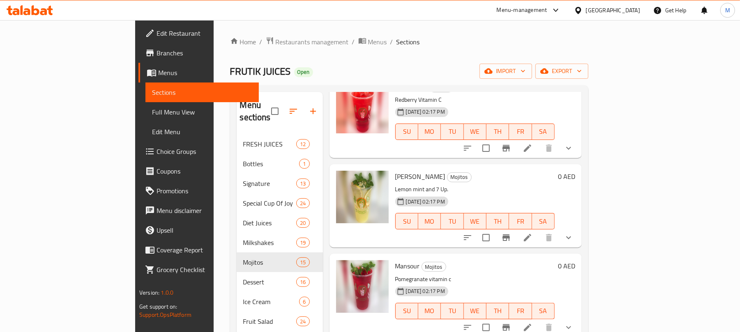
scroll to position [1095, 0]
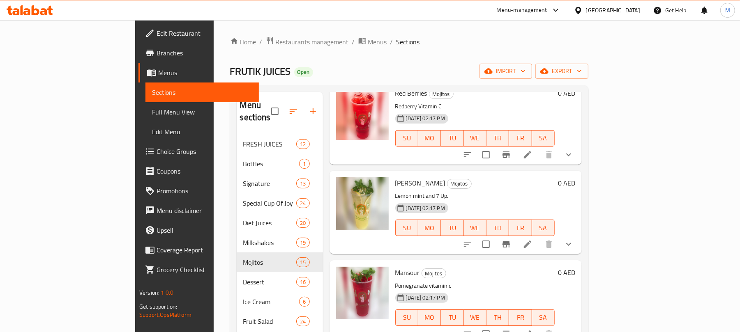
click at [573, 160] on icon "show more" at bounding box center [568, 155] width 10 height 10
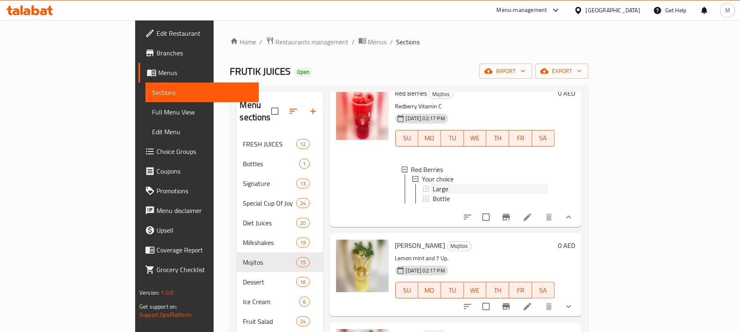
click at [432, 194] on div "Large" at bounding box center [489, 189] width 115 height 10
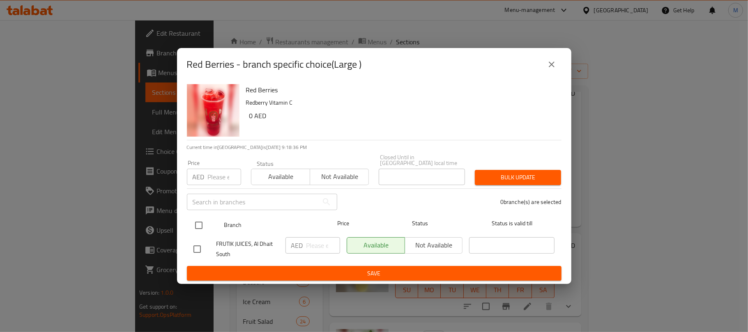
click at [194, 233] on input "checkbox" at bounding box center [198, 225] width 17 height 17
checkbox input "true"
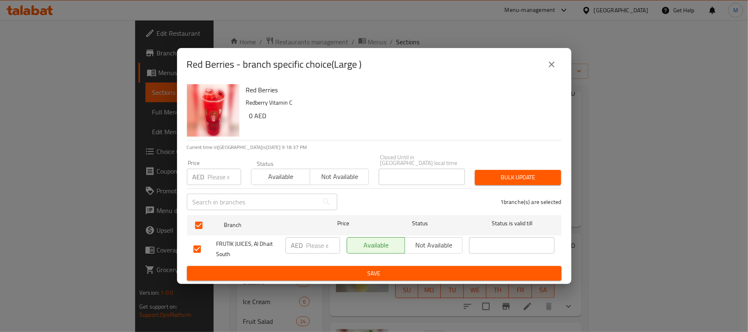
click at [327, 244] on input "number" at bounding box center [323, 245] width 34 height 16
type input "20"
click at [359, 106] on p "Redberry Vitamin C" at bounding box center [400, 103] width 309 height 10
click at [393, 276] on span "Save" at bounding box center [373, 274] width 361 height 10
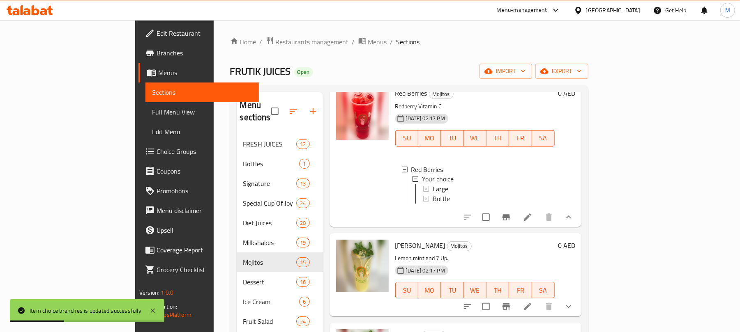
click at [448, 194] on div "Large" at bounding box center [489, 189] width 115 height 10
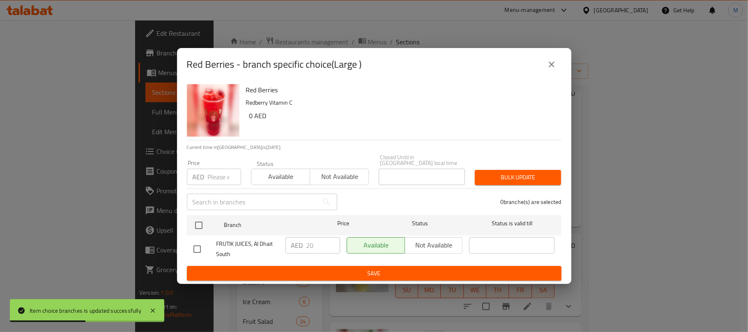
click at [551, 71] on button "close" at bounding box center [552, 65] width 20 height 20
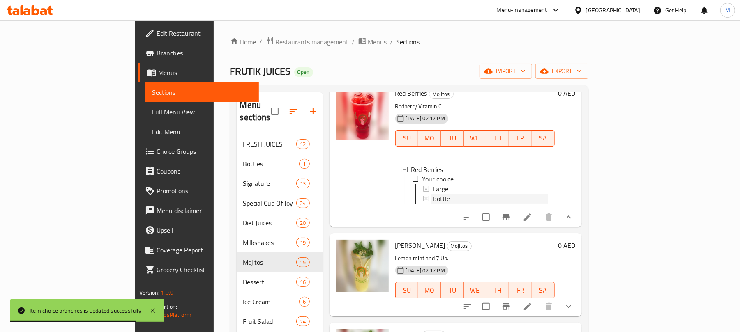
click at [432, 204] on div "Bottle" at bounding box center [489, 199] width 115 height 10
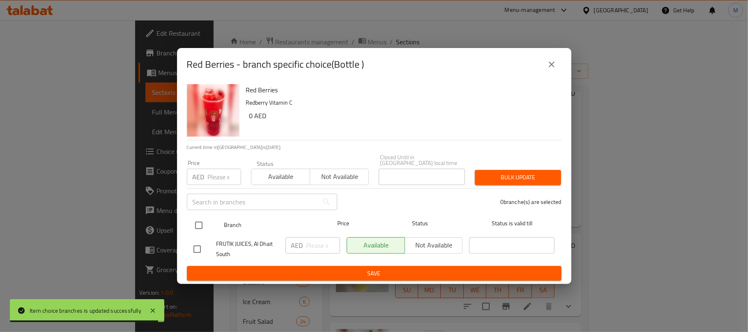
click at [198, 225] on input "checkbox" at bounding box center [198, 225] width 17 height 17
checkbox input "true"
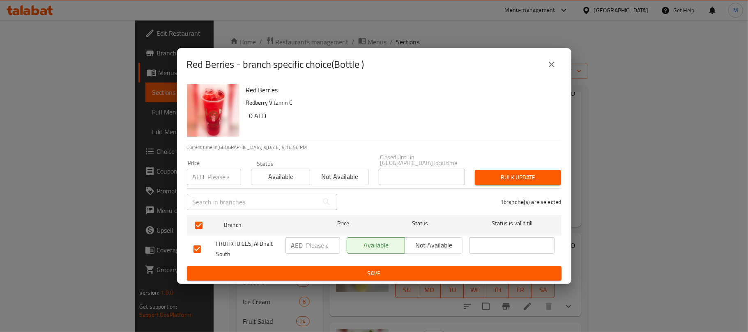
click at [316, 243] on input "number" at bounding box center [323, 245] width 34 height 16
type input "45"
click at [346, 99] on p "Redberry Vitamin C" at bounding box center [400, 103] width 309 height 10
click at [366, 274] on span "Save" at bounding box center [373, 274] width 361 height 10
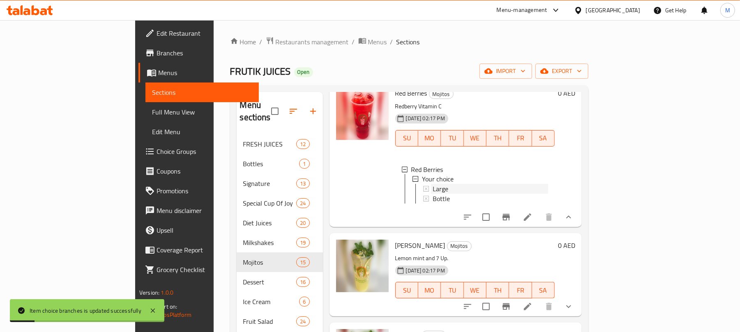
click at [432, 194] on div "Large" at bounding box center [489, 189] width 115 height 10
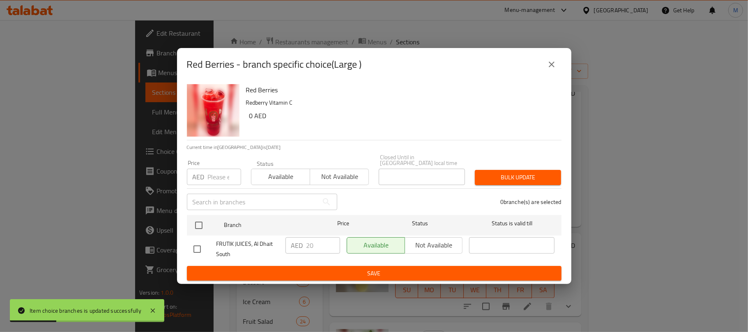
click at [549, 65] on icon "close" at bounding box center [552, 65] width 10 height 10
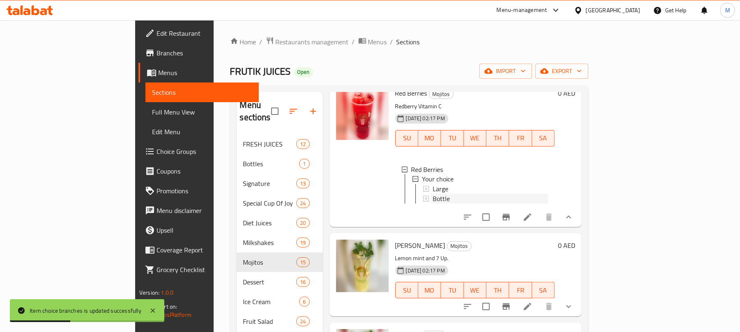
click at [432, 204] on div "Bottle" at bounding box center [489, 199] width 115 height 10
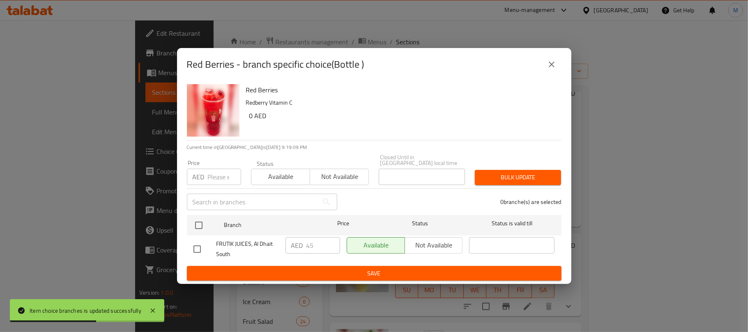
click at [548, 71] on button "close" at bounding box center [552, 65] width 20 height 20
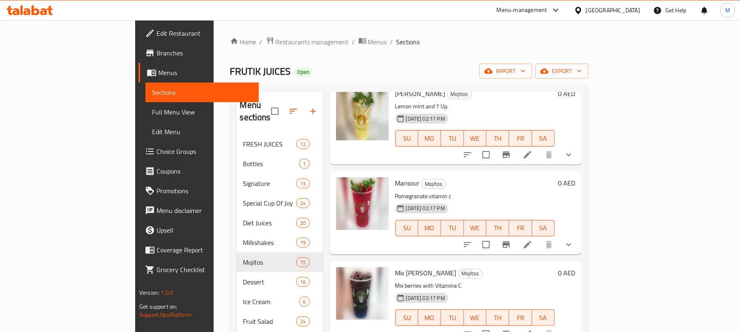
scroll to position [1259, 0]
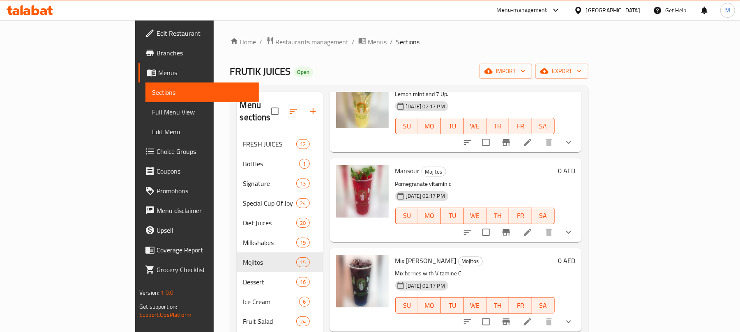
click at [573, 147] on icon "show more" at bounding box center [568, 143] width 10 height 10
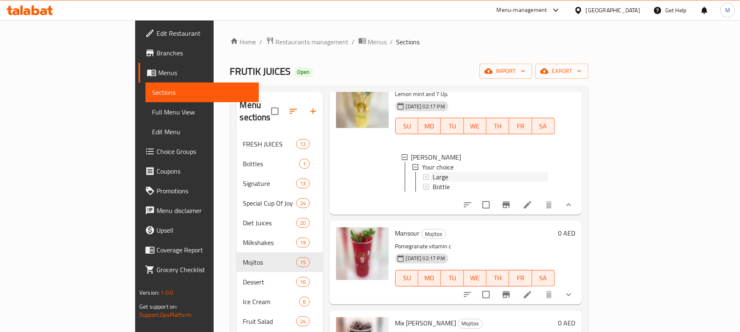
click at [439, 182] on div "Large" at bounding box center [489, 177] width 115 height 10
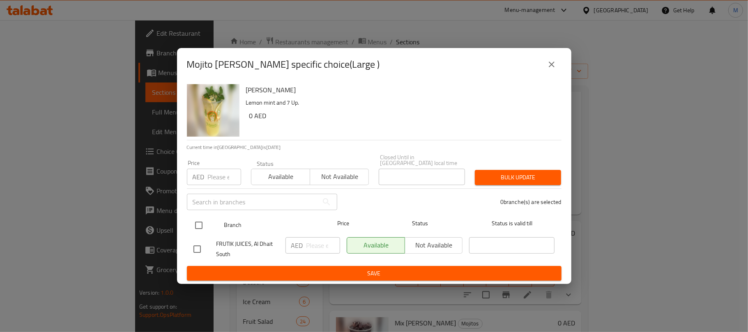
click at [195, 229] on input "checkbox" at bounding box center [198, 225] width 17 height 17
checkbox input "true"
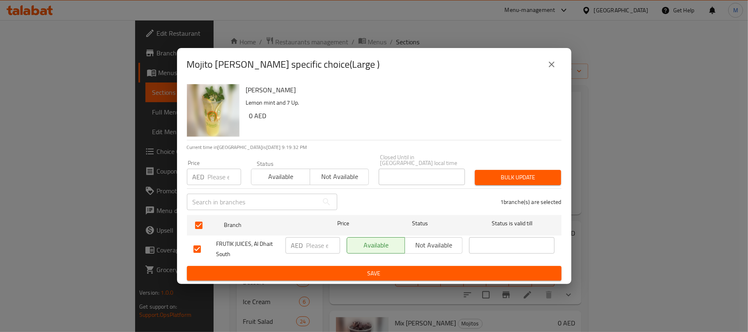
click at [312, 242] on input "number" at bounding box center [323, 245] width 34 height 16
type input "20"
click at [336, 91] on h6 "Mojito Dala Lemon" at bounding box center [400, 89] width 309 height 11
click at [319, 276] on span "Save" at bounding box center [373, 274] width 361 height 10
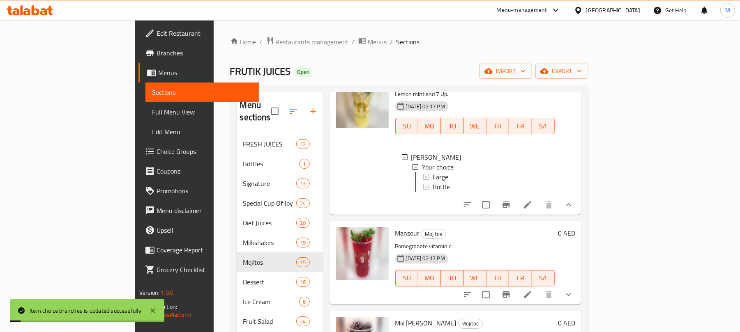
click at [432, 182] on div "Large" at bounding box center [489, 177] width 115 height 10
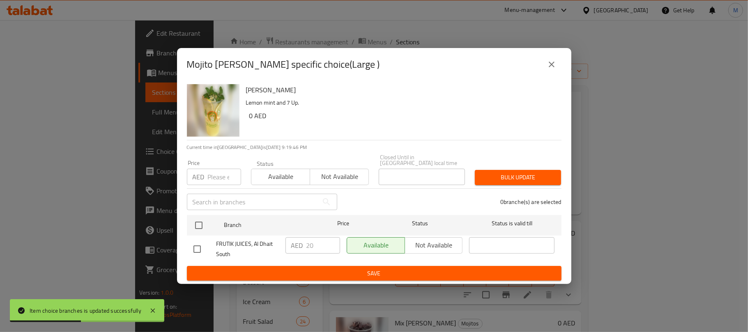
click at [551, 66] on icon "close" at bounding box center [552, 65] width 10 height 10
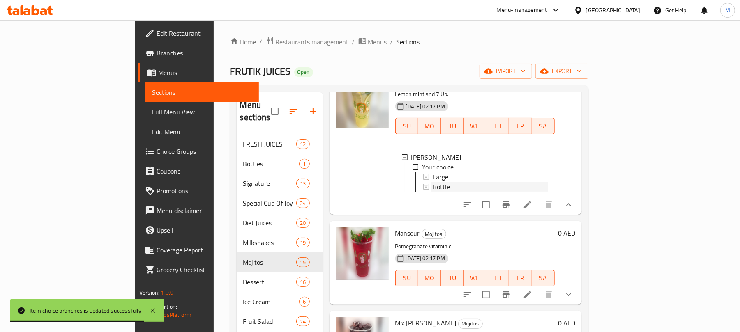
click at [432, 192] on div "Bottle" at bounding box center [489, 187] width 115 height 10
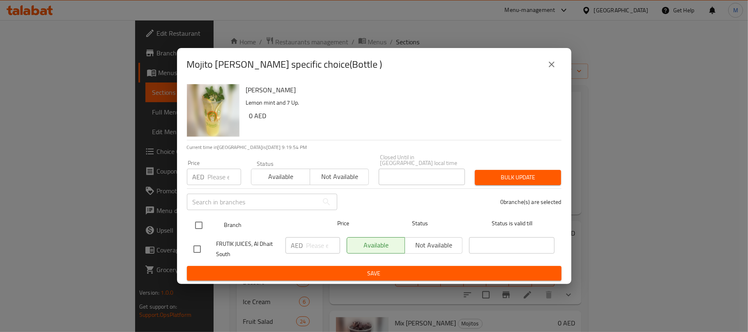
click at [204, 224] on input "checkbox" at bounding box center [198, 225] width 17 height 17
checkbox input "true"
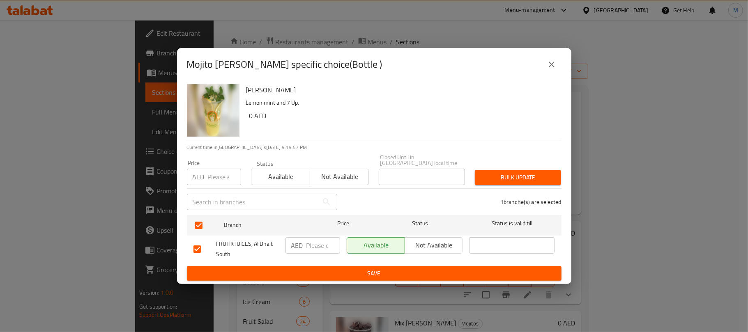
drag, startPoint x: 315, startPoint y: 240, endPoint x: 322, endPoint y: 260, distance: 20.7
click at [319, 246] on input "number" at bounding box center [323, 245] width 34 height 16
type input "40"
click at [332, 107] on p "Lemon mint and 7 Up." at bounding box center [400, 103] width 309 height 10
click at [374, 271] on span "Save" at bounding box center [373, 274] width 361 height 10
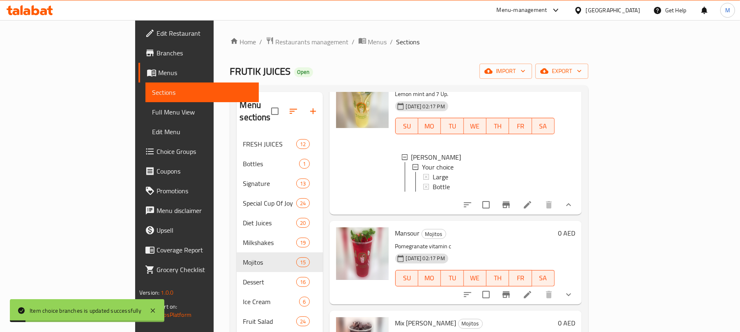
click at [432, 192] on div "Bottle" at bounding box center [489, 187] width 115 height 10
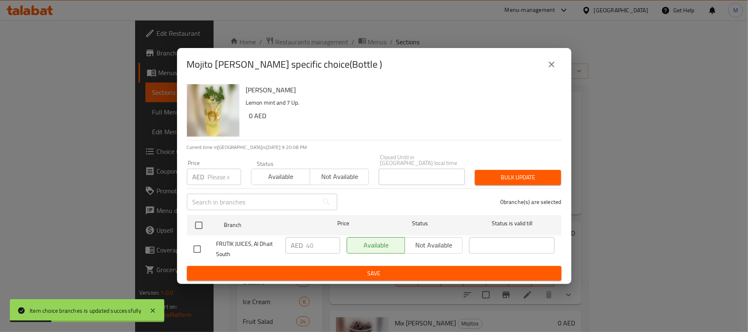
click at [555, 67] on icon "close" at bounding box center [552, 65] width 10 height 10
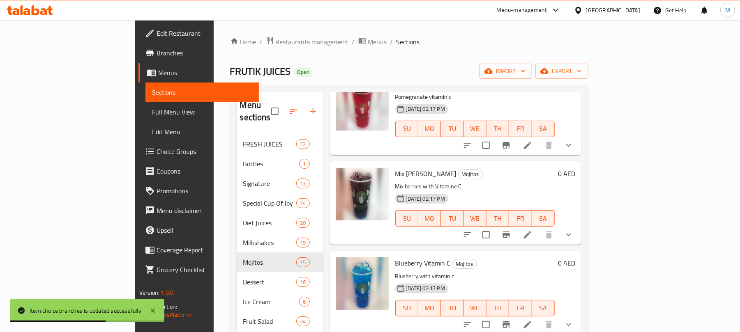
scroll to position [1423, 0]
click at [578, 155] on button "show more" at bounding box center [569, 146] width 20 height 20
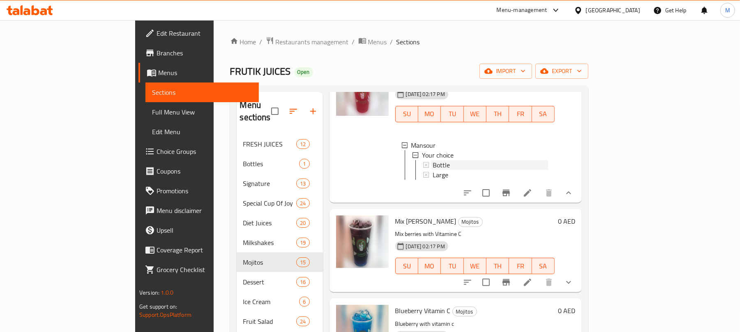
click at [472, 170] on div "Bottle" at bounding box center [489, 165] width 115 height 10
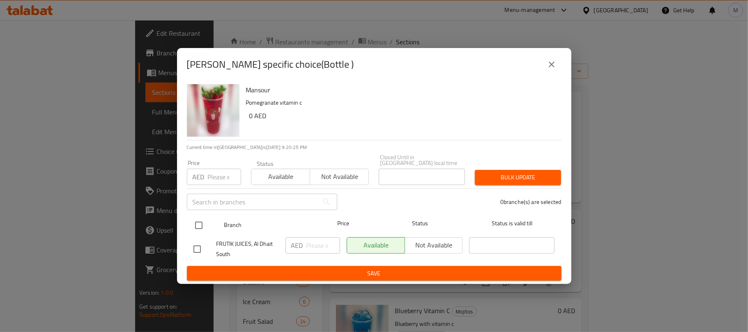
click at [203, 222] on input "checkbox" at bounding box center [198, 225] width 17 height 17
checkbox input "true"
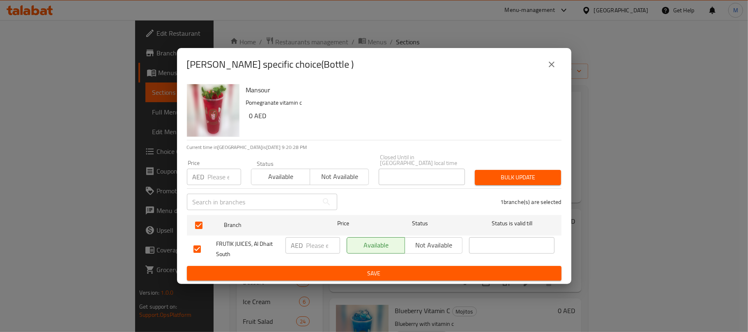
click at [309, 245] on input "number" at bounding box center [323, 245] width 34 height 16
type input "45"
click at [337, 114] on h6 "0 AED" at bounding box center [402, 115] width 306 height 11
click at [357, 271] on span "Save" at bounding box center [373, 274] width 361 height 10
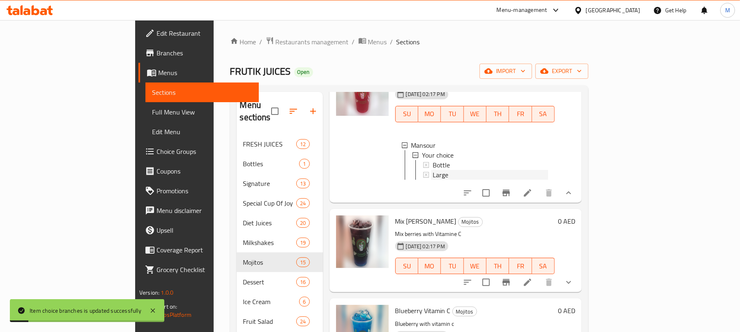
click at [432, 180] on div "Large" at bounding box center [489, 175] width 115 height 10
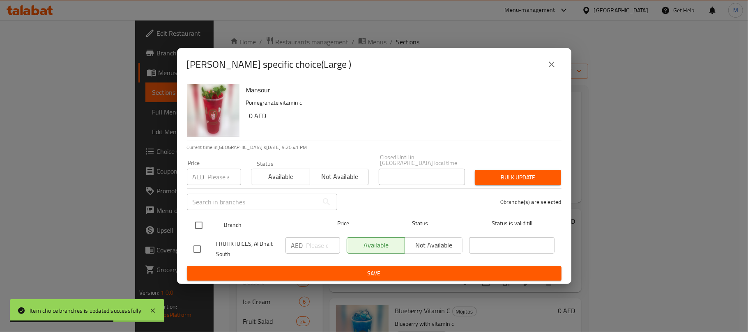
click at [197, 228] on input "checkbox" at bounding box center [198, 225] width 17 height 17
checkbox input "true"
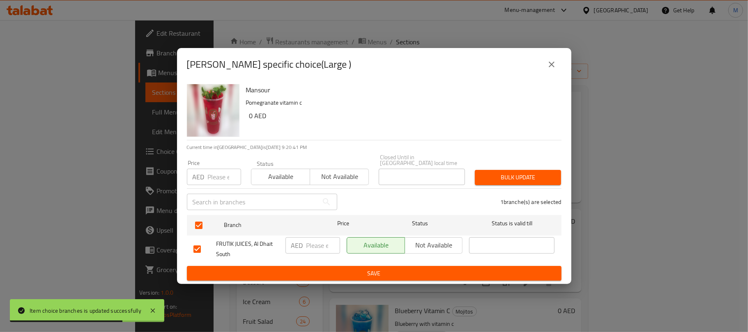
click at [310, 245] on input "number" at bounding box center [323, 245] width 34 height 16
type input "20"
click at [393, 120] on h6 "0 AED" at bounding box center [402, 115] width 306 height 11
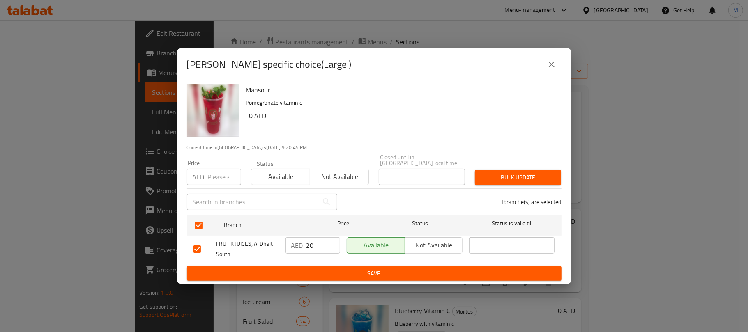
click at [361, 275] on span "Save" at bounding box center [373, 274] width 361 height 10
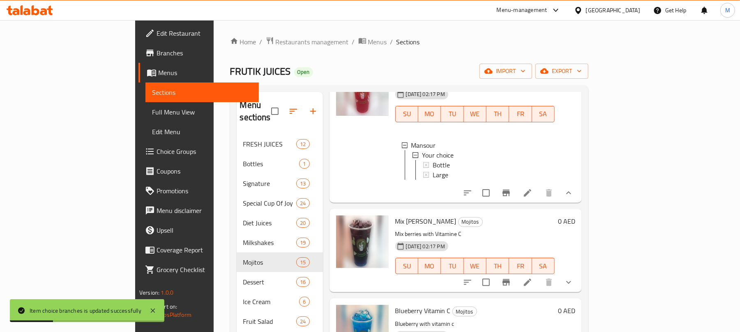
click at [432, 180] on div "Large" at bounding box center [489, 175] width 115 height 10
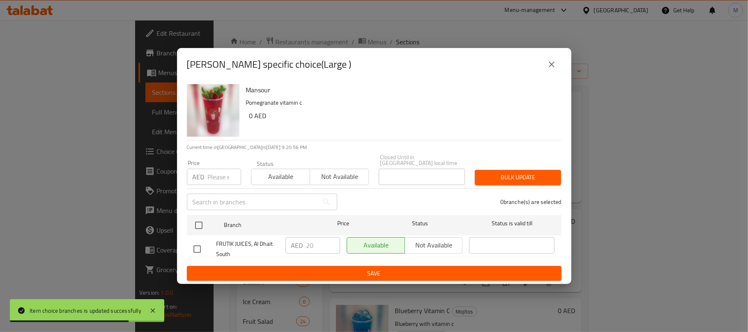
drag, startPoint x: 555, startPoint y: 75, endPoint x: 546, endPoint y: 62, distance: 15.3
click at [554, 75] on div "Mansour - branch specific choice(Large )" at bounding box center [374, 64] width 394 height 33
click at [547, 62] on icon "close" at bounding box center [552, 65] width 10 height 10
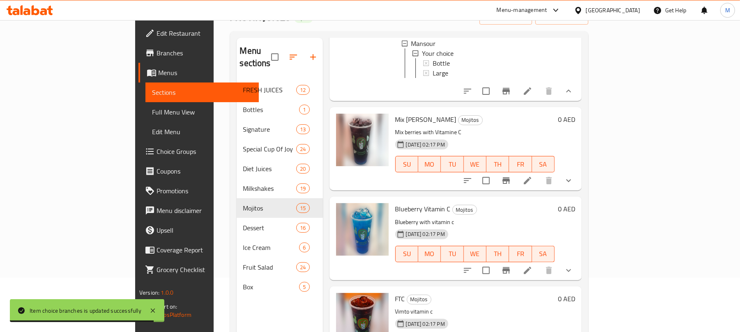
scroll to position [55, 0]
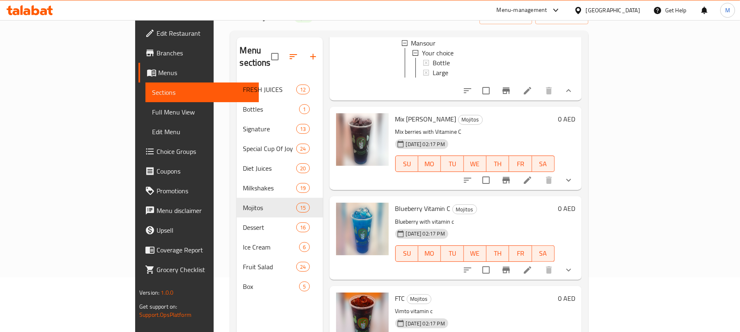
drag, startPoint x: 690, startPoint y: 175, endPoint x: 681, endPoint y: 177, distance: 9.7
click at [578, 175] on button "show more" at bounding box center [569, 180] width 20 height 20
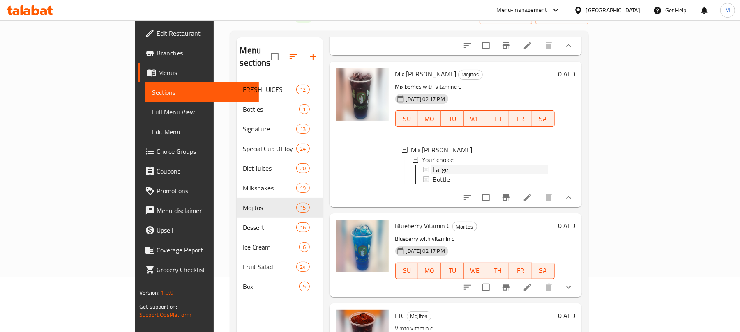
click at [449, 175] on div "Large" at bounding box center [489, 170] width 115 height 10
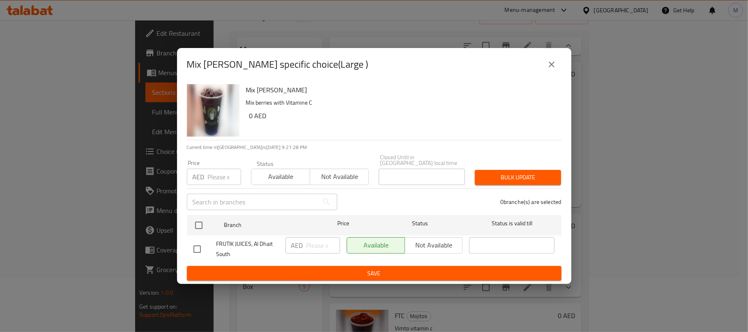
drag, startPoint x: 196, startPoint y: 244, endPoint x: 220, endPoint y: 249, distance: 24.8
click at [196, 245] on input "checkbox" at bounding box center [197, 249] width 17 height 17
checkbox input "true"
drag, startPoint x: 316, startPoint y: 246, endPoint x: 331, endPoint y: 246, distance: 14.8
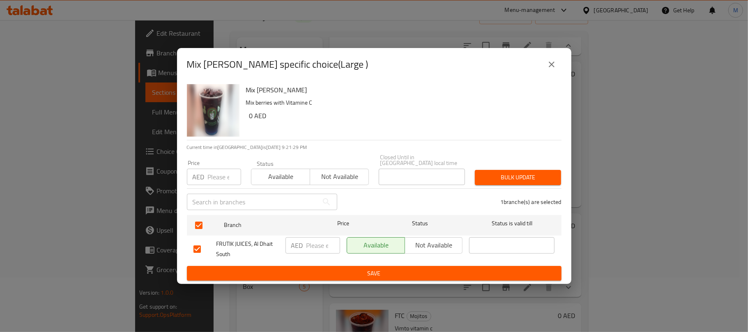
click at [317, 246] on input "number" at bounding box center [323, 245] width 34 height 16
type input "20"
click at [365, 106] on p "Mix berries with Vitamine C" at bounding box center [400, 103] width 309 height 10
click at [376, 269] on span "Save" at bounding box center [373, 274] width 361 height 10
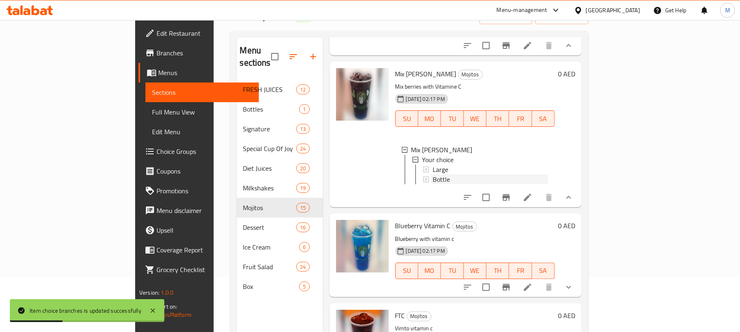
click at [440, 184] on div "Bottle" at bounding box center [489, 180] width 115 height 10
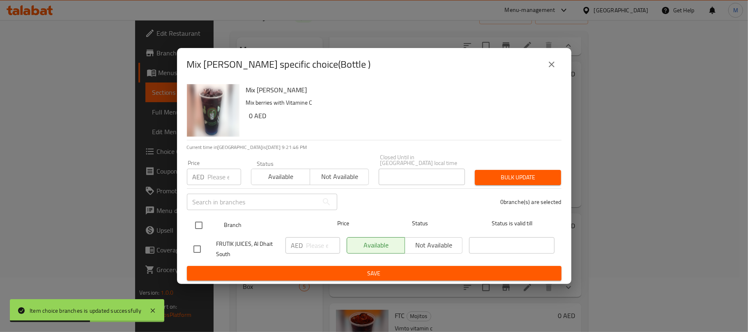
click at [196, 229] on input "checkbox" at bounding box center [198, 225] width 17 height 17
checkbox input "true"
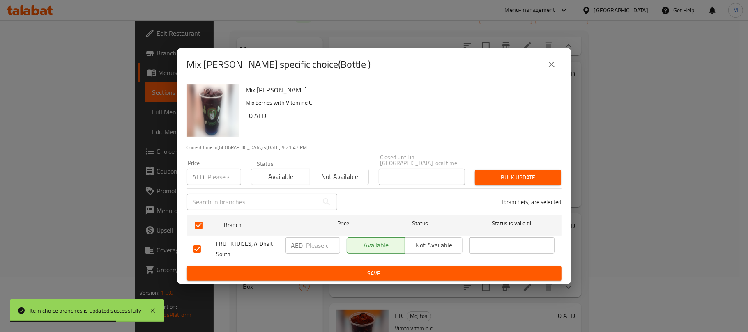
click at [317, 247] on input "number" at bounding box center [323, 245] width 34 height 16
type input "45"
click at [366, 125] on div "Mix Berry Mix berries with Vitamine C 0 AED" at bounding box center [400, 110] width 315 height 59
click at [379, 278] on span "Save" at bounding box center [373, 274] width 361 height 10
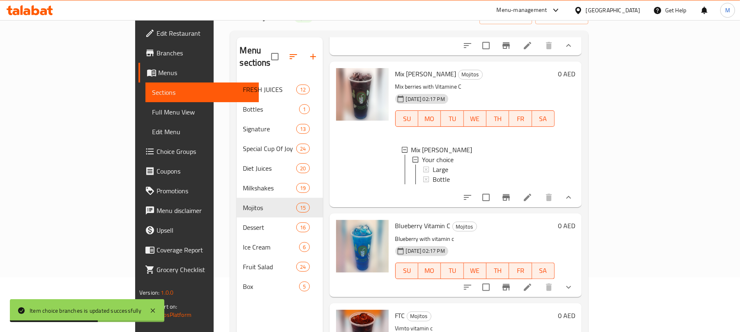
click at [432, 184] on div "Bottle" at bounding box center [489, 180] width 115 height 10
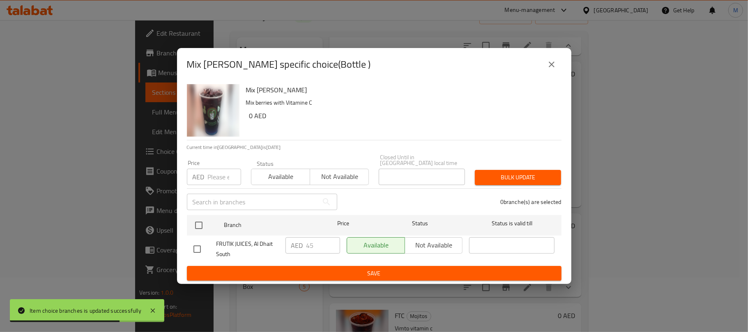
click at [551, 60] on icon "close" at bounding box center [552, 65] width 10 height 10
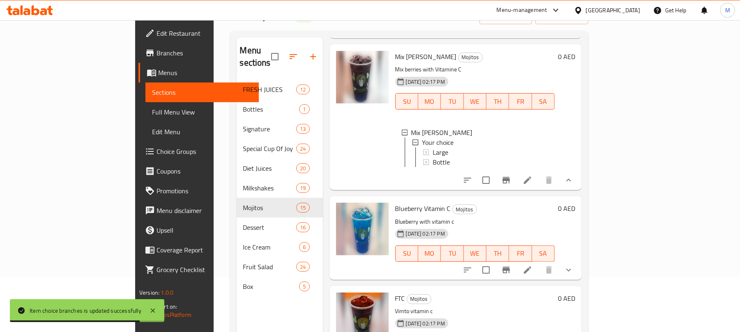
scroll to position [109, 0]
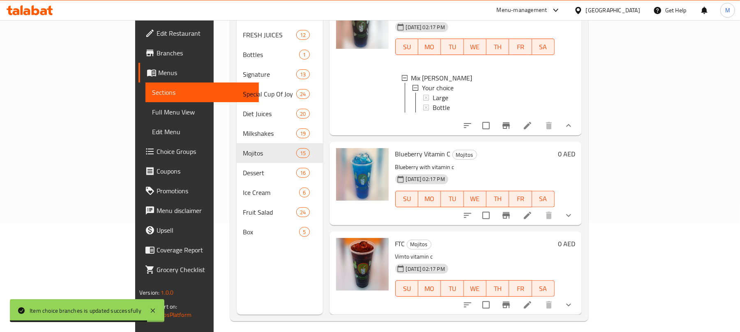
click at [573, 213] on icon "show more" at bounding box center [568, 216] width 10 height 10
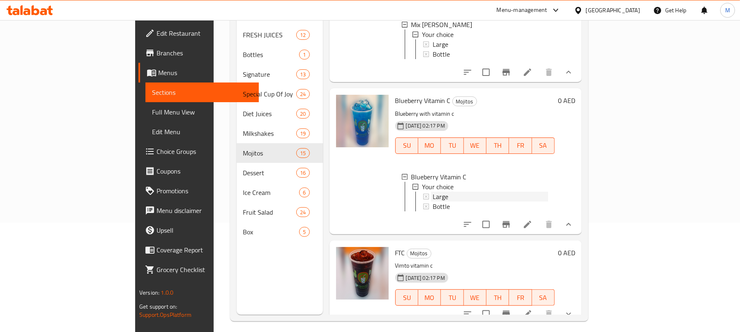
click at [432, 202] on div "Large" at bounding box center [489, 197] width 115 height 10
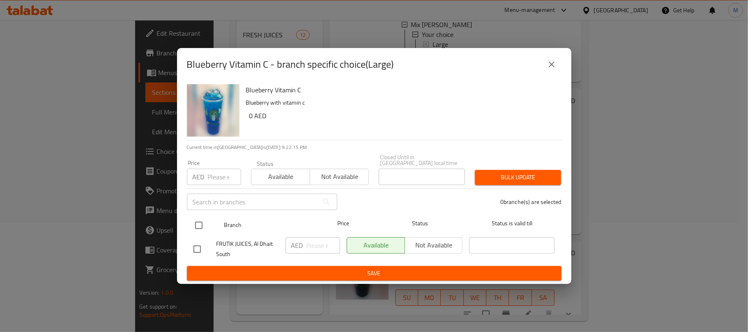
click at [199, 231] on input "checkbox" at bounding box center [198, 225] width 17 height 17
checkbox input "true"
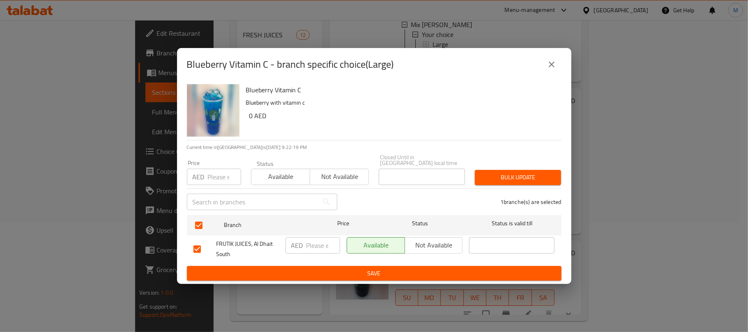
click at [322, 244] on input "number" at bounding box center [323, 245] width 34 height 16
type input "20"
click at [432, 132] on div "Blueberry Vitamin C Blueberry with vitamin c 0 AED Current time in United Arab …" at bounding box center [374, 183] width 394 height 204
click at [363, 99] on p "Blueberry with vitamin c" at bounding box center [400, 103] width 309 height 10
click at [352, 269] on span "Save" at bounding box center [373, 274] width 361 height 10
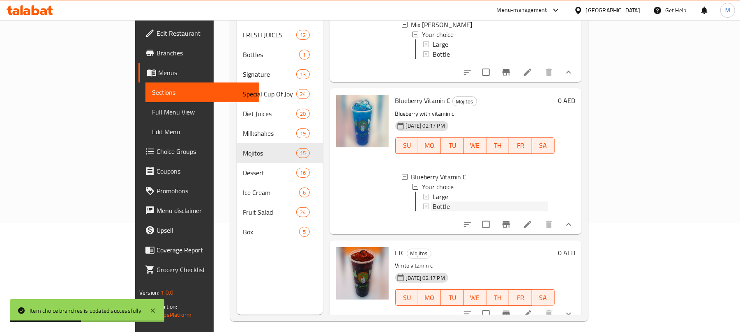
click at [432, 212] on span "Bottle" at bounding box center [440, 207] width 17 height 10
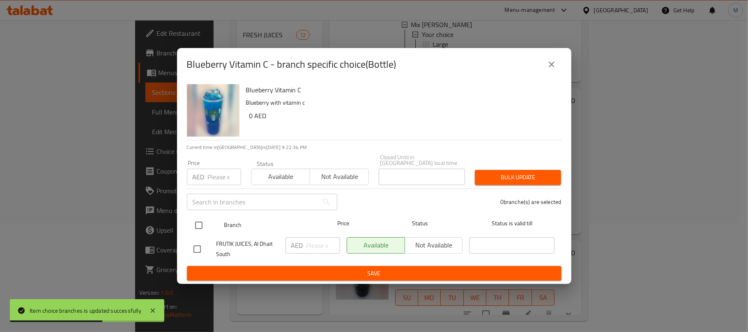
click at [195, 223] on input "checkbox" at bounding box center [198, 225] width 17 height 17
checkbox input "true"
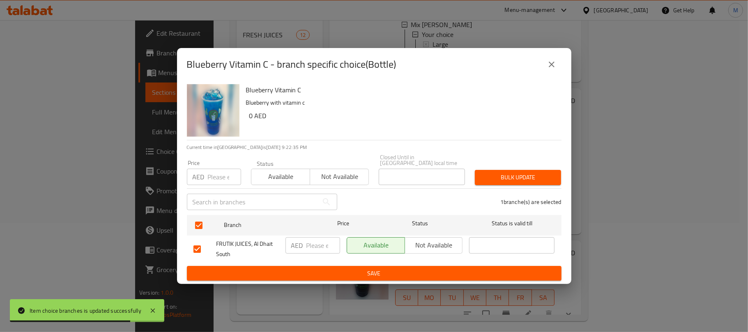
click at [319, 248] on input "number" at bounding box center [323, 245] width 34 height 16
type input "45"
click at [389, 129] on div "Blueberry Vitamin C Blueberry with vitamin c 0 AED" at bounding box center [400, 110] width 315 height 59
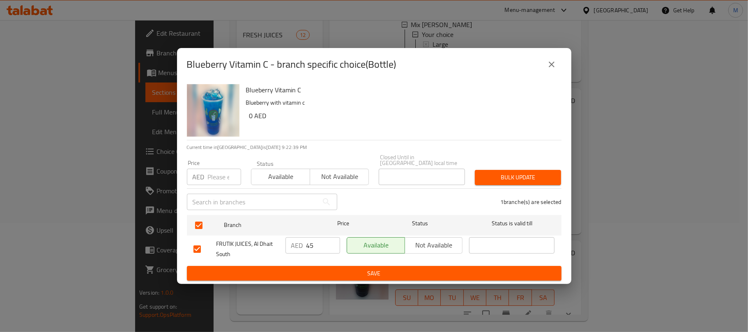
click at [357, 270] on span "Save" at bounding box center [373, 274] width 361 height 10
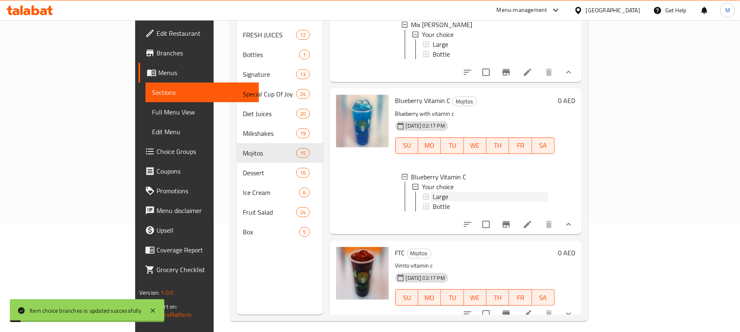
click at [432, 202] on div "Large" at bounding box center [489, 197] width 115 height 10
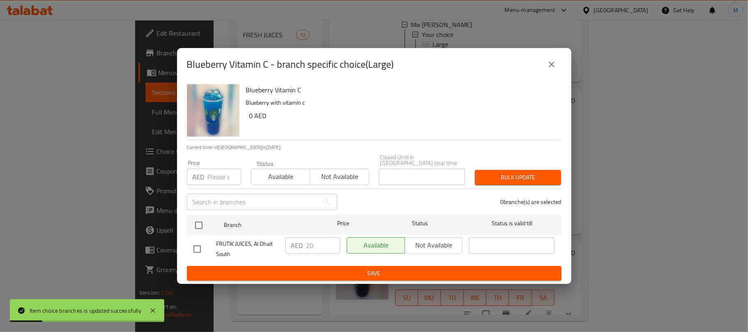
click at [550, 65] on icon "close" at bounding box center [552, 65] width 10 height 10
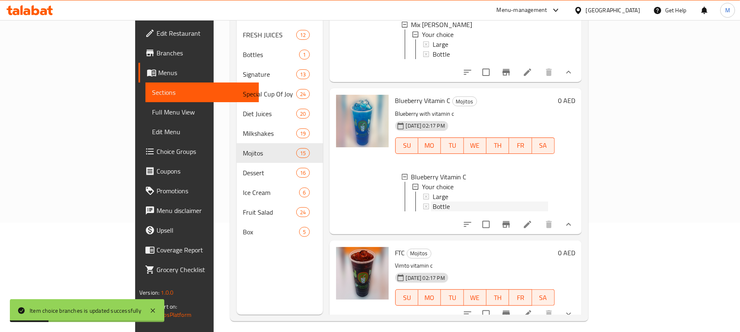
click at [432, 212] on div "Bottle" at bounding box center [489, 207] width 115 height 10
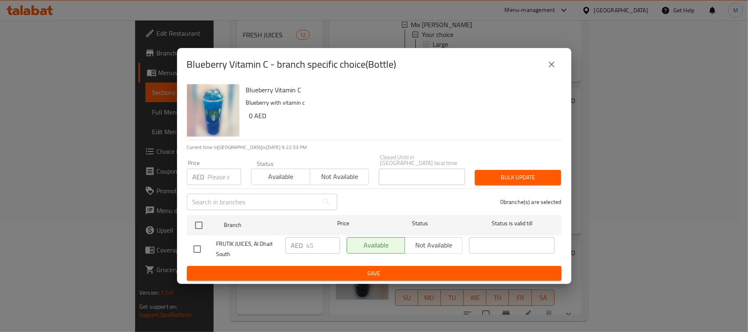
click at [554, 69] on icon "close" at bounding box center [552, 65] width 10 height 10
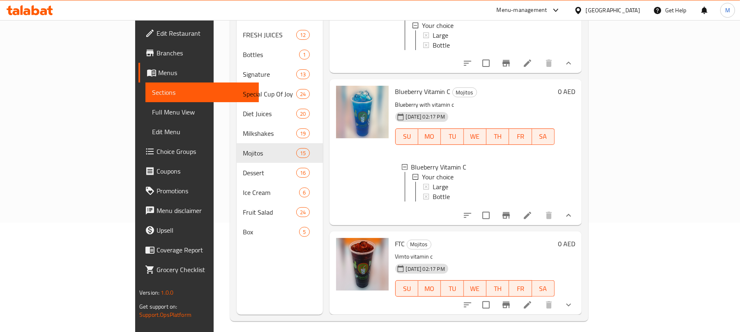
scroll to position [115, 0]
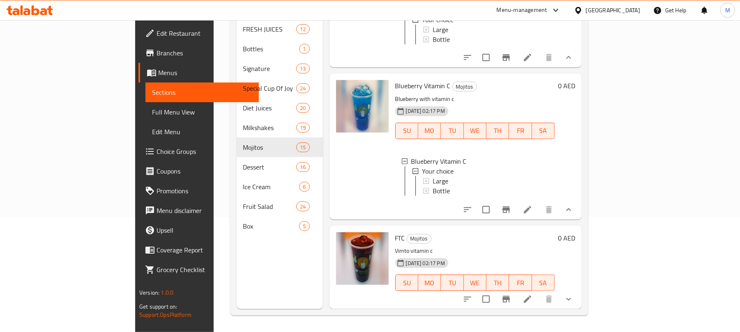
click at [578, 293] on button "show more" at bounding box center [569, 300] width 20 height 20
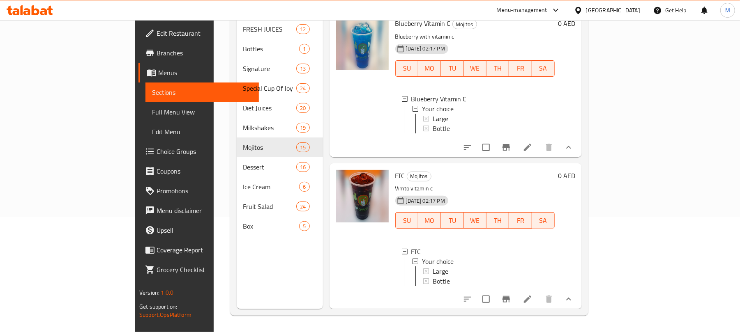
scroll to position [1, 0]
click at [432, 266] on div "Large" at bounding box center [489, 271] width 115 height 10
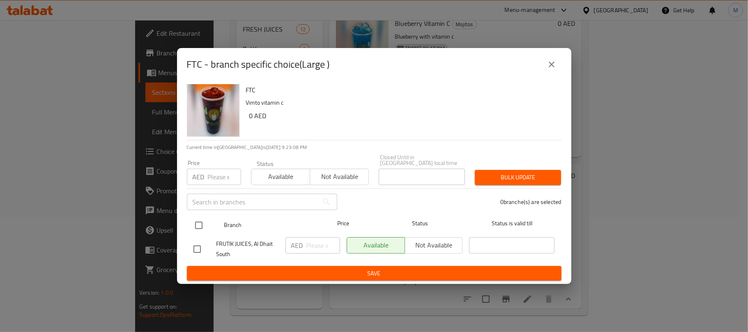
click at [200, 228] on input "checkbox" at bounding box center [198, 225] width 17 height 17
checkbox input "true"
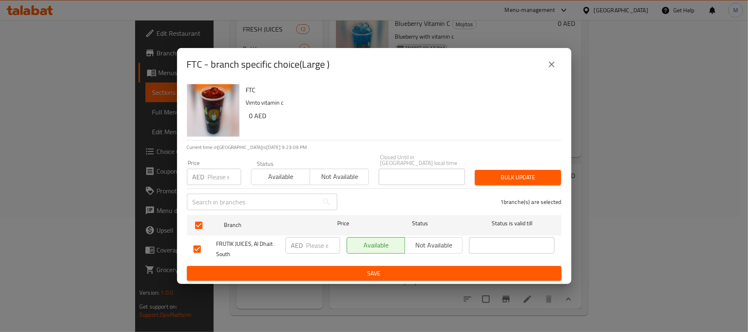
click at [308, 246] on input "number" at bounding box center [323, 245] width 34 height 16
type input "20"
drag, startPoint x: 361, startPoint y: 266, endPoint x: 371, endPoint y: 264, distance: 10.0
click at [362, 266] on button "Save" at bounding box center [374, 273] width 375 height 15
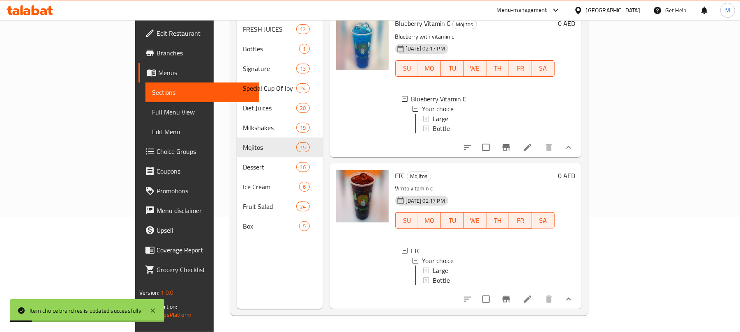
click at [468, 266] on div "Large" at bounding box center [489, 271] width 115 height 10
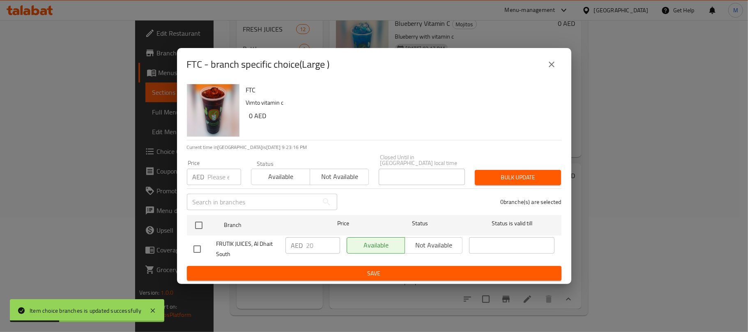
click at [546, 64] on button "close" at bounding box center [552, 65] width 20 height 20
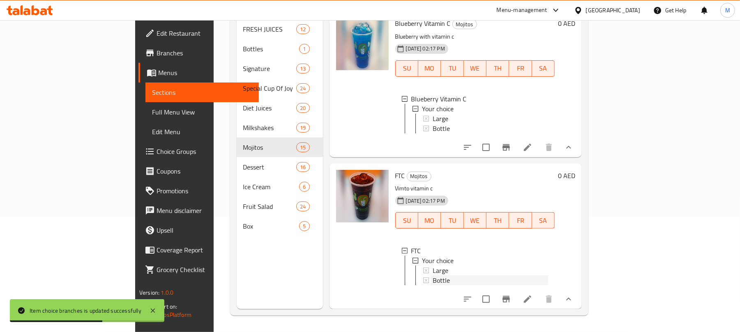
click at [434, 276] on div "Bottle" at bounding box center [489, 281] width 115 height 10
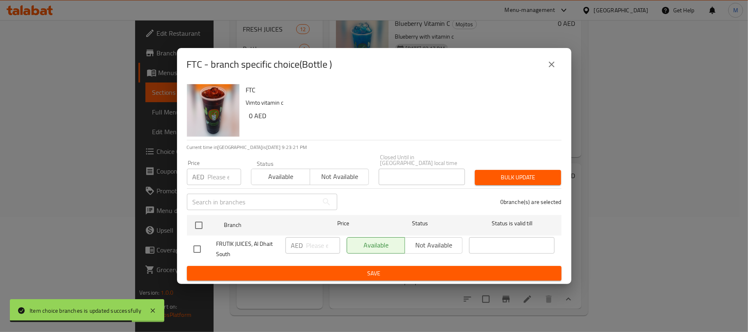
click at [195, 248] on input "checkbox" at bounding box center [197, 249] width 17 height 17
checkbox input "true"
click at [309, 245] on input "number" at bounding box center [323, 245] width 34 height 16
type input "45"
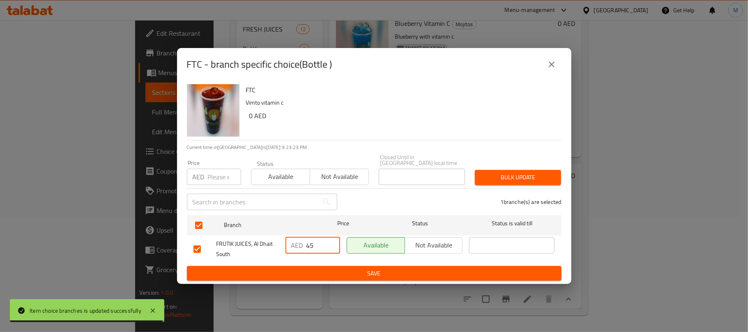
click at [368, 120] on h6 "0 AED" at bounding box center [402, 115] width 306 height 11
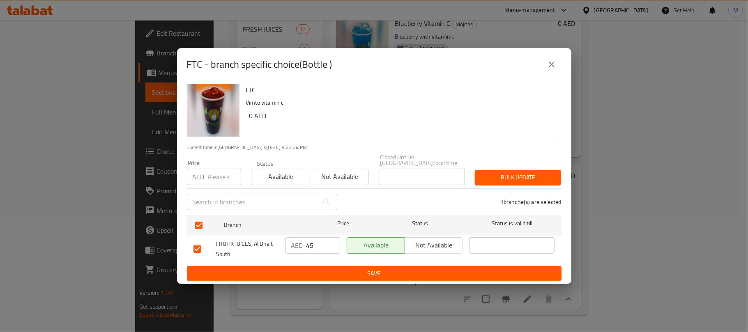
click at [361, 273] on span "Save" at bounding box center [373, 274] width 361 height 10
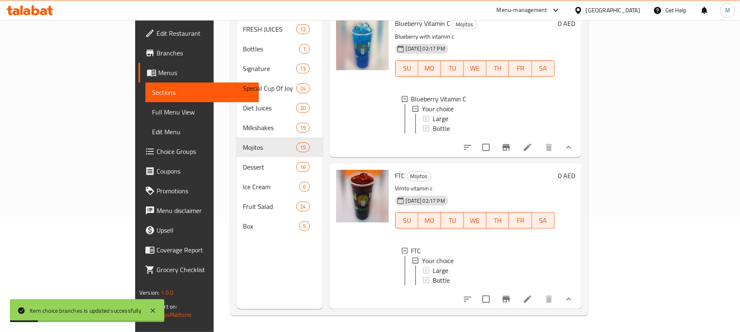
click at [432, 276] on span "Bottle" at bounding box center [440, 281] width 17 height 10
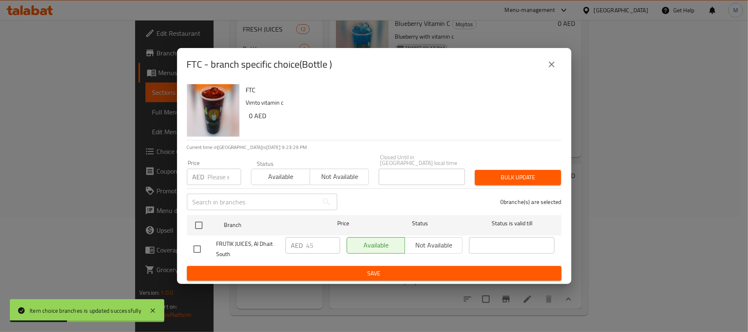
click at [547, 66] on icon "close" at bounding box center [552, 65] width 10 height 10
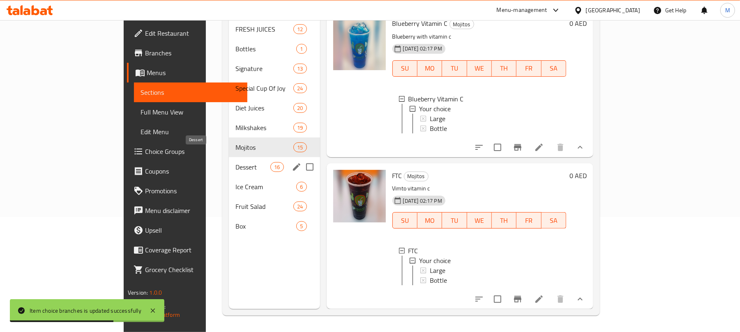
drag, startPoint x: 196, startPoint y: 150, endPoint x: 12, endPoint y: 143, distance: 184.1
click at [235, 162] on span "Dessert" at bounding box center [252, 167] width 35 height 10
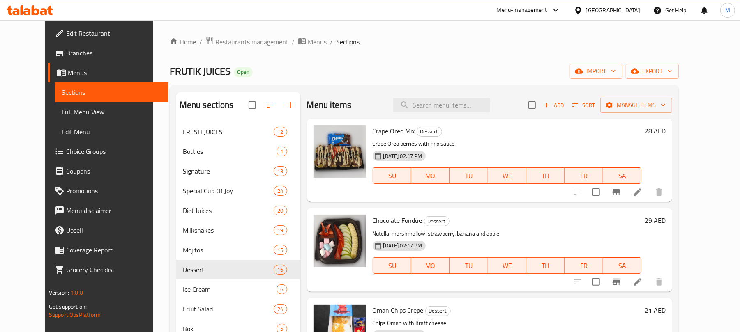
click at [621, 197] on icon "Branch-specific-item" at bounding box center [616, 192] width 10 height 10
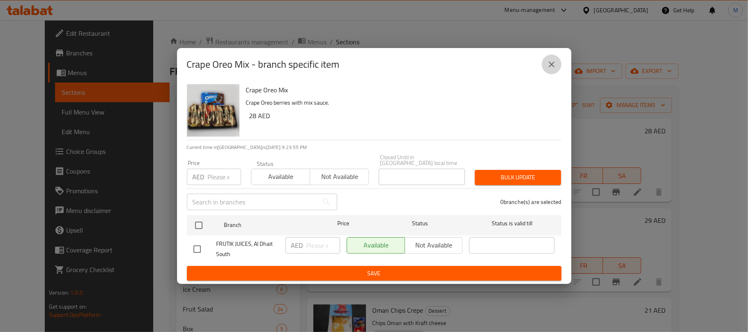
click at [561, 67] on button "close" at bounding box center [552, 65] width 20 height 20
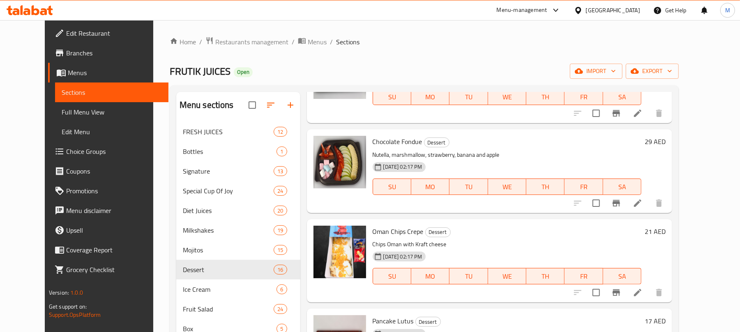
scroll to position [109, 0]
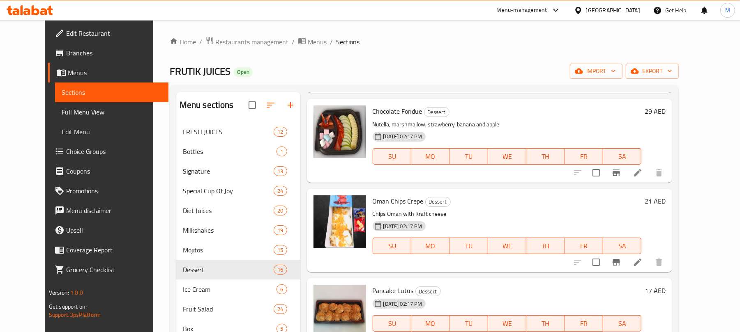
click at [626, 179] on button "Branch-specific-item" at bounding box center [616, 173] width 20 height 20
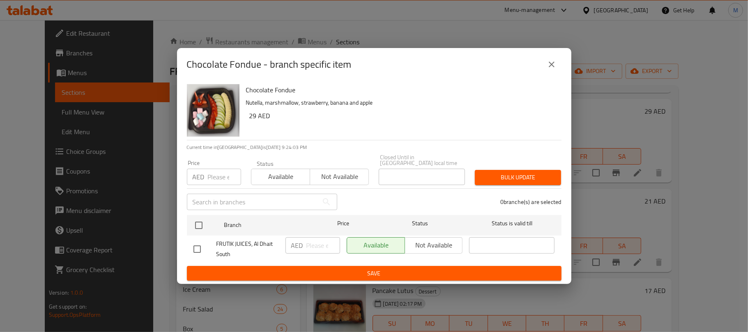
drag, startPoint x: 546, startPoint y: 64, endPoint x: 425, endPoint y: 80, distance: 122.5
click at [547, 64] on icon "close" at bounding box center [552, 65] width 10 height 10
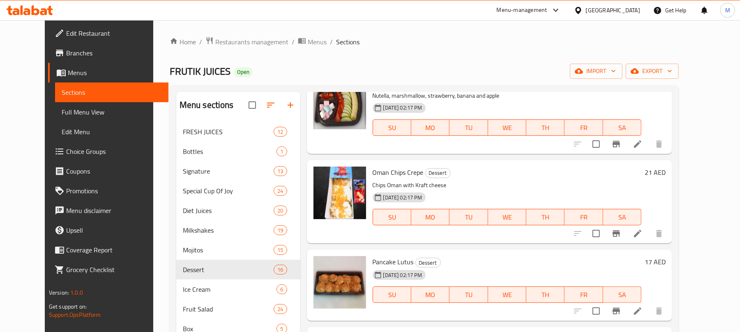
scroll to position [164, 0]
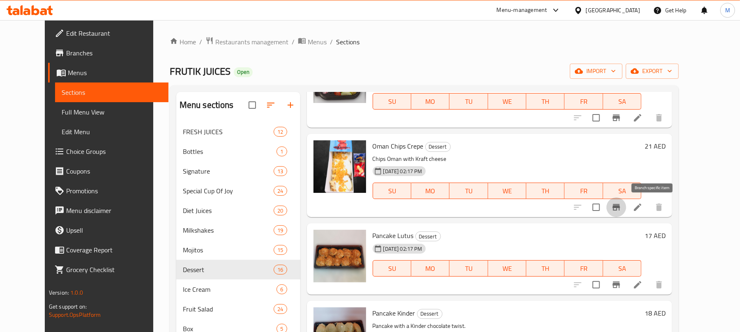
click at [620, 208] on icon "Branch-specific-item" at bounding box center [615, 207] width 7 height 7
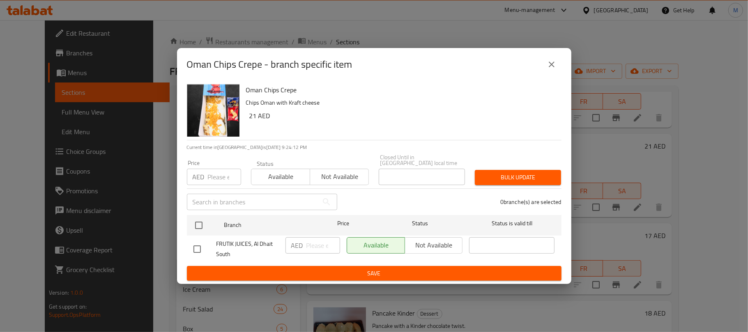
drag, startPoint x: 193, startPoint y: 251, endPoint x: 217, endPoint y: 257, distance: 25.3
click at [194, 251] on input "checkbox" at bounding box center [197, 249] width 17 height 17
checkbox input "true"
click at [313, 246] on input "number" at bounding box center [323, 245] width 34 height 16
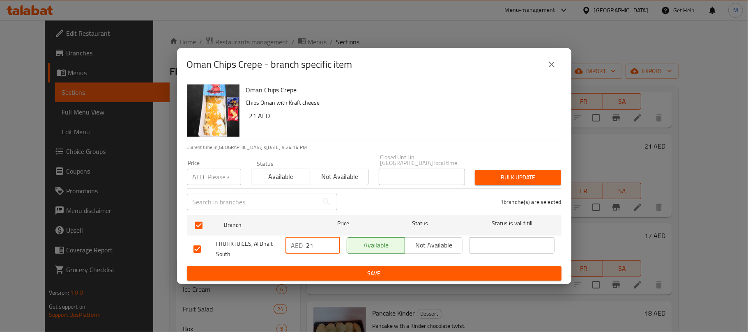
type input "21"
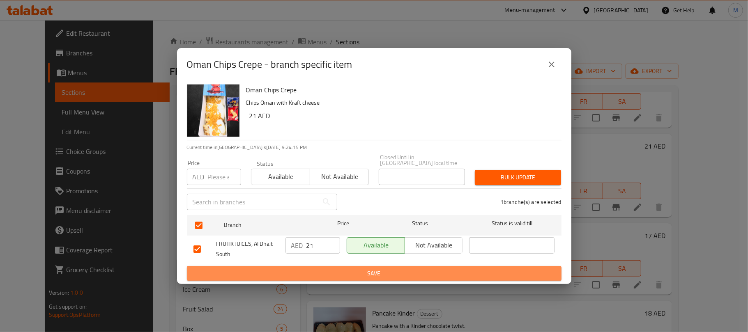
click at [323, 278] on span "Save" at bounding box center [373, 274] width 361 height 10
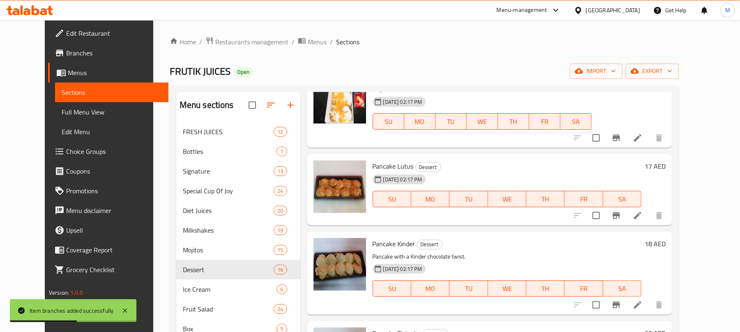
scroll to position [274, 0]
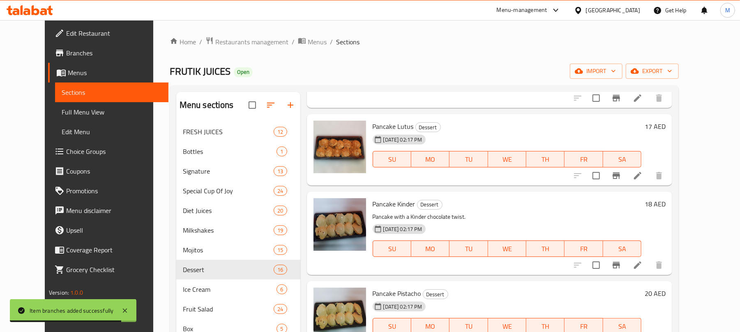
click at [626, 178] on button "Branch-specific-item" at bounding box center [616, 176] width 20 height 20
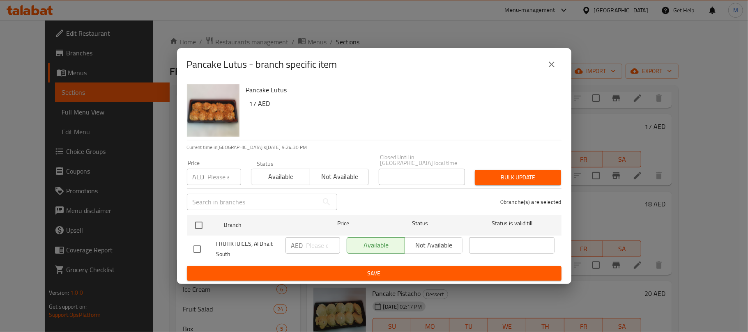
drag, startPoint x: 555, startPoint y: 61, endPoint x: 551, endPoint y: 68, distance: 8.3
click at [555, 61] on icon "close" at bounding box center [552, 65] width 10 height 10
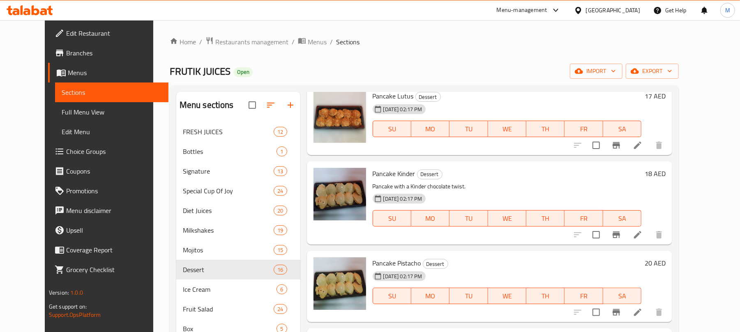
scroll to position [329, 0]
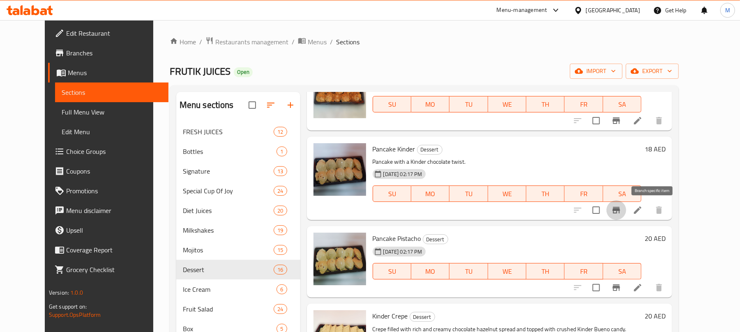
click at [620, 214] on icon "Branch-specific-item" at bounding box center [615, 210] width 7 height 7
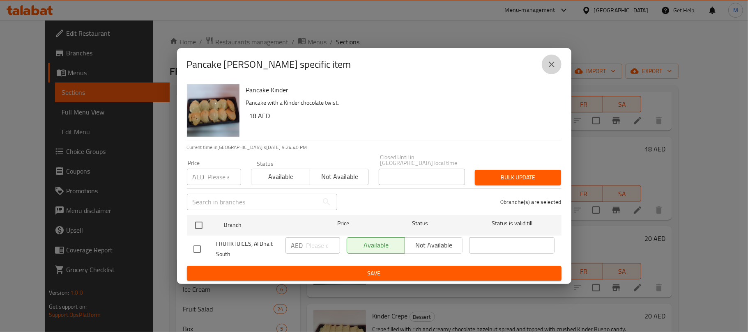
click at [555, 68] on icon "close" at bounding box center [552, 65] width 10 height 10
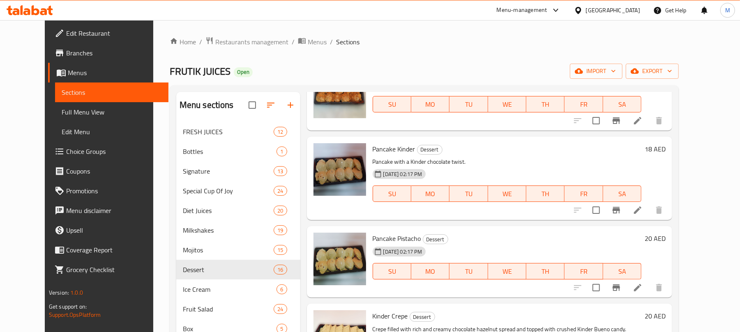
scroll to position [383, 0]
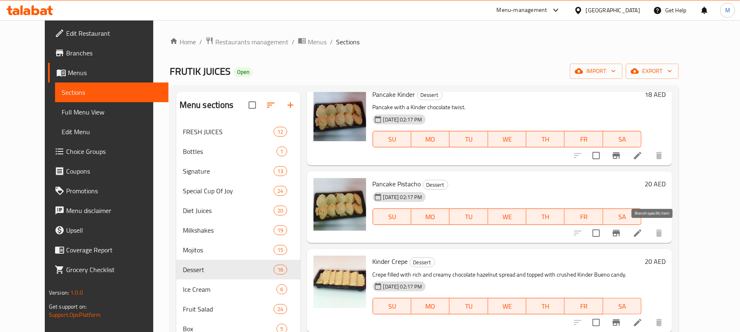
click at [620, 233] on icon "Branch-specific-item" at bounding box center [615, 233] width 7 height 7
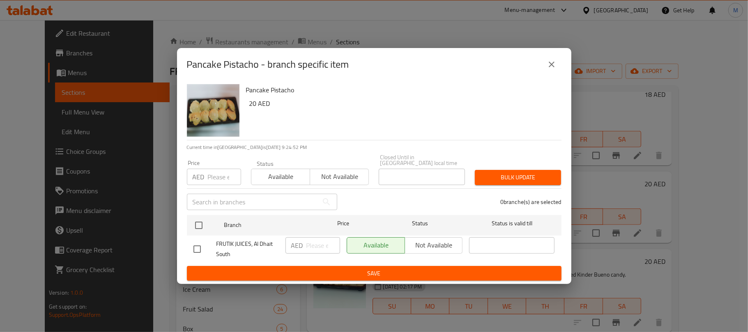
click at [557, 63] on button "close" at bounding box center [552, 65] width 20 height 20
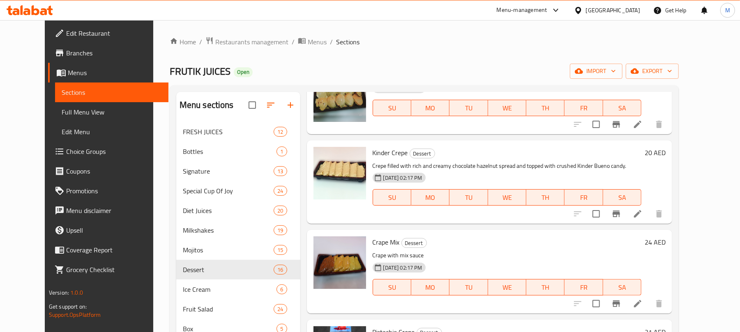
scroll to position [493, 0]
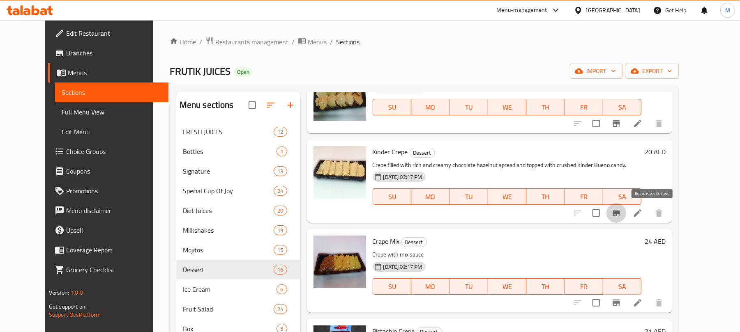
click at [626, 212] on button "Branch-specific-item" at bounding box center [616, 213] width 20 height 20
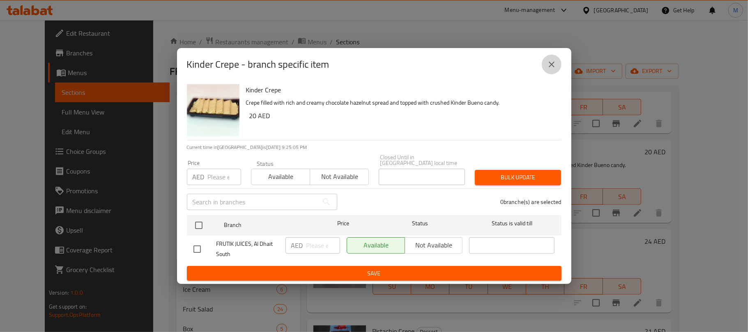
click at [552, 61] on icon "close" at bounding box center [552, 65] width 10 height 10
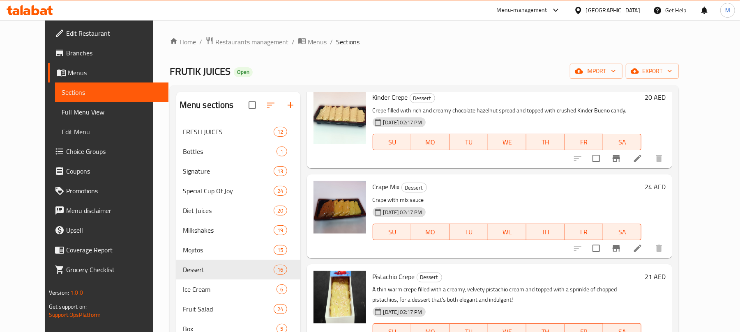
scroll to position [602, 0]
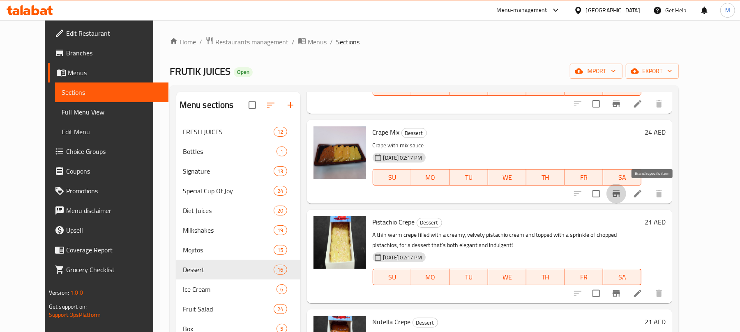
click at [620, 194] on icon "Branch-specific-item" at bounding box center [615, 194] width 7 height 7
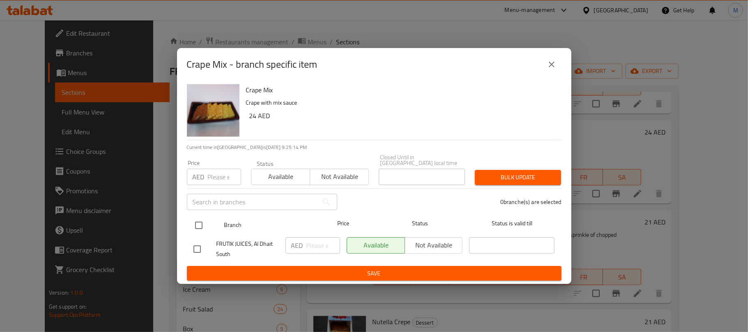
click at [201, 229] on input "checkbox" at bounding box center [198, 225] width 17 height 17
checkbox input "true"
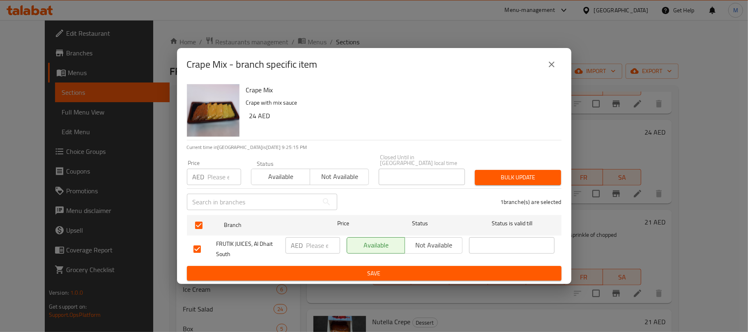
click at [314, 249] on input "number" at bounding box center [323, 245] width 34 height 16
type input "25"
click at [393, 103] on p "Crape with mix sauce" at bounding box center [400, 103] width 309 height 10
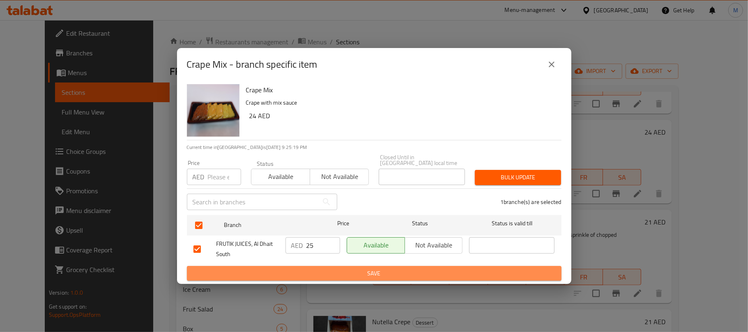
click at [402, 274] on span "Save" at bounding box center [373, 274] width 361 height 10
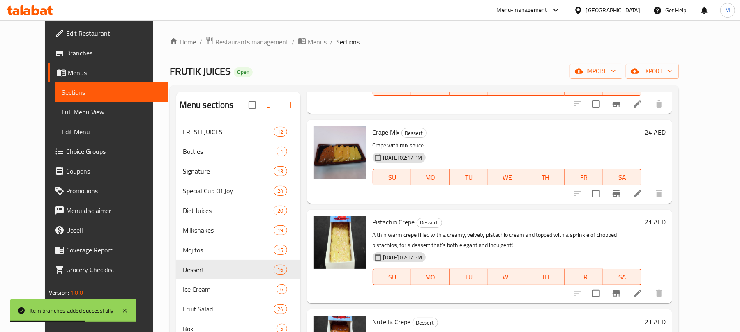
click at [620, 194] on icon "Branch-specific-item" at bounding box center [615, 194] width 7 height 7
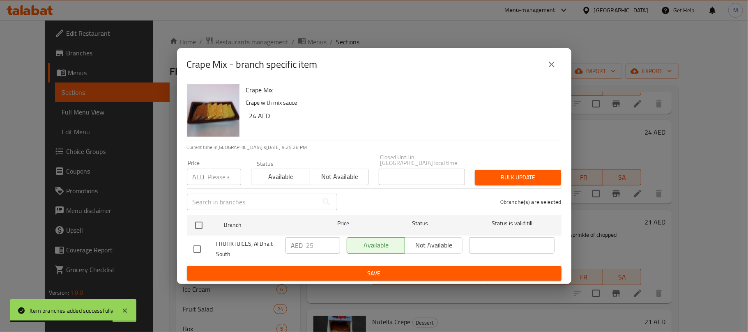
drag, startPoint x: 550, startPoint y: 60, endPoint x: 545, endPoint y: 62, distance: 5.7
click at [550, 62] on icon "close" at bounding box center [552, 65] width 10 height 10
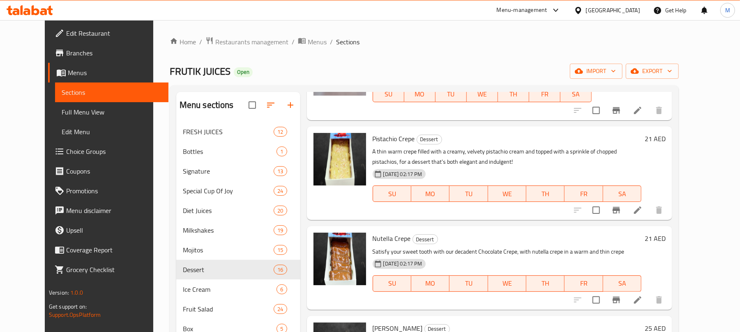
scroll to position [712, 0]
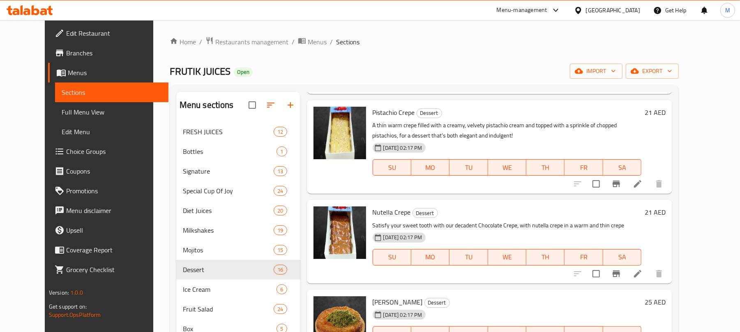
click at [626, 191] on button "Branch-specific-item" at bounding box center [616, 184] width 20 height 20
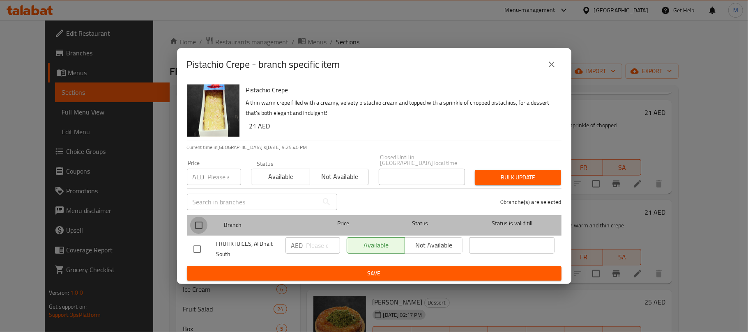
click at [202, 228] on input "checkbox" at bounding box center [198, 225] width 17 height 17
checkbox input "true"
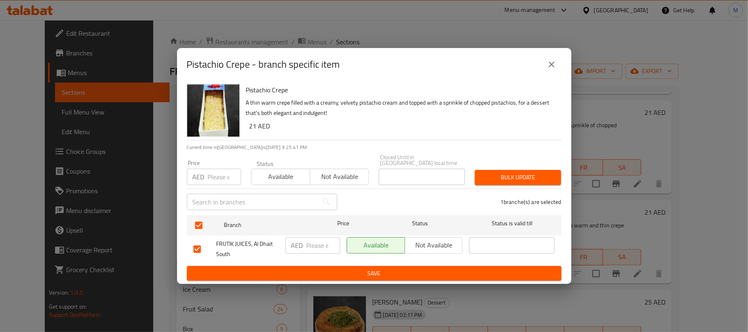
drag, startPoint x: 303, startPoint y: 249, endPoint x: 324, endPoint y: 249, distance: 20.9
click at [303, 249] on div "AED ​" at bounding box center [312, 245] width 55 height 16
type input "20"
drag, startPoint x: 360, startPoint y: 123, endPoint x: 362, endPoint y: 131, distance: 8.6
click at [360, 122] on h6 "21 AED" at bounding box center [402, 125] width 306 height 11
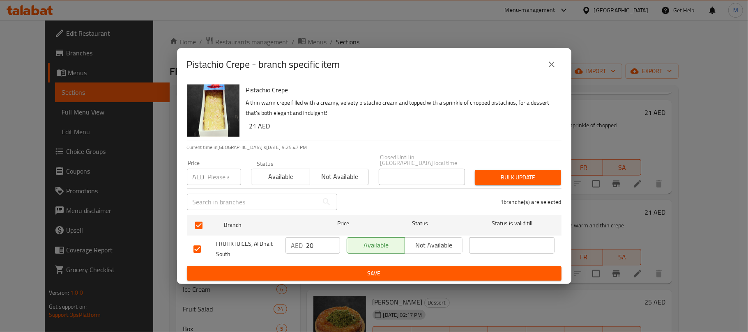
click at [349, 269] on span "Save" at bounding box center [373, 274] width 361 height 10
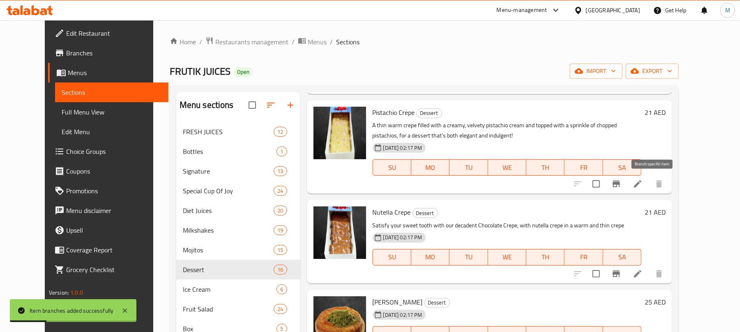
click at [620, 184] on icon "Branch-specific-item" at bounding box center [615, 184] width 7 height 7
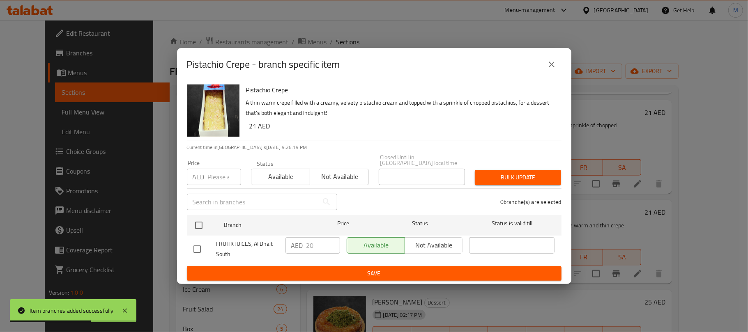
click at [549, 70] on button "close" at bounding box center [552, 65] width 20 height 20
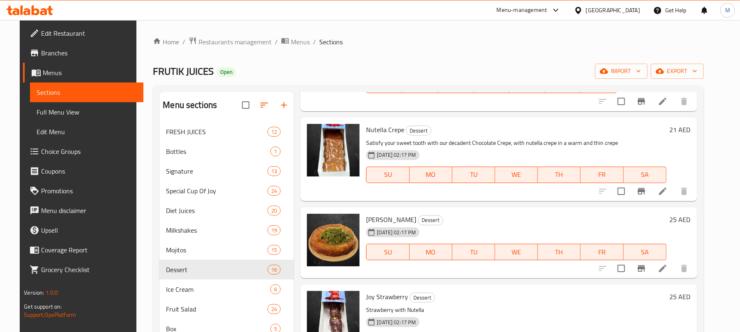
scroll to position [821, 0]
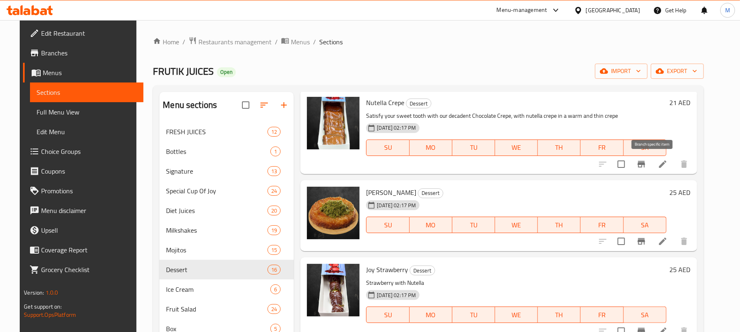
click at [646, 165] on button "Branch-specific-item" at bounding box center [641, 164] width 20 height 20
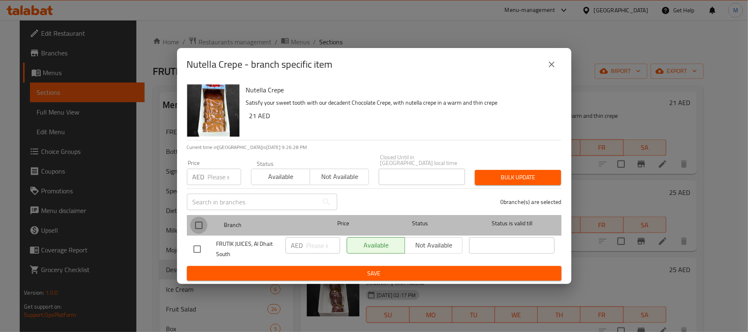
click at [198, 232] on input "checkbox" at bounding box center [198, 225] width 17 height 17
checkbox input "true"
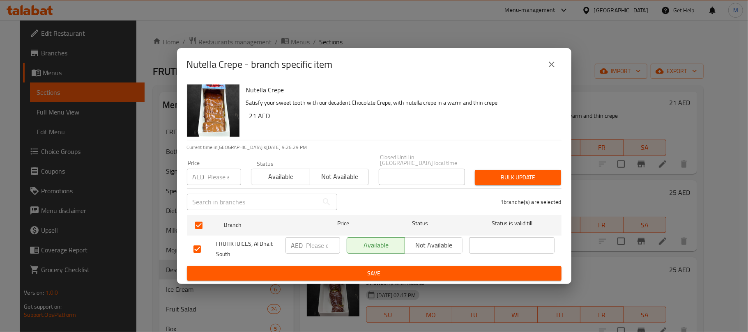
click at [308, 248] on input "number" at bounding box center [323, 245] width 34 height 16
type input "21"
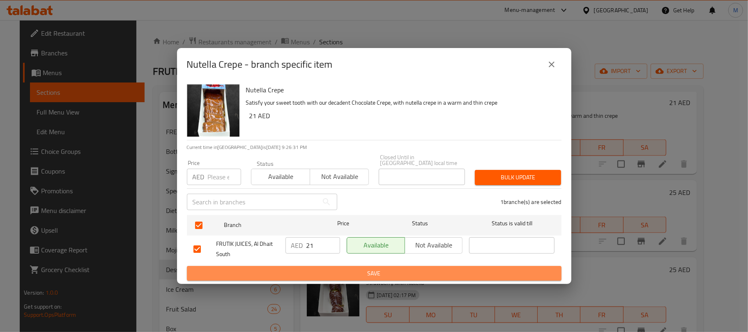
click at [391, 277] on span "Save" at bounding box center [373, 274] width 361 height 10
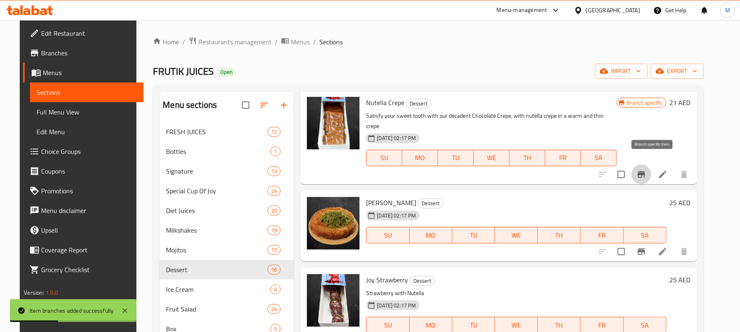
click at [646, 170] on icon "Branch-specific-item" at bounding box center [641, 175] width 10 height 10
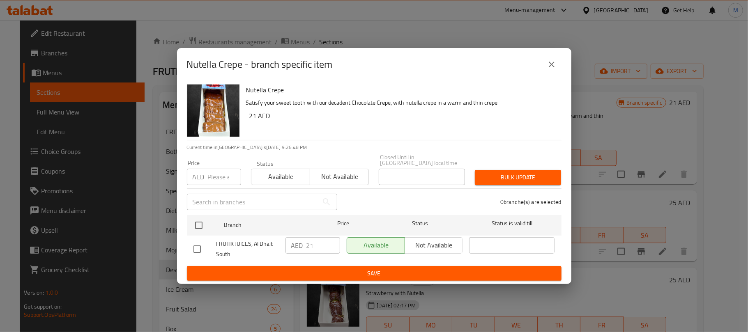
drag, startPoint x: 547, startPoint y: 71, endPoint x: 66, endPoint y: 7, distance: 485.5
click at [547, 70] on button "close" at bounding box center [552, 65] width 20 height 20
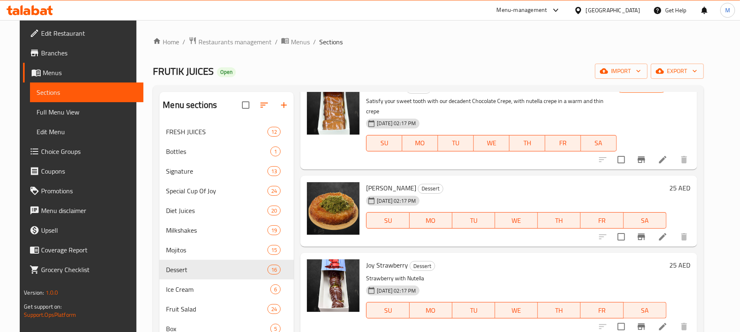
scroll to position [876, 0]
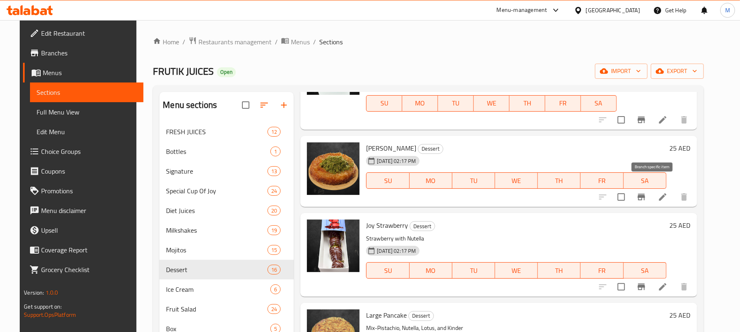
click at [646, 187] on button "Branch-specific-item" at bounding box center [641, 197] width 20 height 20
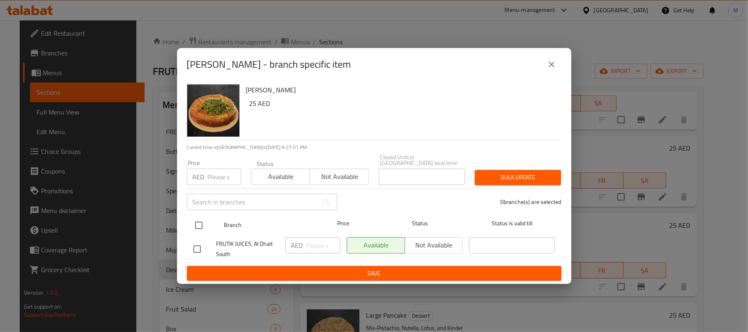
click at [200, 227] on input "checkbox" at bounding box center [198, 225] width 17 height 17
checkbox input "true"
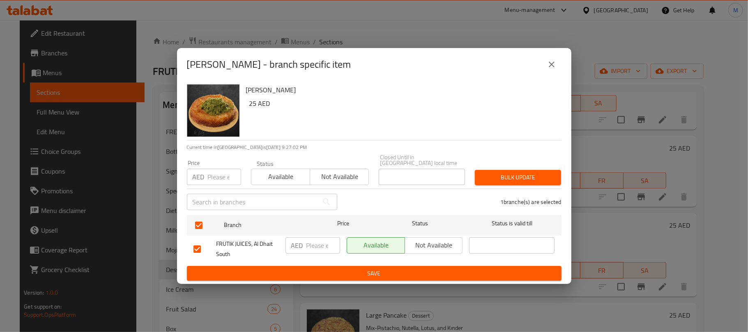
click at [313, 245] on input "number" at bounding box center [323, 245] width 34 height 16
type input "22"
click at [322, 269] on span "Save" at bounding box center [373, 274] width 361 height 10
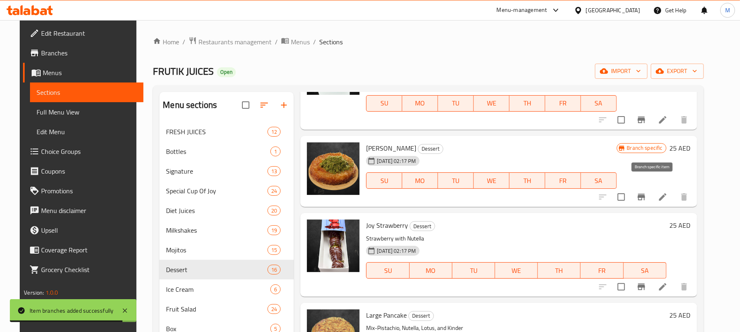
click at [651, 189] on button "Branch-specific-item" at bounding box center [641, 197] width 20 height 20
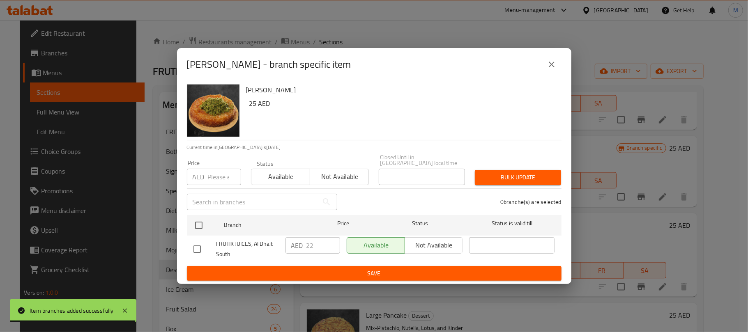
click at [560, 63] on button "close" at bounding box center [552, 65] width 20 height 20
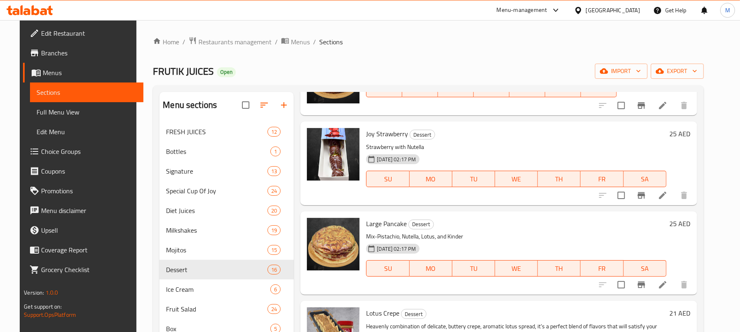
scroll to position [986, 0]
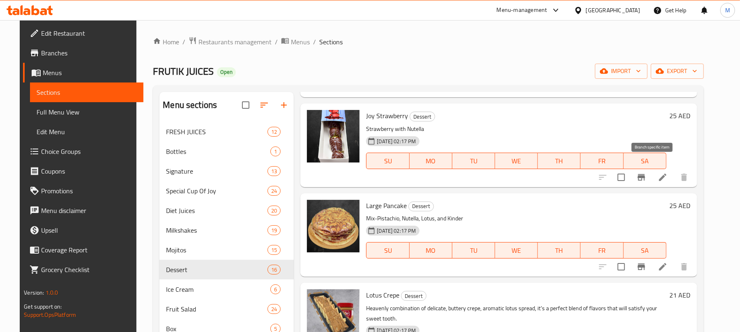
click at [651, 172] on button "Branch-specific-item" at bounding box center [641, 178] width 20 height 20
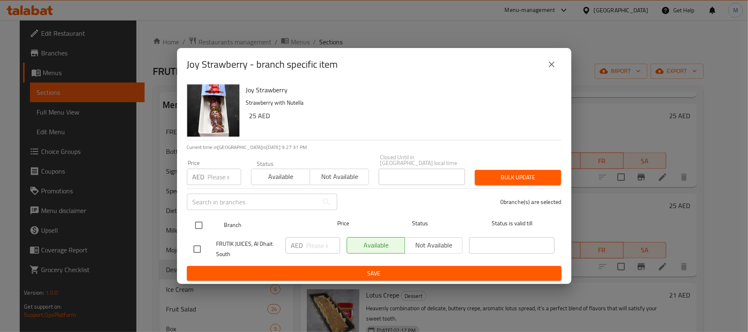
click at [196, 223] on input "checkbox" at bounding box center [198, 225] width 17 height 17
checkbox input "true"
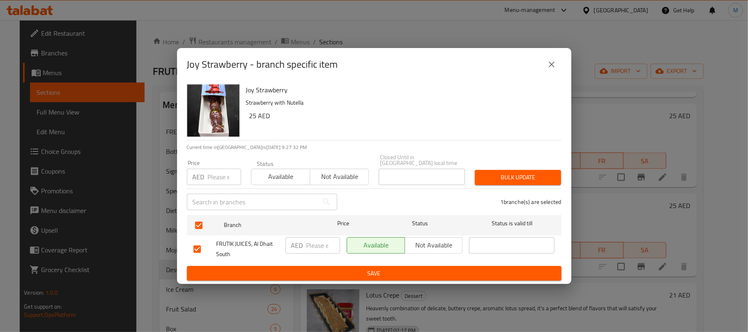
click at [317, 252] on input "number" at bounding box center [323, 245] width 34 height 16
type input "25"
click at [432, 71] on div "Joy Strawberry - branch specific item" at bounding box center [374, 65] width 375 height 20
click at [369, 278] on span "Save" at bounding box center [373, 274] width 361 height 10
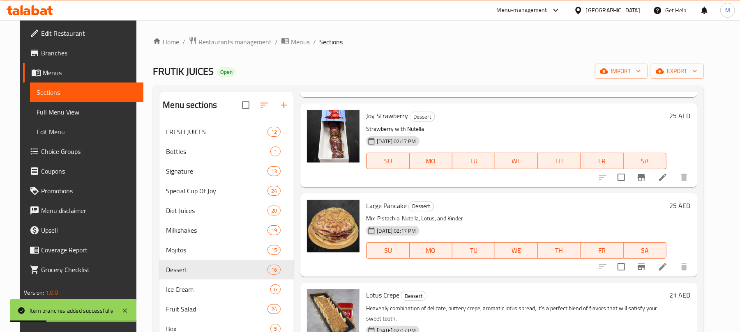
click at [651, 173] on button "Branch-specific-item" at bounding box center [641, 178] width 20 height 20
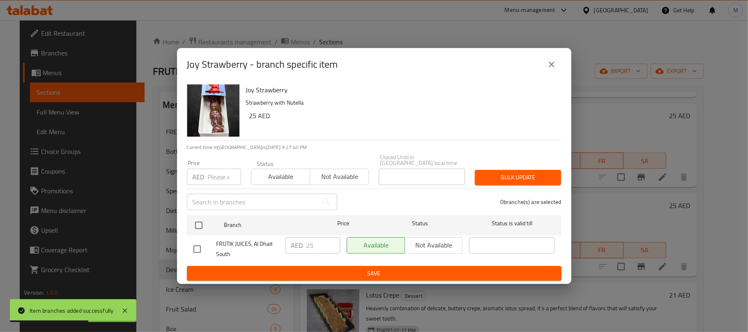
click at [546, 66] on button "close" at bounding box center [552, 65] width 20 height 20
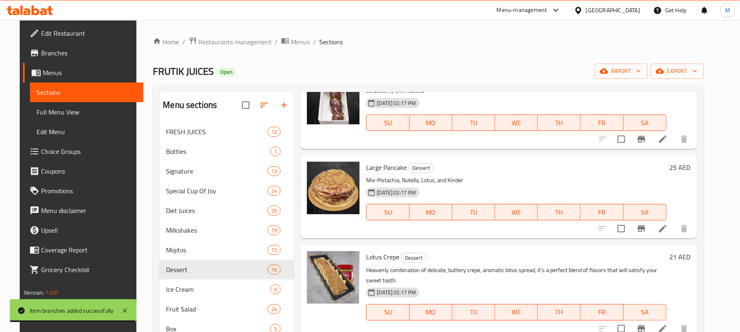
scroll to position [1040, 0]
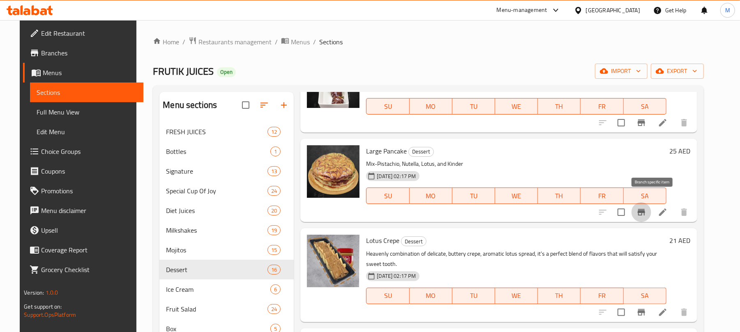
click at [646, 207] on icon "Branch-specific-item" at bounding box center [641, 212] width 10 height 10
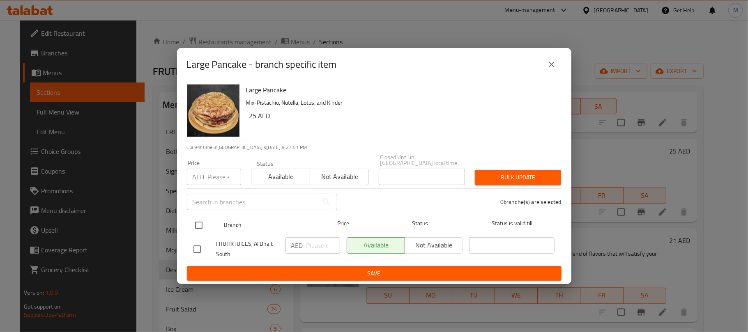
drag, startPoint x: 198, startPoint y: 226, endPoint x: 208, endPoint y: 230, distance: 10.7
click at [198, 226] on input "checkbox" at bounding box center [198, 225] width 17 height 17
checkbox input "true"
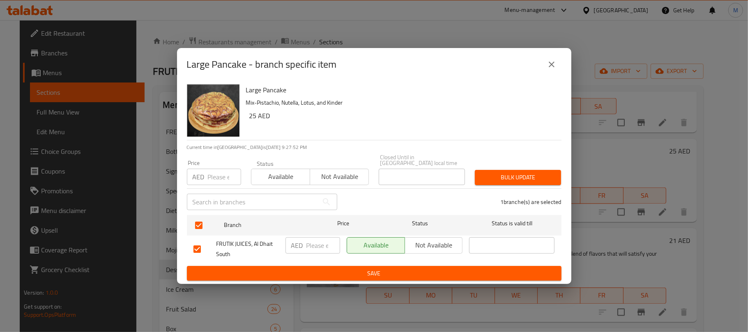
click at [304, 244] on div "AED ​" at bounding box center [312, 245] width 55 height 16
type input "25"
drag, startPoint x: 378, startPoint y: 130, endPoint x: 389, endPoint y: 150, distance: 23.2
click at [377, 129] on div "Large Pancake Mix-Pistachio, Nutella, Lotus, and Kinder 25 AED" at bounding box center [400, 110] width 315 height 59
click at [346, 273] on span "Save" at bounding box center [373, 274] width 361 height 10
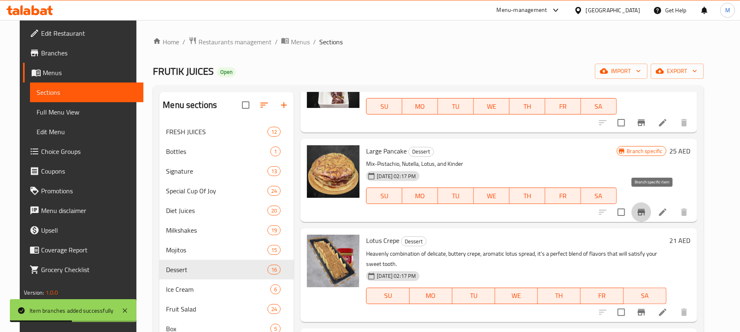
click at [646, 207] on icon "Branch-specific-item" at bounding box center [641, 212] width 10 height 10
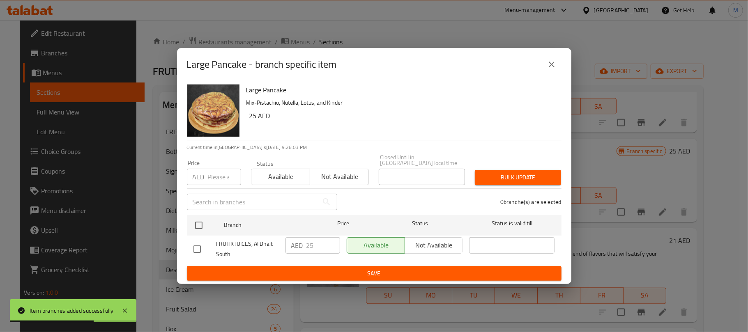
click at [556, 66] on button "close" at bounding box center [552, 65] width 20 height 20
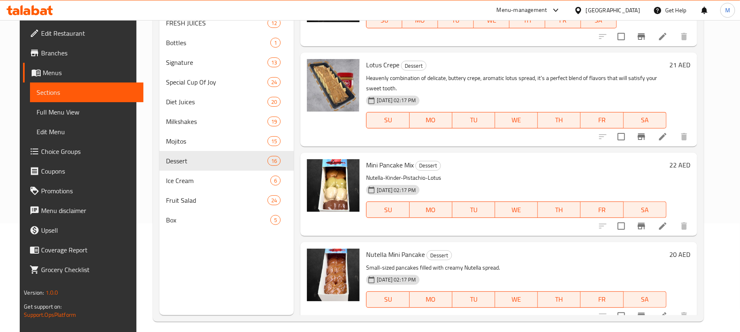
scroll to position [109, 0]
click at [646, 126] on button "Branch-specific-item" at bounding box center [641, 136] width 20 height 20
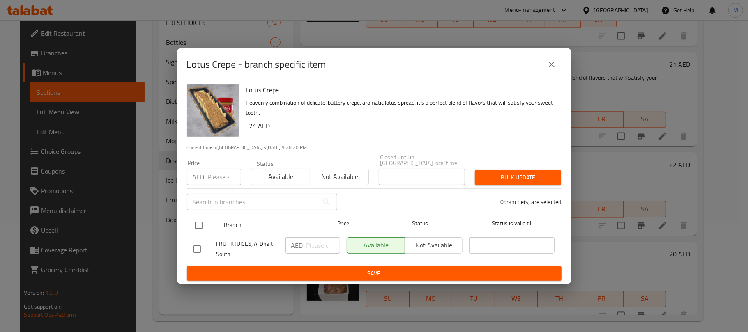
click at [201, 225] on input "checkbox" at bounding box center [198, 225] width 17 height 17
checkbox input "true"
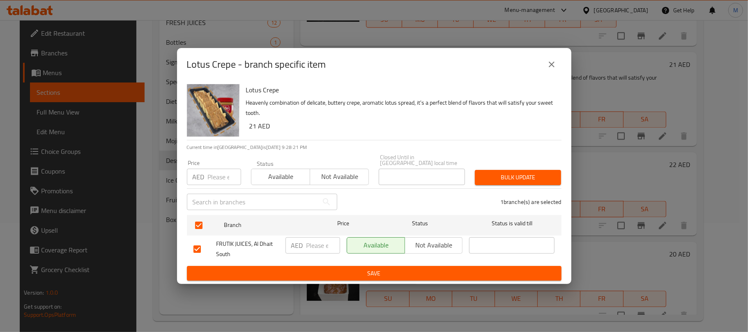
drag, startPoint x: 313, startPoint y: 245, endPoint x: 329, endPoint y: 247, distance: 16.1
click at [314, 245] on input "number" at bounding box center [323, 245] width 34 height 16
type input "21"
click at [429, 88] on h6 "Lotus Crepe" at bounding box center [400, 89] width 309 height 11
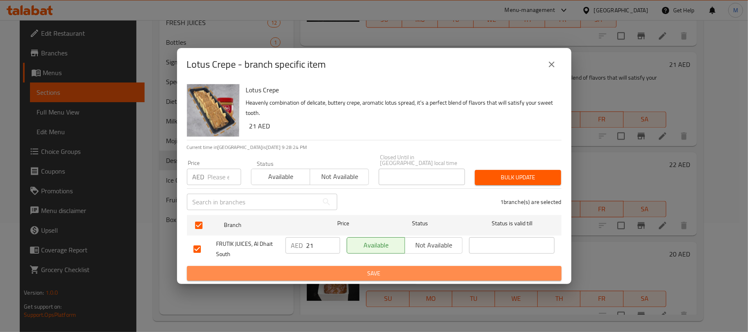
click at [329, 272] on span "Save" at bounding box center [373, 274] width 361 height 10
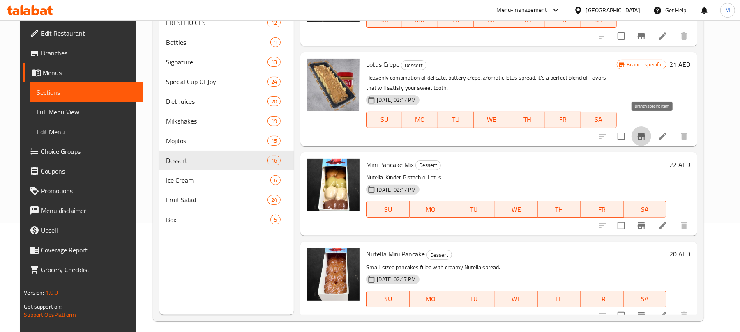
click at [646, 131] on icon "Branch-specific-item" at bounding box center [641, 136] width 10 height 10
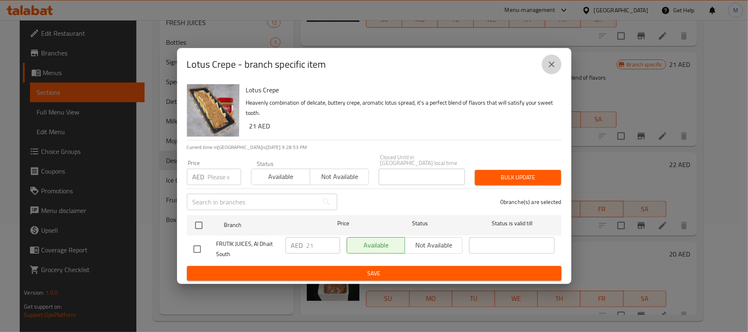
click at [559, 60] on button "close" at bounding box center [552, 65] width 20 height 20
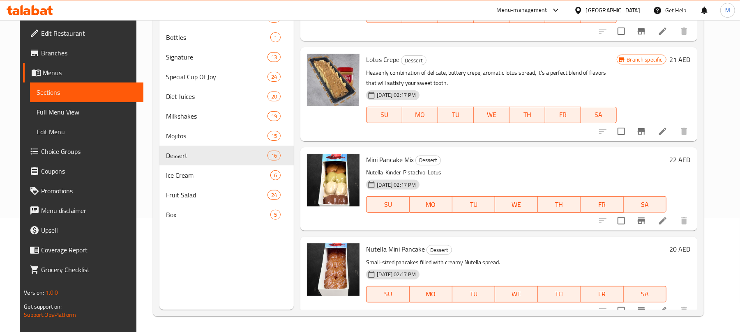
scroll to position [115, 0]
click at [651, 210] on button "Branch-specific-item" at bounding box center [641, 220] width 20 height 20
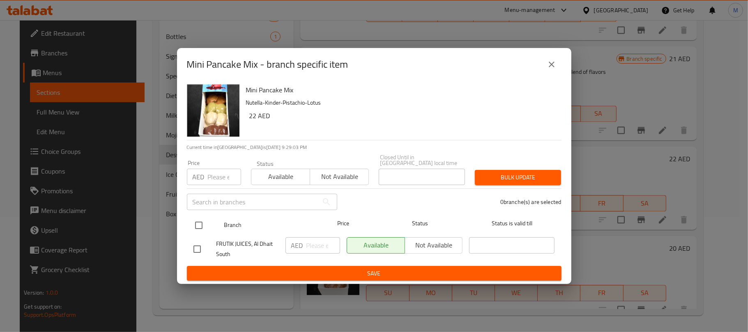
click at [194, 225] on input "checkbox" at bounding box center [198, 225] width 17 height 17
checkbox input "true"
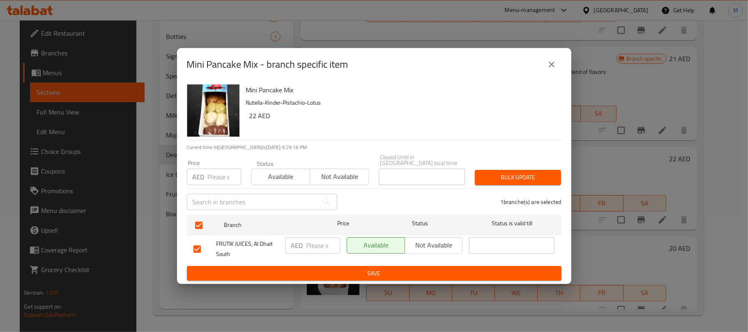
click at [317, 244] on input "number" at bounding box center [323, 245] width 34 height 16
type input "25"
click at [330, 132] on div "Mini Pancake Mix Nutella-Kinder-Pistachio-Lotus 22 AED" at bounding box center [400, 110] width 315 height 59
click at [386, 121] on h6 "22 AED" at bounding box center [402, 115] width 306 height 11
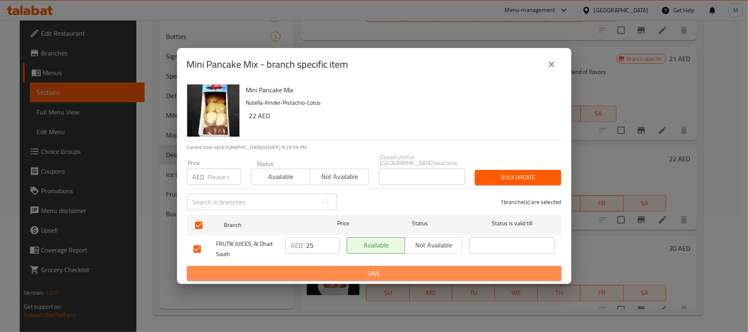
click at [372, 275] on span "Save" at bounding box center [373, 274] width 361 height 10
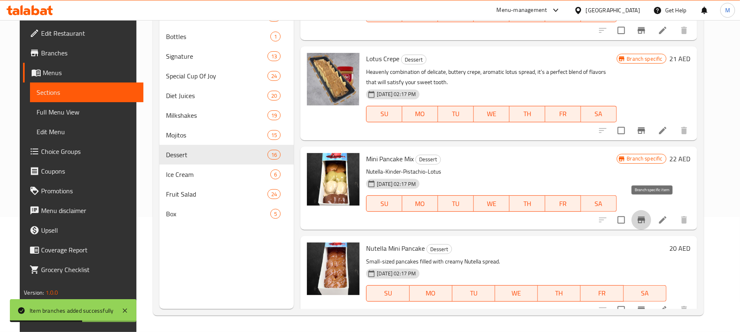
click at [646, 215] on icon "Branch-specific-item" at bounding box center [641, 220] width 10 height 10
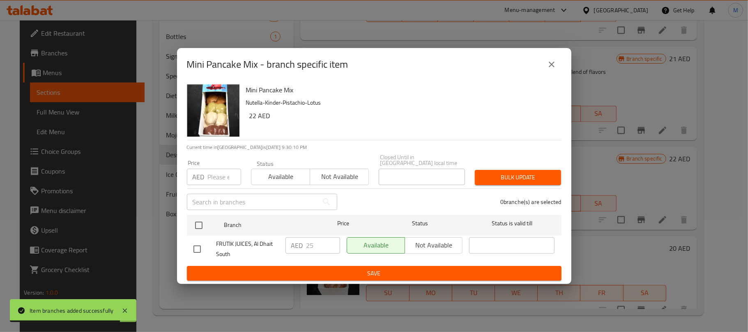
click at [550, 65] on icon "close" at bounding box center [552, 65] width 10 height 10
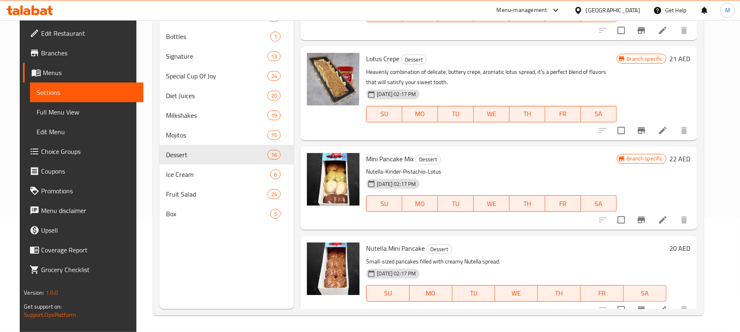
click at [646, 303] on button "Branch-specific-item" at bounding box center [641, 310] width 20 height 20
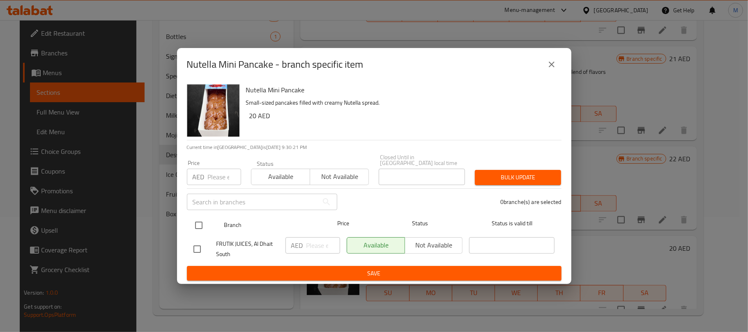
click at [197, 225] on input "checkbox" at bounding box center [198, 225] width 17 height 17
checkbox input "true"
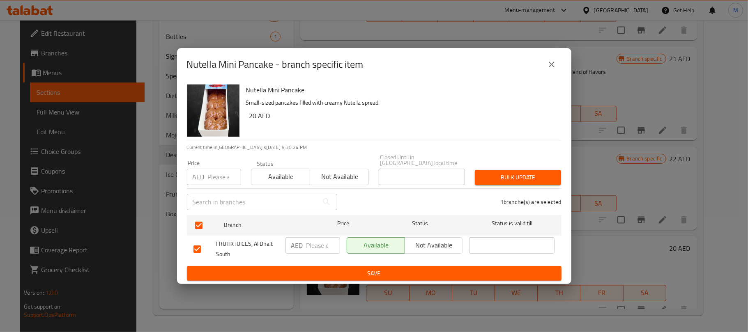
click at [316, 242] on input "number" at bounding box center [323, 245] width 34 height 16
type input "20"
click at [351, 99] on p "Small-sized pancakes filled with creamy Nutella spread." at bounding box center [400, 103] width 309 height 10
click at [459, 103] on p "Small-sized pancakes filled with creamy Nutella spread." at bounding box center [400, 103] width 309 height 10
click at [353, 272] on span "Save" at bounding box center [373, 274] width 361 height 10
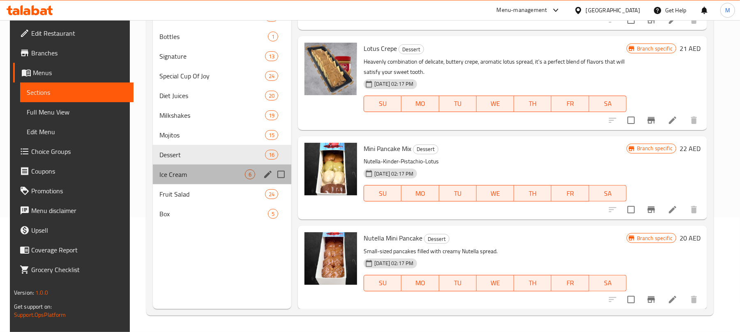
click at [219, 170] on span "Ice Cream" at bounding box center [201, 175] width 85 height 10
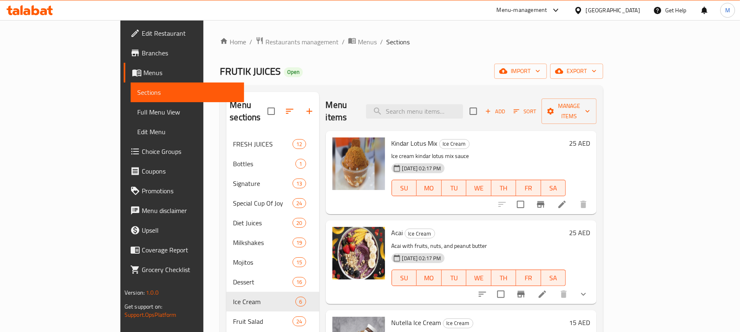
click at [545, 200] on icon "Branch-specific-item" at bounding box center [541, 205] width 10 height 10
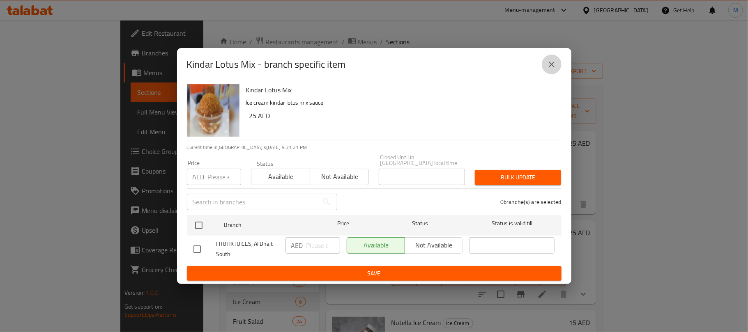
click at [549, 58] on button "close" at bounding box center [552, 65] width 20 height 20
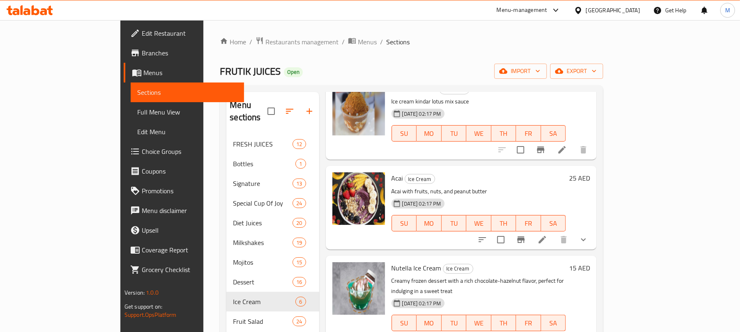
scroll to position [109, 0]
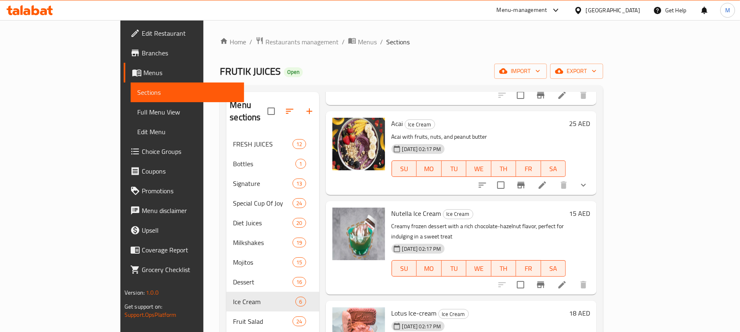
click at [526, 180] on icon "Branch-specific-item" at bounding box center [521, 185] width 10 height 10
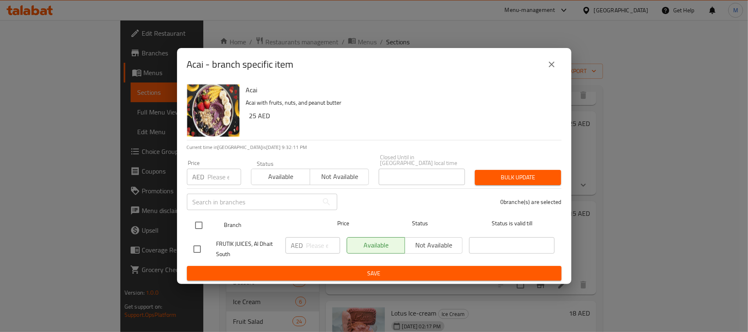
click at [199, 228] on input "checkbox" at bounding box center [198, 225] width 17 height 17
checkbox input "true"
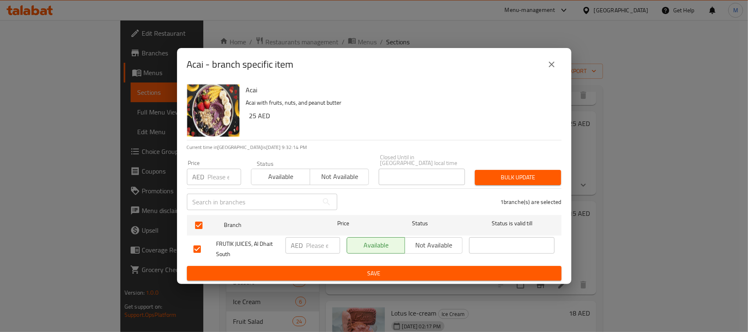
click at [317, 251] on input "number" at bounding box center [323, 245] width 34 height 16
type input "25"
click at [342, 272] on span "Save" at bounding box center [373, 274] width 361 height 10
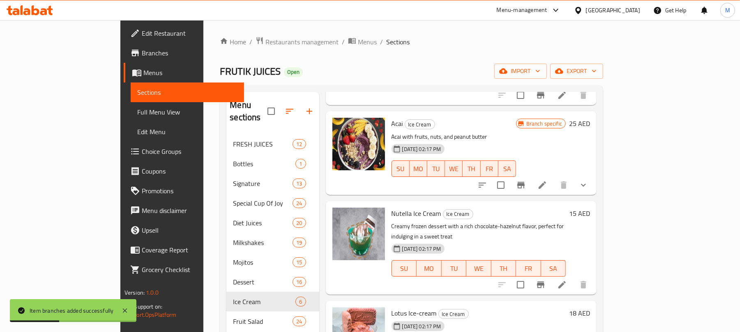
click at [531, 175] on button "Branch-specific-item" at bounding box center [521, 185] width 20 height 20
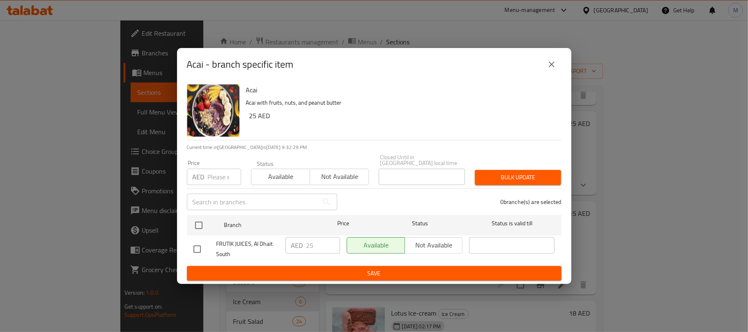
click at [548, 69] on icon "close" at bounding box center [552, 65] width 10 height 10
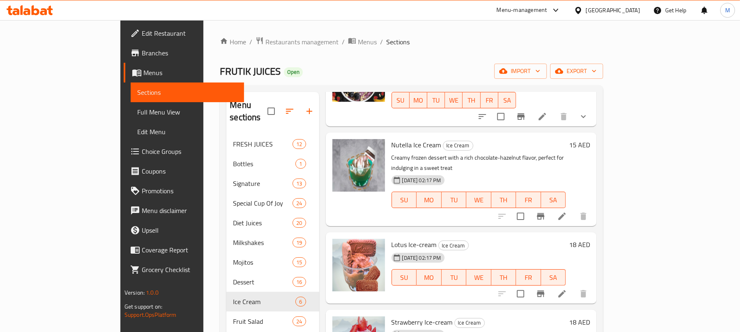
scroll to position [189, 0]
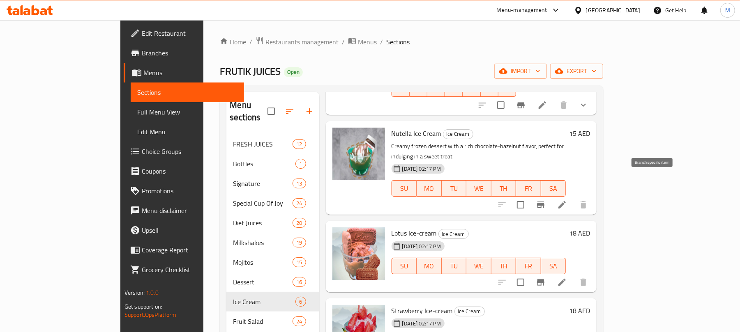
click at [544, 202] on icon "Branch-specific-item" at bounding box center [540, 205] width 7 height 7
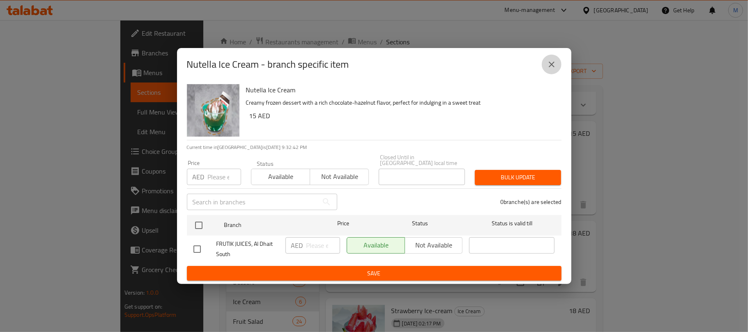
click at [557, 58] on button "close" at bounding box center [552, 65] width 20 height 20
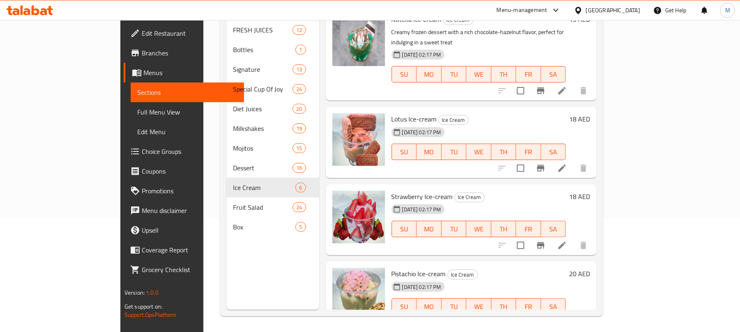
scroll to position [115, 0]
click at [550, 158] on button "Branch-specific-item" at bounding box center [541, 168] width 20 height 20
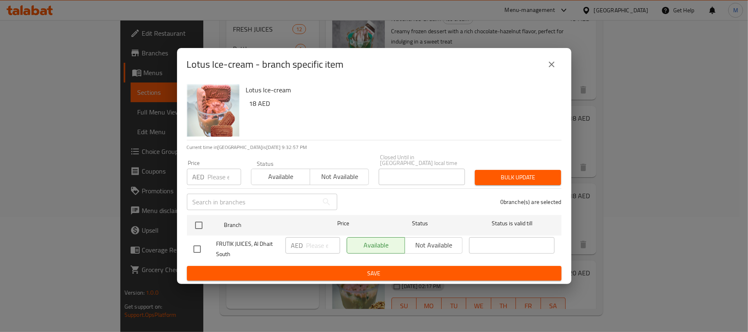
click at [547, 64] on icon "close" at bounding box center [552, 65] width 10 height 10
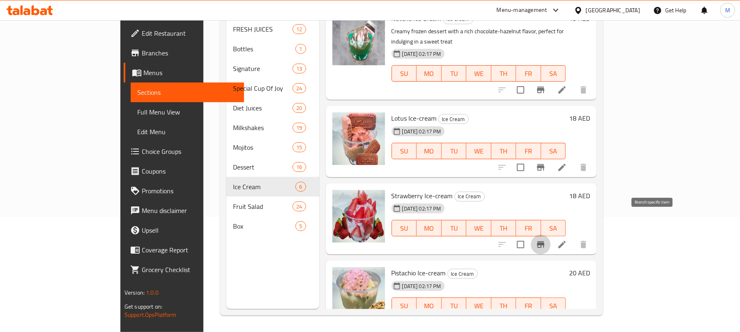
click at [550, 235] on button "Branch-specific-item" at bounding box center [541, 245] width 20 height 20
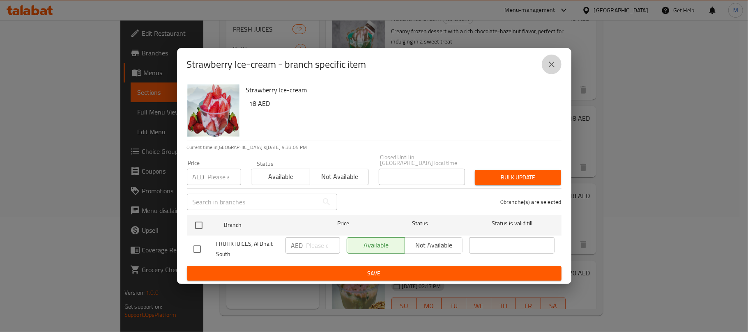
click at [554, 71] on button "close" at bounding box center [552, 65] width 20 height 20
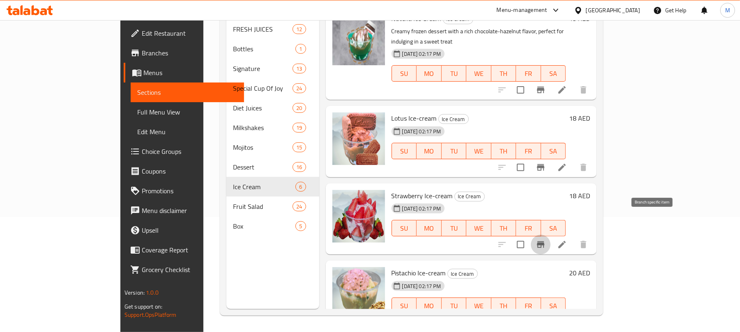
click at [544, 241] on icon "Branch-specific-item" at bounding box center [540, 244] width 7 height 7
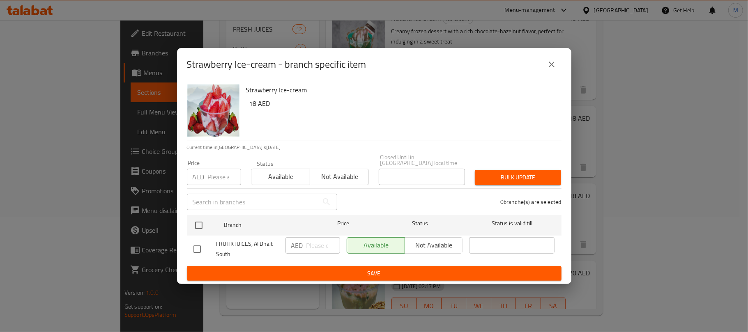
click at [552, 64] on icon "close" at bounding box center [552, 65] width 6 height 6
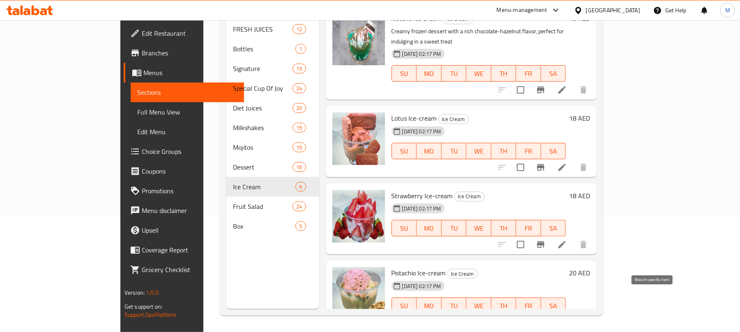
click at [550, 313] on button "Branch-specific-item" at bounding box center [541, 323] width 20 height 20
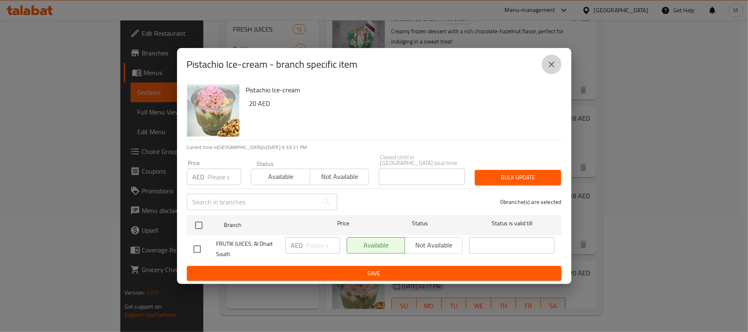
click at [549, 65] on icon "close" at bounding box center [552, 65] width 10 height 10
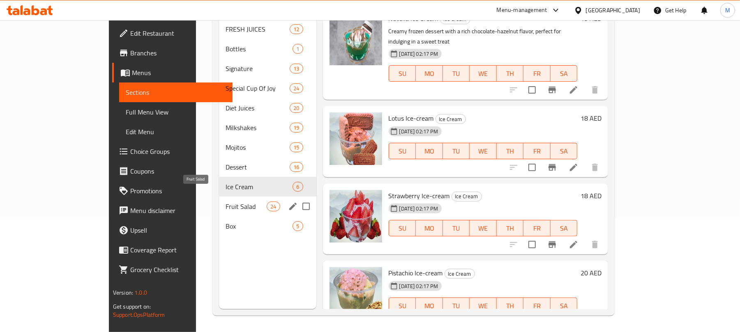
click at [225, 202] on span "Fruit Salad" at bounding box center [245, 207] width 41 height 10
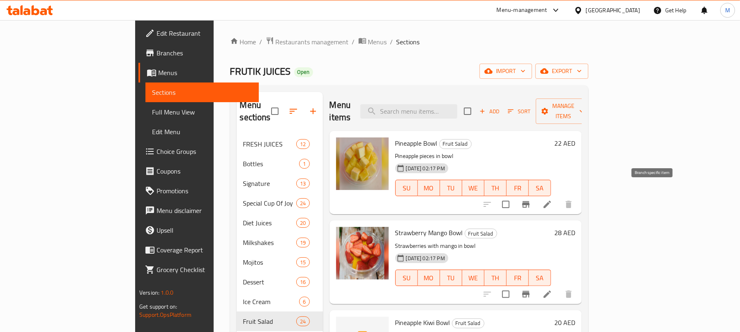
click at [531, 200] on icon "Branch-specific-item" at bounding box center [526, 205] width 10 height 10
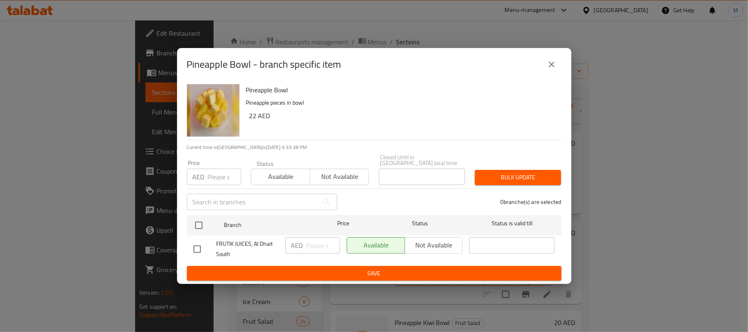
click at [547, 66] on icon "close" at bounding box center [552, 65] width 10 height 10
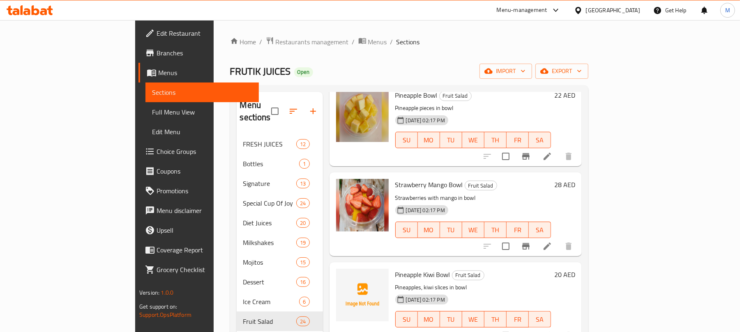
scroll to position [55, 0]
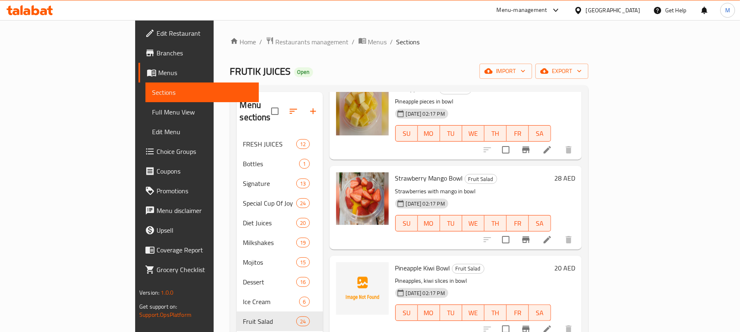
click at [536, 230] on button "Branch-specific-item" at bounding box center [526, 240] width 20 height 20
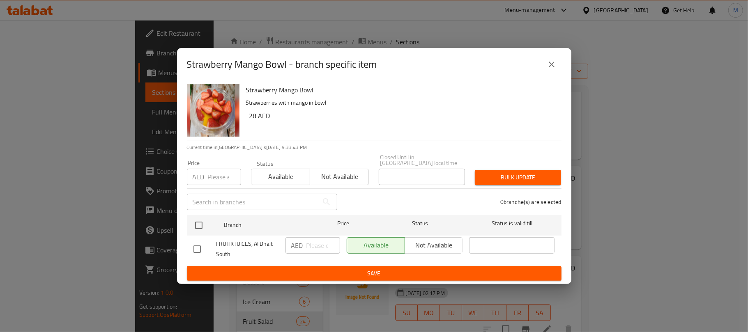
click at [552, 65] on icon "close" at bounding box center [552, 65] width 10 height 10
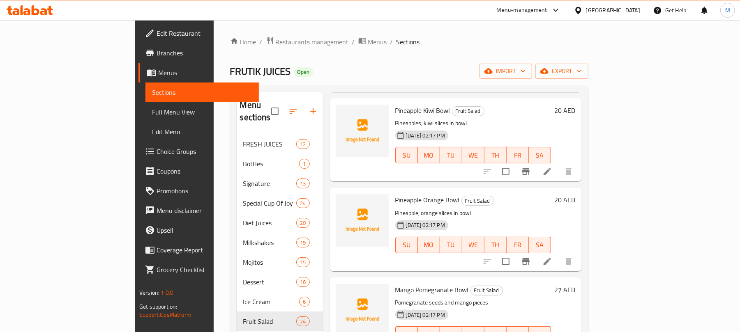
scroll to position [219, 0]
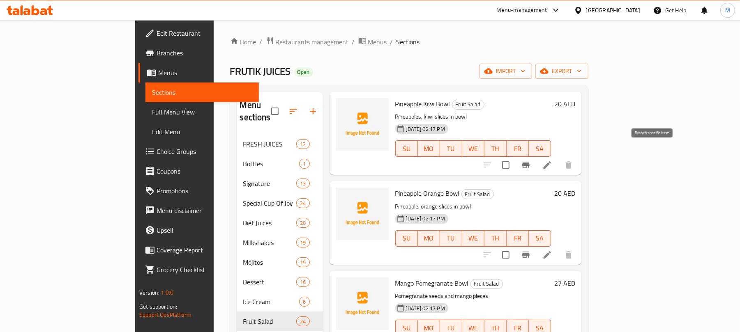
click at [529, 162] on icon "Branch-specific-item" at bounding box center [525, 165] width 7 height 7
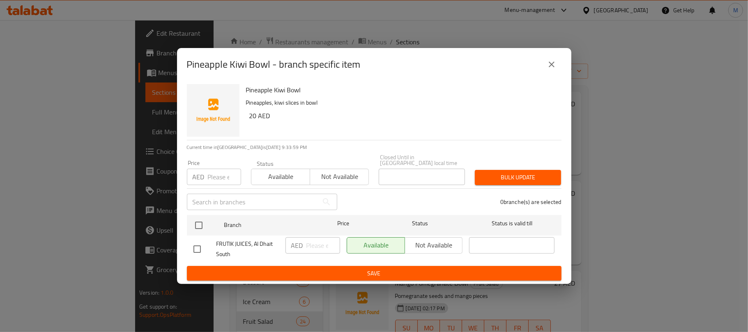
click at [552, 66] on icon "close" at bounding box center [552, 65] width 10 height 10
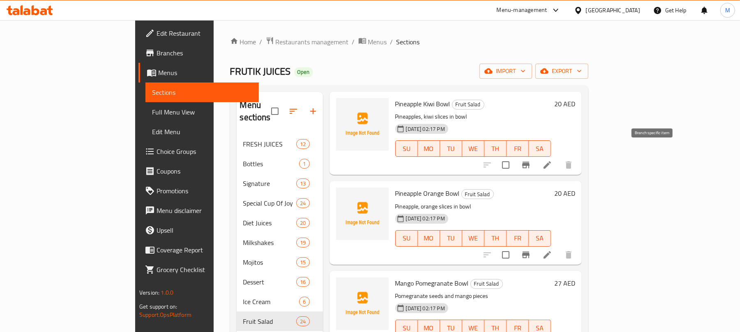
click at [529, 162] on icon "Branch-specific-item" at bounding box center [525, 165] width 7 height 7
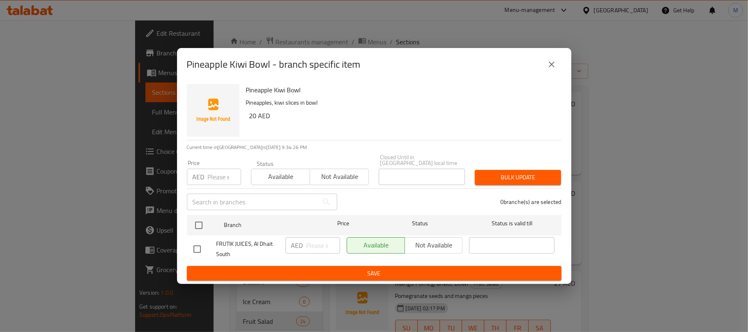
click at [555, 64] on icon "close" at bounding box center [552, 65] width 10 height 10
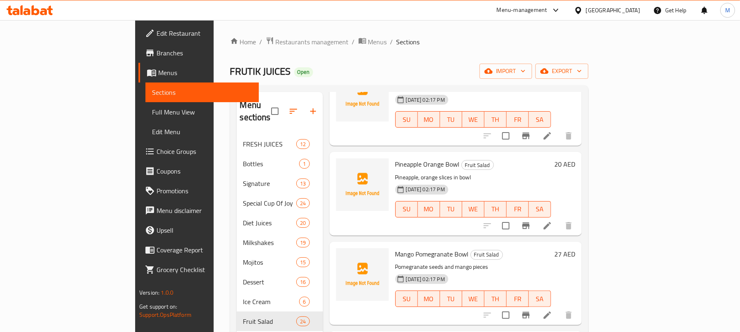
scroll to position [274, 0]
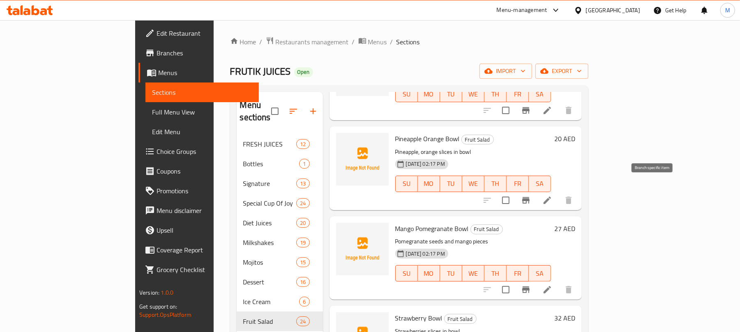
click at [536, 191] on button "Branch-specific-item" at bounding box center [526, 201] width 20 height 20
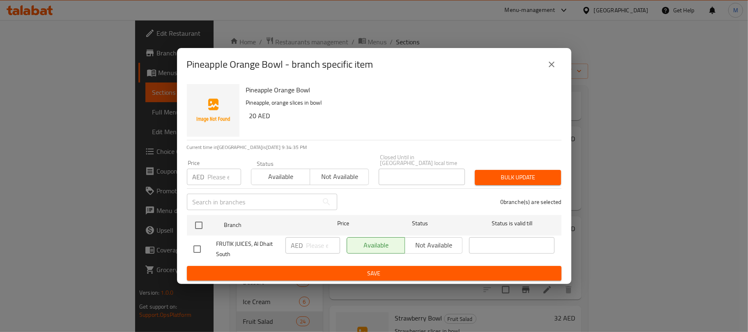
drag, startPoint x: 556, startPoint y: 65, endPoint x: 549, endPoint y: 65, distance: 6.6
click at [556, 65] on icon "close" at bounding box center [552, 65] width 10 height 10
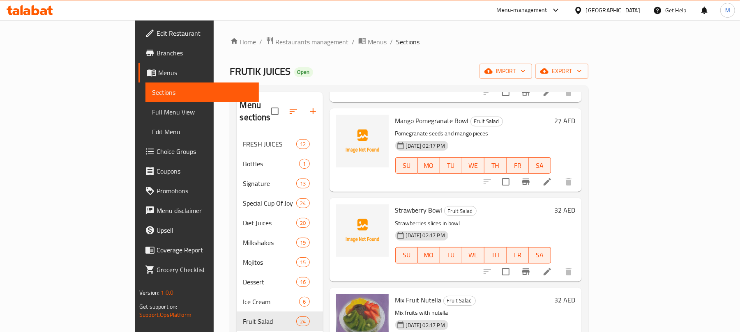
scroll to position [383, 0]
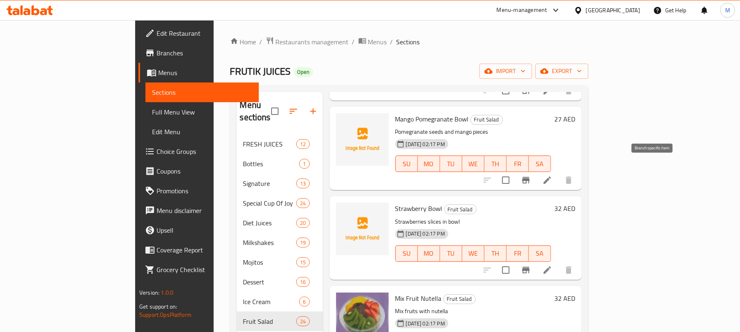
click at [536, 170] on button "Branch-specific-item" at bounding box center [526, 180] width 20 height 20
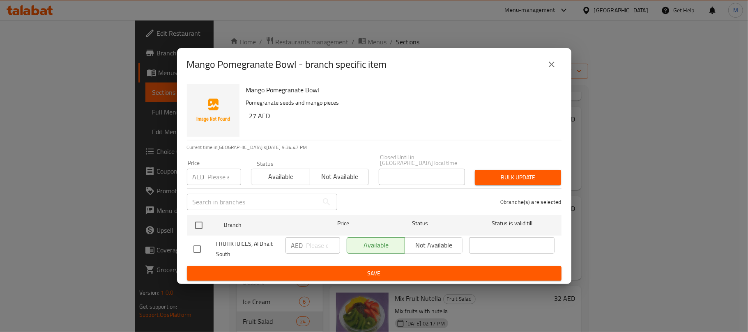
click at [549, 67] on icon "close" at bounding box center [552, 65] width 10 height 10
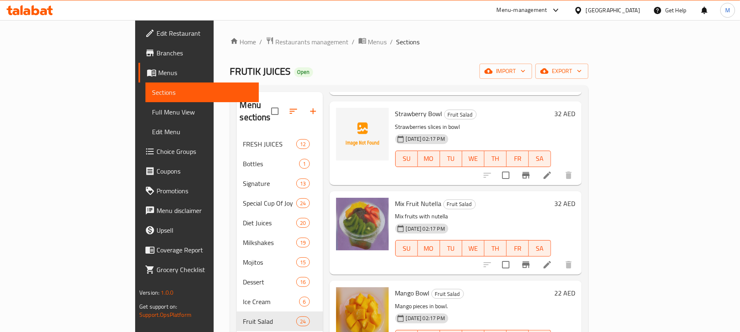
scroll to position [493, 0]
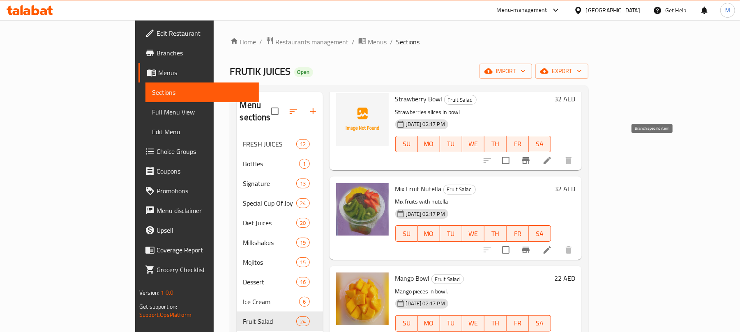
click at [529, 157] on icon "Branch-specific-item" at bounding box center [525, 160] width 7 height 7
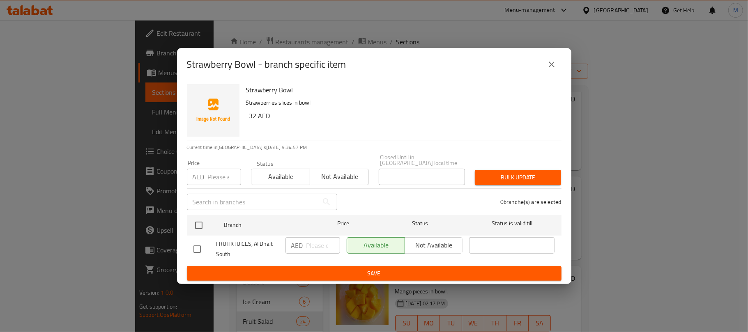
click at [554, 62] on icon "close" at bounding box center [552, 65] width 10 height 10
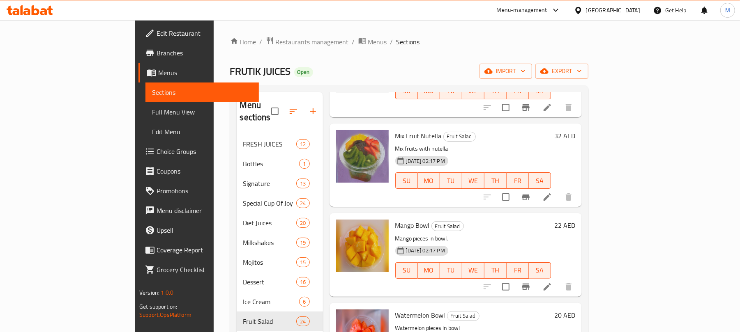
scroll to position [547, 0]
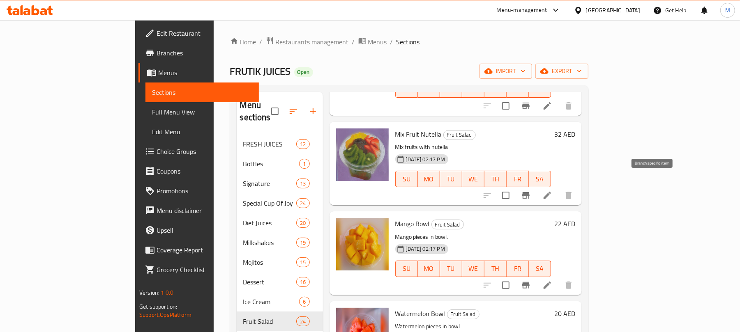
click at [531, 191] on icon "Branch-specific-item" at bounding box center [526, 196] width 10 height 10
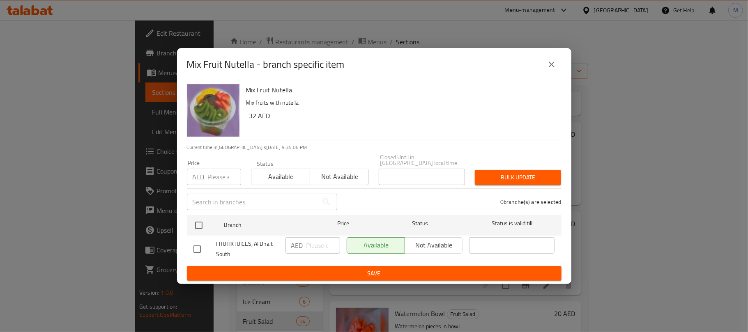
drag, startPoint x: 548, startPoint y: 60, endPoint x: 553, endPoint y: 67, distance: 9.2
click at [547, 58] on button "close" at bounding box center [552, 65] width 20 height 20
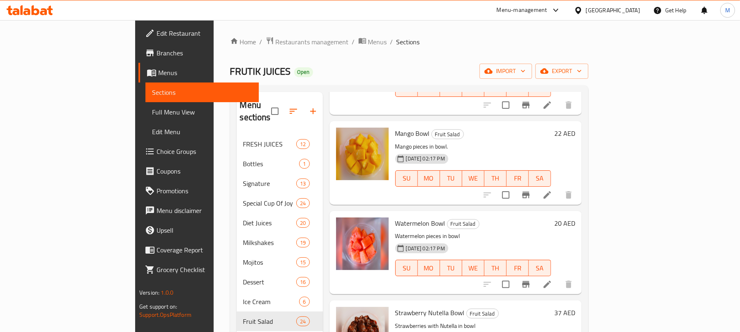
scroll to position [657, 0]
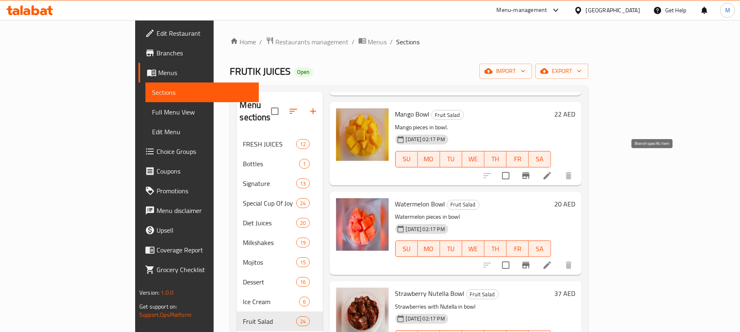
click at [536, 169] on button "Branch-specific-item" at bounding box center [526, 176] width 20 height 20
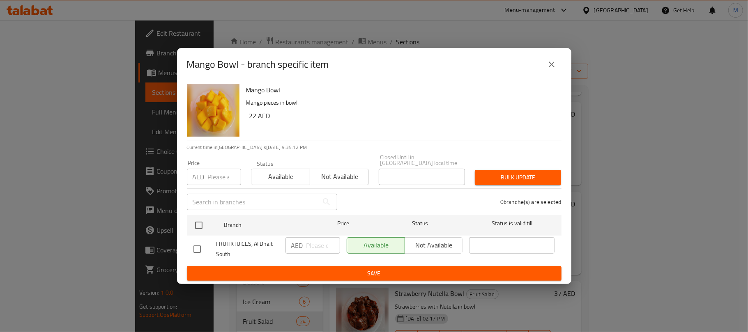
drag, startPoint x: 547, startPoint y: 62, endPoint x: 482, endPoint y: 67, distance: 65.5
click at [547, 62] on icon "close" at bounding box center [552, 65] width 10 height 10
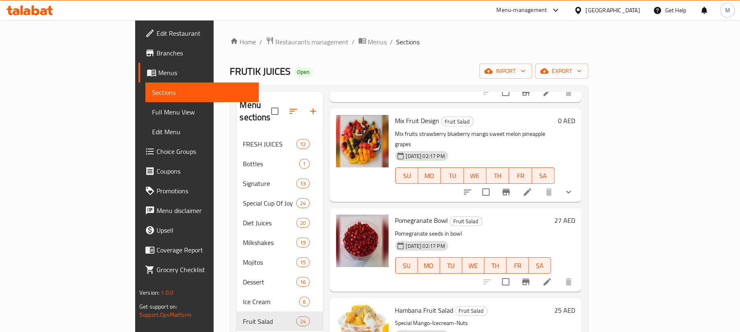
scroll to position [1205, 0]
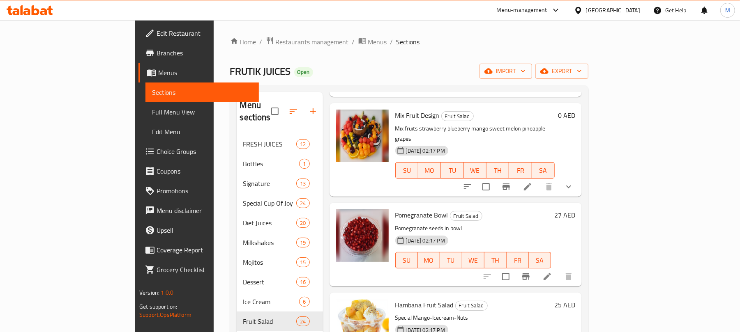
click at [573, 182] on icon "show more" at bounding box center [568, 187] width 10 height 10
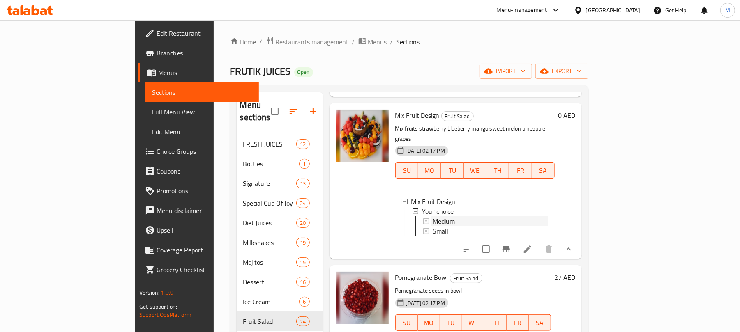
click at [432, 216] on span "Medium" at bounding box center [443, 221] width 22 height 10
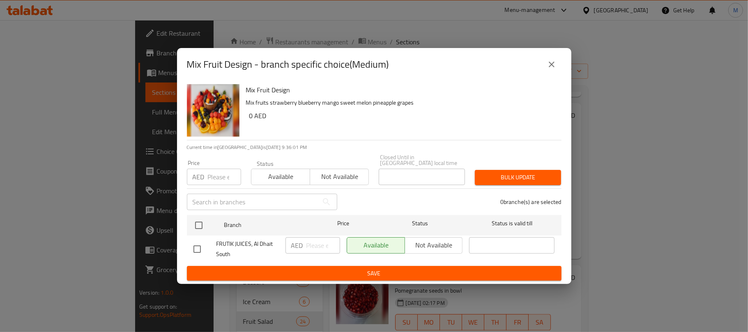
drag, startPoint x: 199, startPoint y: 224, endPoint x: 253, endPoint y: 238, distance: 56.4
click at [199, 224] on input "checkbox" at bounding box center [198, 225] width 17 height 17
checkbox input "true"
click at [308, 242] on input "number" at bounding box center [323, 245] width 34 height 16
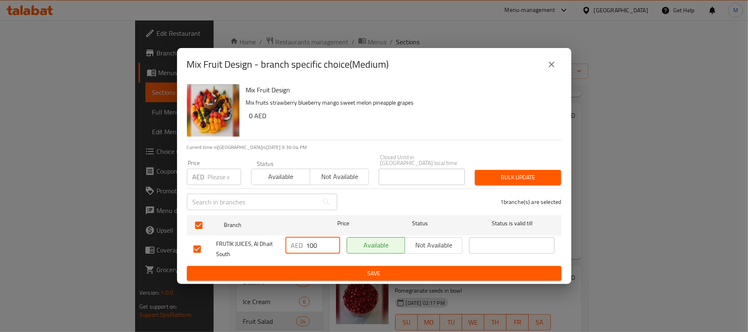
type input "100"
click at [315, 131] on div "Mix Fruit Design Mix fruits strawberry blueberry mango sweet melon pineapple gr…" at bounding box center [400, 110] width 315 height 59
click at [357, 268] on button "Save" at bounding box center [374, 273] width 375 height 15
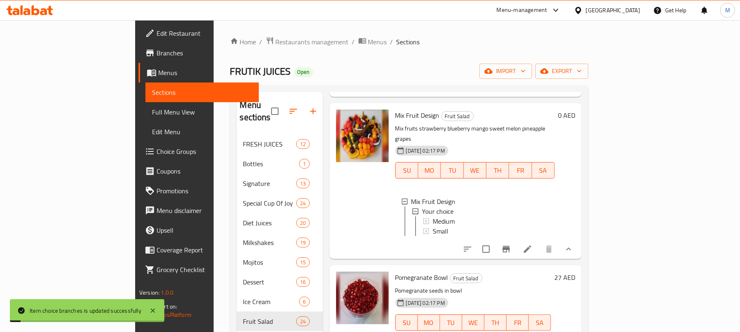
click at [443, 216] on div "Medium" at bounding box center [489, 221] width 115 height 10
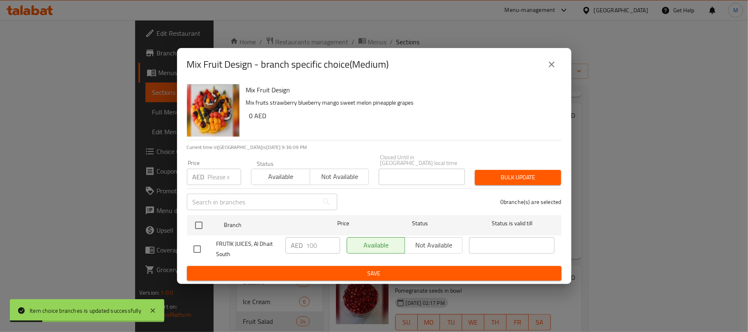
click at [554, 64] on icon "close" at bounding box center [552, 65] width 10 height 10
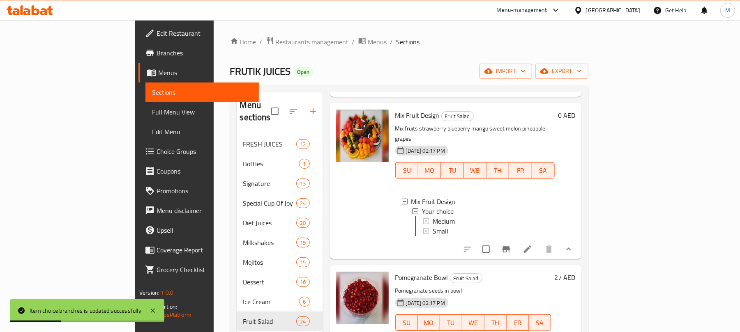
click at [432, 216] on span "Medium" at bounding box center [443, 221] width 22 height 10
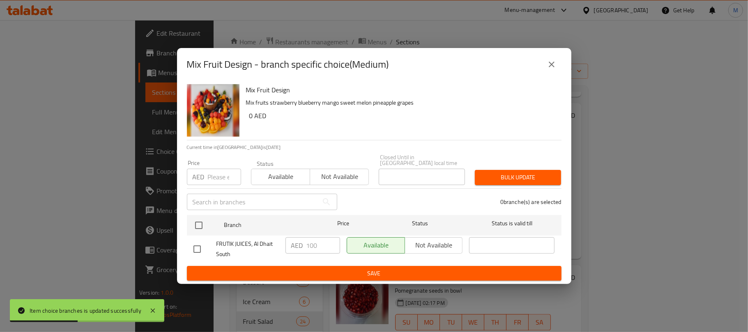
drag, startPoint x: 546, startPoint y: 67, endPoint x: 477, endPoint y: 73, distance: 69.2
click at [546, 69] on button "close" at bounding box center [552, 65] width 20 height 20
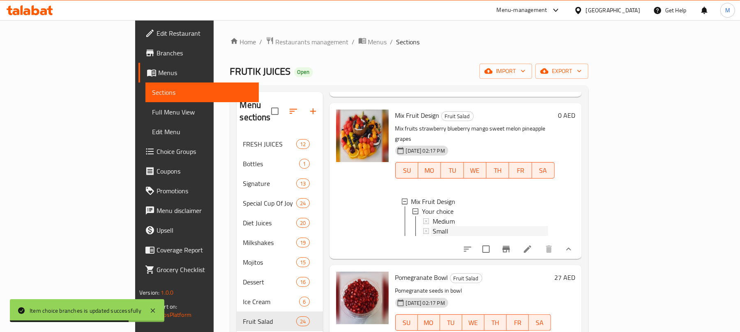
click at [443, 226] on div "Small" at bounding box center [489, 231] width 115 height 10
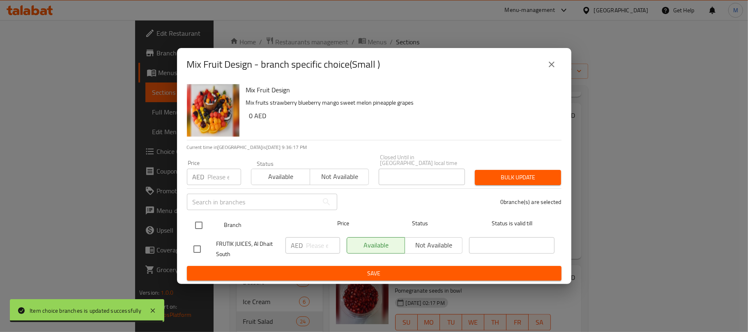
click at [201, 223] on input "checkbox" at bounding box center [198, 225] width 17 height 17
checkbox input "true"
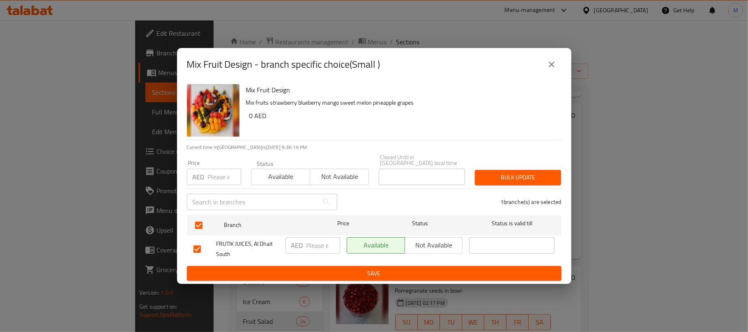
drag, startPoint x: 318, startPoint y: 240, endPoint x: 326, endPoint y: 244, distance: 9.0
click at [317, 240] on input "number" at bounding box center [323, 245] width 34 height 16
type input "5"
type input "80"
click at [515, 95] on h6 "Mix Fruit Design" at bounding box center [400, 89] width 309 height 11
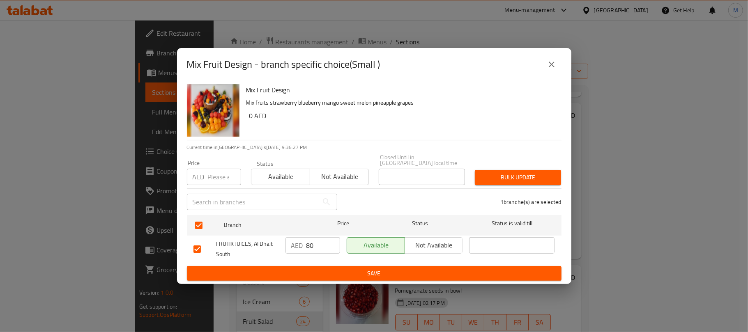
click at [372, 276] on span "Save" at bounding box center [373, 274] width 361 height 10
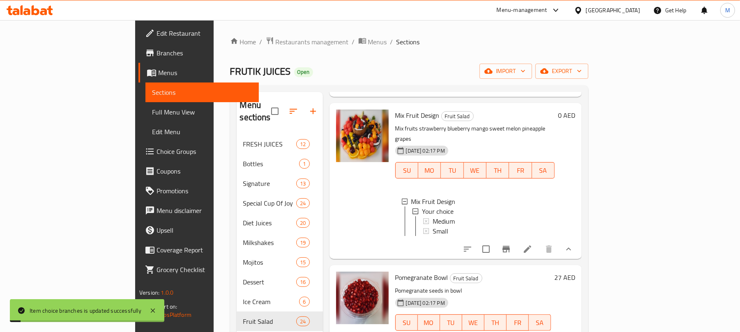
click at [432, 226] on div "Small" at bounding box center [489, 231] width 115 height 10
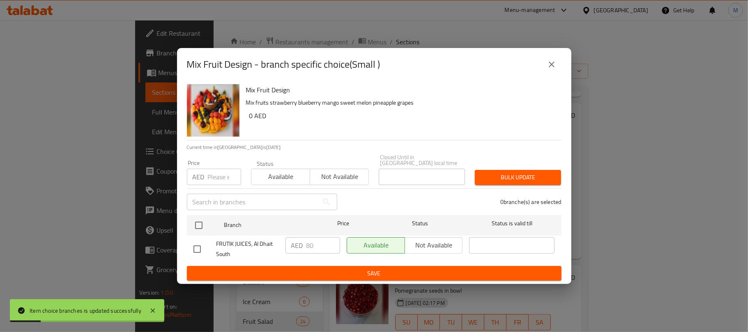
click at [552, 60] on icon "close" at bounding box center [552, 65] width 10 height 10
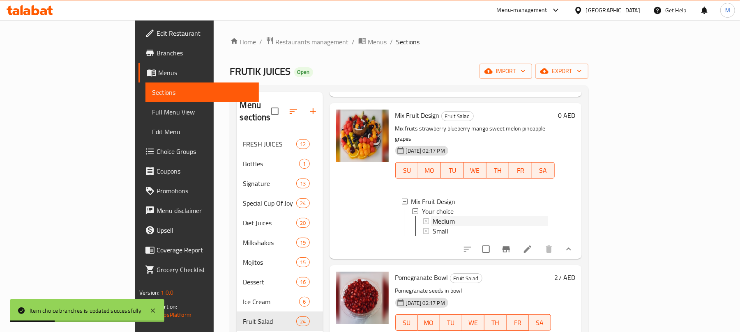
click at [432, 216] on div "Medium" at bounding box center [489, 221] width 115 height 10
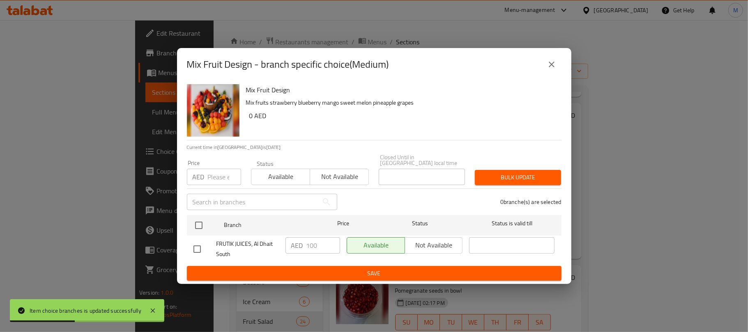
click at [546, 71] on button "close" at bounding box center [552, 65] width 20 height 20
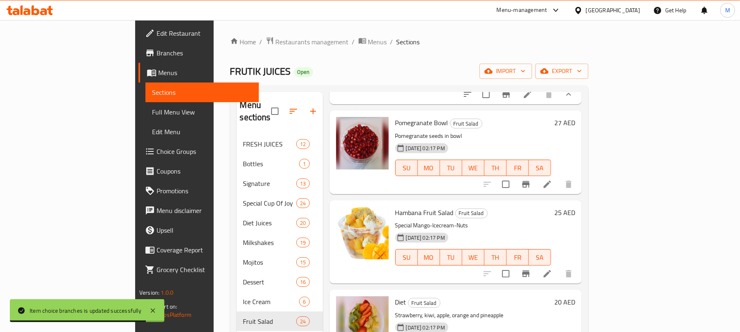
scroll to position [1369, 0]
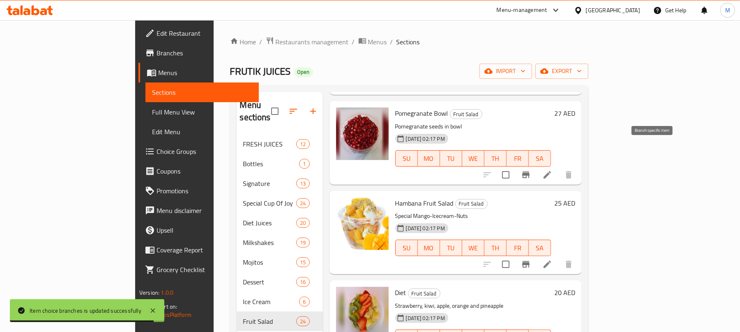
click at [531, 170] on icon "Branch-specific-item" at bounding box center [526, 175] width 10 height 10
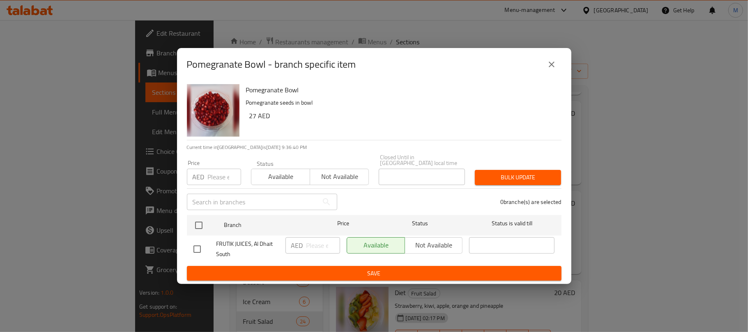
click at [555, 60] on icon "close" at bounding box center [552, 65] width 10 height 10
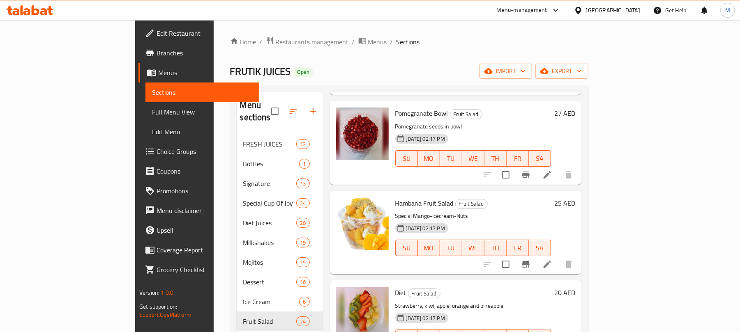
scroll to position [1423, 0]
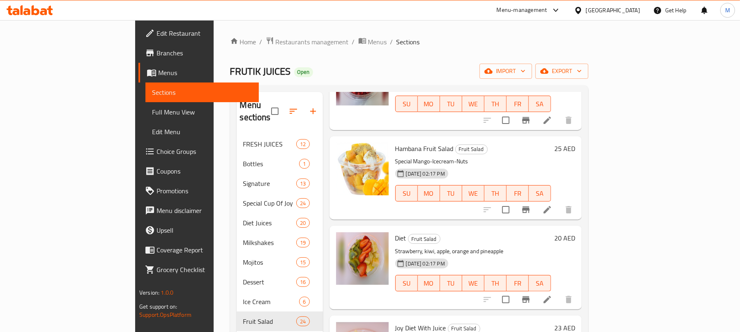
click at [536, 200] on button "Branch-specific-item" at bounding box center [526, 210] width 20 height 20
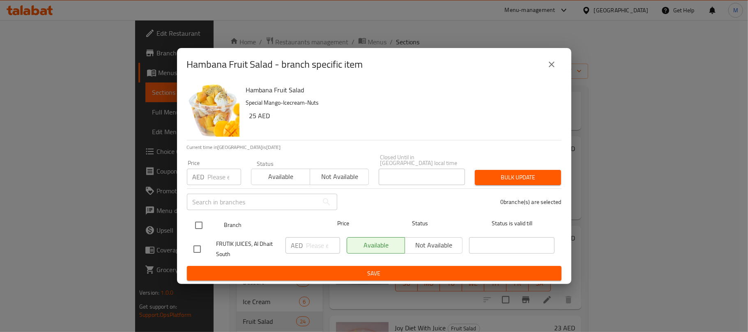
click at [200, 225] on input "checkbox" at bounding box center [198, 225] width 17 height 17
checkbox input "true"
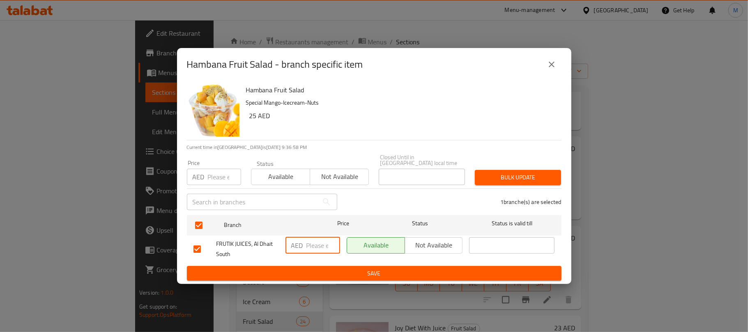
click at [311, 245] on input "number" at bounding box center [323, 245] width 34 height 16
type input "22"
click at [356, 273] on span "Save" at bounding box center [373, 274] width 361 height 10
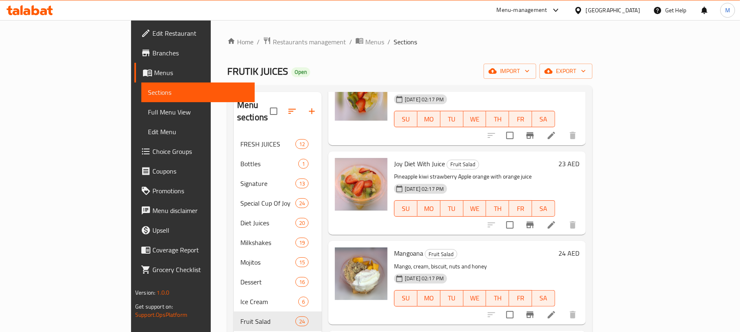
scroll to position [1643, 0]
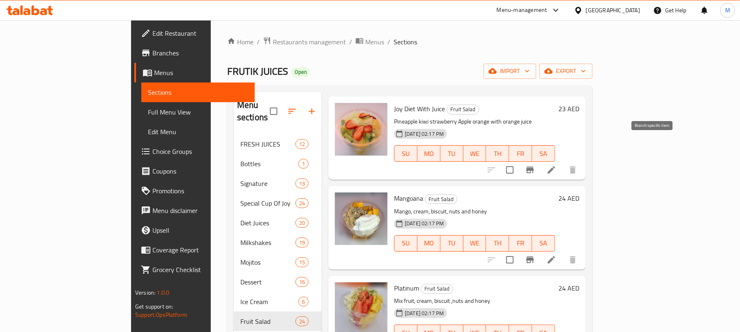
click at [535, 165] on icon "Branch-specific-item" at bounding box center [530, 170] width 10 height 10
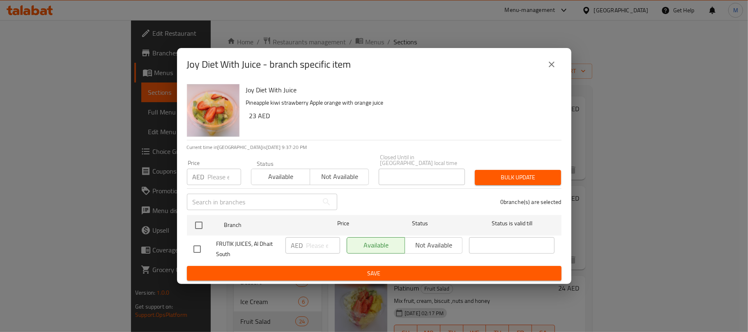
click at [551, 66] on icon "close" at bounding box center [552, 65] width 10 height 10
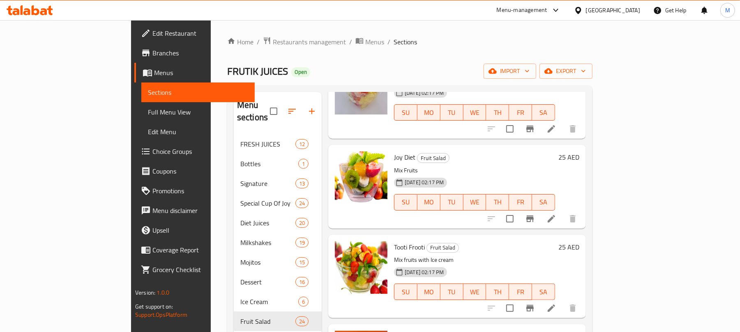
scroll to position [1857, 0]
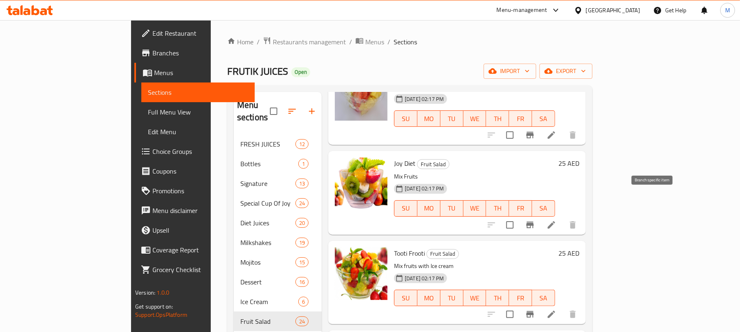
click at [535, 220] on icon "Branch-specific-item" at bounding box center [530, 225] width 10 height 10
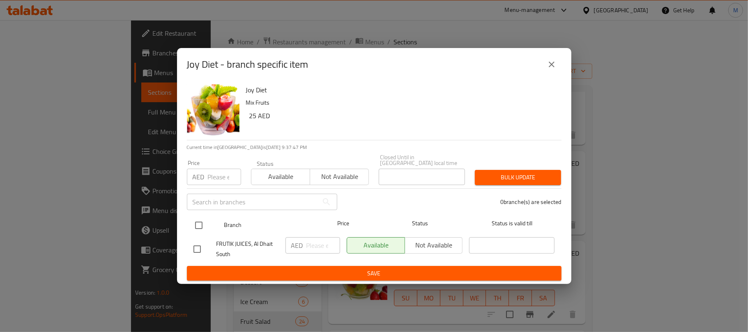
click at [198, 232] on input "checkbox" at bounding box center [198, 225] width 17 height 17
checkbox input "true"
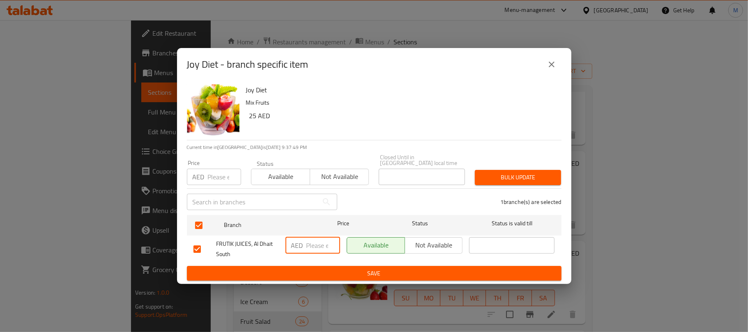
click at [308, 251] on input "number" at bounding box center [323, 245] width 34 height 16
type input "22"
click at [451, 58] on div "Joy Diet - branch specific item" at bounding box center [374, 65] width 375 height 20
drag, startPoint x: 336, startPoint y: 270, endPoint x: 314, endPoint y: 271, distance: 22.2
click at [337, 270] on span "Save" at bounding box center [373, 274] width 361 height 10
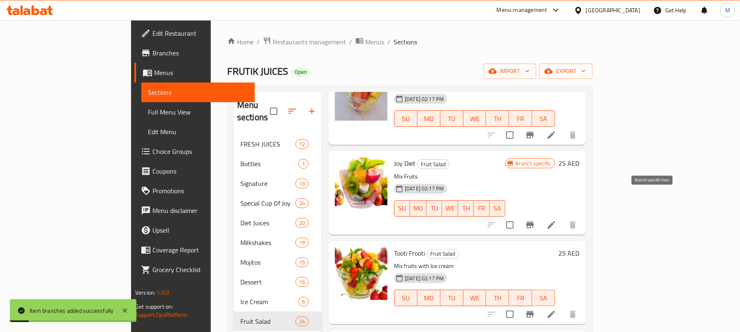
click at [535, 220] on icon "Branch-specific-item" at bounding box center [530, 225] width 10 height 10
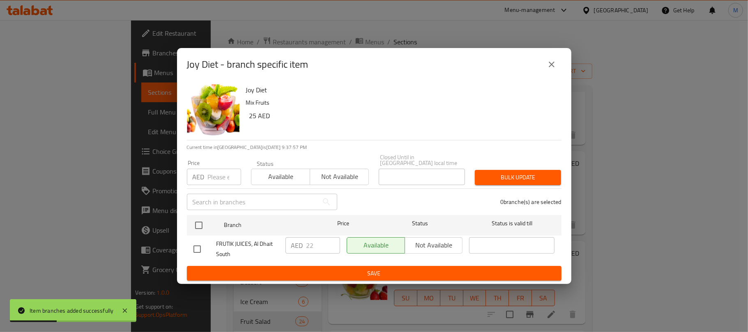
click at [549, 61] on button "close" at bounding box center [552, 65] width 20 height 20
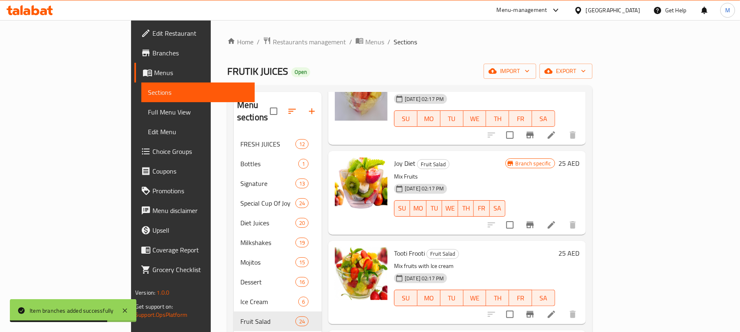
scroll to position [1912, 0]
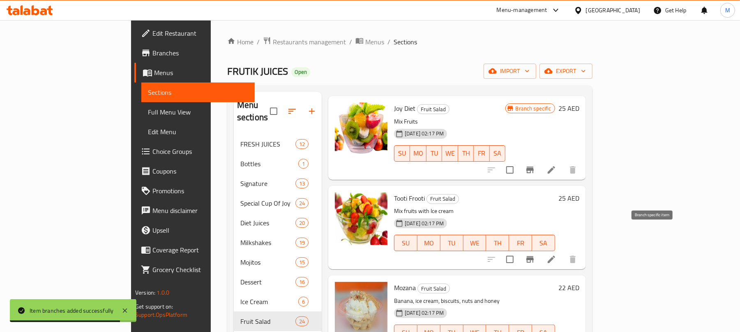
click at [540, 250] on button "Branch-specific-item" at bounding box center [530, 260] width 20 height 20
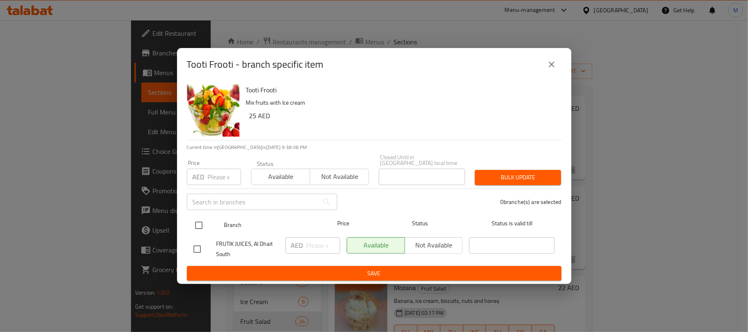
click at [198, 231] on input "checkbox" at bounding box center [198, 225] width 17 height 17
checkbox input "true"
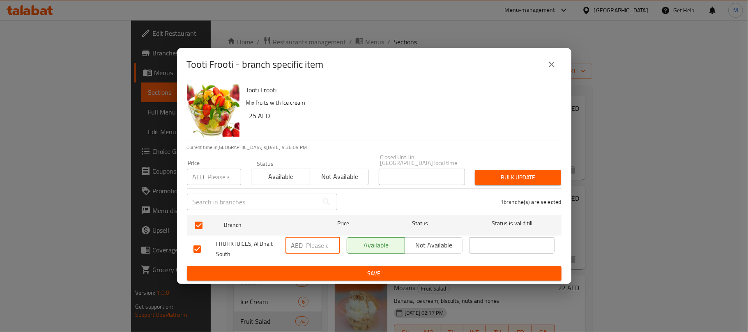
click at [319, 245] on input "number" at bounding box center [323, 245] width 34 height 16
type input "22"
click at [321, 82] on div "Tooti Frooti Mix fruits with Ice cream 25 AED" at bounding box center [400, 110] width 315 height 59
click at [375, 276] on span "Save" at bounding box center [373, 274] width 361 height 10
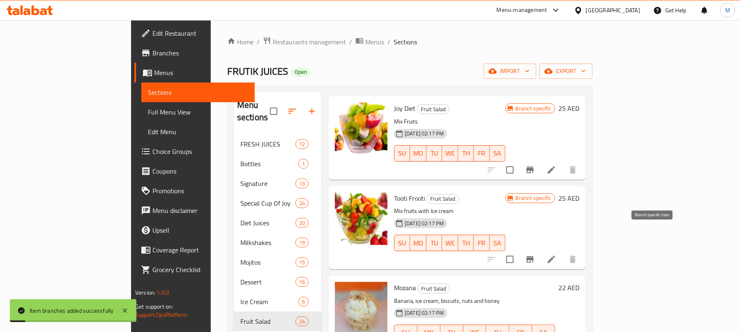
click at [535, 255] on icon "Branch-specific-item" at bounding box center [530, 260] width 10 height 10
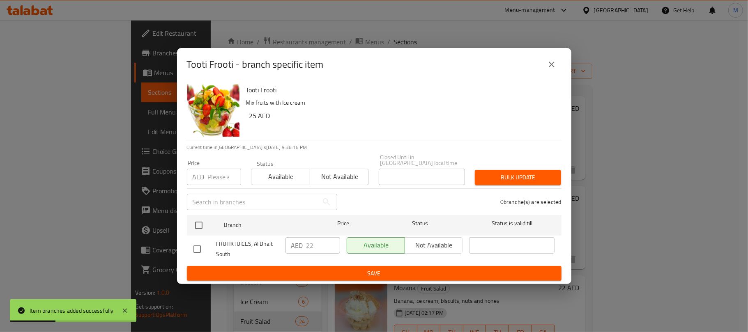
click at [553, 64] on icon "close" at bounding box center [552, 65] width 10 height 10
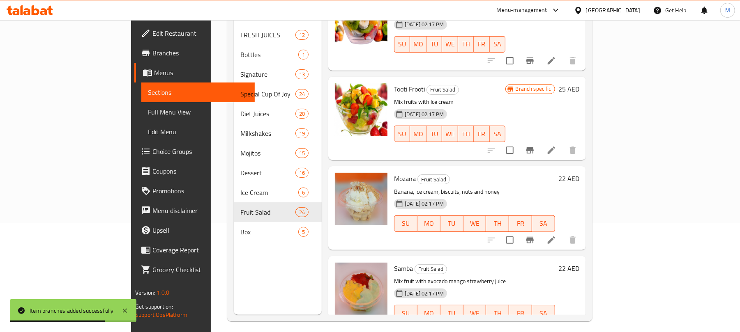
scroll to position [115, 0]
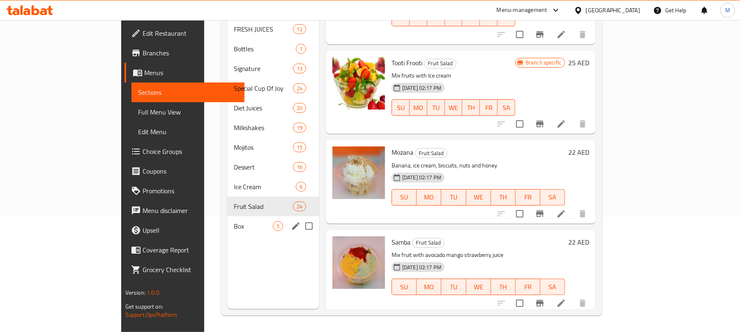
click at [234, 221] on span "Box" at bounding box center [253, 226] width 39 height 10
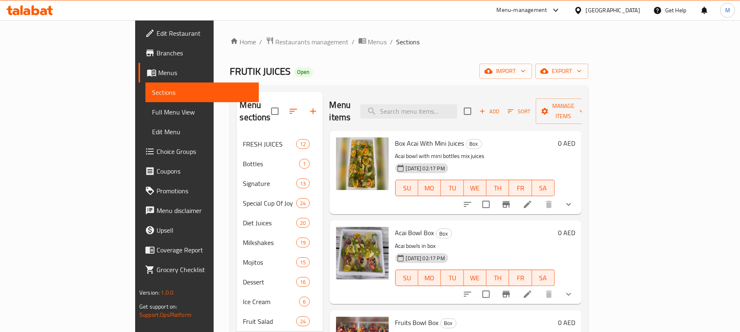
click at [573, 200] on icon "show more" at bounding box center [568, 205] width 10 height 10
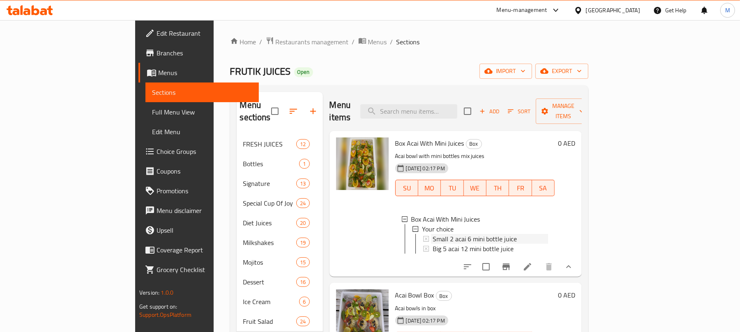
click at [432, 234] on span "Small 2 acai 6 mini bottle juice" at bounding box center [474, 239] width 84 height 10
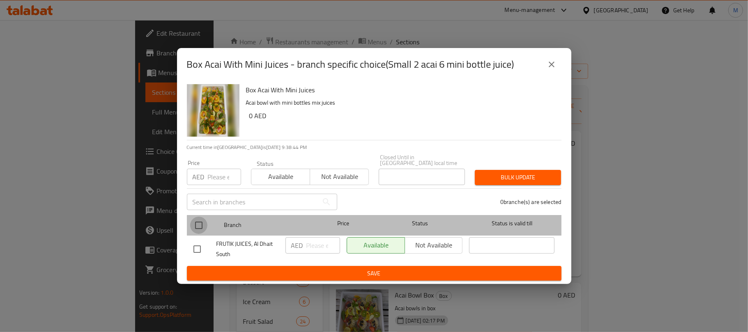
click at [198, 224] on input "checkbox" at bounding box center [198, 225] width 17 height 17
checkbox input "true"
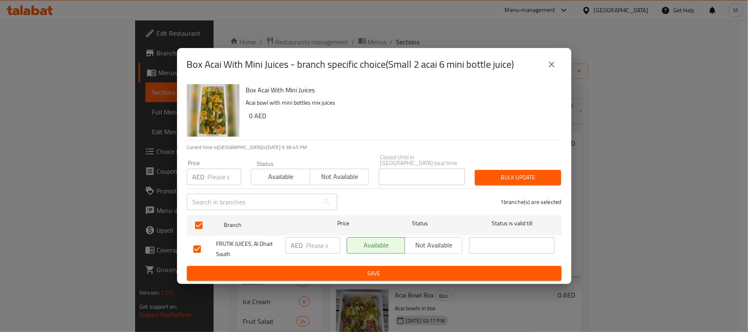
click at [316, 245] on input "number" at bounding box center [323, 245] width 34 height 16
type input "110"
click at [385, 124] on div "Box Acai With Mini Juices Acai bowl with mini bottles mix juices 0 AED" at bounding box center [400, 110] width 315 height 59
click at [317, 274] on span "Save" at bounding box center [373, 274] width 361 height 10
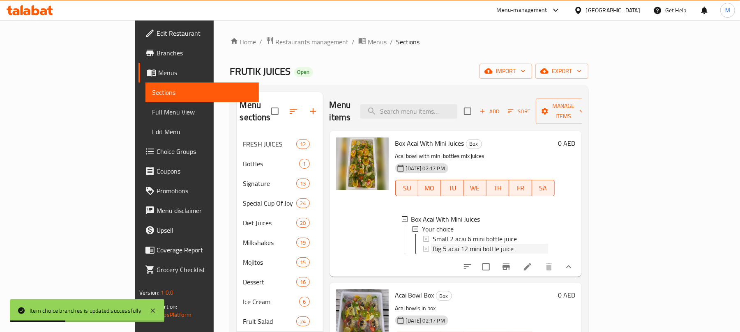
click at [467, 244] on span "Big 5 acai 12 mini bottle juice" at bounding box center [472, 249] width 81 height 10
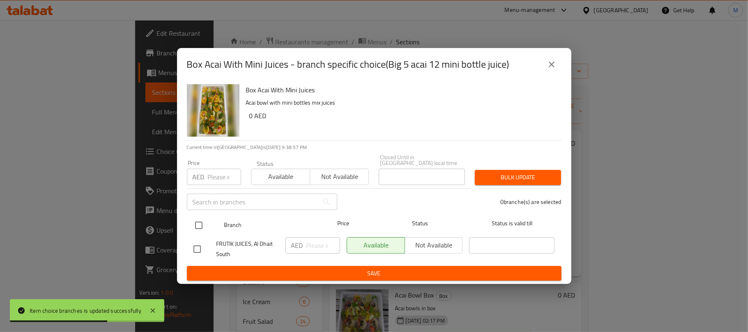
click at [198, 226] on input "checkbox" at bounding box center [198, 225] width 17 height 17
checkbox input "true"
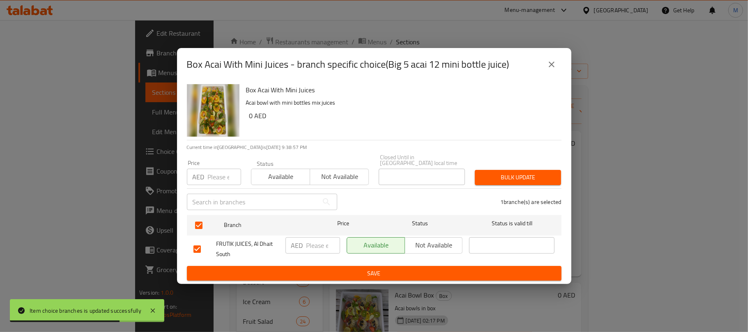
click at [322, 248] on input "number" at bounding box center [323, 245] width 34 height 16
type input "205"
click at [373, 117] on h6 "0 AED" at bounding box center [402, 115] width 306 height 11
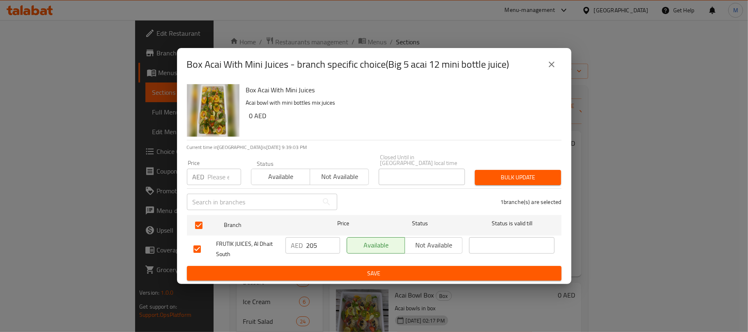
drag, startPoint x: 375, startPoint y: 269, endPoint x: 389, endPoint y: 276, distance: 15.6
click at [377, 271] on span "Save" at bounding box center [373, 274] width 361 height 10
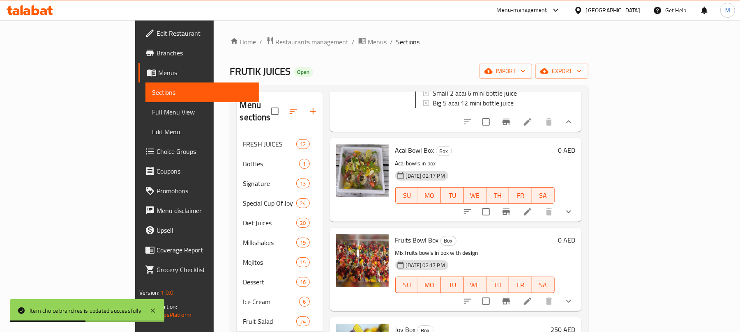
scroll to position [164, 0]
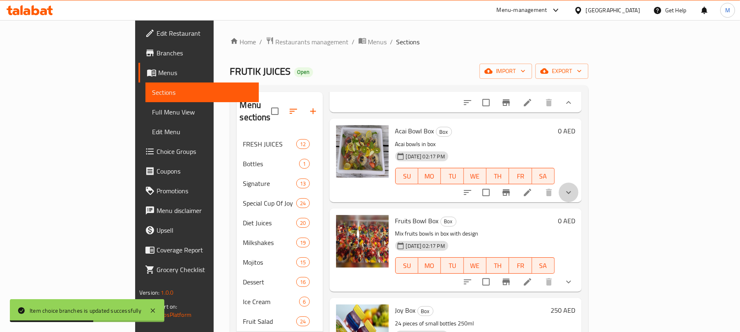
click at [578, 194] on button "show more" at bounding box center [569, 193] width 20 height 20
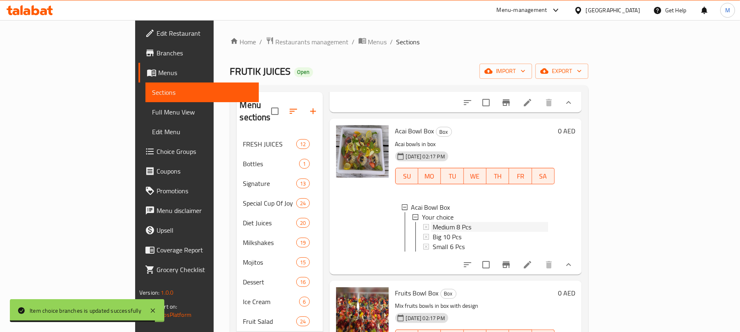
click at [440, 227] on div "Medium 8 Pcs" at bounding box center [489, 227] width 115 height 10
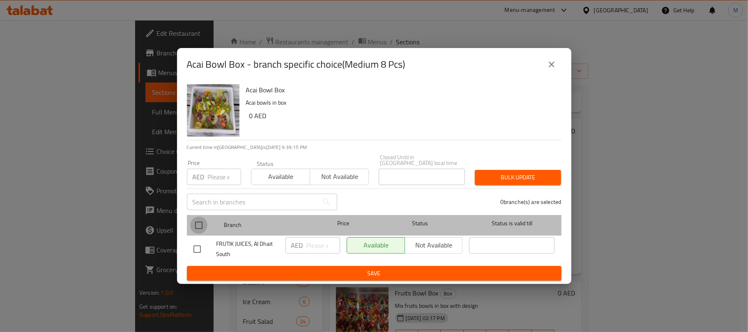
click at [197, 225] on input "checkbox" at bounding box center [198, 225] width 17 height 17
checkbox input "true"
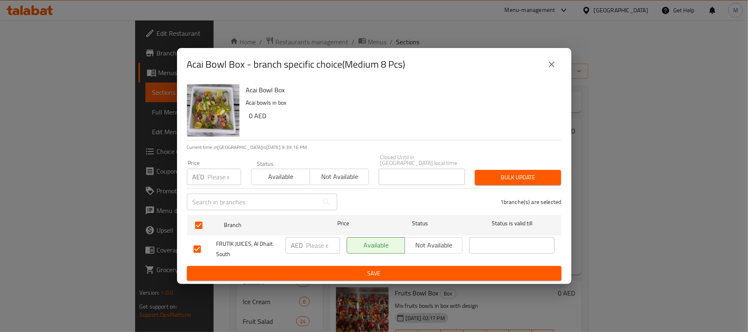
click at [319, 245] on input "number" at bounding box center [323, 245] width 34 height 16
type input "175"
drag, startPoint x: 408, startPoint y: 138, endPoint x: 412, endPoint y: 207, distance: 68.7
click at [408, 138] on div "Acai Bowl Box Acai bowls in box 0 AED" at bounding box center [400, 110] width 315 height 59
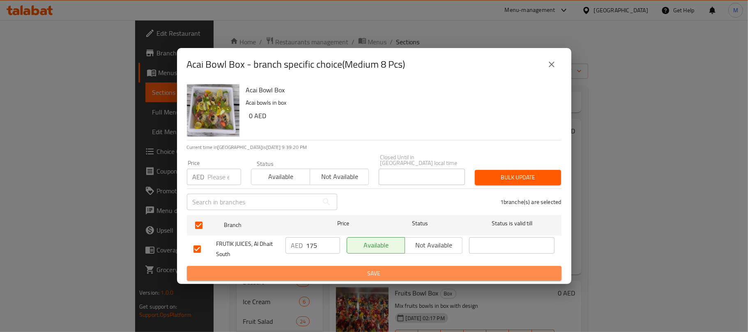
drag, startPoint x: 370, startPoint y: 278, endPoint x: 370, endPoint y: 273, distance: 5.3
click at [370, 279] on button "Save" at bounding box center [374, 273] width 375 height 15
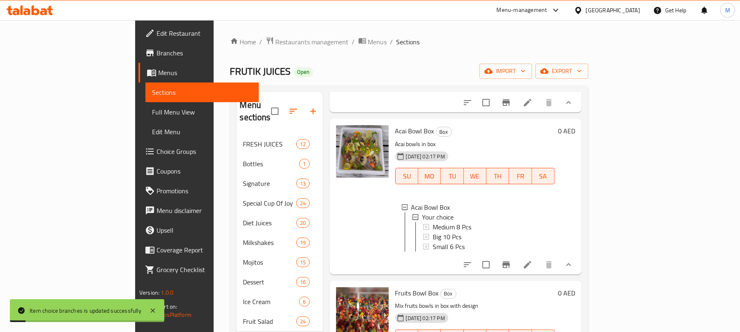
click at [432, 222] on span "Medium 8 Pcs" at bounding box center [451, 227] width 39 height 10
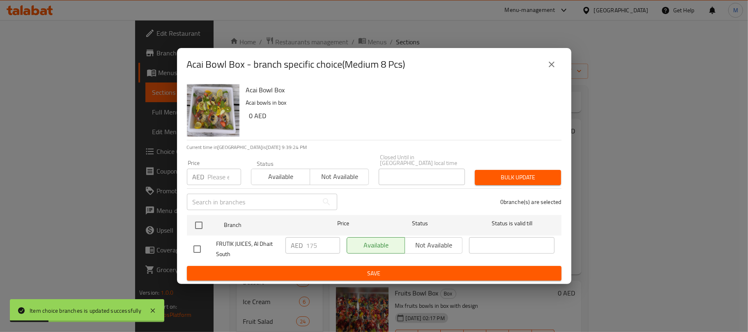
drag, startPoint x: 550, startPoint y: 68, endPoint x: 470, endPoint y: 71, distance: 79.7
click at [550, 69] on button "close" at bounding box center [552, 65] width 20 height 20
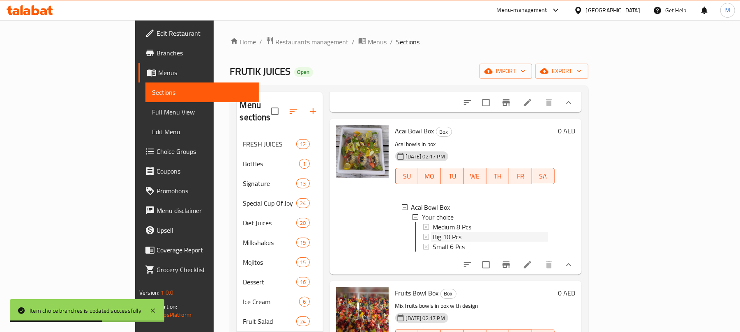
click at [432, 232] on div "Big 10 Pcs" at bounding box center [489, 237] width 115 height 10
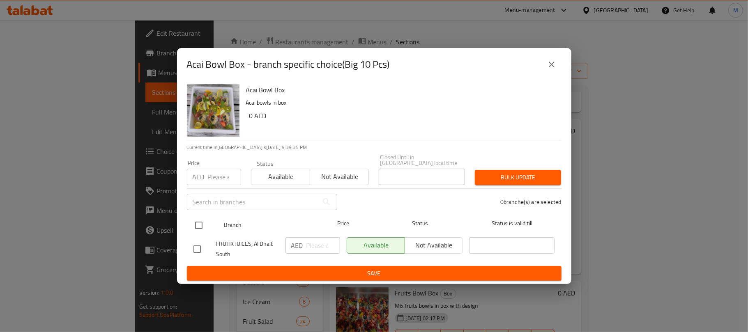
click at [201, 230] on input "checkbox" at bounding box center [198, 225] width 17 height 17
checkbox input "true"
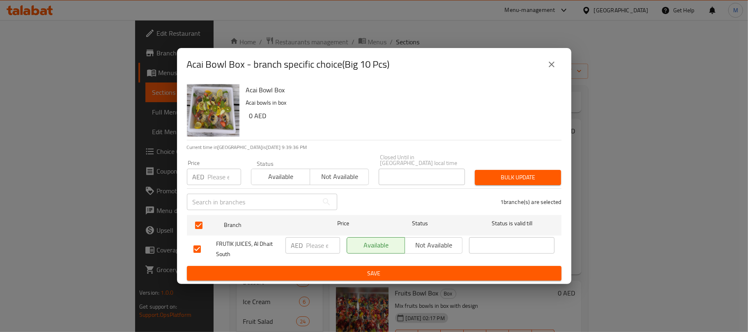
click at [316, 240] on input "number" at bounding box center [323, 245] width 34 height 16
type input "205"
click at [377, 108] on div "Acai Bowl Box Acai bowls in box 0 AED" at bounding box center [400, 110] width 315 height 59
click at [380, 270] on span "Save" at bounding box center [373, 274] width 361 height 10
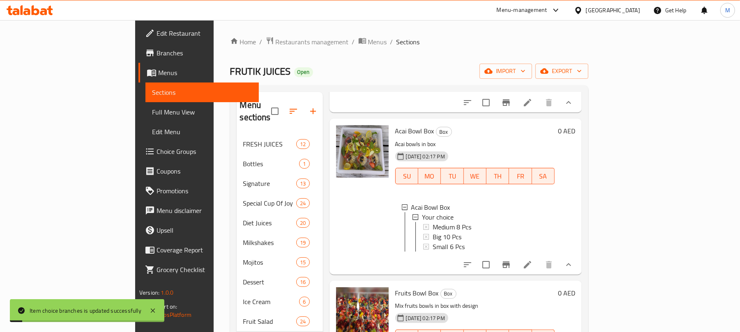
click at [432, 236] on span "Big 10 Pcs" at bounding box center [446, 237] width 29 height 10
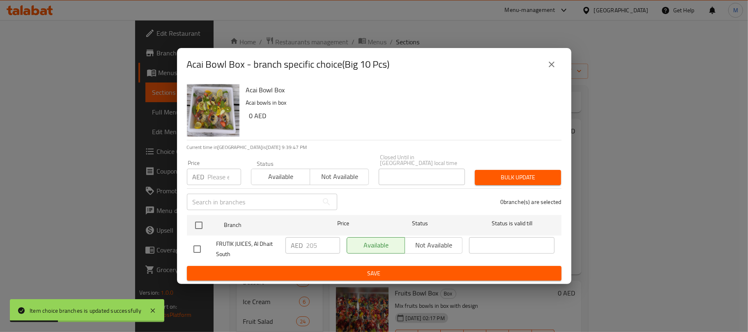
click at [547, 64] on icon "close" at bounding box center [552, 65] width 10 height 10
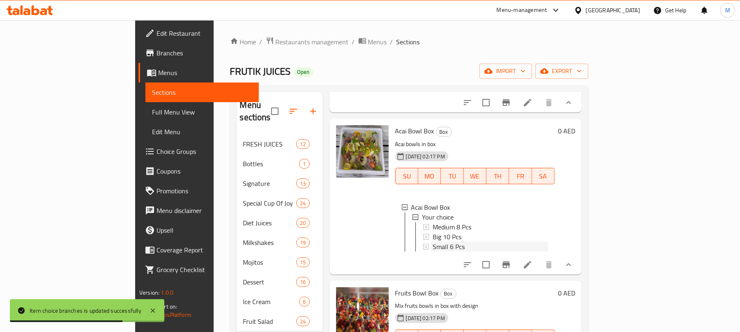
click at [432, 242] on div "Small 6 Pcs" at bounding box center [489, 247] width 115 height 10
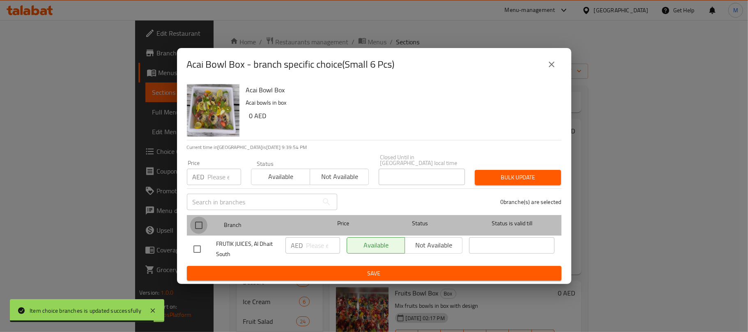
drag, startPoint x: 198, startPoint y: 223, endPoint x: 209, endPoint y: 228, distance: 12.1
click at [198, 222] on input "checkbox" at bounding box center [198, 225] width 17 height 17
checkbox input "true"
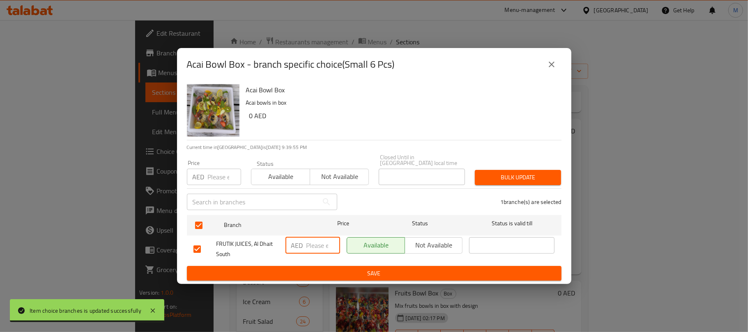
click at [313, 243] on input "number" at bounding box center [323, 245] width 34 height 16
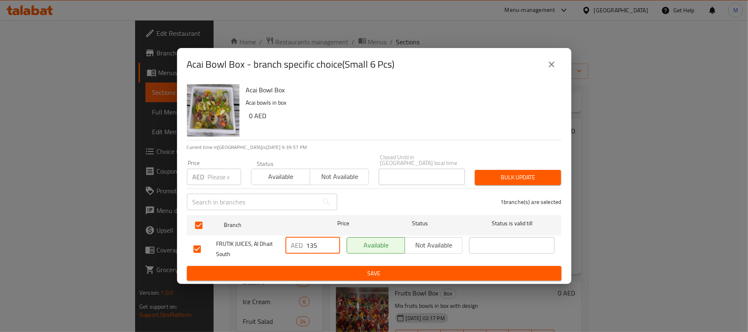
type input "135"
drag, startPoint x: 415, startPoint y: 112, endPoint x: 406, endPoint y: 135, distance: 24.9
click at [415, 112] on h6 "0 AED" at bounding box center [402, 115] width 306 height 11
click at [377, 271] on span "Save" at bounding box center [373, 274] width 361 height 10
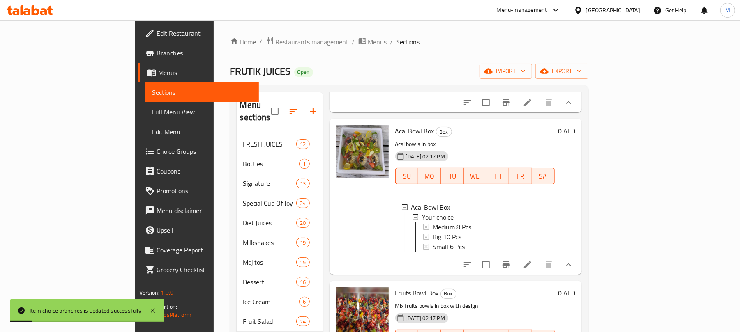
click at [455, 242] on div "Small 6 Pcs" at bounding box center [489, 247] width 115 height 10
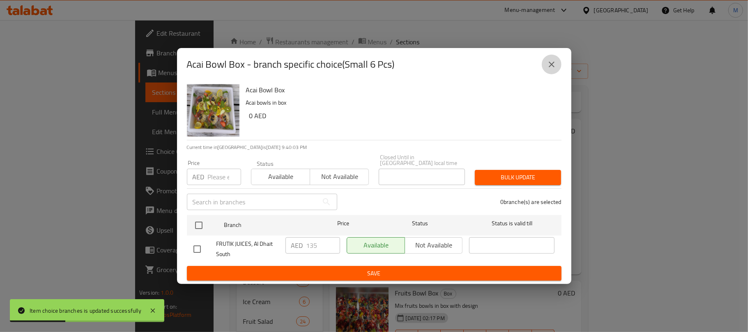
click at [553, 67] on icon "close" at bounding box center [552, 65] width 10 height 10
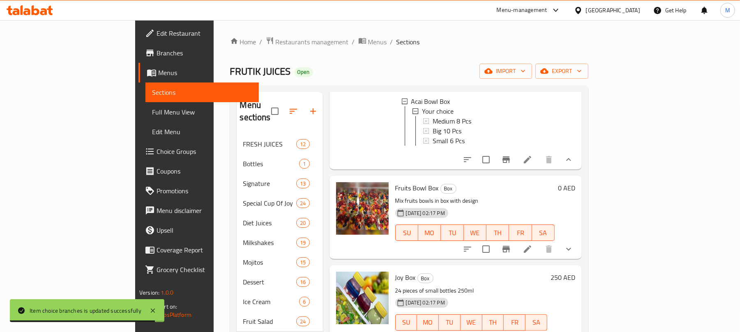
scroll to position [274, 0]
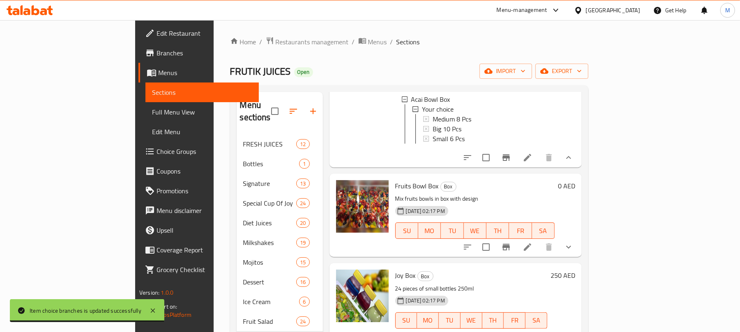
click at [578, 242] on button "show more" at bounding box center [569, 247] width 20 height 20
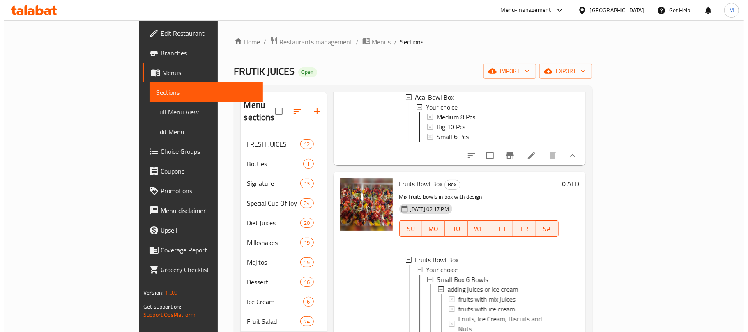
scroll to position [383, 0]
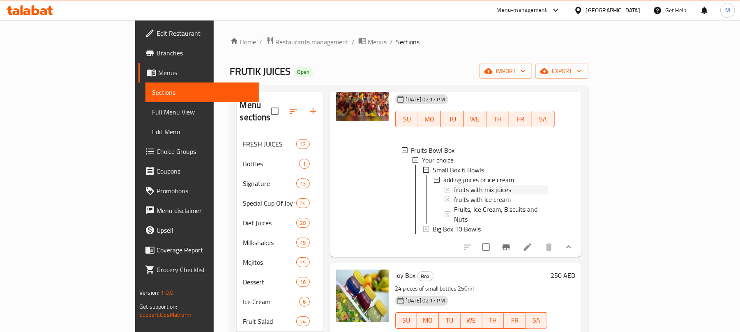
click at [469, 195] on span "fruits with mix juices" at bounding box center [482, 190] width 57 height 10
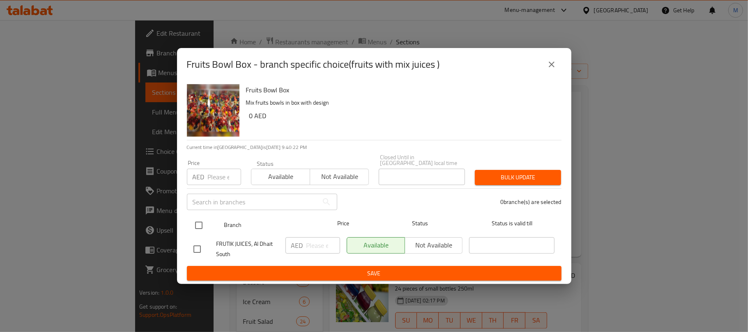
drag, startPoint x: 195, startPoint y: 220, endPoint x: 206, endPoint y: 227, distance: 13.5
click at [195, 220] on input "checkbox" at bounding box center [198, 225] width 17 height 17
checkbox input "true"
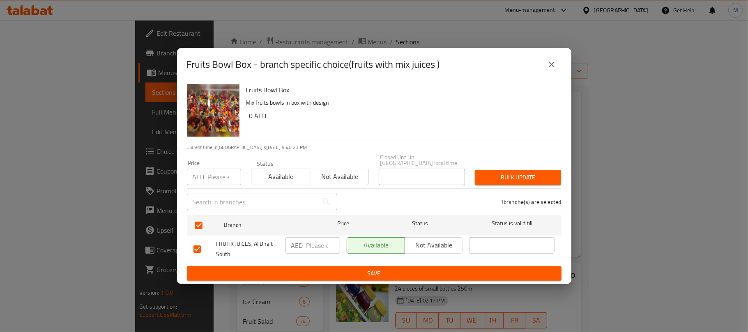
drag, startPoint x: 311, startPoint y: 245, endPoint x: 328, endPoint y: 275, distance: 34.0
click at [314, 246] on input "number" at bounding box center [323, 245] width 34 height 16
type input "15"
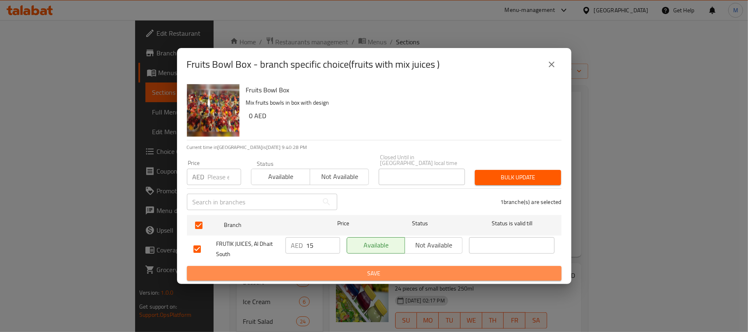
click at [416, 268] on button "Save" at bounding box center [374, 273] width 375 height 15
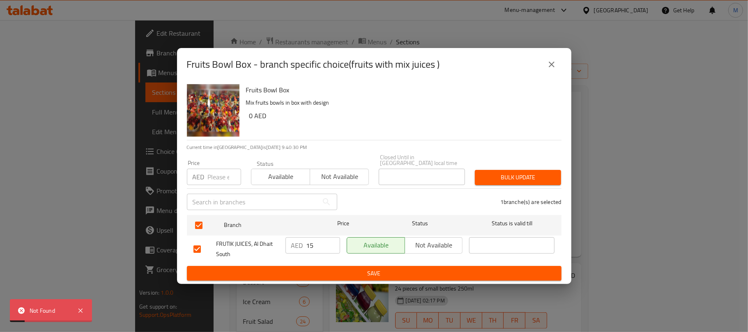
click at [556, 64] on icon "close" at bounding box center [552, 65] width 10 height 10
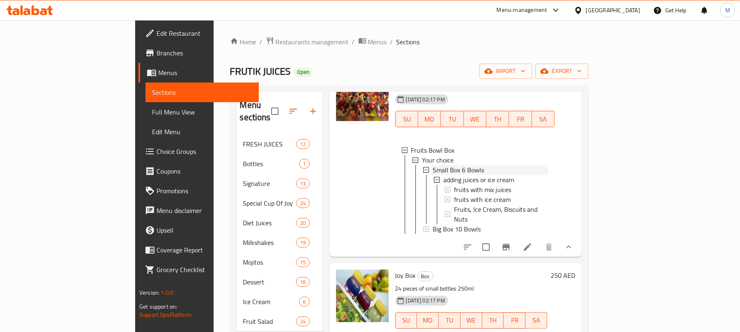
click at [432, 174] on span "Small Box 6 Bowls" at bounding box center [457, 170] width 51 height 10
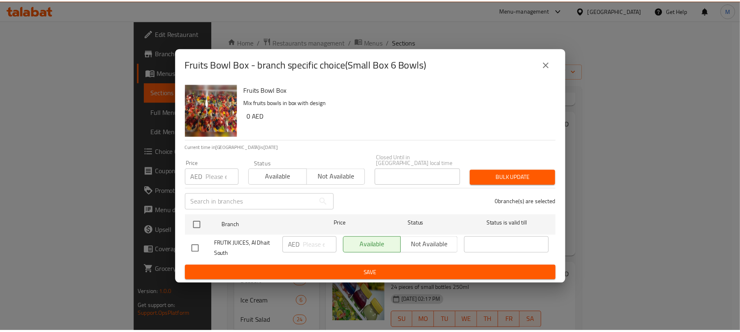
scroll to position [346, 0]
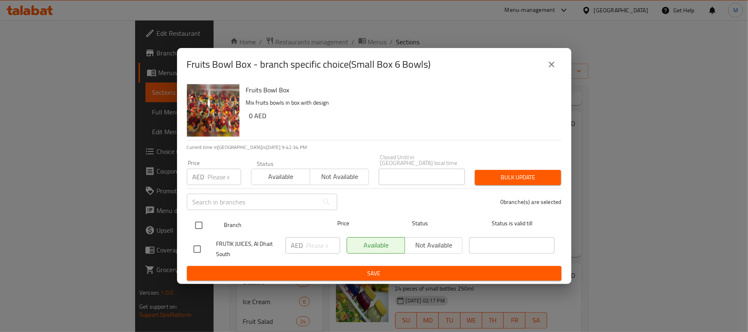
drag, startPoint x: 202, startPoint y: 225, endPoint x: 209, endPoint y: 223, distance: 7.2
click at [202, 225] on input "checkbox" at bounding box center [198, 225] width 17 height 17
checkbox input "true"
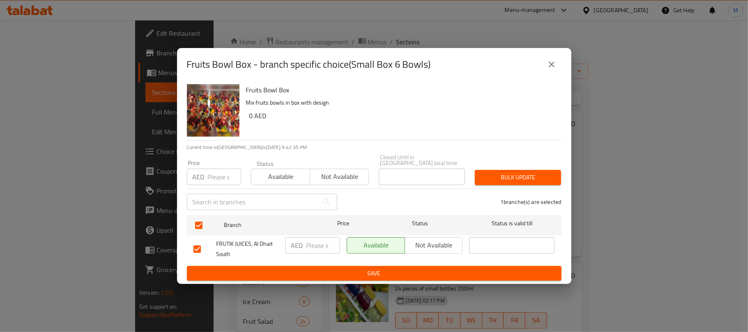
click at [310, 246] on input "number" at bounding box center [323, 245] width 34 height 16
type input "110"
click at [467, 114] on h6 "0 AED" at bounding box center [402, 115] width 306 height 11
click at [415, 273] on span "Save" at bounding box center [373, 274] width 361 height 10
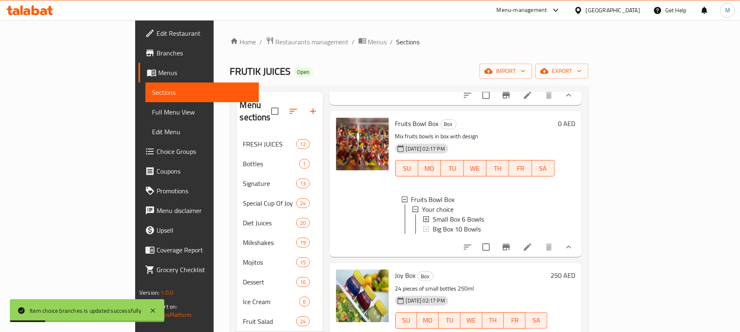
click at [432, 214] on span "Small Box 6 Bowls" at bounding box center [457, 219] width 51 height 10
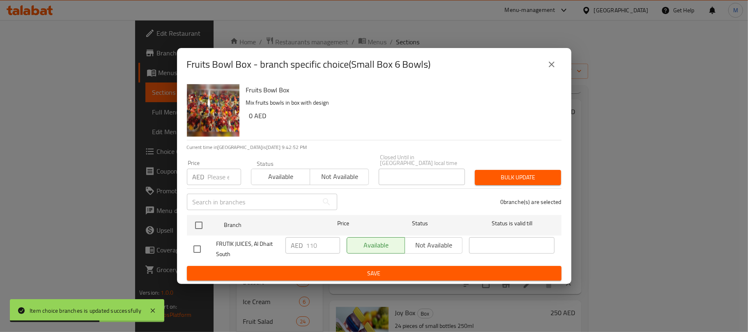
drag, startPoint x: 556, startPoint y: 63, endPoint x: 528, endPoint y: 129, distance: 71.8
click at [555, 63] on icon "close" at bounding box center [552, 65] width 10 height 10
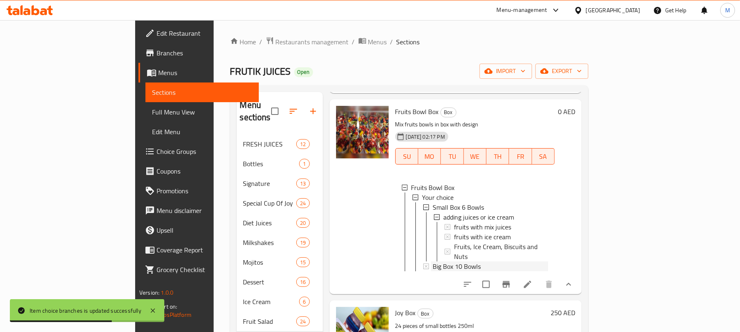
click at [432, 262] on span "Big Box 10 Bowls" at bounding box center [456, 267] width 48 height 10
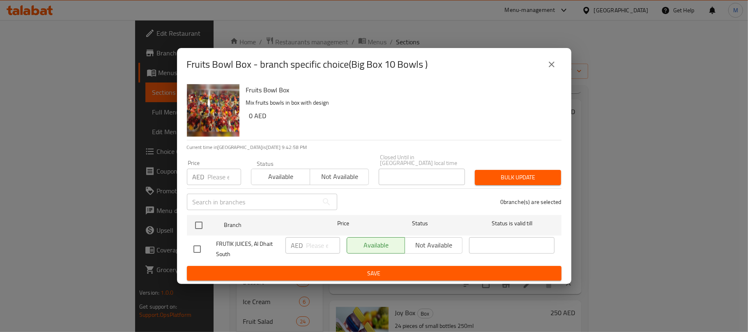
drag, startPoint x: 192, startPoint y: 252, endPoint x: 199, endPoint y: 251, distance: 6.6
click at [192, 252] on input "checkbox" at bounding box center [197, 249] width 17 height 17
checkbox input "true"
click at [302, 249] on p "AED" at bounding box center [297, 246] width 12 height 10
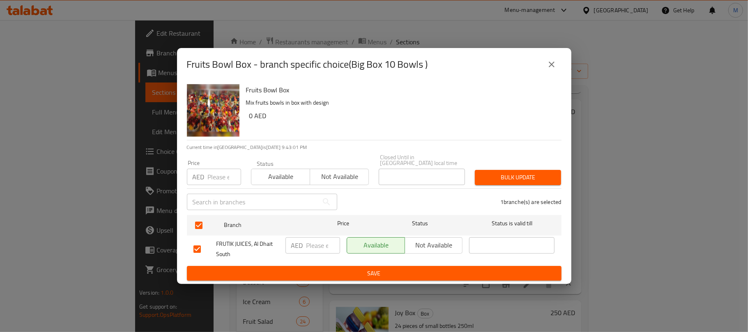
click at [316, 248] on input "number" at bounding box center [323, 245] width 34 height 16
type input "160"
click at [416, 125] on div "Fruits Bowl Box Mix fruits bowls in box with design 0 AED" at bounding box center [400, 110] width 315 height 59
click at [386, 278] on button "Save" at bounding box center [374, 273] width 375 height 15
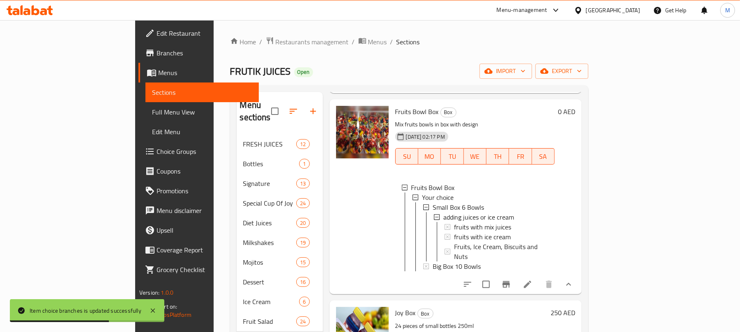
click at [447, 262] on div "Big Box 10 Bowls" at bounding box center [489, 267] width 115 height 10
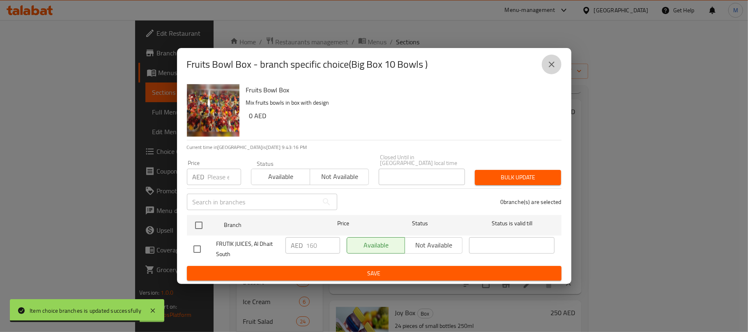
click at [552, 65] on icon "close" at bounding box center [552, 65] width 6 height 6
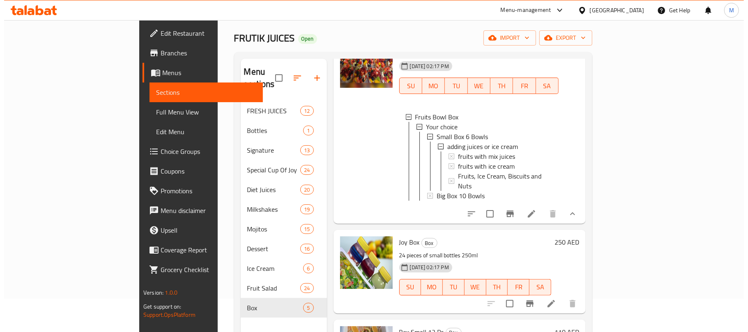
scroll to position [115, 0]
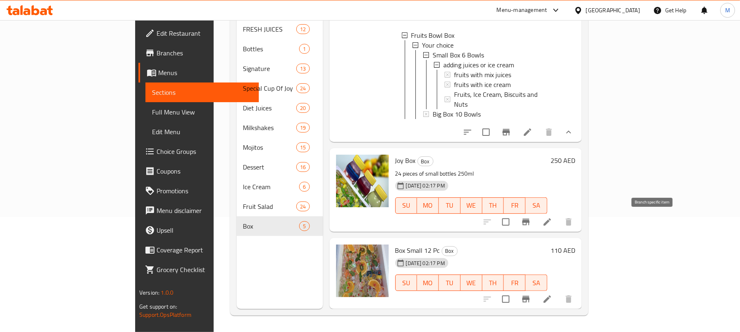
click at [536, 228] on button "Branch-specific-item" at bounding box center [526, 222] width 20 height 20
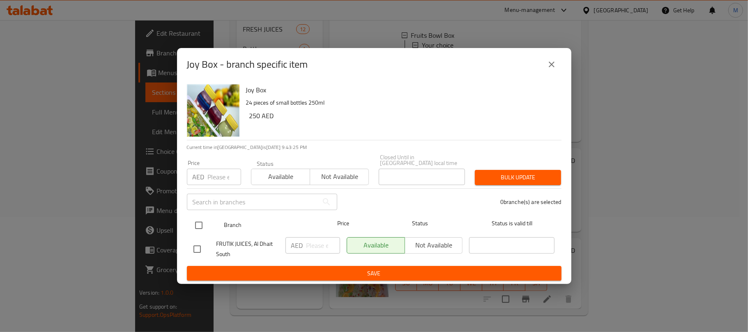
drag, startPoint x: 198, startPoint y: 221, endPoint x: 218, endPoint y: 230, distance: 22.1
click at [198, 221] on input "checkbox" at bounding box center [198, 225] width 17 height 17
checkbox input "true"
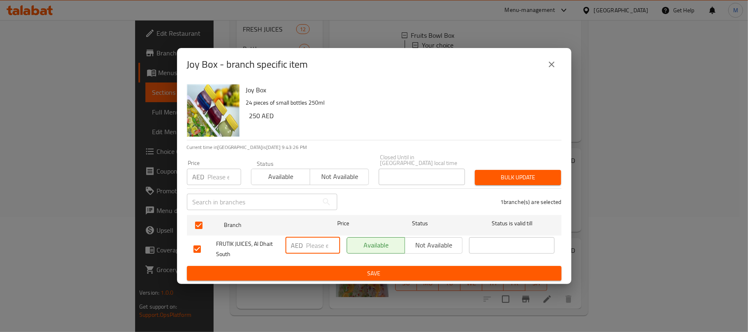
click at [320, 241] on input "number" at bounding box center [323, 245] width 34 height 16
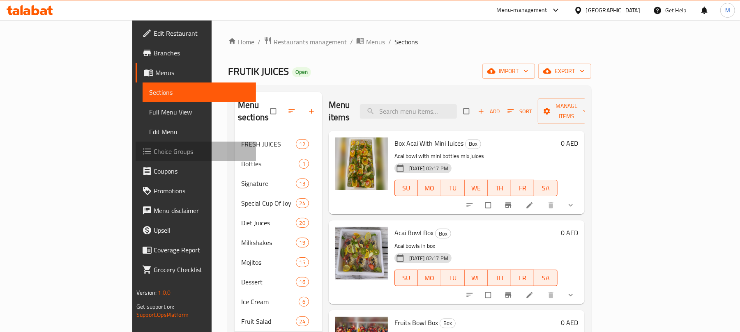
click at [154, 150] on span "Choice Groups" at bounding box center [202, 152] width 96 height 10
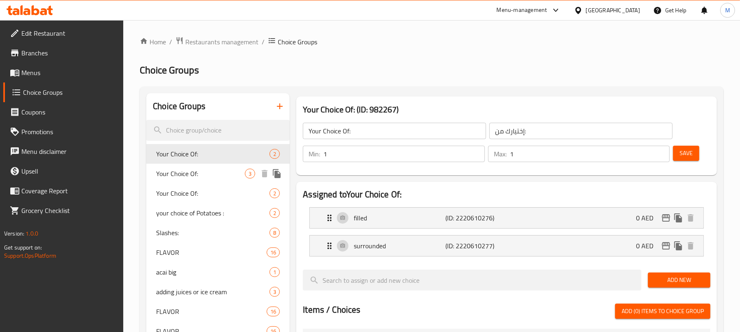
click at [192, 172] on span "Your Choice Of:" at bounding box center [200, 174] width 89 height 10
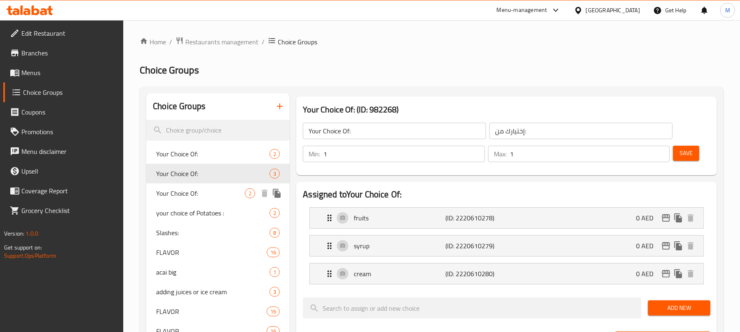
click at [207, 202] on div "Your Choice Of: 2" at bounding box center [217, 194] width 143 height 20
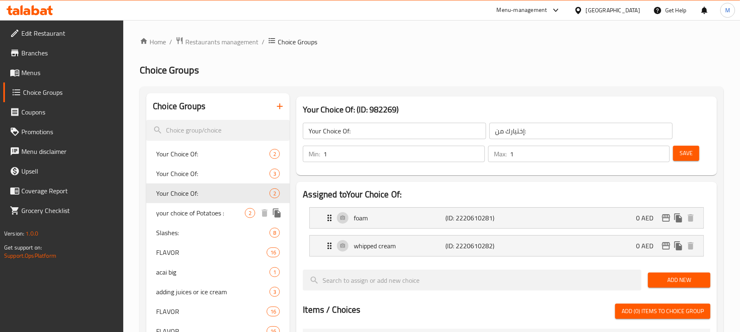
click at [207, 214] on span "your choice of Potatoes :" at bounding box center [200, 213] width 89 height 10
type input "your choice of Potatoes :"
type input "إختيارك من البطاطس :"
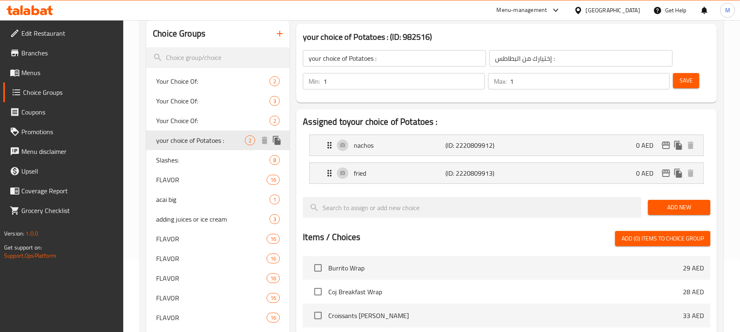
scroll to position [10, 0]
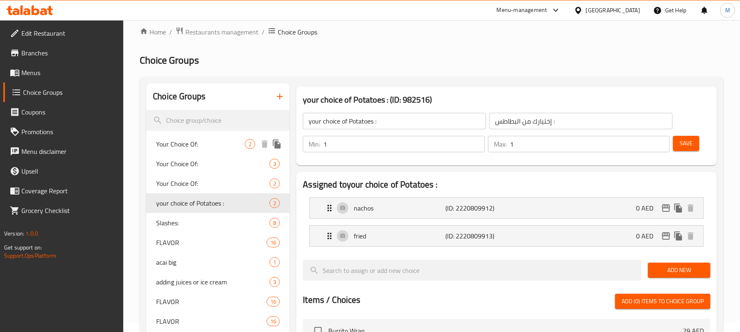
click at [202, 146] on span "Your Choice Of:" at bounding box center [200, 144] width 89 height 10
type input "Your Choice Of:"
type input "إختيارك من:"
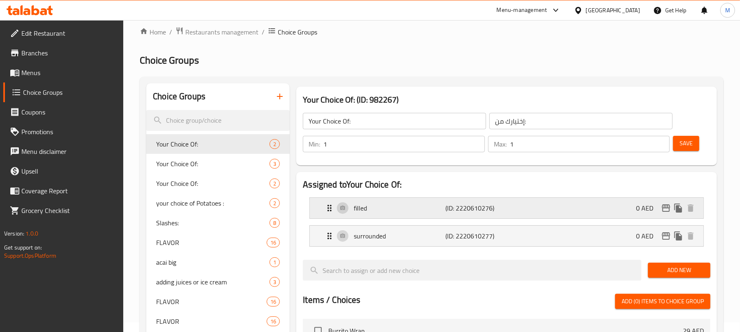
click at [402, 207] on p "filled" at bounding box center [400, 208] width 92 height 10
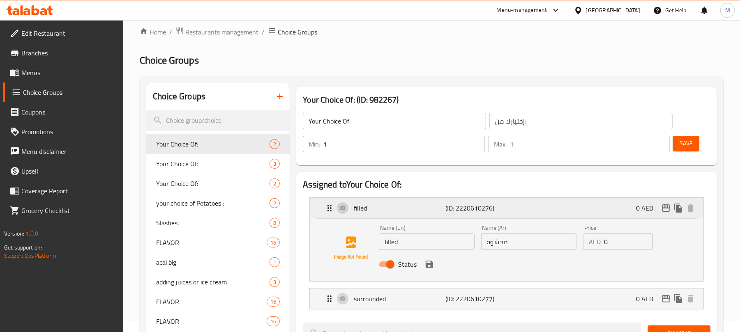
click at [402, 207] on p "filled" at bounding box center [400, 208] width 92 height 10
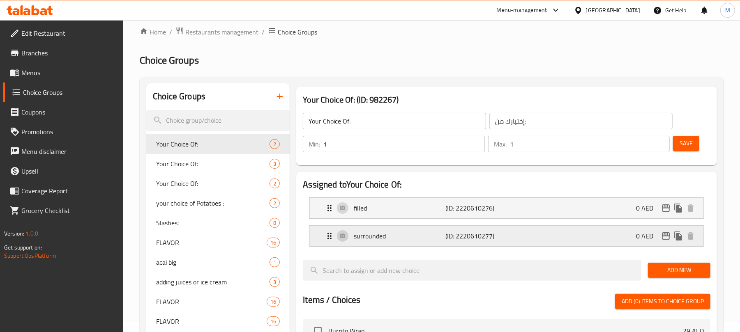
click at [406, 234] on p "surrounded" at bounding box center [400, 236] width 92 height 10
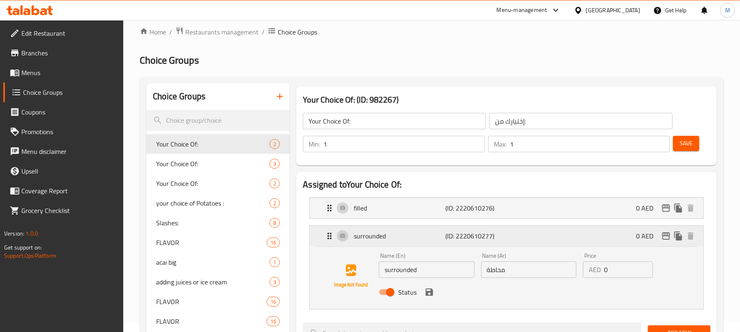
click at [406, 237] on p "surrounded" at bounding box center [400, 236] width 92 height 10
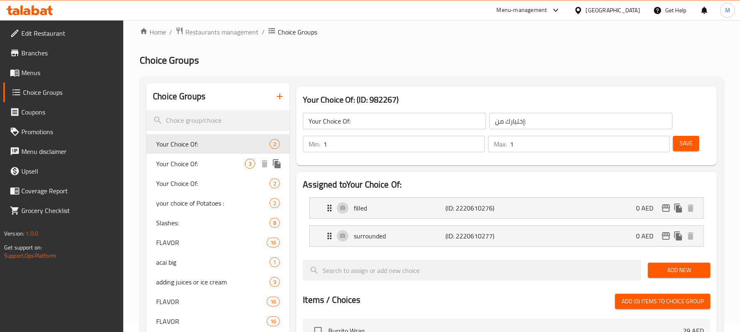
click at [207, 165] on span "Your Choice Of:" at bounding box center [200, 164] width 89 height 10
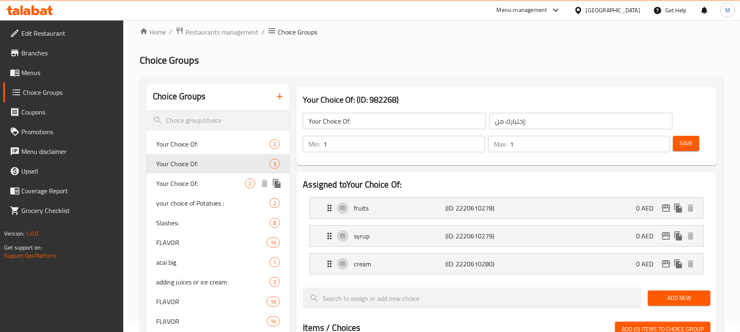
click at [209, 187] on span "Your Choice Of:" at bounding box center [200, 184] width 89 height 10
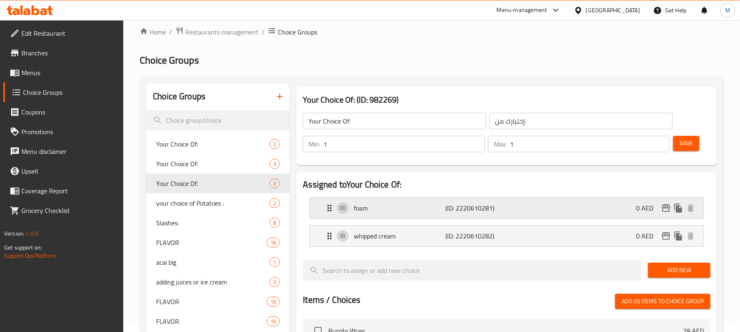
click at [423, 210] on p "foam" at bounding box center [400, 208] width 92 height 10
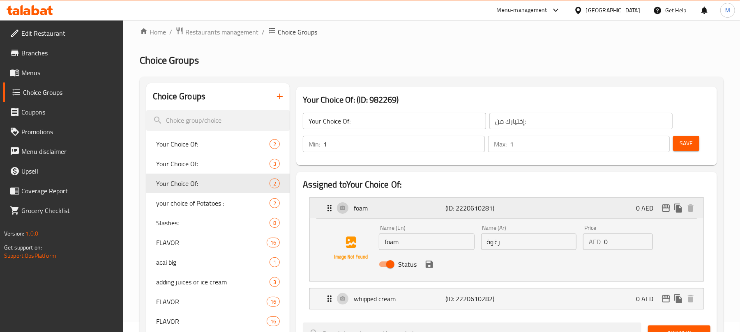
click at [423, 210] on p "foam" at bounding box center [400, 208] width 92 height 10
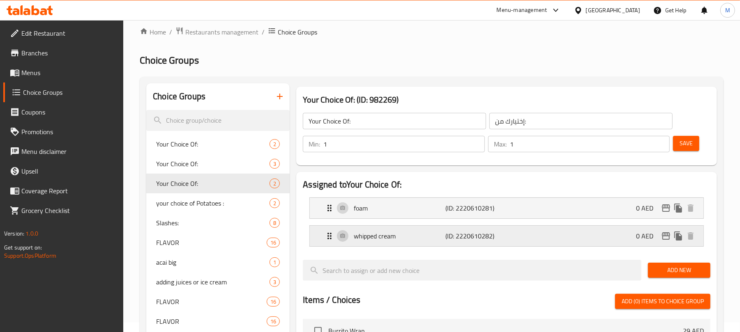
click at [409, 229] on div "whipped cream (ID: 2220610282) 0 AED" at bounding box center [508, 236] width 369 height 21
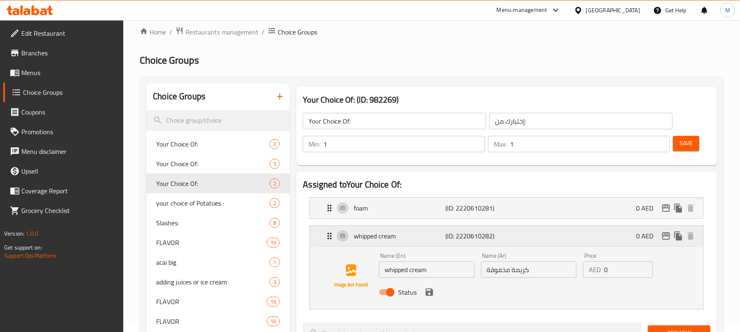
click at [407, 242] on div "whipped cream (ID: 2220610282) 0 AED" at bounding box center [508, 236] width 369 height 21
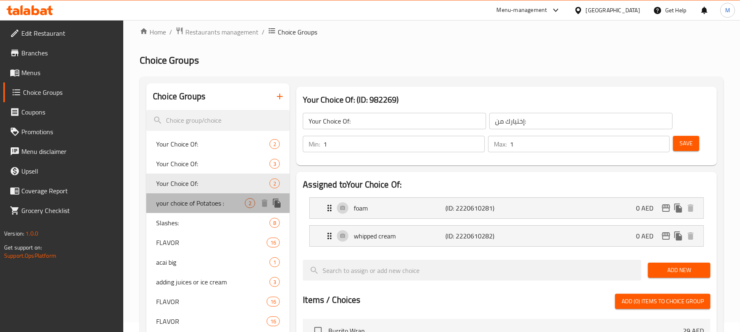
click at [206, 205] on span "your choice of Potatoes :" at bounding box center [200, 203] width 89 height 10
type input "your choice of Potatoes :"
type input "إختيارك من البطاطس :"
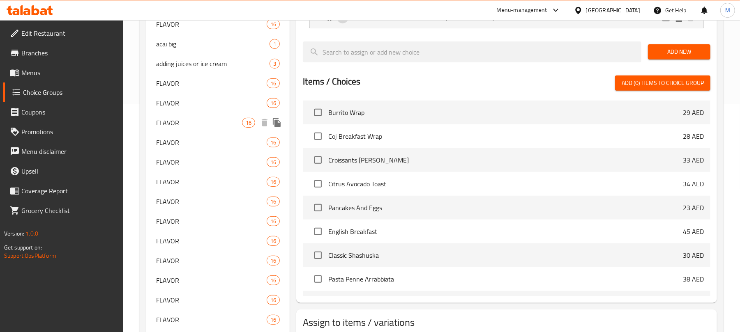
scroll to position [229, 0]
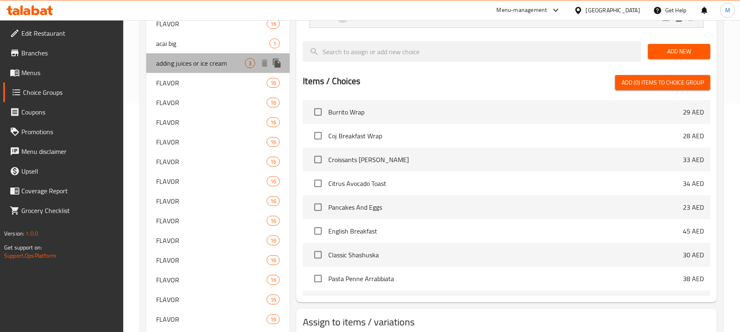
click at [186, 66] on span "adding juices or ice cream" at bounding box center [200, 63] width 89 height 10
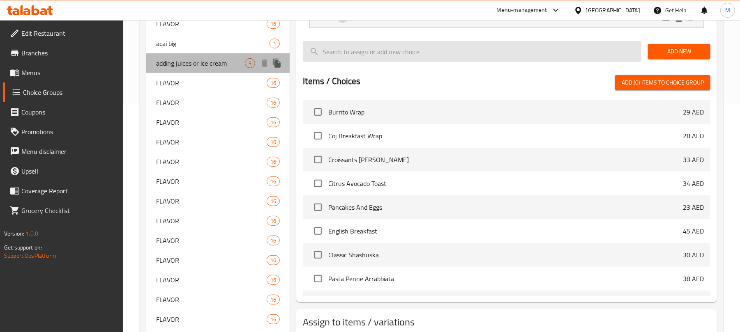
type input "adding juices or ice cream"
type input "إضافة العصائر أو الآيس كريم"
type input "0"
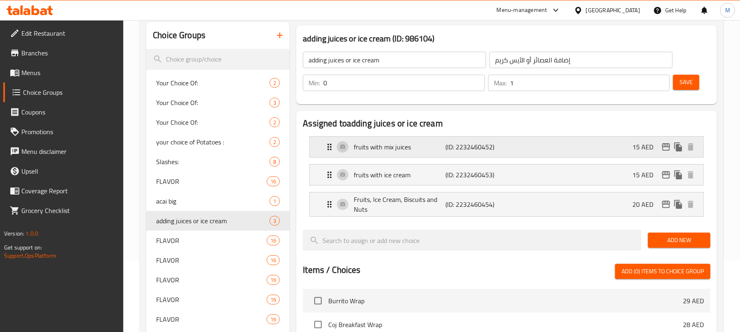
scroll to position [64, 0]
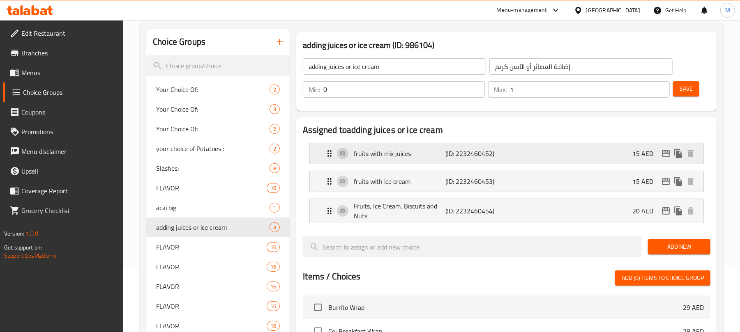
click at [659, 158] on p "15 AED" at bounding box center [646, 154] width 28 height 10
click at [660, 156] on button "edit" at bounding box center [666, 153] width 12 height 12
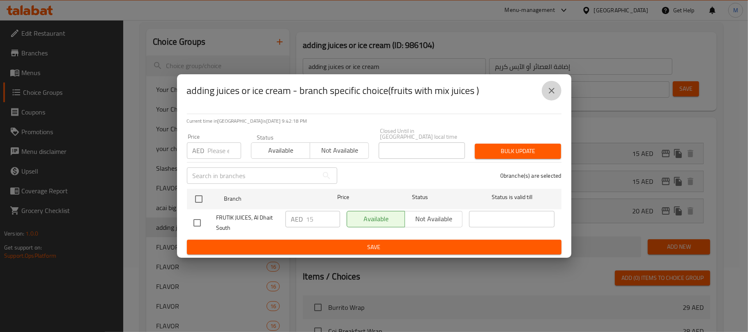
click at [547, 91] on icon "close" at bounding box center [552, 91] width 10 height 10
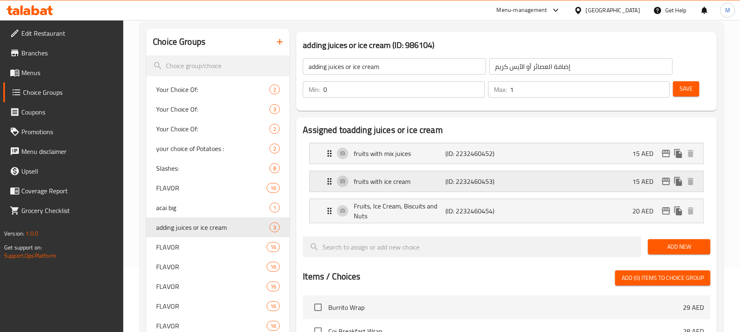
click at [667, 184] on icon "edit" at bounding box center [666, 182] width 10 height 10
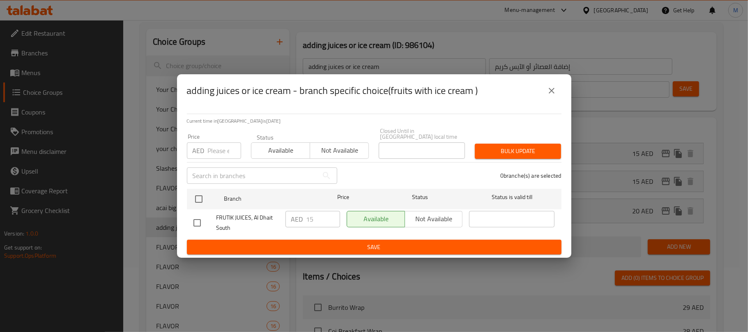
click at [549, 86] on icon "close" at bounding box center [552, 91] width 10 height 10
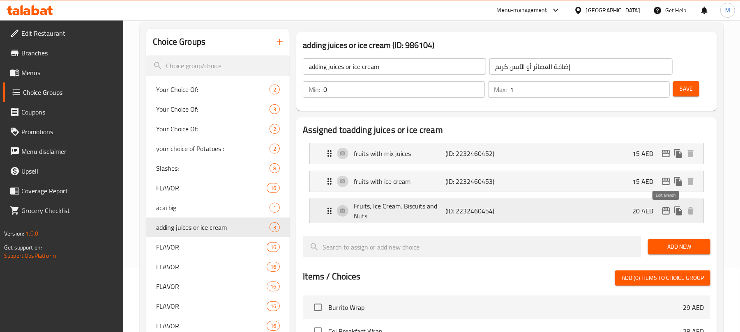
click at [671, 212] on button "edit" at bounding box center [666, 211] width 12 height 12
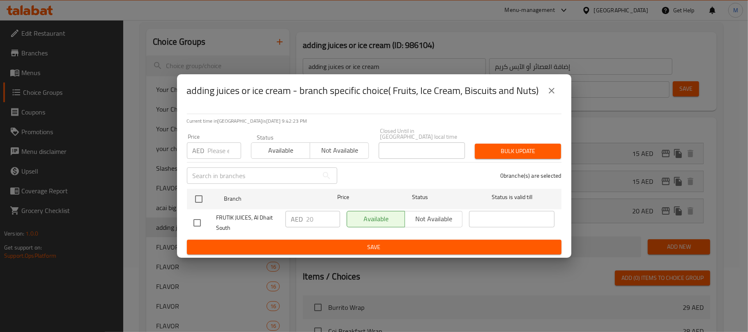
click at [557, 84] on button "close" at bounding box center [552, 91] width 20 height 20
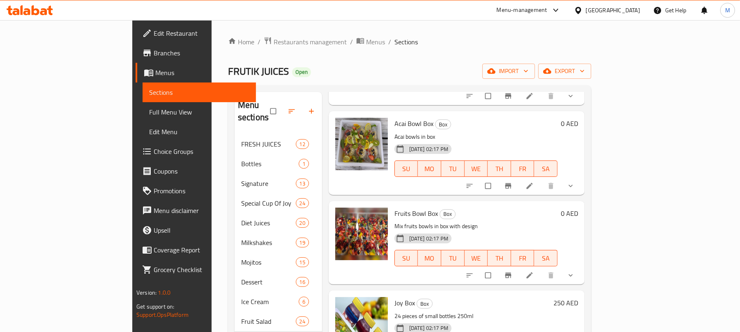
scroll to position [124, 0]
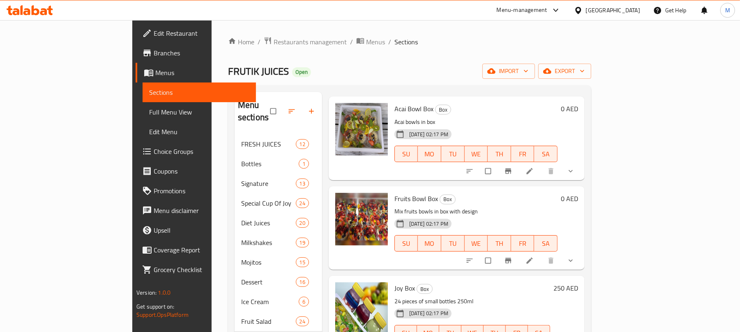
click at [542, 254] on li at bounding box center [530, 260] width 23 height 13
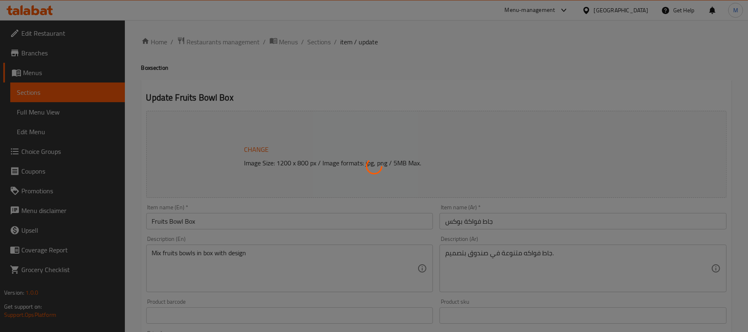
type input "إضافة العصائر أو الآيس كريم"
type input "0"
type input "1"
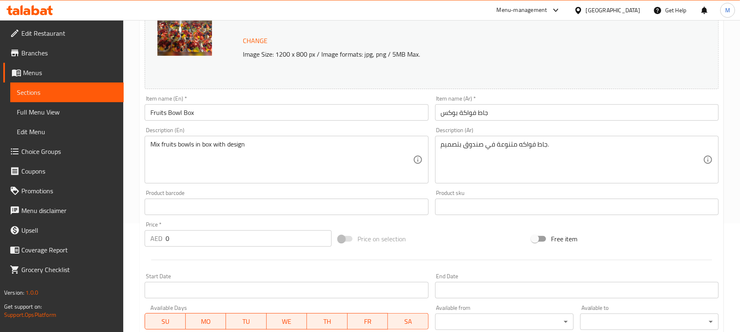
scroll to position [314, 0]
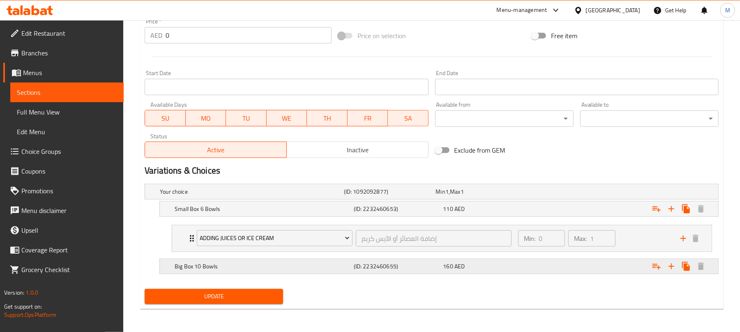
click at [284, 196] on h5 "Big Box 10 Bowls" at bounding box center [250, 192] width 181 height 8
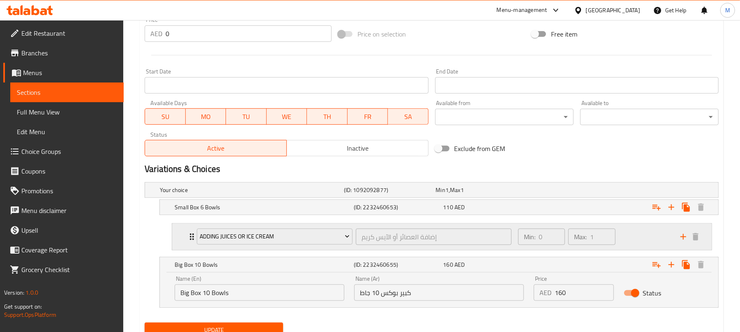
click at [185, 232] on div "adding juices or ice cream إضافة العصائر أو الآيس كريم ​ Min: 0 ​ Max: 1 ​" at bounding box center [441, 237] width 539 height 26
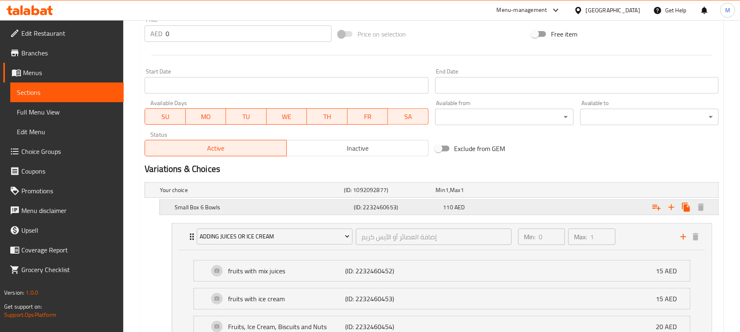
click at [224, 196] on div "Small Box 6 Bowls" at bounding box center [250, 189] width 184 height 11
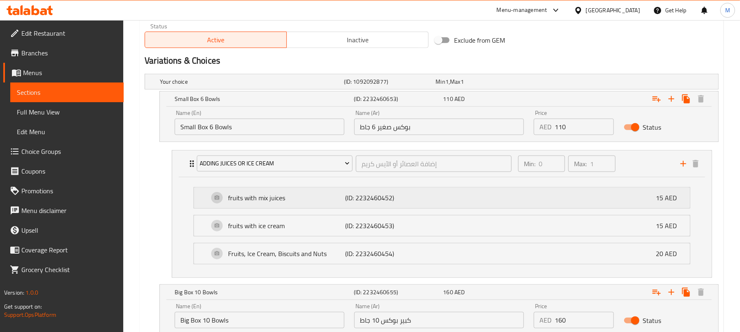
scroll to position [423, 0]
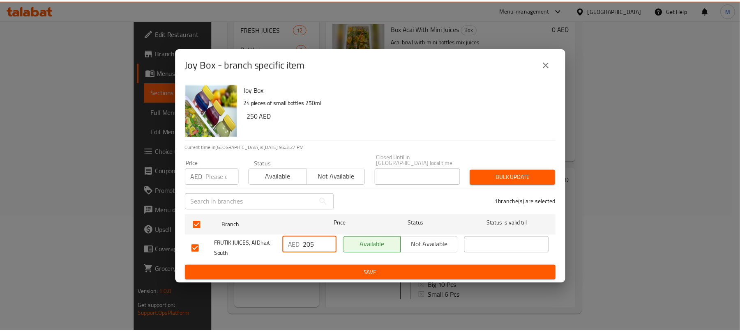
scroll to position [1, 0]
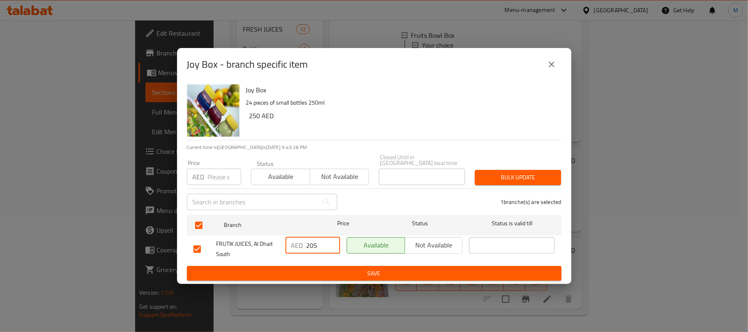
type input "205"
click at [347, 108] on p "24 pieces of small bottles 250ml" at bounding box center [400, 103] width 309 height 10
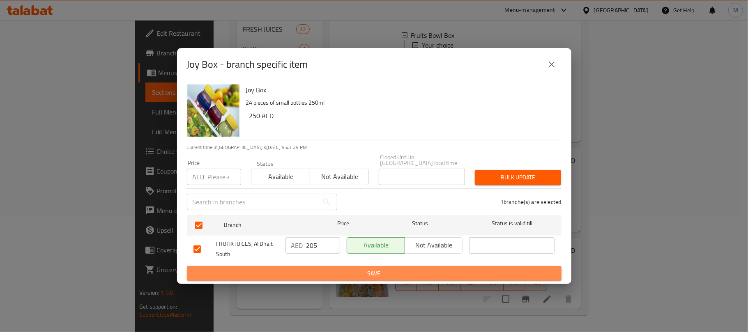
click at [408, 273] on span "Save" at bounding box center [373, 274] width 361 height 10
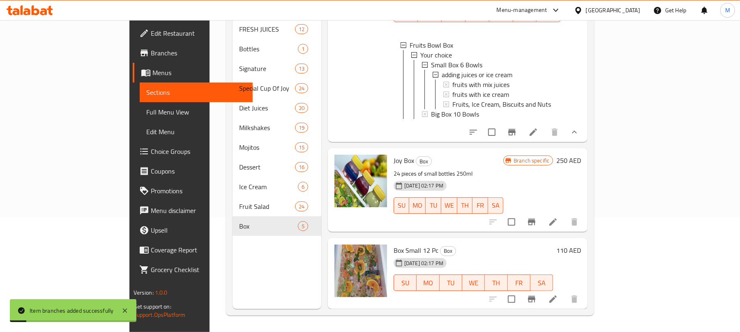
click at [535, 222] on icon "Branch-specific-item" at bounding box center [531, 222] width 7 height 7
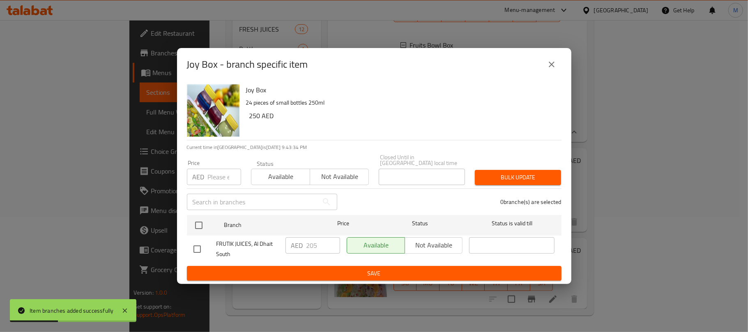
click at [545, 66] on button "close" at bounding box center [552, 65] width 20 height 20
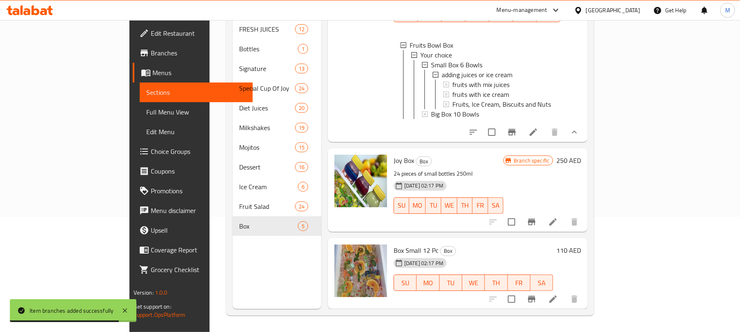
click at [536, 298] on icon "Branch-specific-item" at bounding box center [532, 299] width 10 height 10
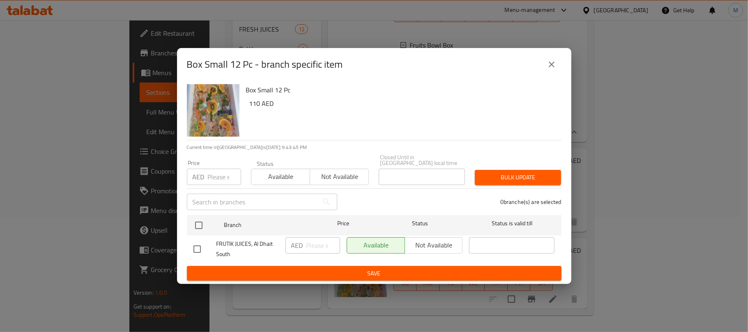
click at [552, 67] on icon "close" at bounding box center [552, 65] width 10 height 10
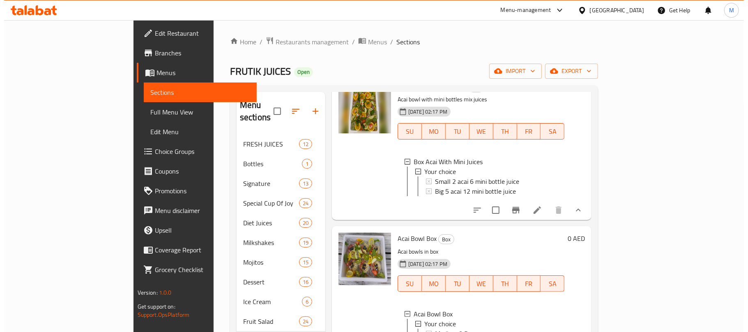
scroll to position [0, 0]
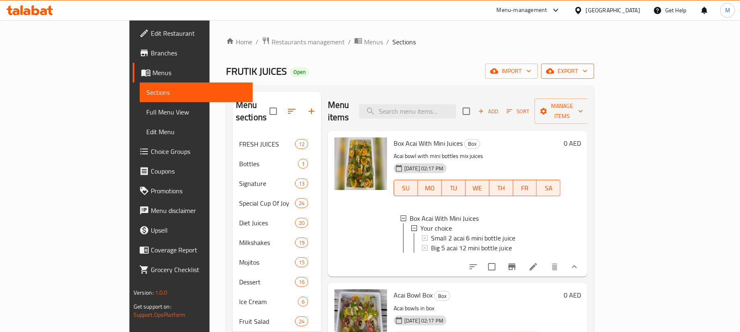
click at [587, 73] on span "export" at bounding box center [567, 71] width 40 height 10
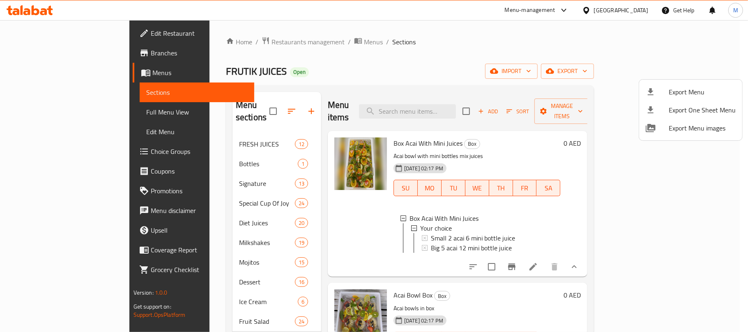
click at [656, 94] on div at bounding box center [657, 92] width 23 height 10
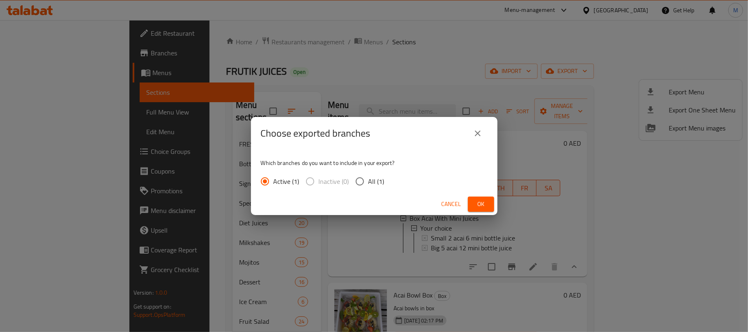
drag, startPoint x: 371, startPoint y: 183, endPoint x: 423, endPoint y: 189, distance: 52.1
click at [371, 184] on span "All (1)" at bounding box center [376, 182] width 16 height 10
click at [368, 184] on input "All (1)" at bounding box center [359, 181] width 17 height 17
radio input "true"
click at [471, 203] on button "Ok" at bounding box center [481, 204] width 26 height 15
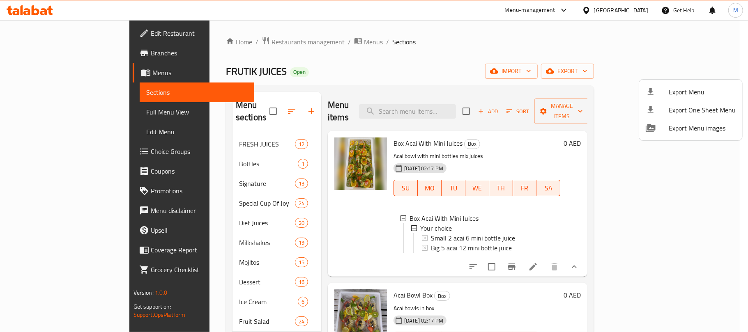
click at [448, 37] on div at bounding box center [374, 166] width 748 height 332
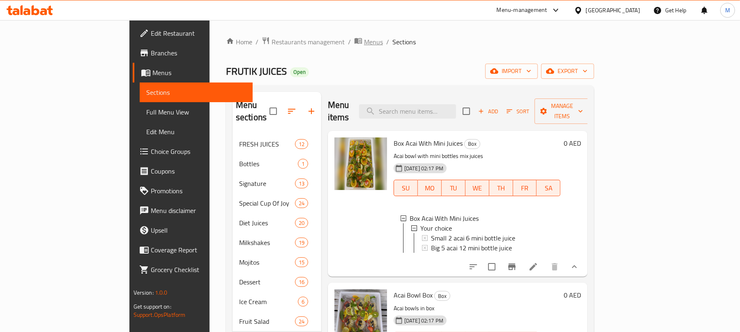
click at [364, 41] on span "Menus" at bounding box center [373, 42] width 19 height 10
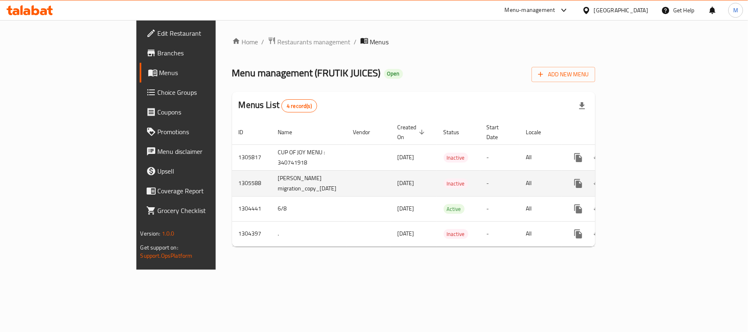
click at [602, 180] on icon "enhanced table" at bounding box center [597, 183] width 9 height 7
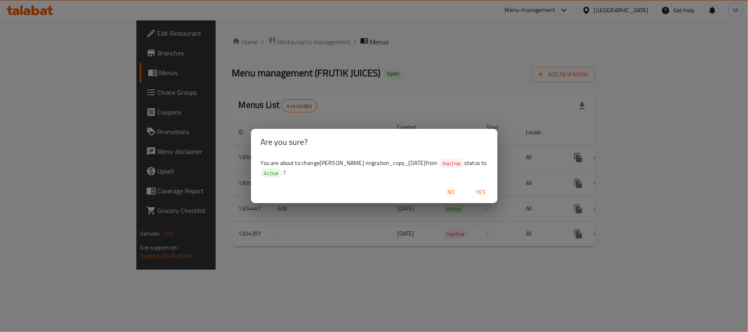
click at [476, 189] on span "Yes" at bounding box center [481, 192] width 20 height 10
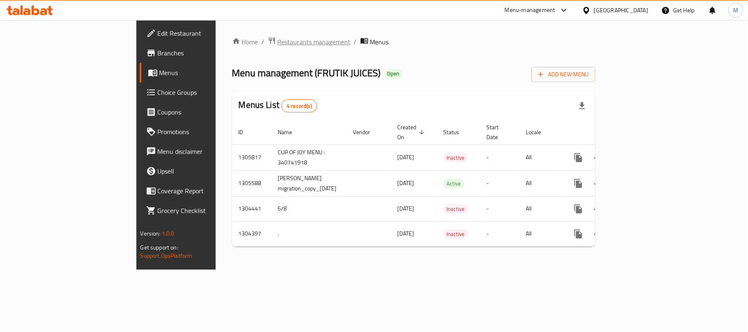
click at [278, 37] on span "Restaurants management" at bounding box center [314, 42] width 73 height 10
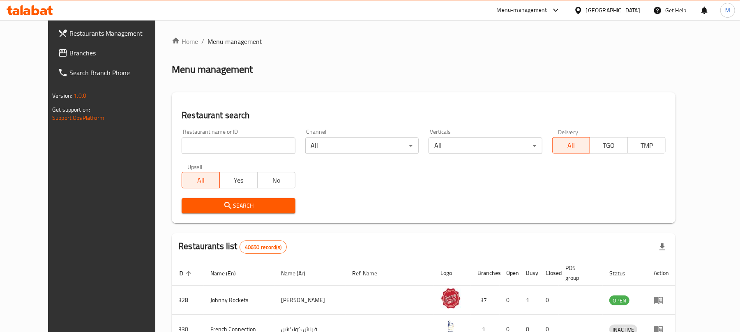
drag, startPoint x: 46, startPoint y: 54, endPoint x: 53, endPoint y: 54, distance: 6.6
click at [69, 54] on span "Branches" at bounding box center [117, 53] width 96 height 10
